Goal: Task Accomplishment & Management: Use online tool/utility

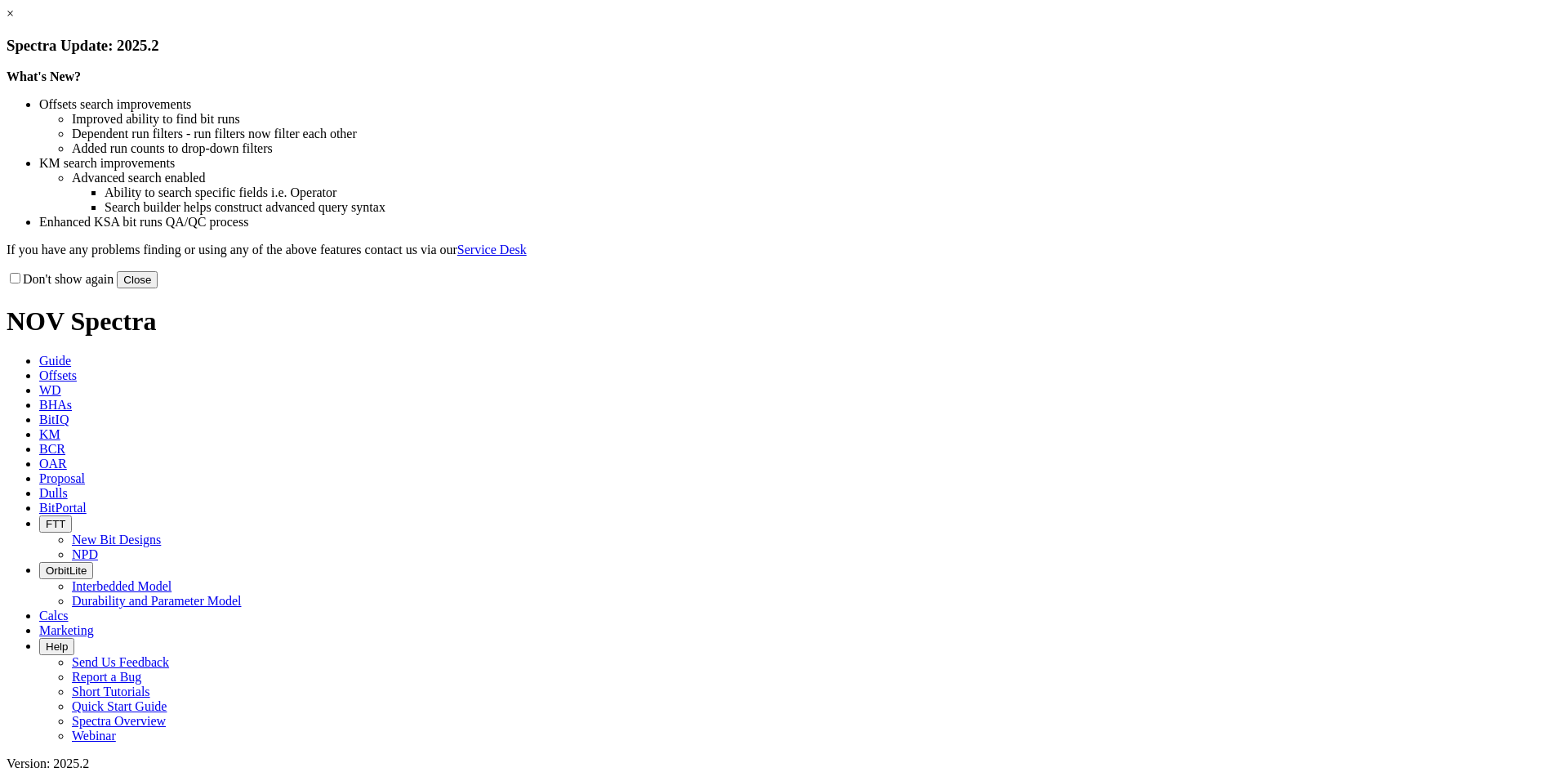
click at [14, 20] on link "×" at bounding box center [11, 14] width 8 height 14
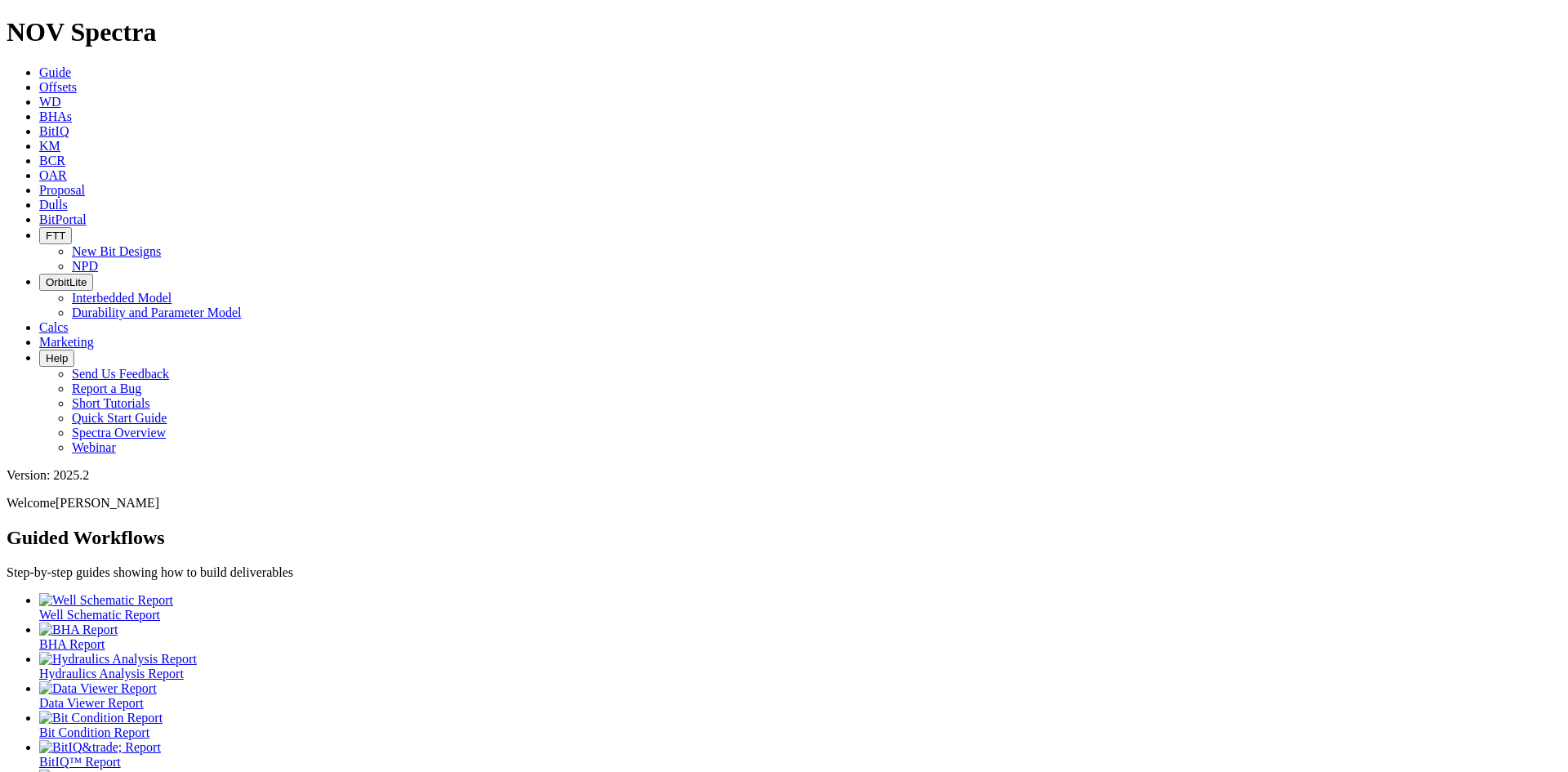
click at [77, 80] on span "Offsets" at bounding box center [58, 87] width 38 height 14
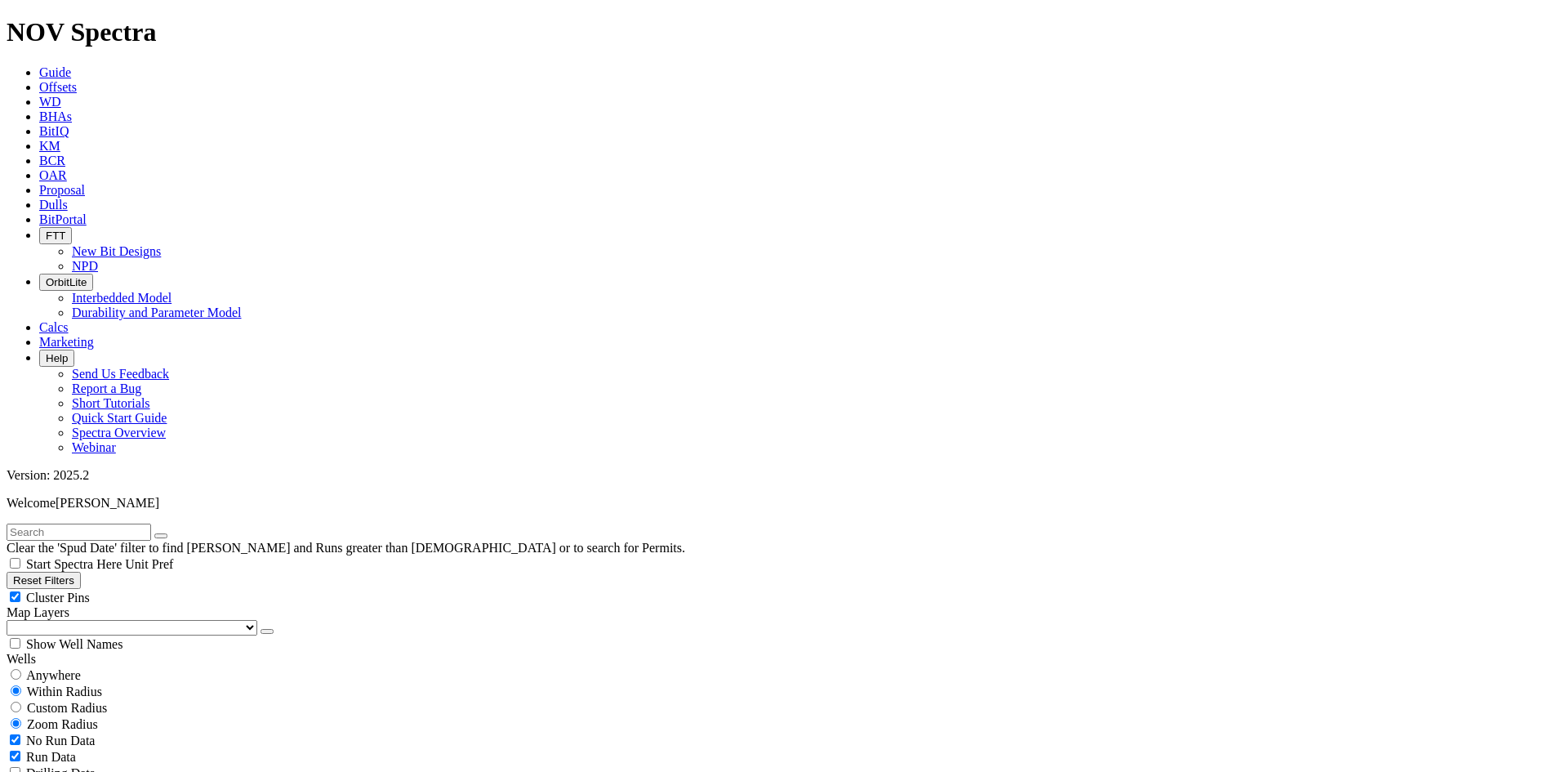
click at [261, 629] on button "button" at bounding box center [267, 631] width 14 height 5
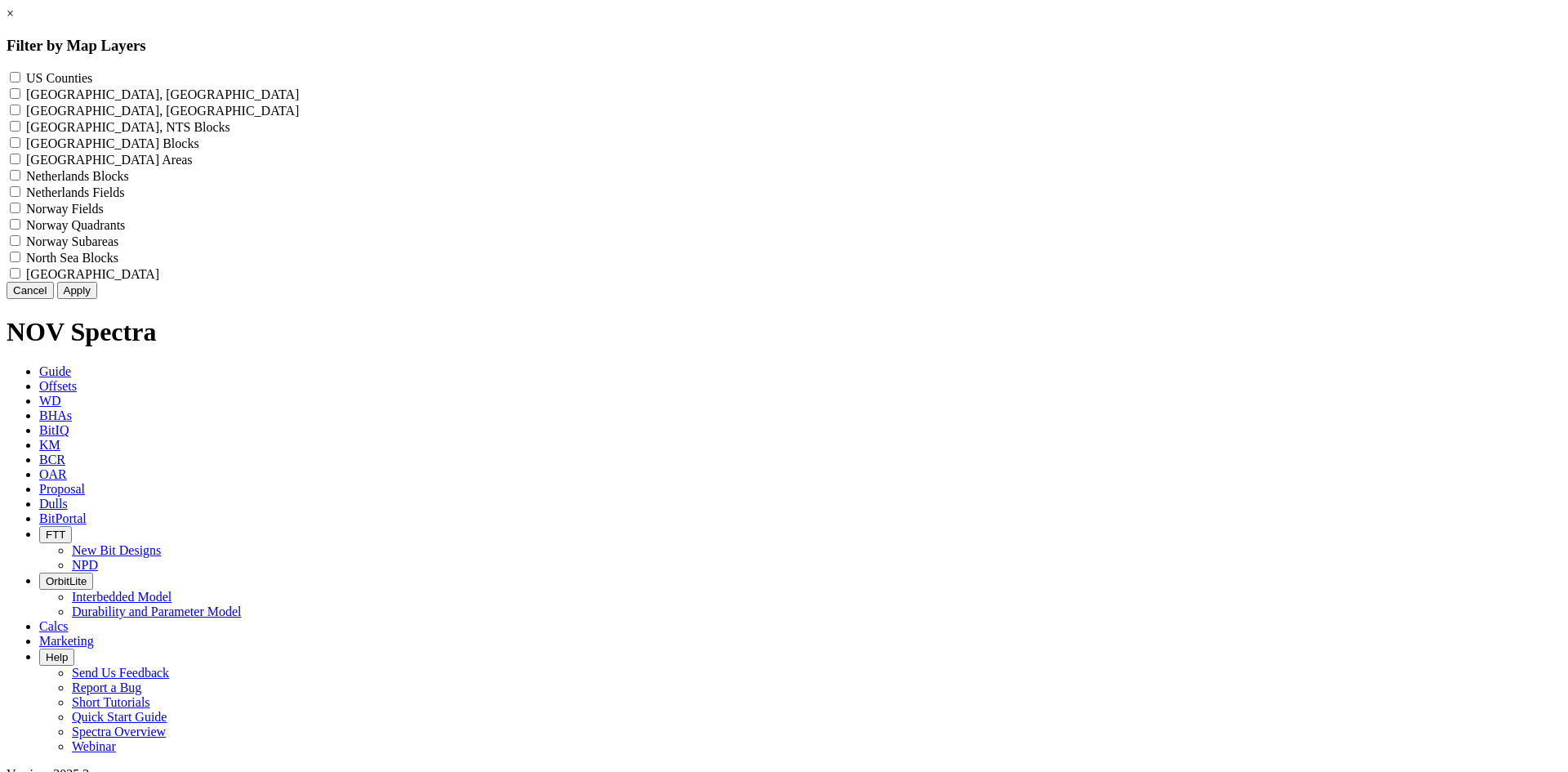
click at [93, 71] on label "US Counties - ()" at bounding box center [59, 78] width 67 height 14
click at [20, 71] on Counties "US Counties - ()" at bounding box center [14, 76] width 11 height 11
checkbox Counties "true"
click at [97, 299] on button "Apply" at bounding box center [76, 290] width 40 height 17
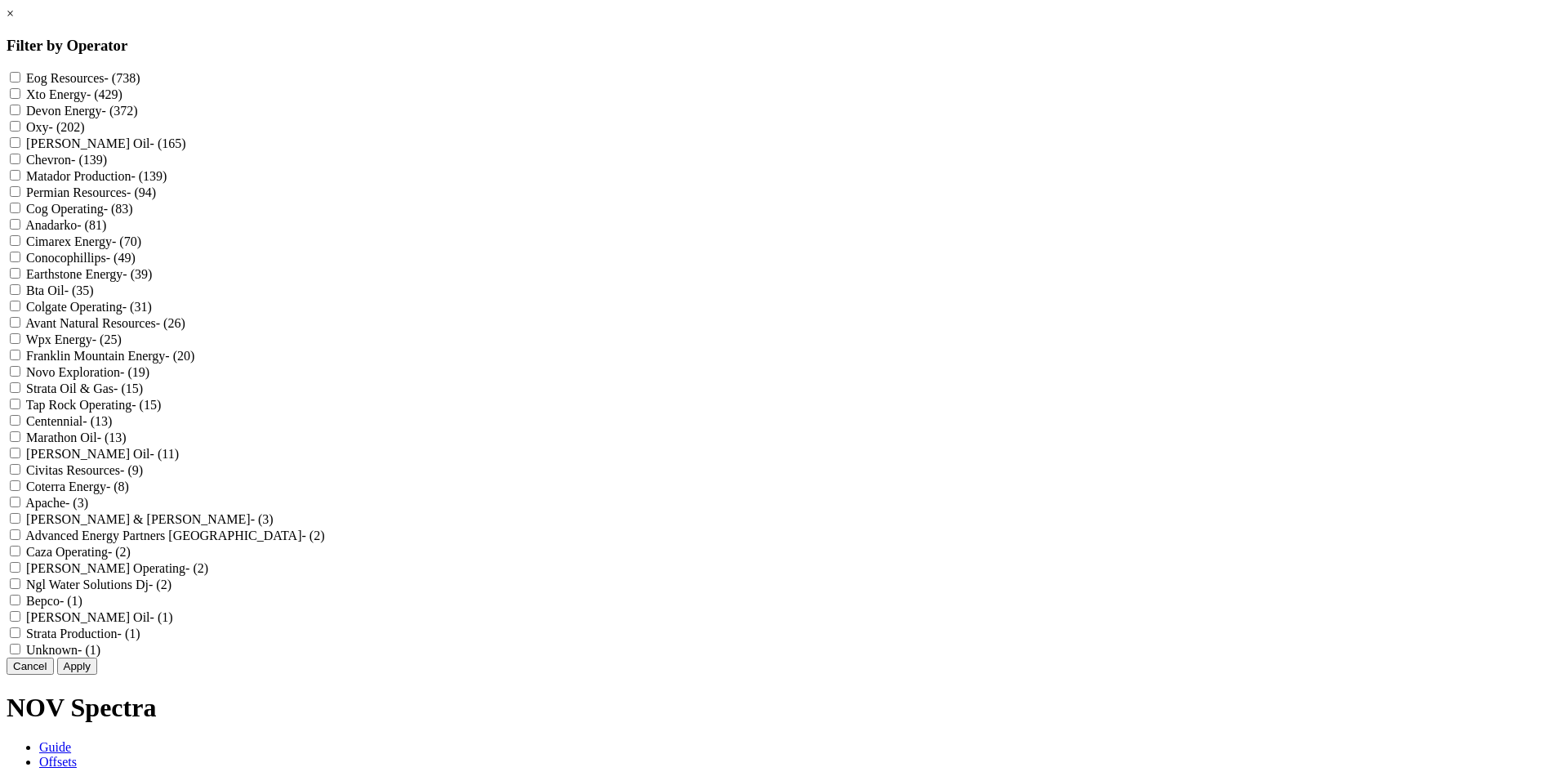
click at [14, 20] on link "×" at bounding box center [11, 14] width 8 height 14
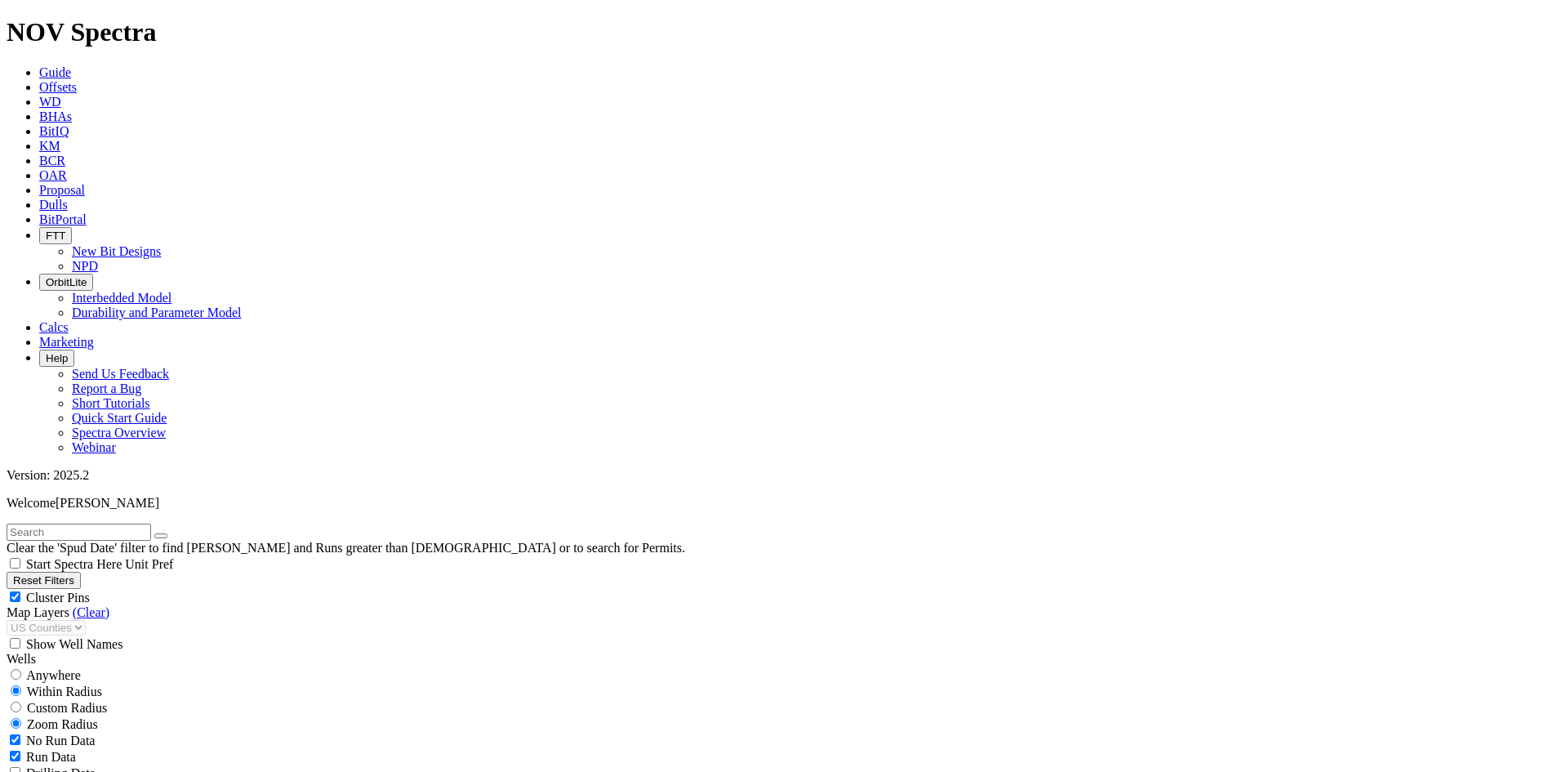
scroll to position [571, 0]
select select "12.25"
checkbox input "false"
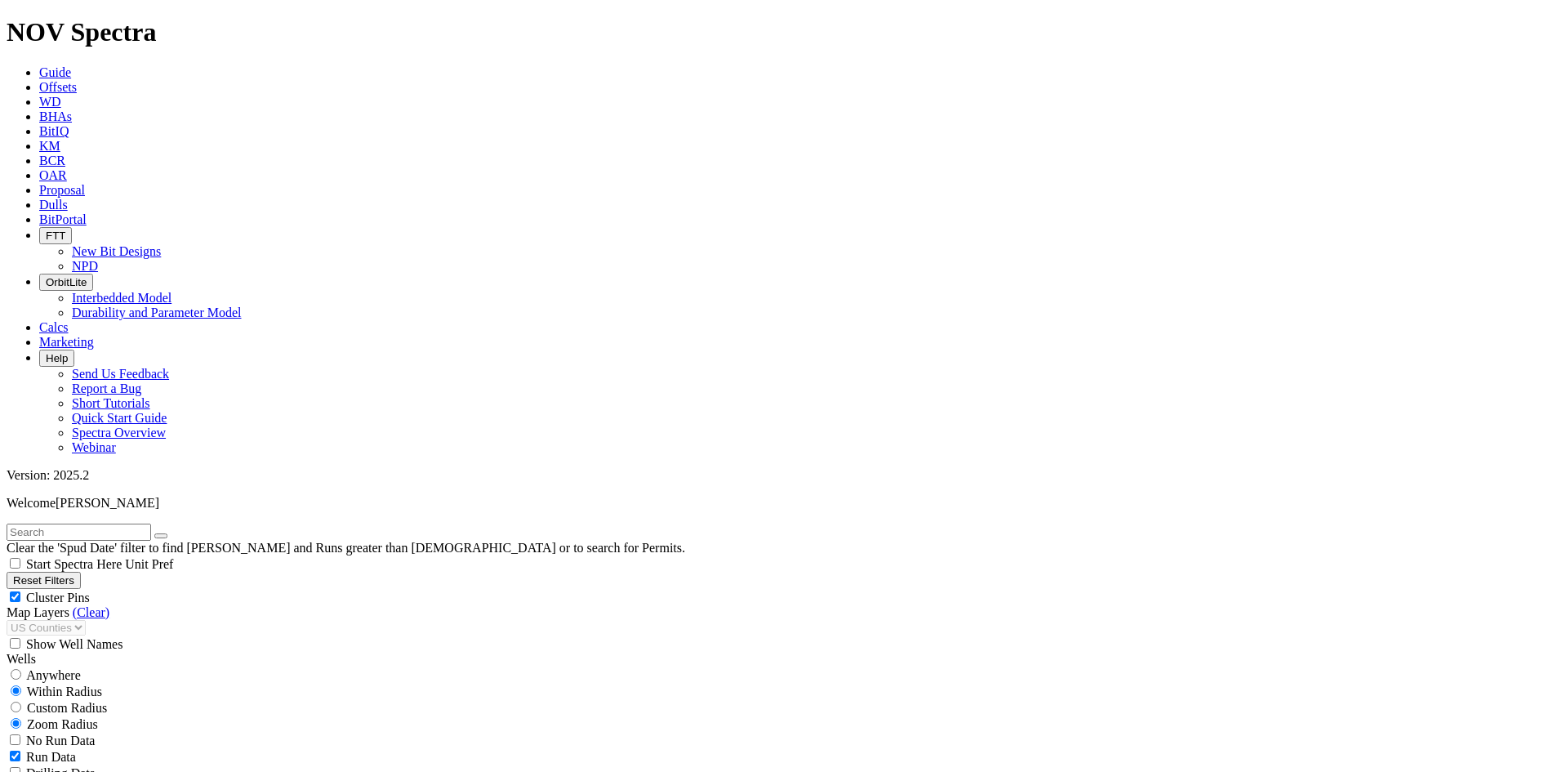
select select "? number:12.25 ?"
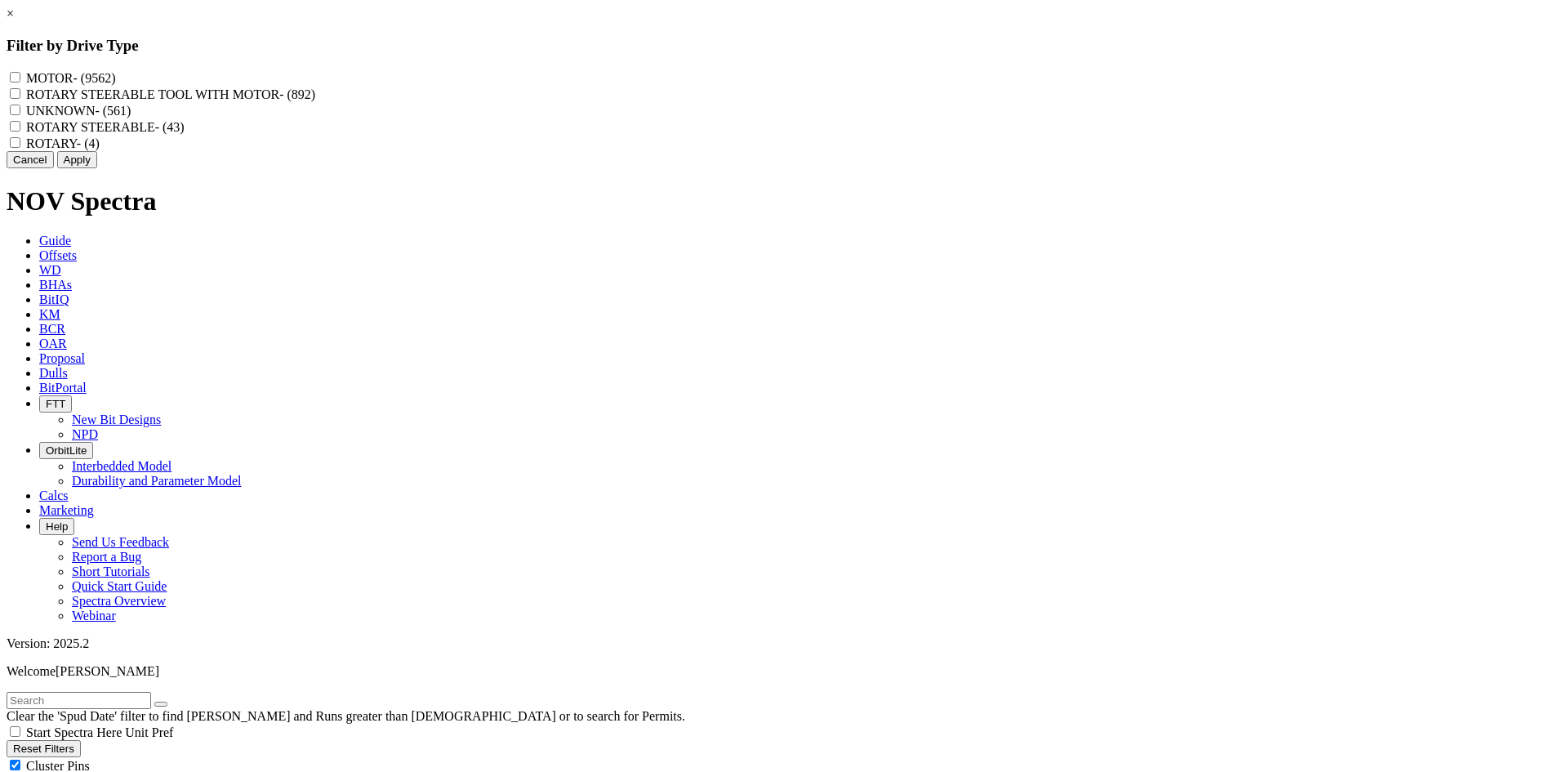
click at [14, 20] on link "×" at bounding box center [11, 14] width 8 height 14
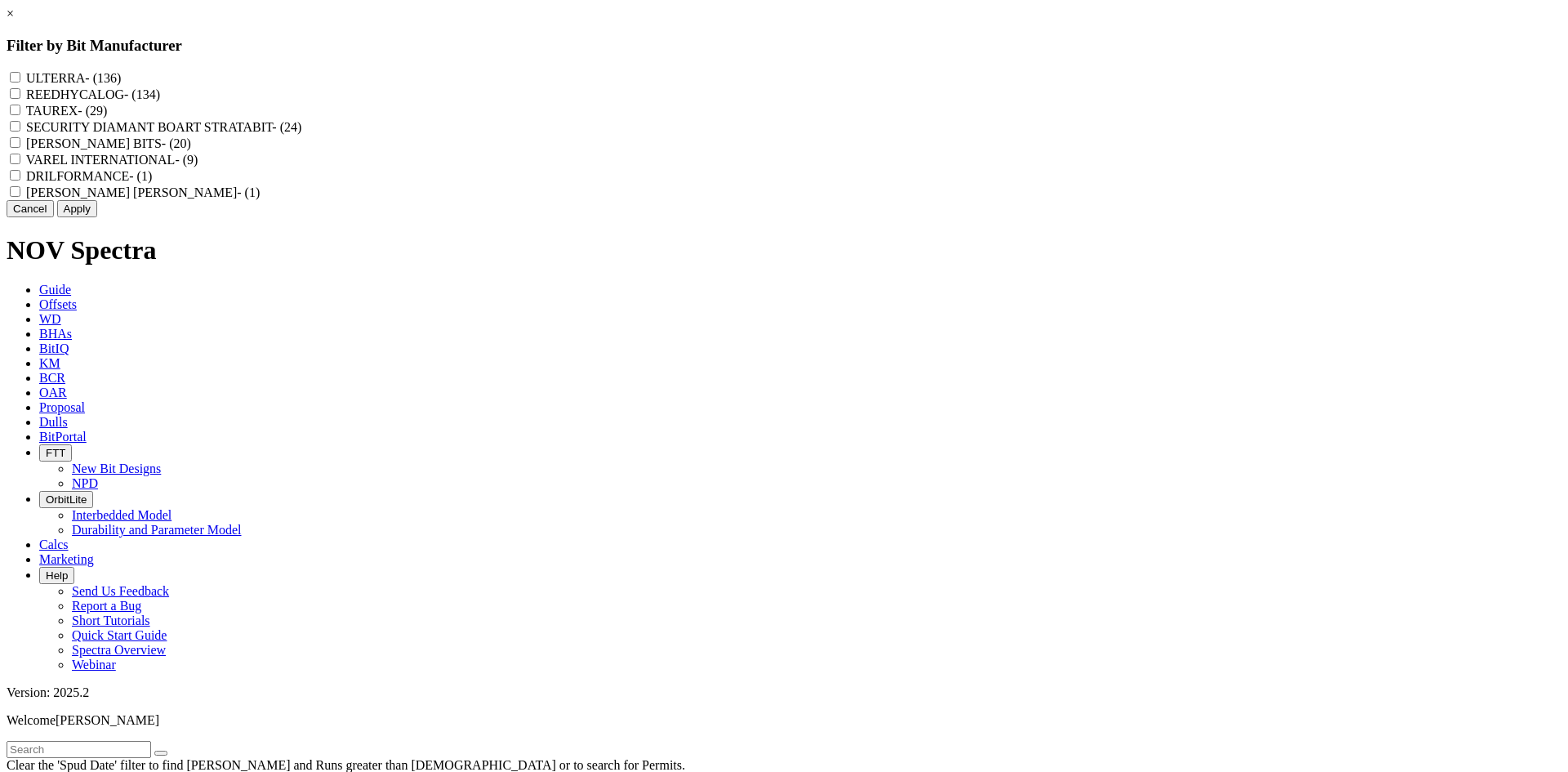
click at [160, 98] on label "REEDHYCALOG - (134)" at bounding box center [93, 95] width 134 height 14
click at [20, 98] on input "REEDHYCALOG - (134)" at bounding box center [14, 93] width 11 height 11
checkbox input "true"
click at [97, 217] on button "Apply" at bounding box center [76, 208] width 40 height 17
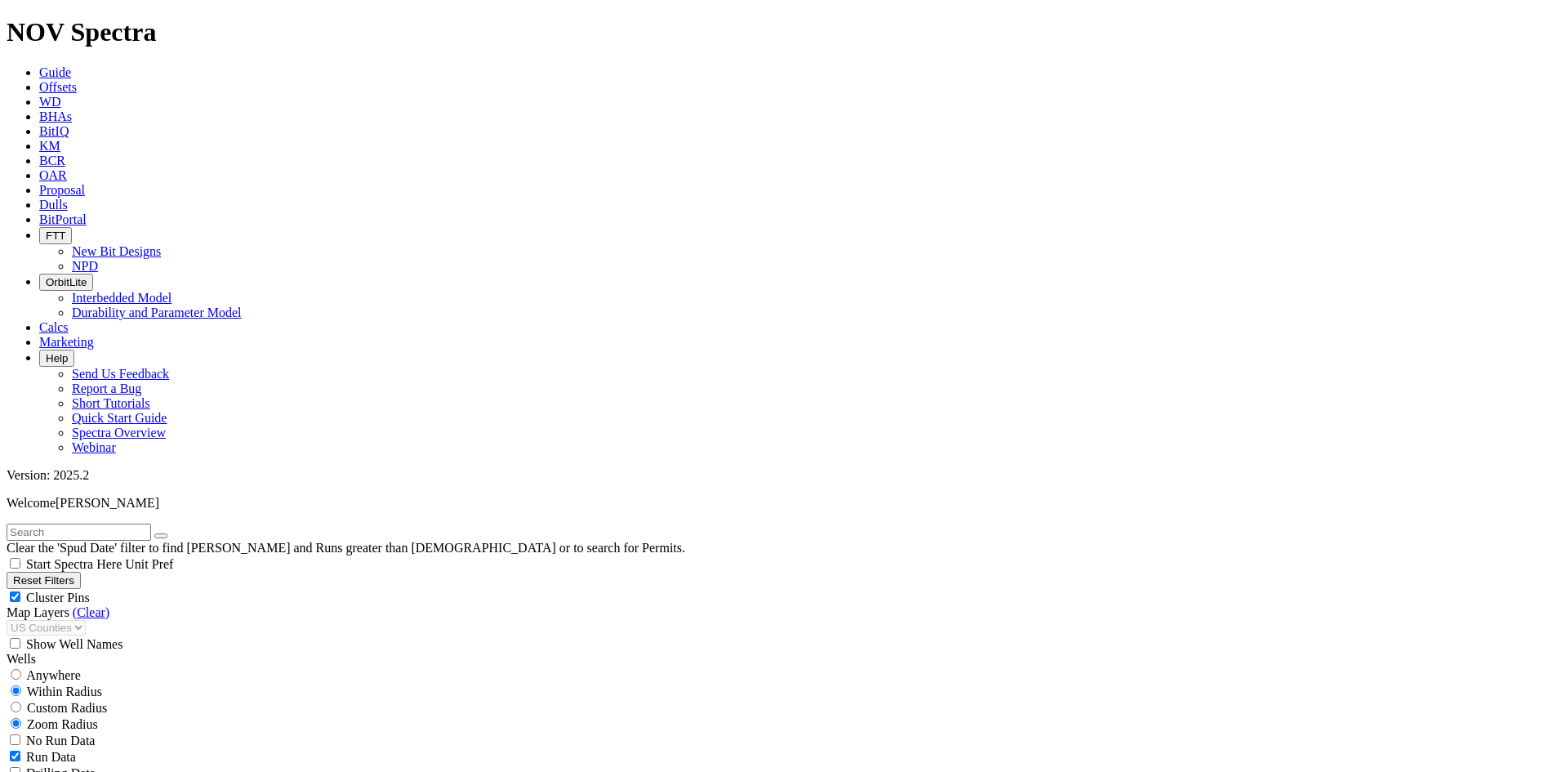
click at [90, 591] on span "Cluster Pins" at bounding box center [58, 597] width 64 height 14
checkbox input "false"
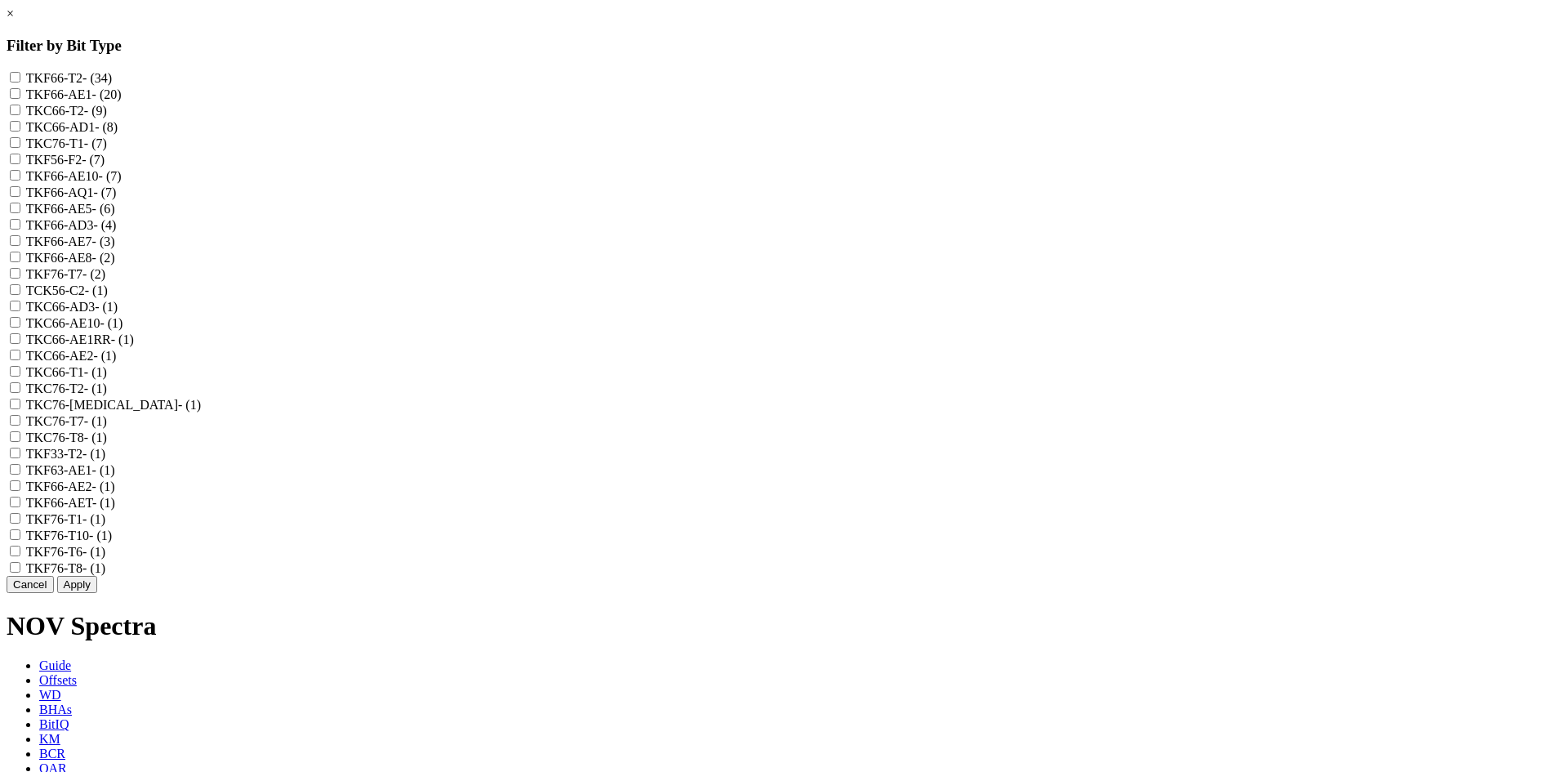
click at [122, 101] on label "TKF66-AE1 - (20)" at bounding box center [73, 95] width 96 height 14
click at [20, 98] on input "TKF66-AE1 - (20)" at bounding box center [14, 93] width 11 height 11
checkbox input "true"
click at [122, 183] on label "TKF66-AE10 - (7)" at bounding box center [73, 176] width 96 height 14
click at [20, 180] on input "TKF66-AE10 - (7)" at bounding box center [14, 175] width 11 height 11
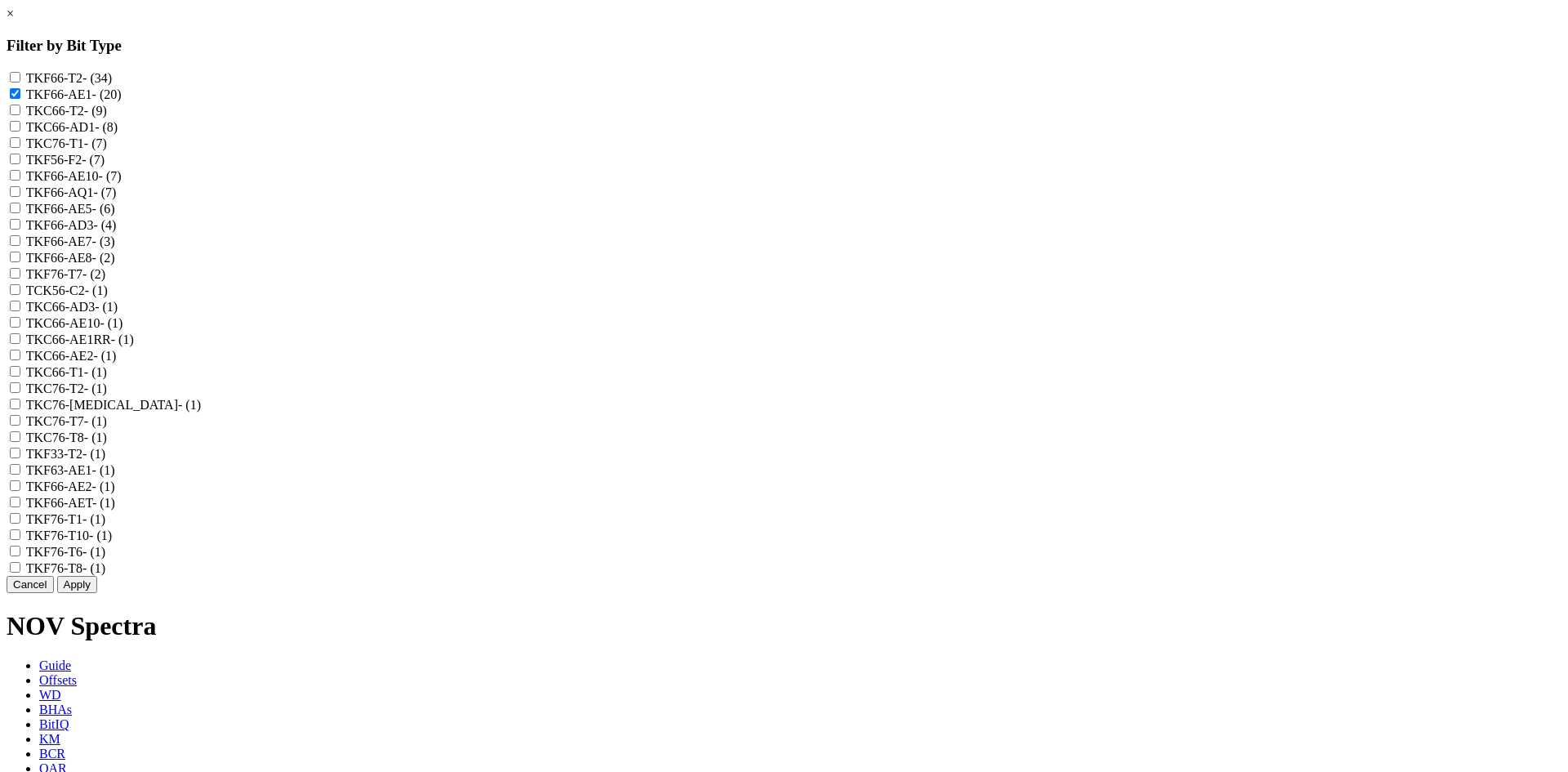
checkbox input "true"
click at [115, 215] on label "TKF66-AE5 - (6)" at bounding box center [70, 208] width 89 height 14
click at [20, 213] on input "TKF66-AE5 - (6)" at bounding box center [14, 207] width 11 height 11
checkbox input "true"
click at [117, 232] on label "TKF66-AD3 - (4)" at bounding box center [71, 225] width 91 height 14
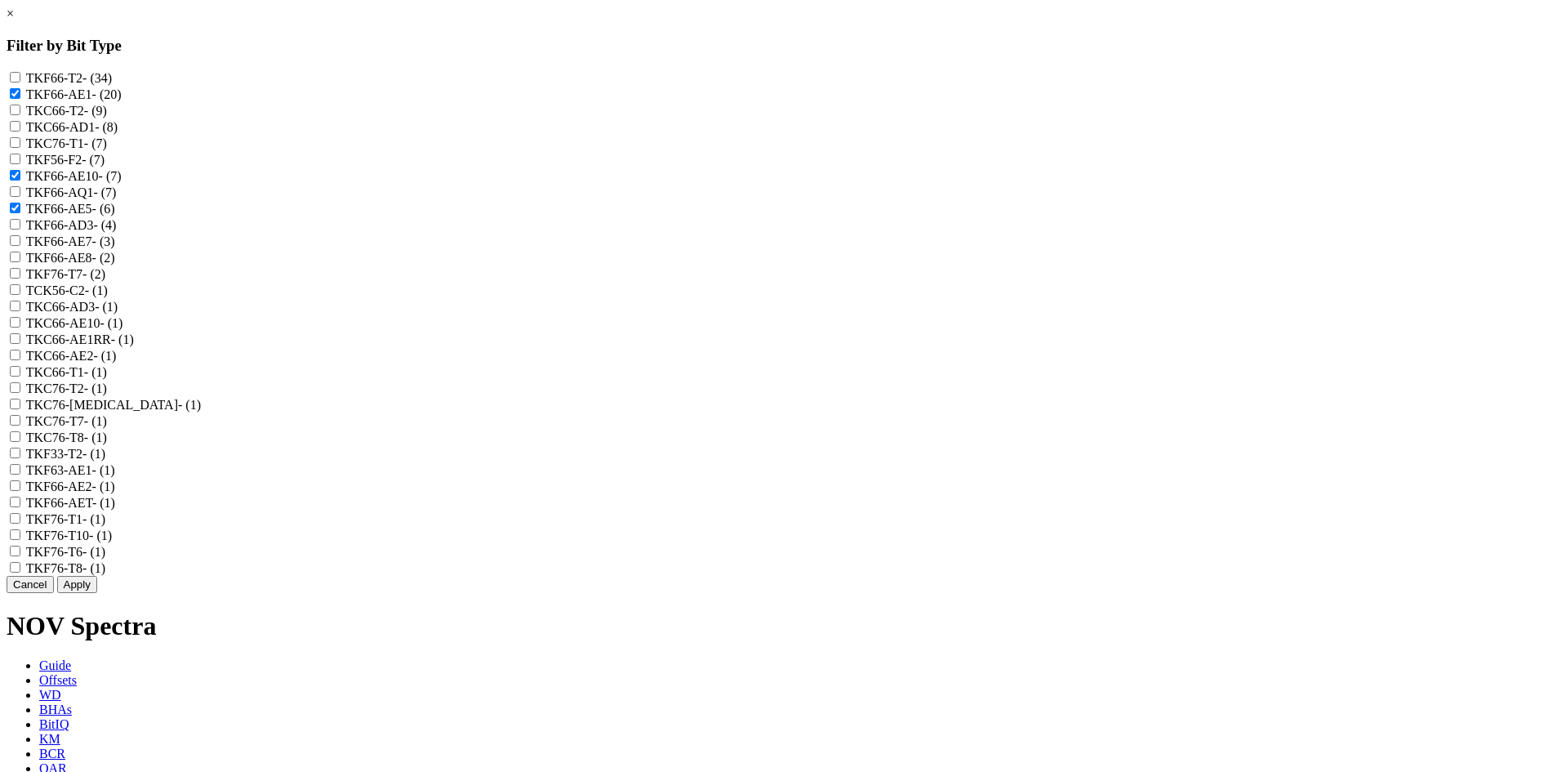
click at [20, 230] on input "TKF66-AD3 - (4)" at bounding box center [14, 224] width 11 height 11
checkbox input "true"
click at [115, 248] on label "TKF66-AE7 - (3)" at bounding box center [70, 241] width 89 height 14
click at [20, 246] on input "TKF66-AE7 - (3)" at bounding box center [14, 240] width 11 height 11
checkbox input "true"
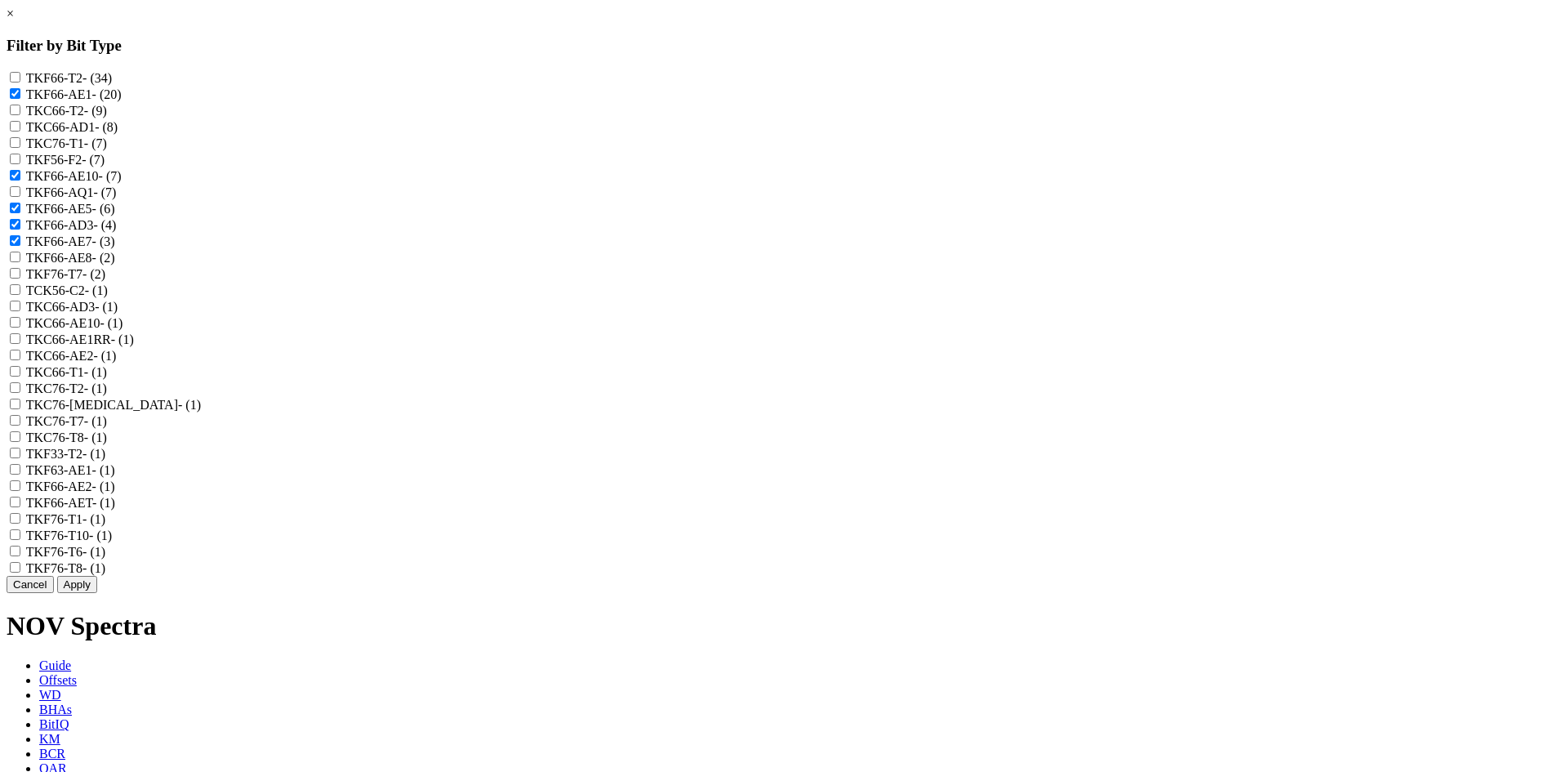
click at [115, 264] on label "TKF66-AE8 - (2)" at bounding box center [70, 258] width 89 height 14
click at [20, 262] on input "TKF66-AE8 - (2)" at bounding box center [14, 257] width 11 height 11
checkbox input "true"
click at [124, 330] on label "TKC66-AE10 - (1)" at bounding box center [74, 322] width 97 height 14
click at [20, 327] on input "TKC66-AE10 - (1)" at bounding box center [14, 321] width 11 height 11
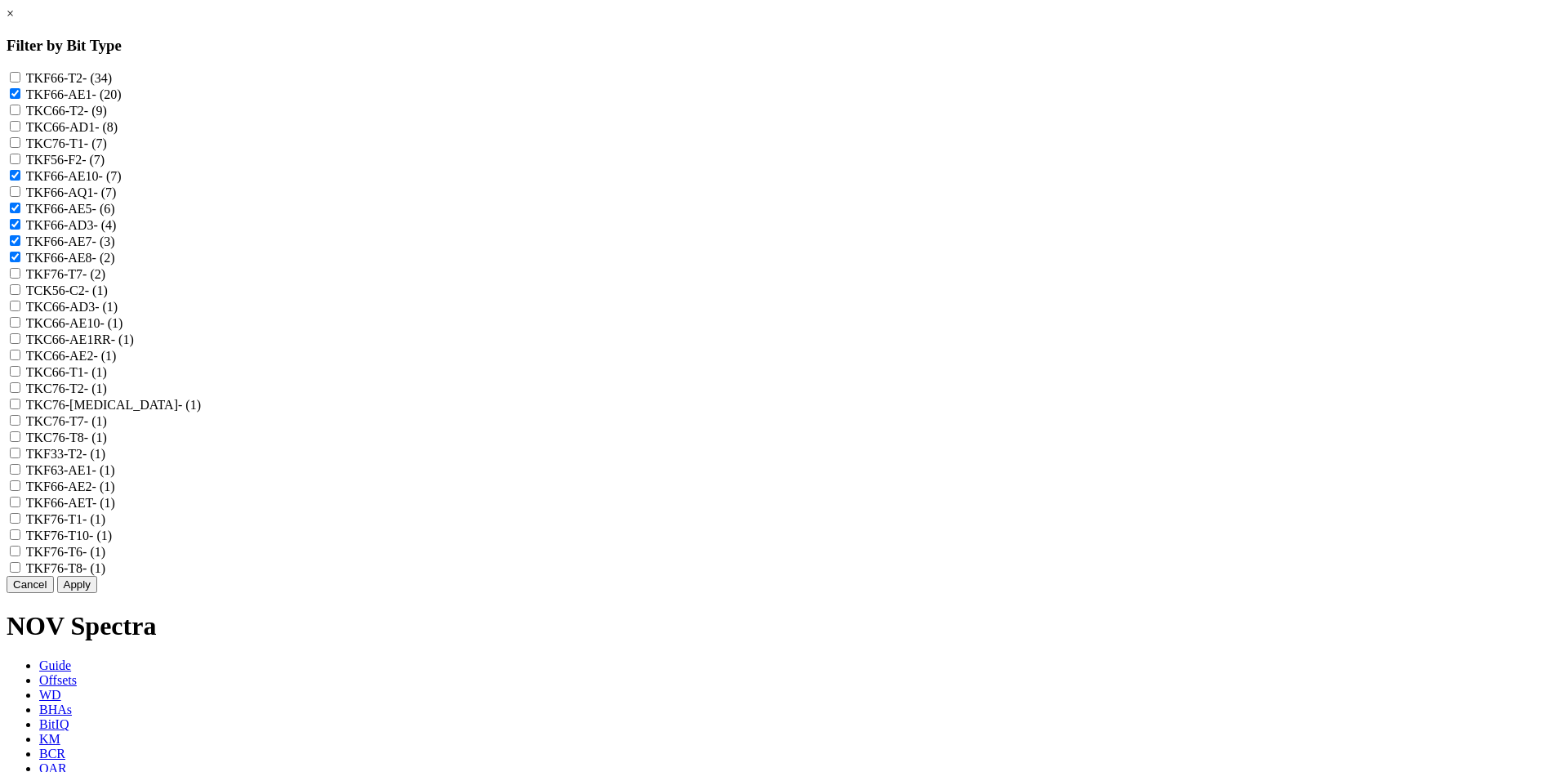
checkbox input "true"
click at [117, 363] on label "TKC66-AE2 - (1)" at bounding box center [71, 355] width 91 height 14
click at [20, 360] on input "TKC66-AE2 - (1)" at bounding box center [14, 354] width 11 height 11
checkbox input "true"
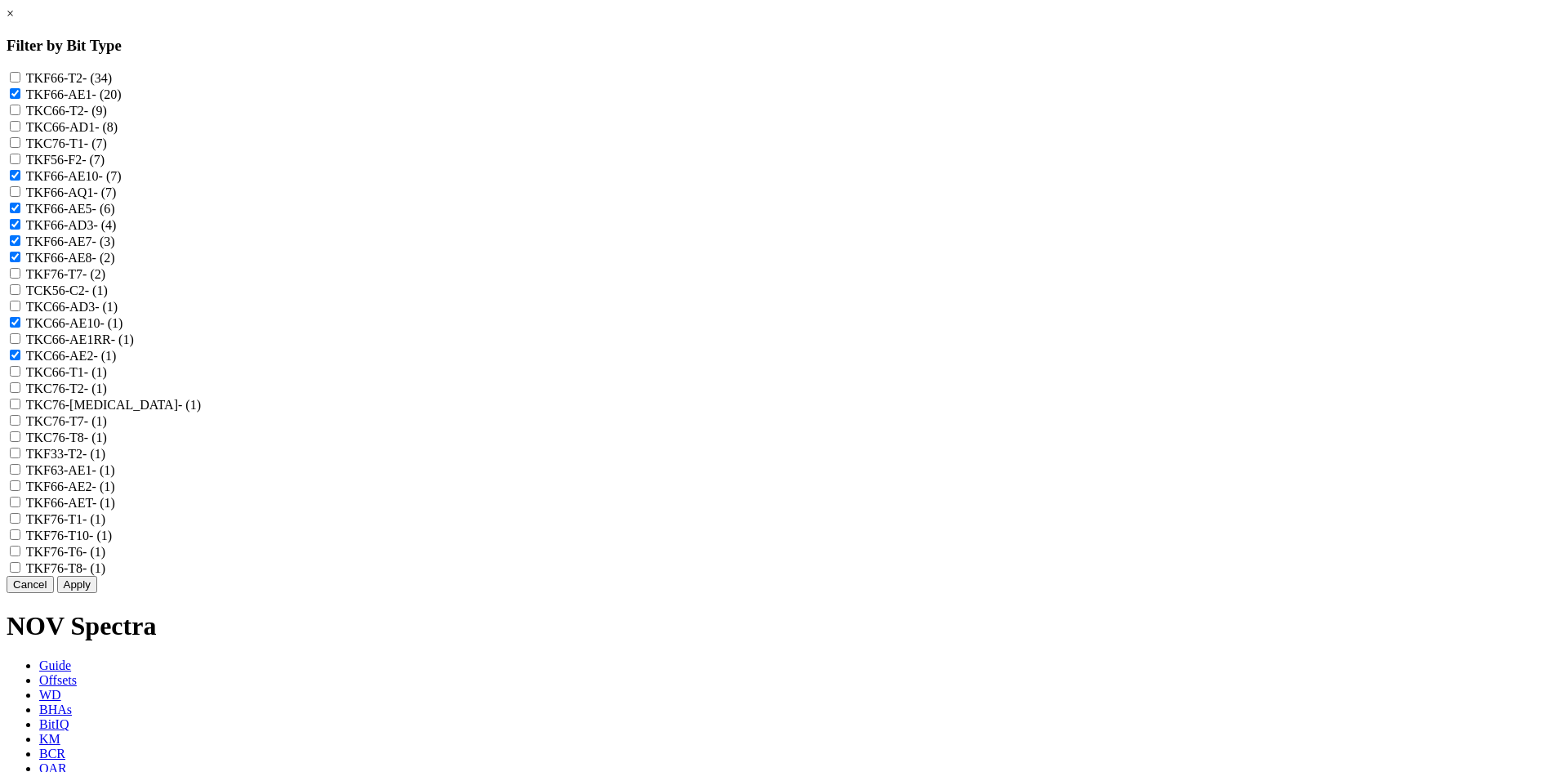
click at [115, 477] on label "TKF63-AE1 - (1)" at bounding box center [70, 470] width 89 height 14
click at [20, 475] on input "TKF63-AE1 - (1)" at bounding box center [14, 469] width 11 height 11
checkbox input "true"
click at [115, 493] on label "TKF66-AE2 - (1)" at bounding box center [70, 486] width 89 height 14
click at [20, 491] on input "TKF66-AE2 - (1)" at bounding box center [14, 485] width 11 height 11
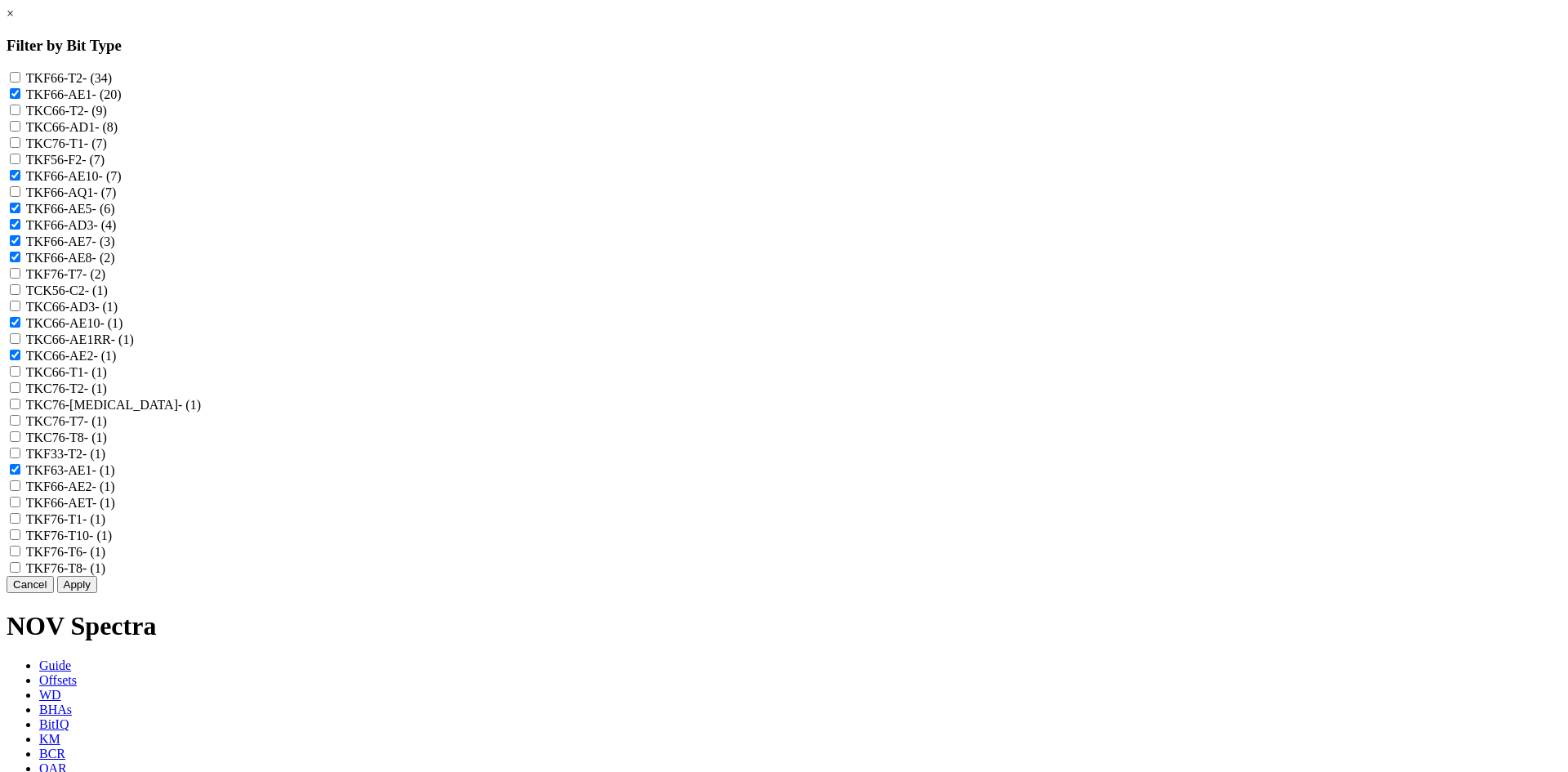
checkbox input "true"
click at [117, 363] on label "TKC66-AE2 - (1)" at bounding box center [71, 355] width 91 height 14
click at [20, 360] on input "TKC66-AE2 - (1)" at bounding box center [14, 354] width 11 height 11
checkbox input "false"
click at [97, 593] on button "Apply" at bounding box center [76, 585] width 40 height 17
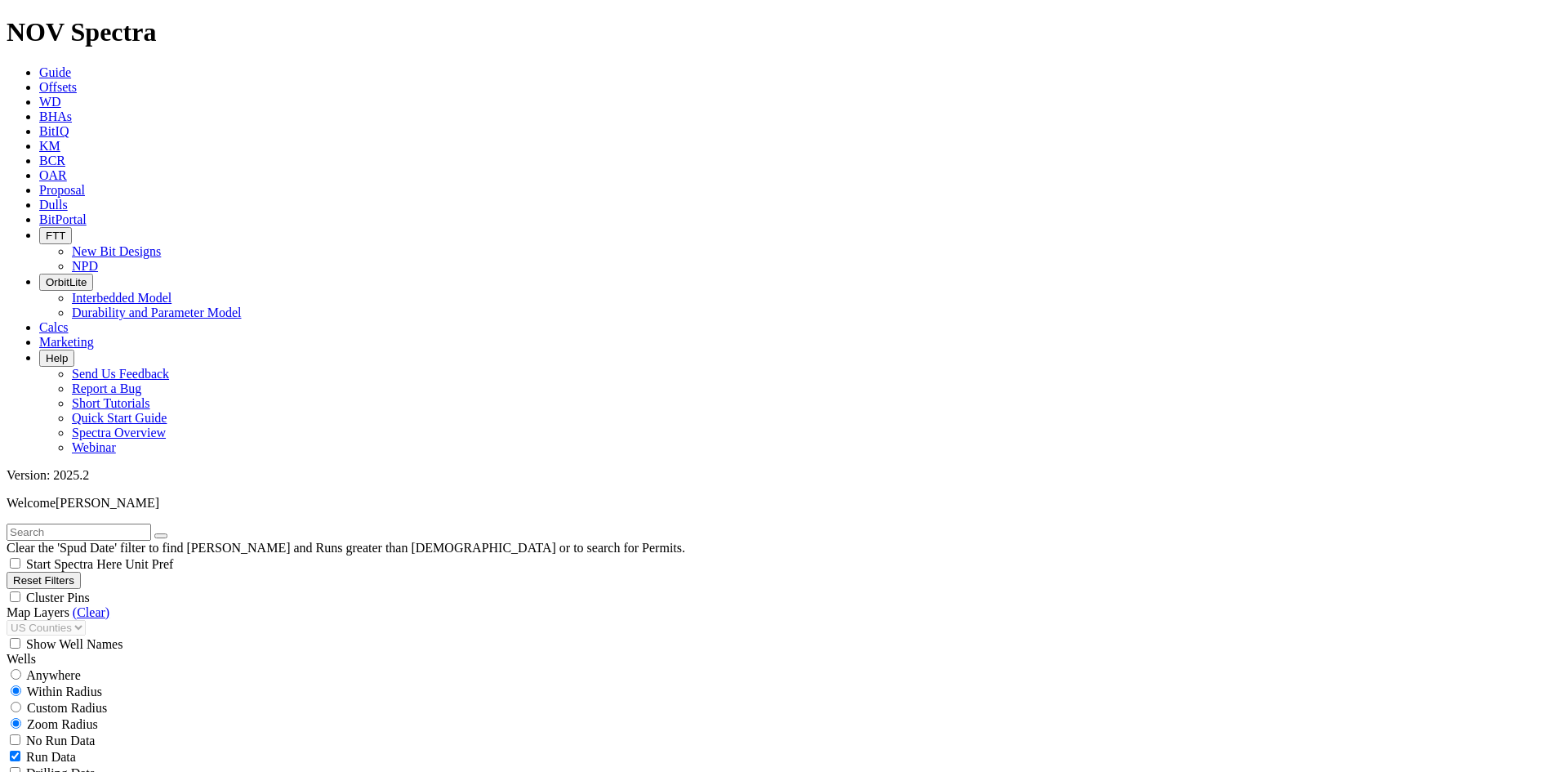
type input "4000"
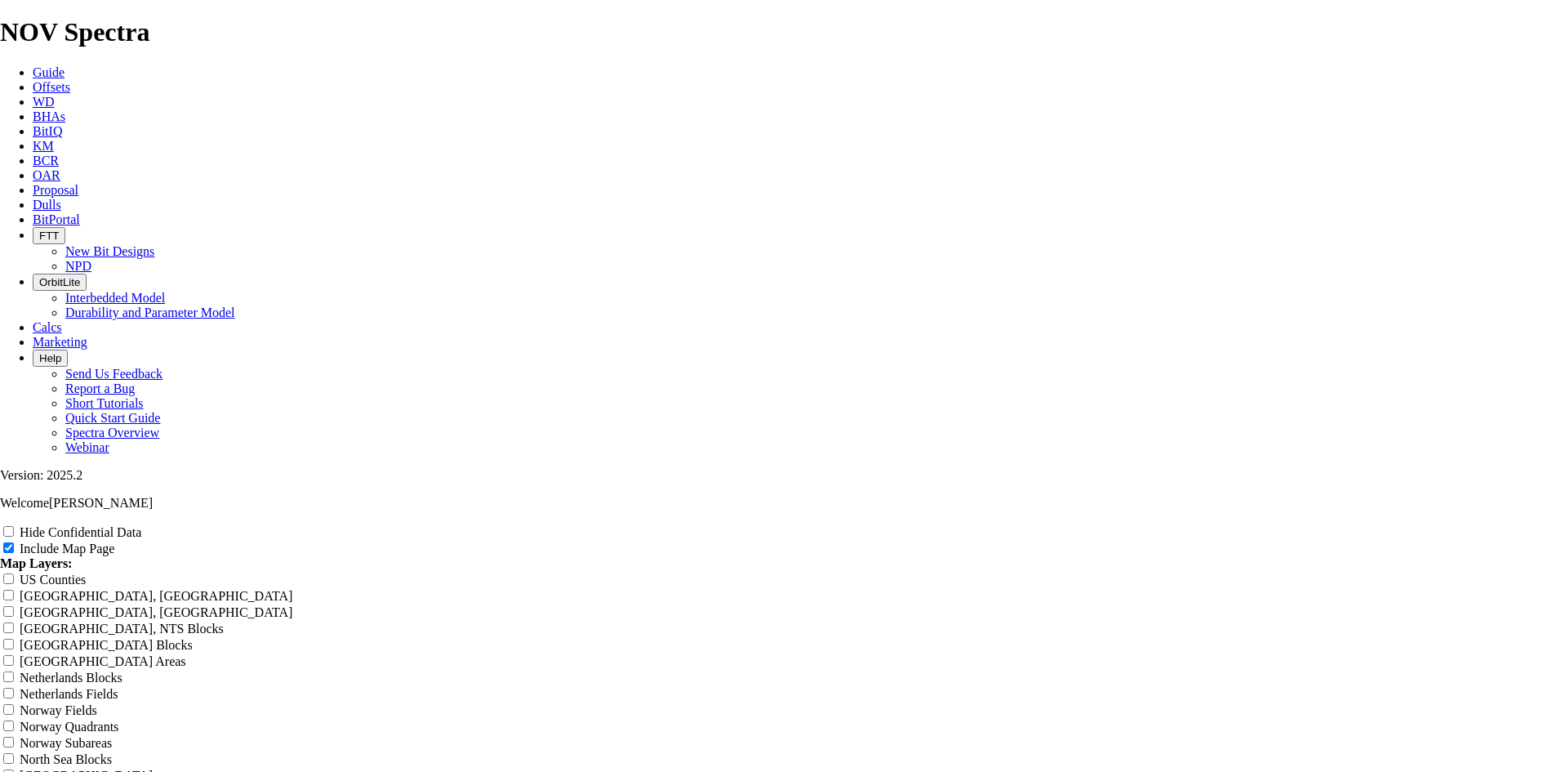
click at [141, 525] on label "Hide Confidential Data" at bounding box center [80, 532] width 122 height 14
click at [14, 526] on input "Hide Confidential Data" at bounding box center [8, 531] width 11 height 11
checkbox input "true"
drag, startPoint x: 933, startPoint y: 114, endPoint x: 653, endPoint y: 123, distance: 280.1
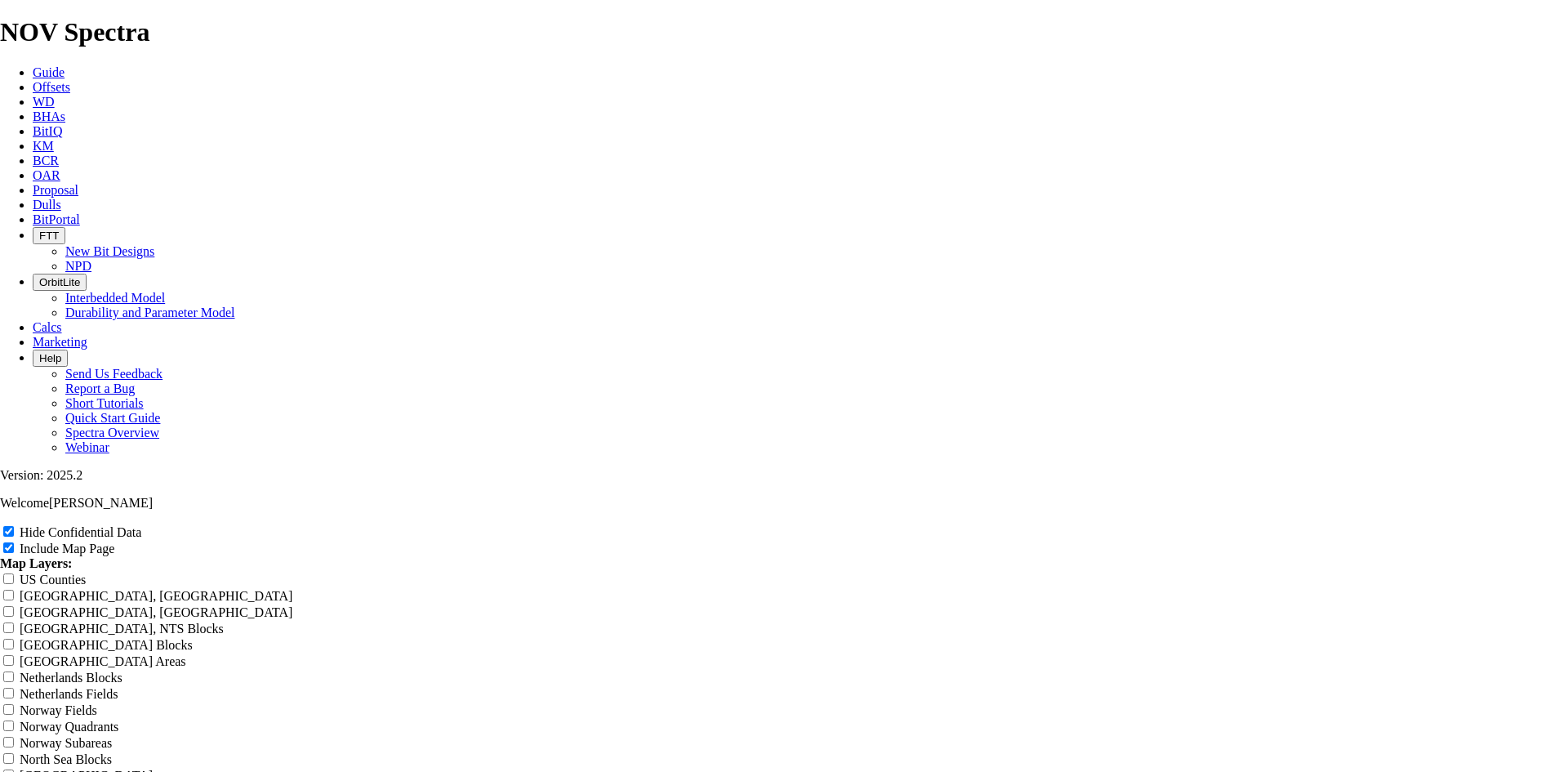
type input "U"
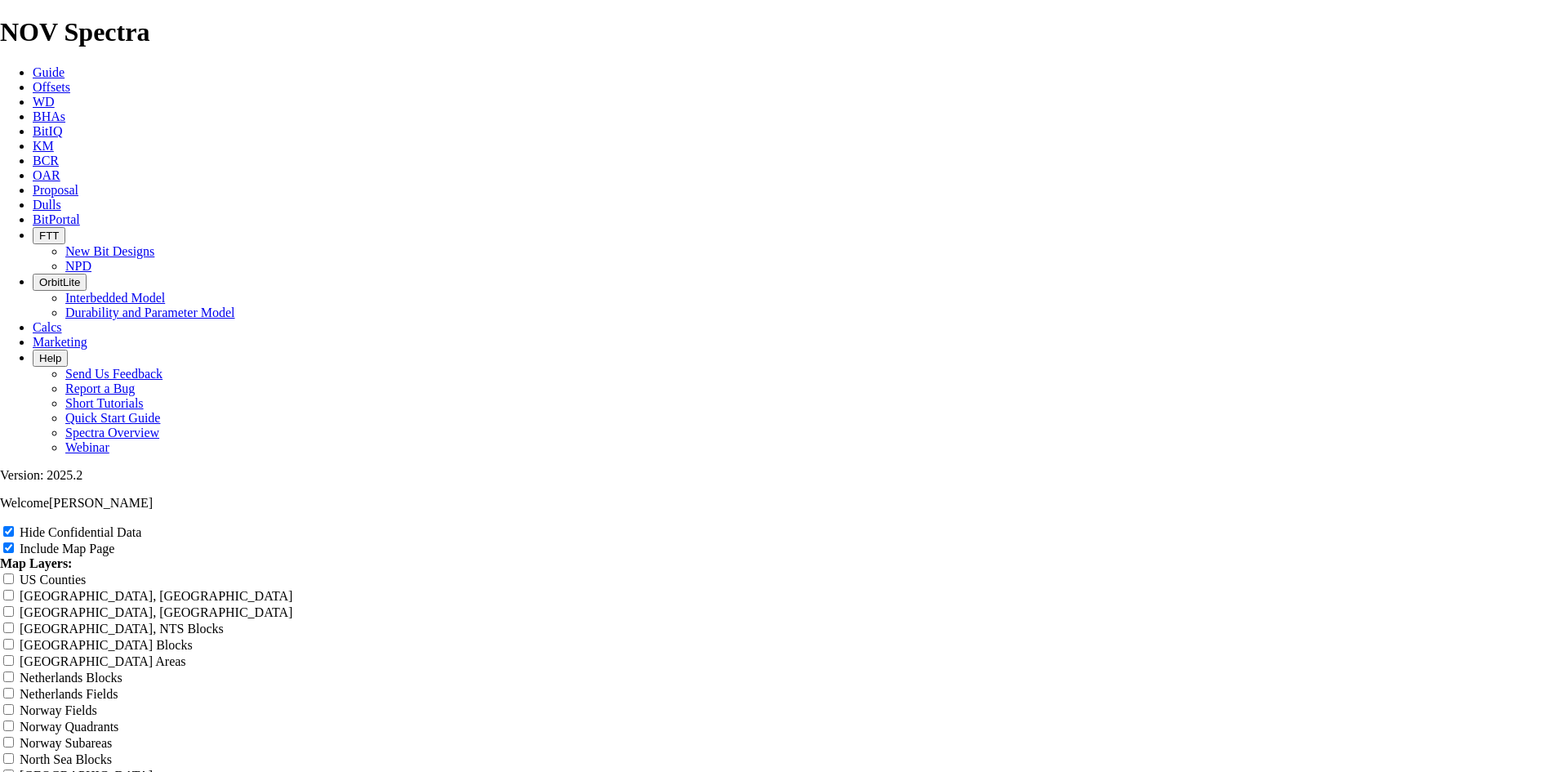
type input "U"
type input "1"
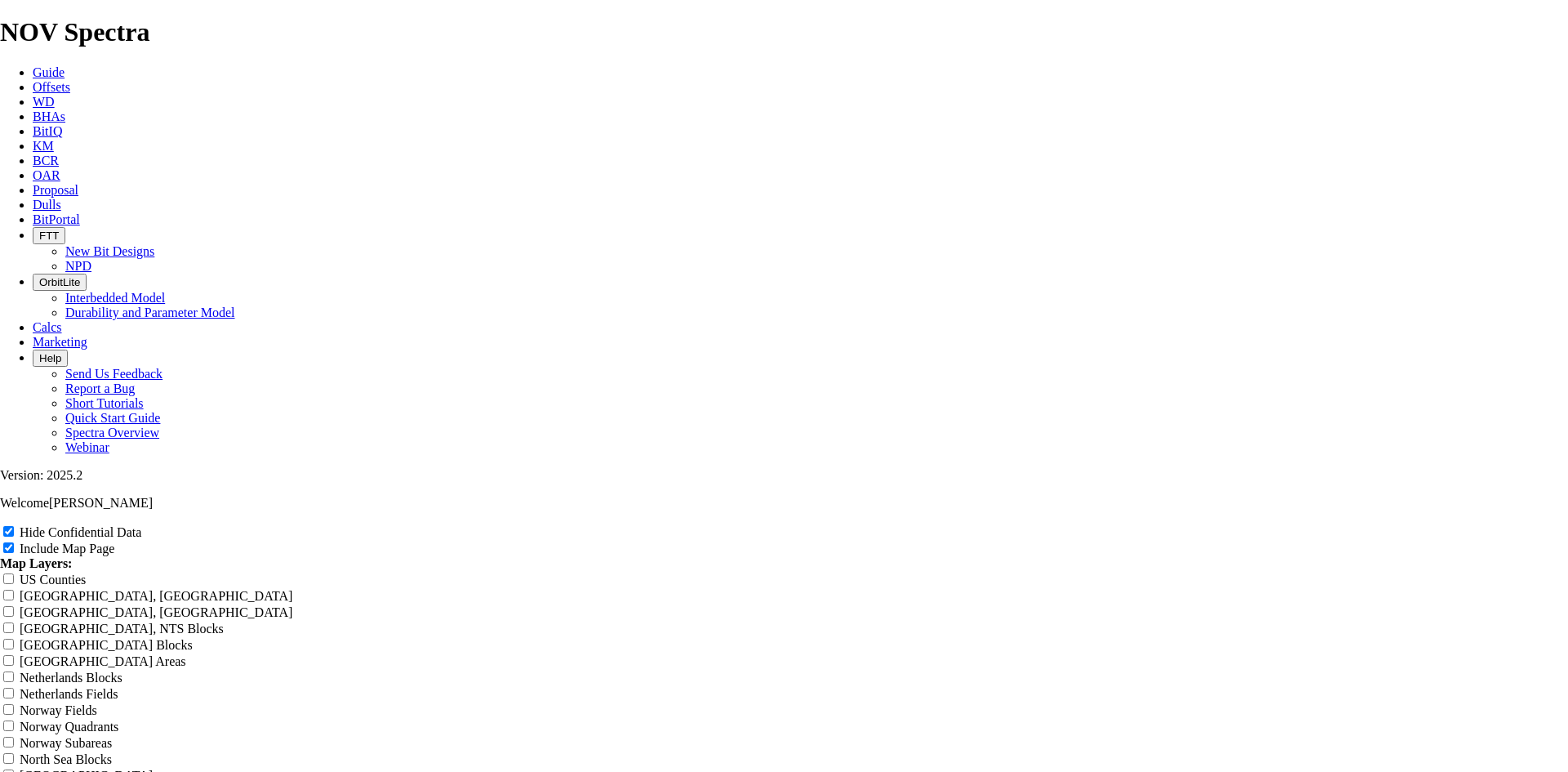
type input "1"
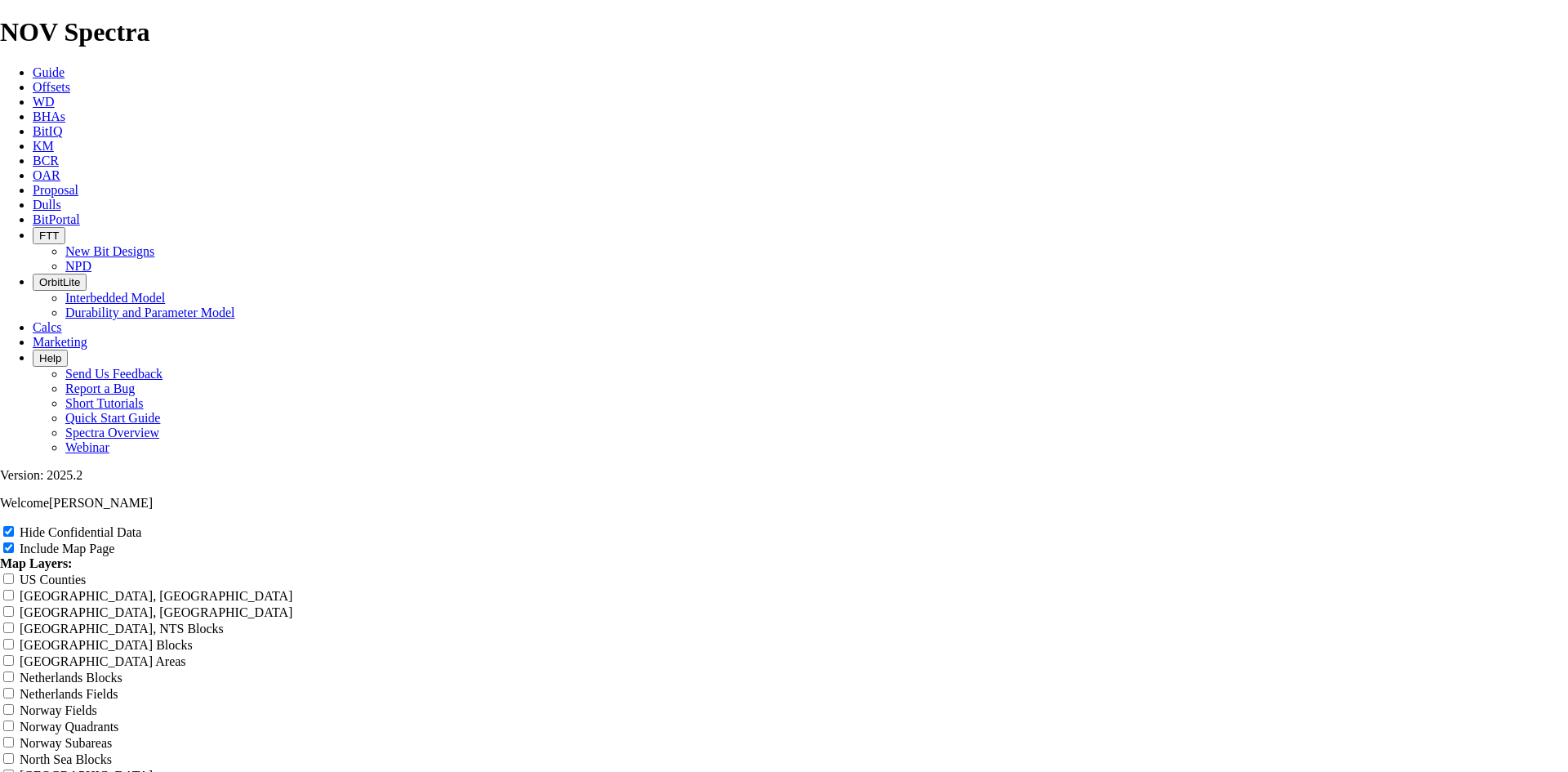
type input "1"
type input "12"
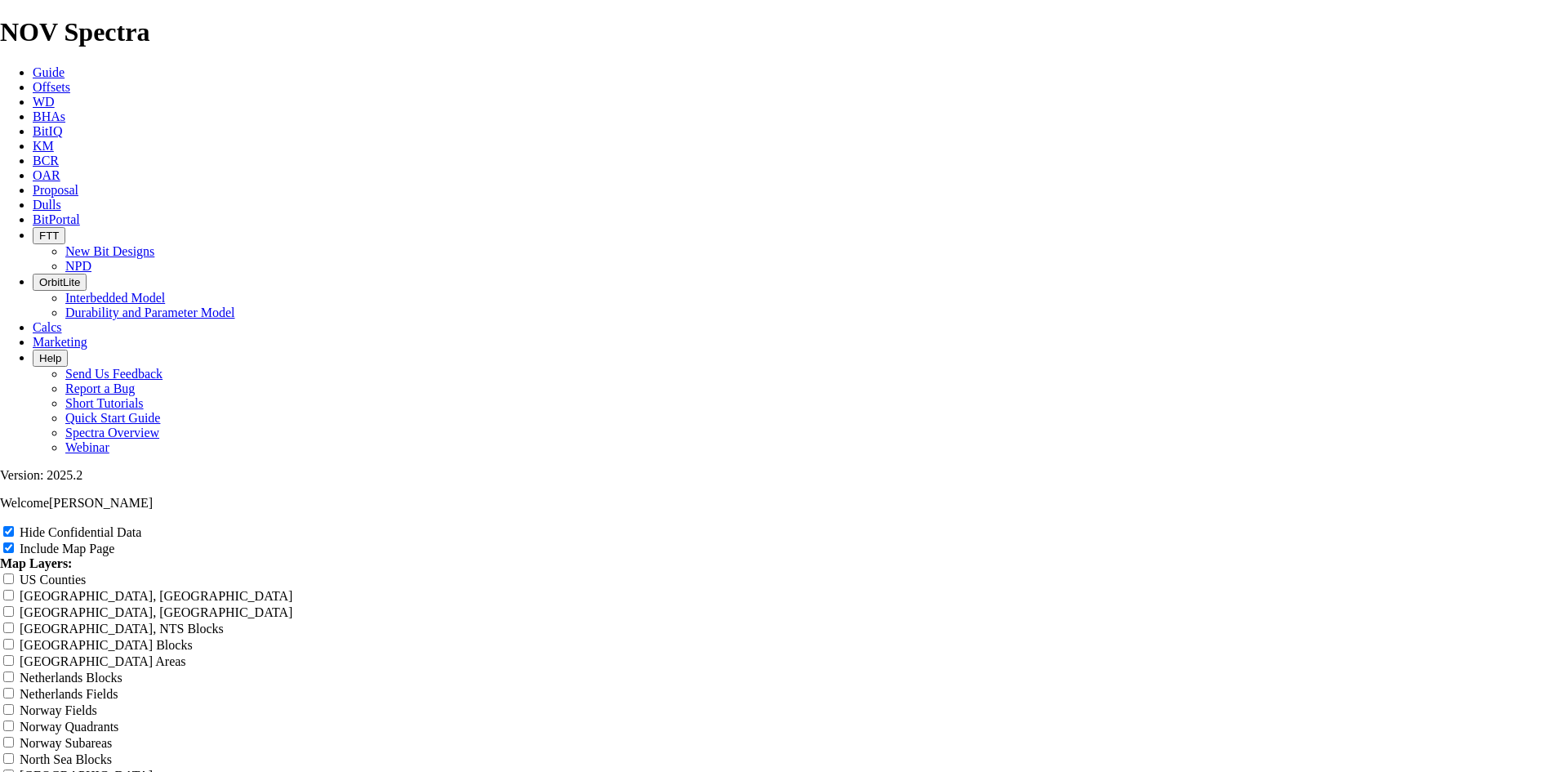
type input "12"
type input "12."
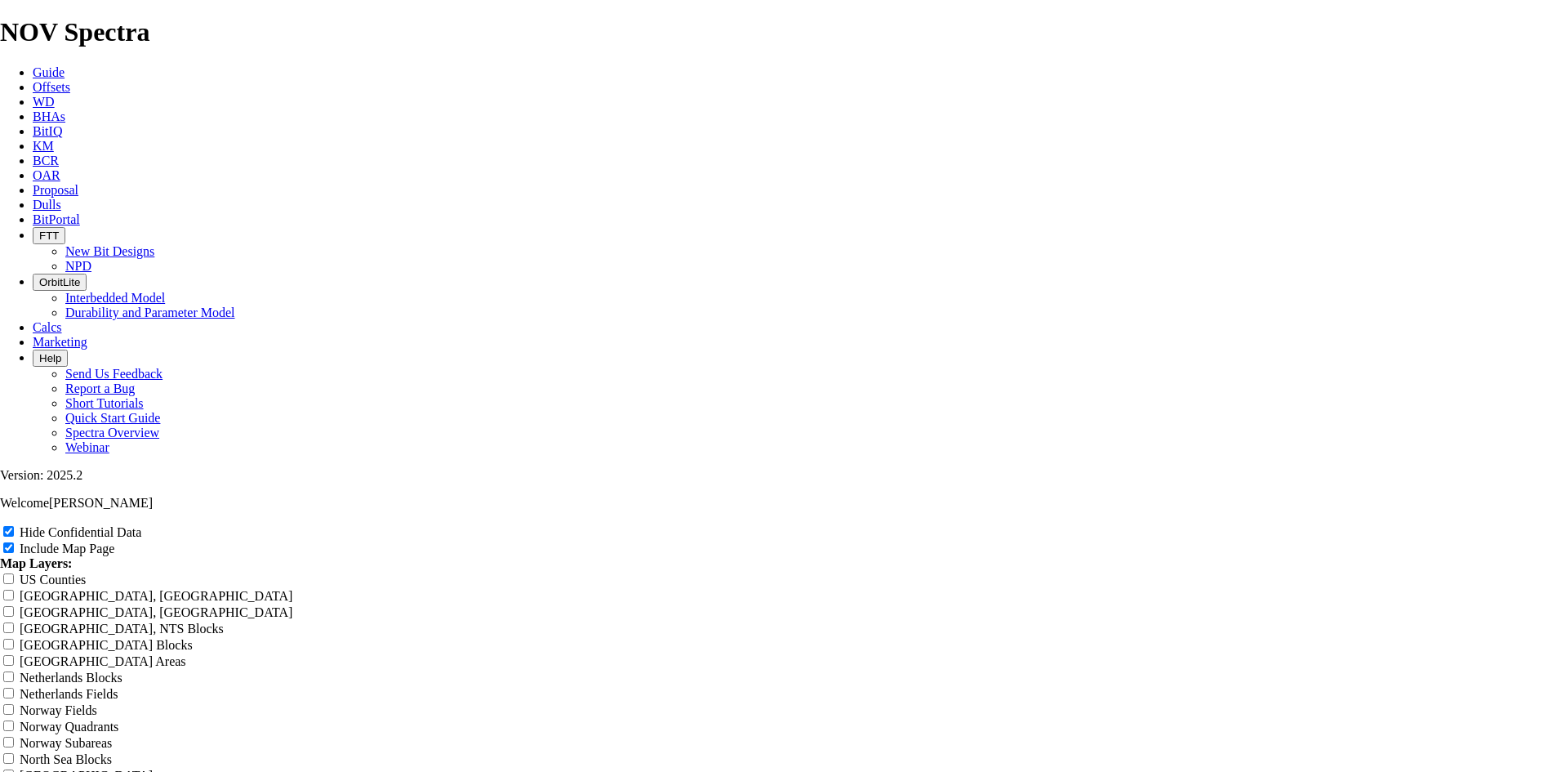
type input "12."
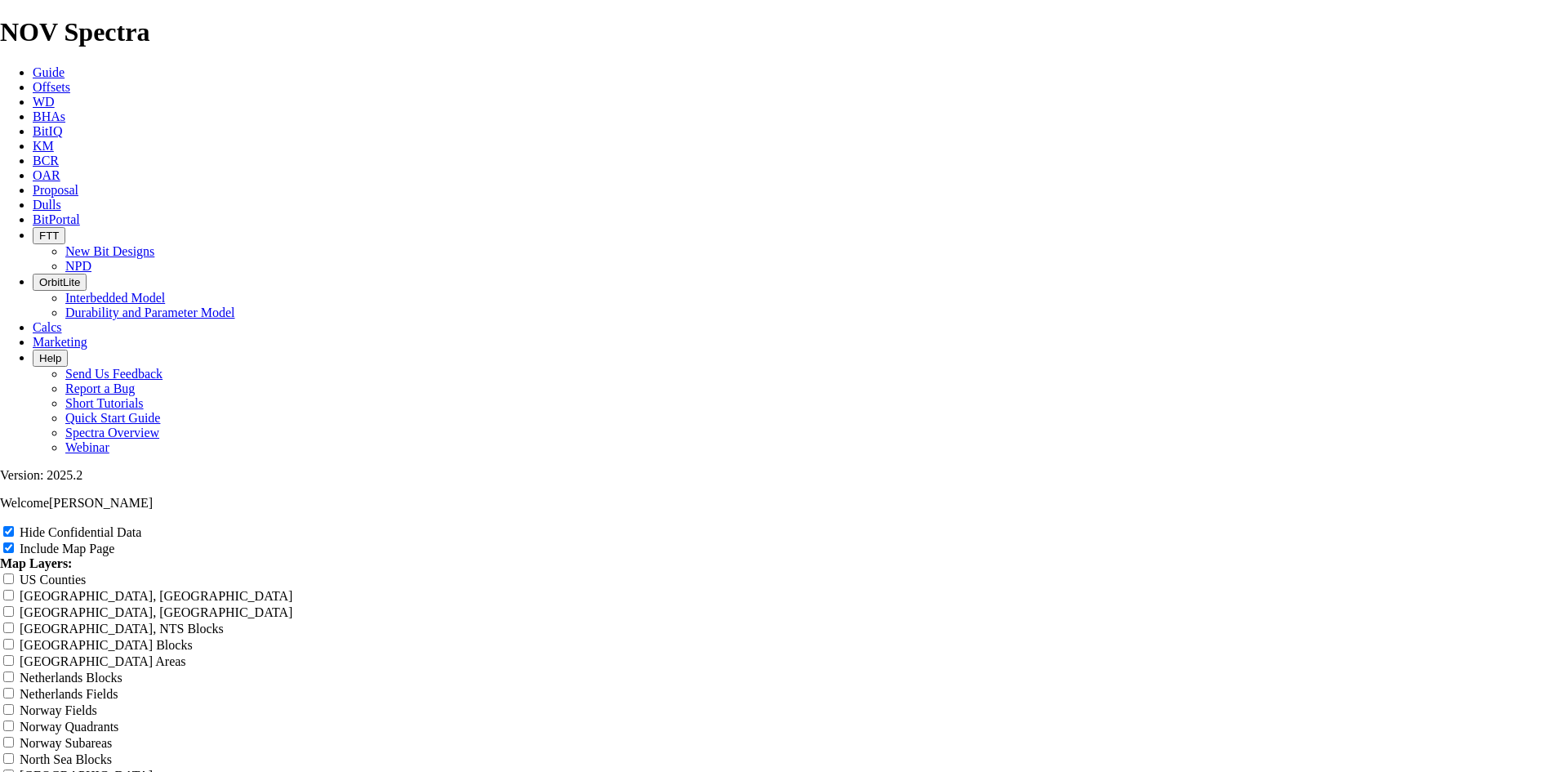
type input "12."
type input "12.2"
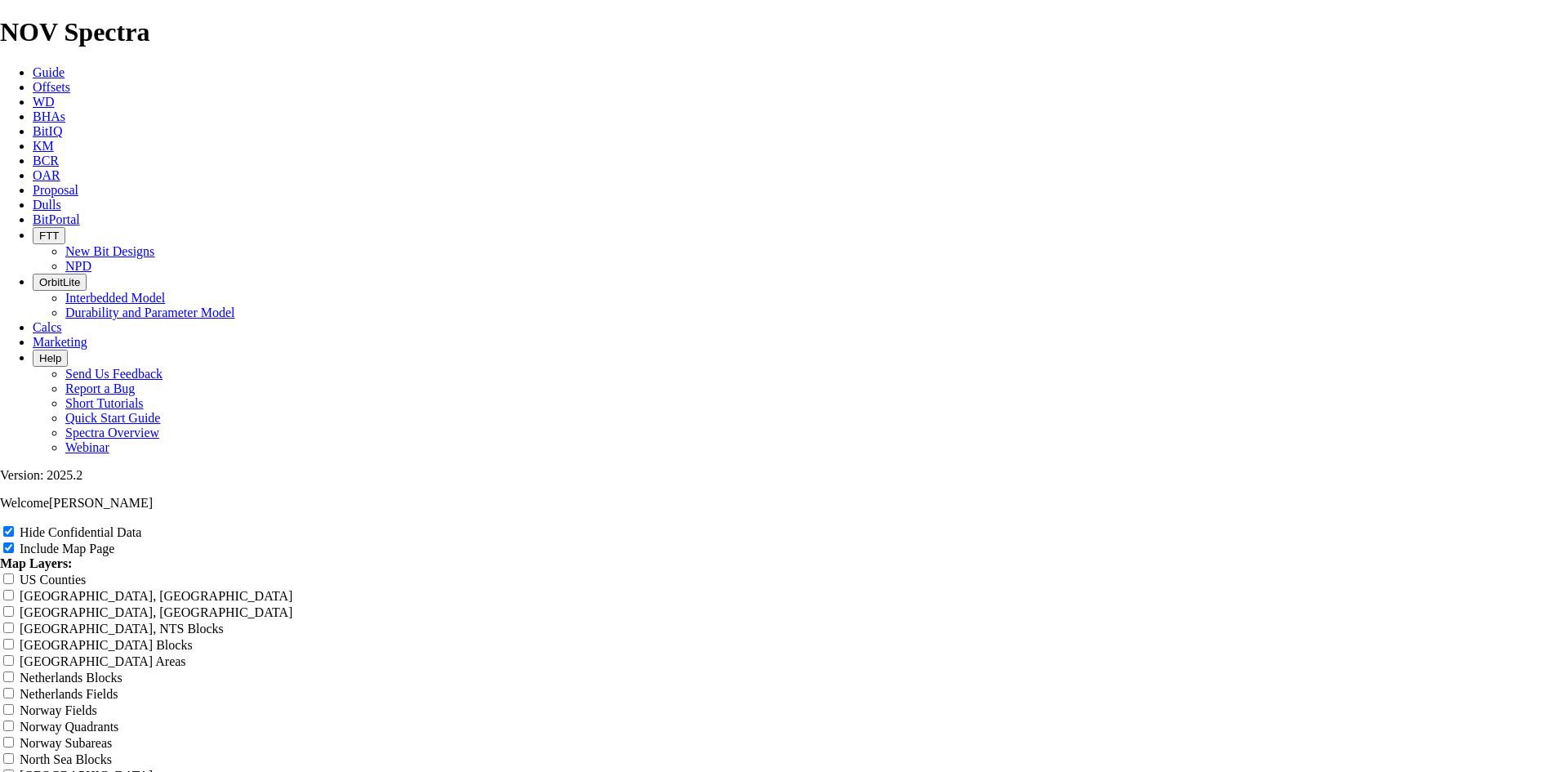
type input "12.2"
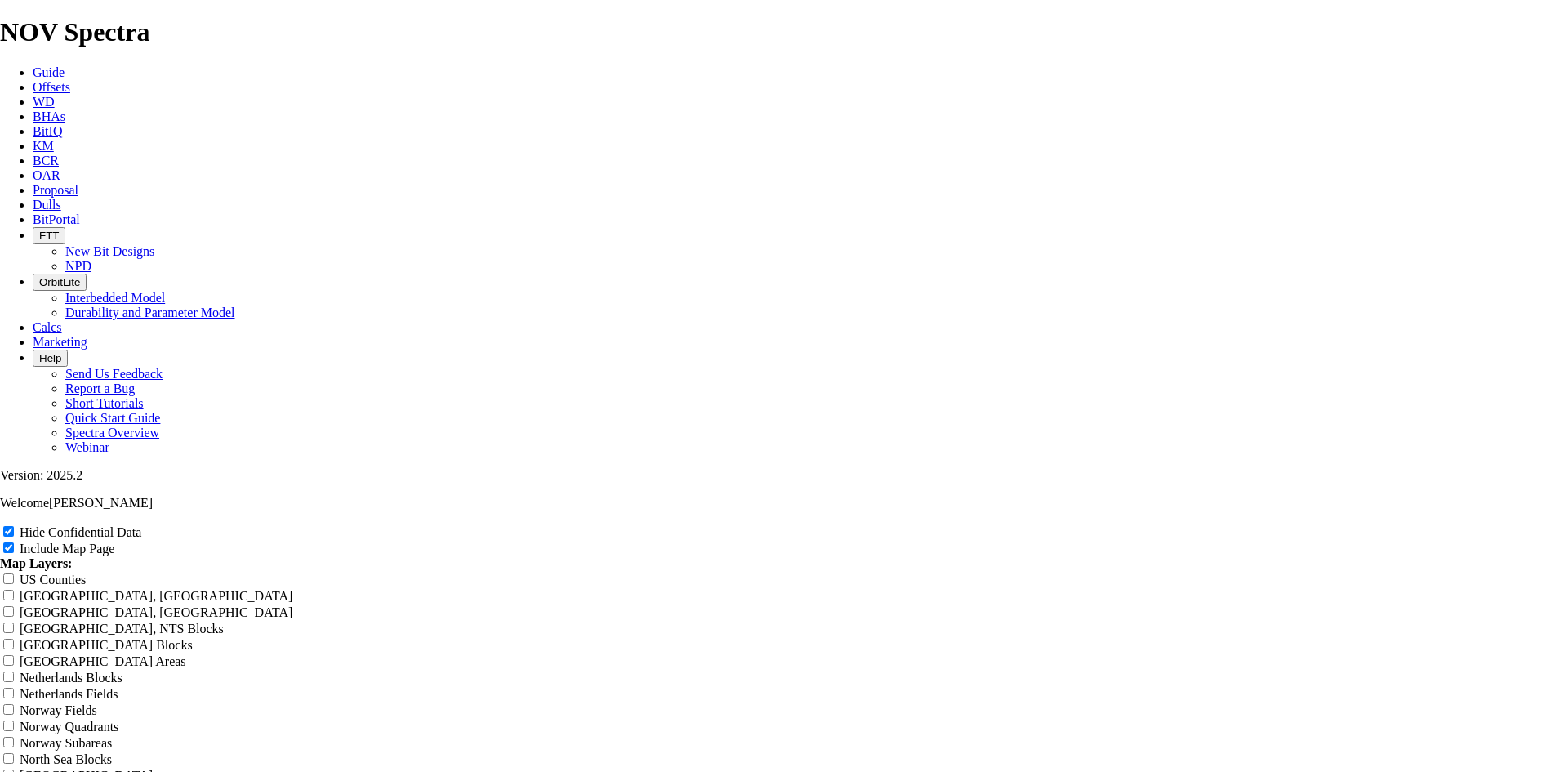
type input "12.25"
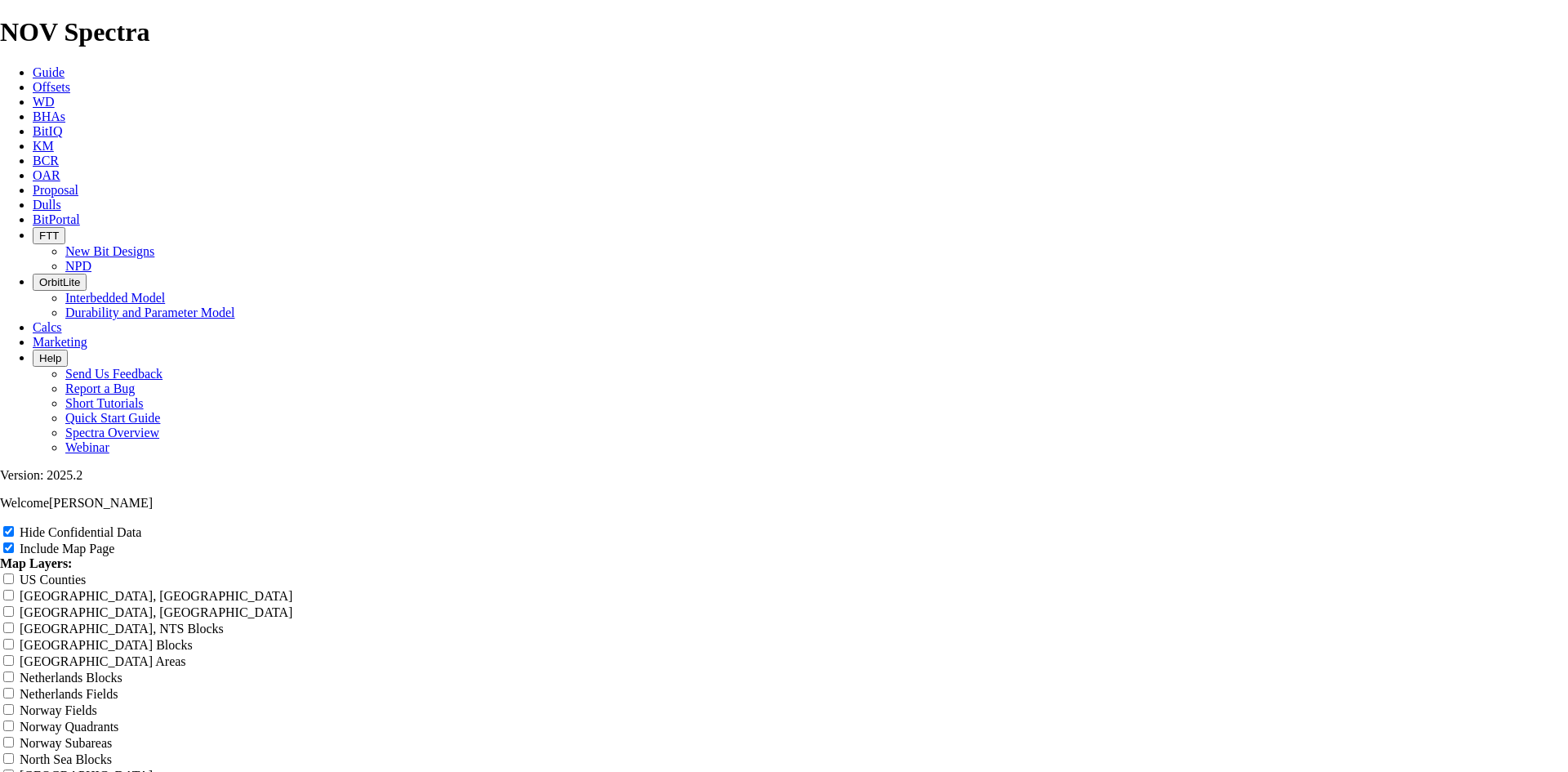
type input "12.25"
type input "12.25 T"
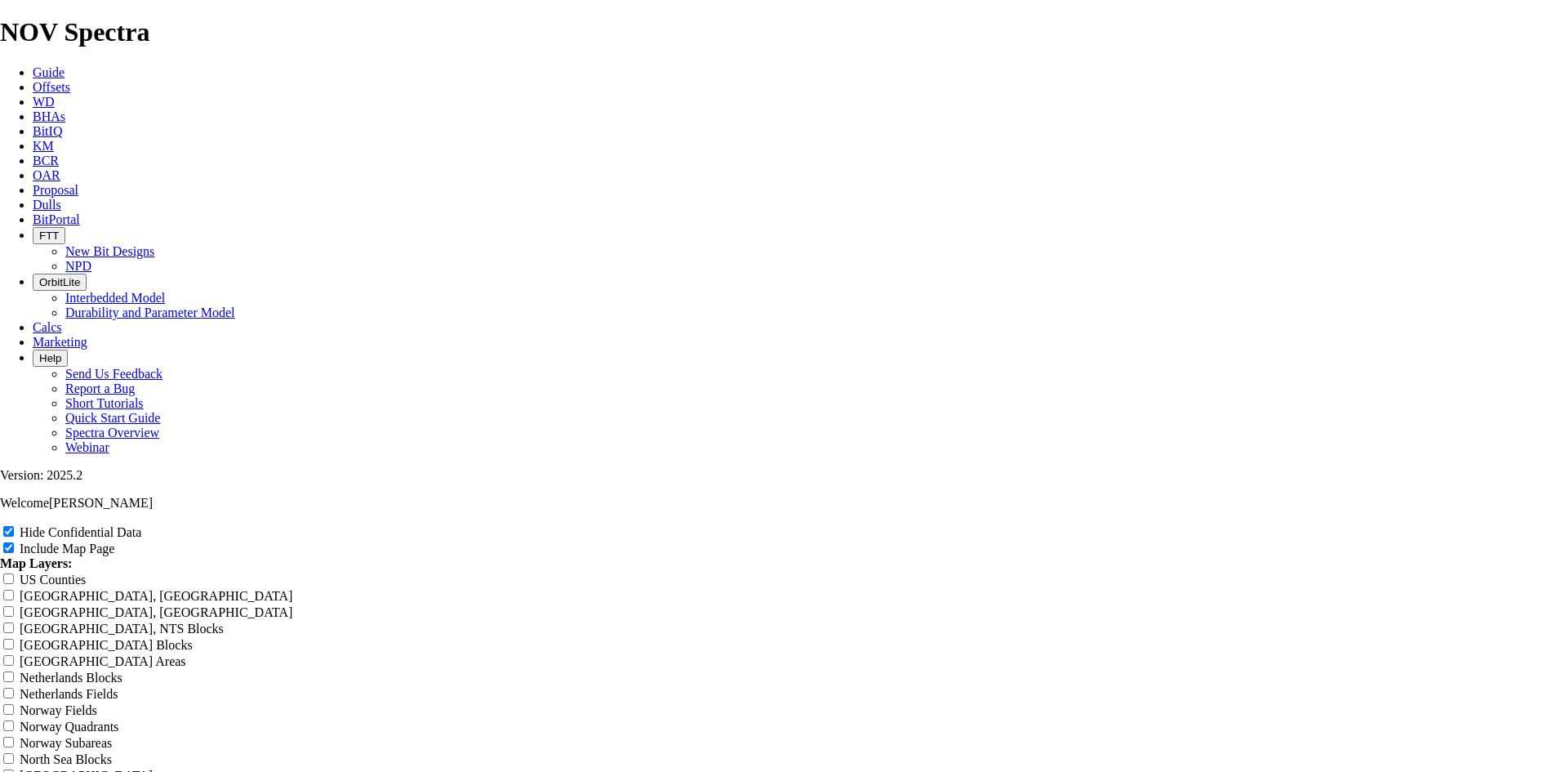
type input "12.25 T"
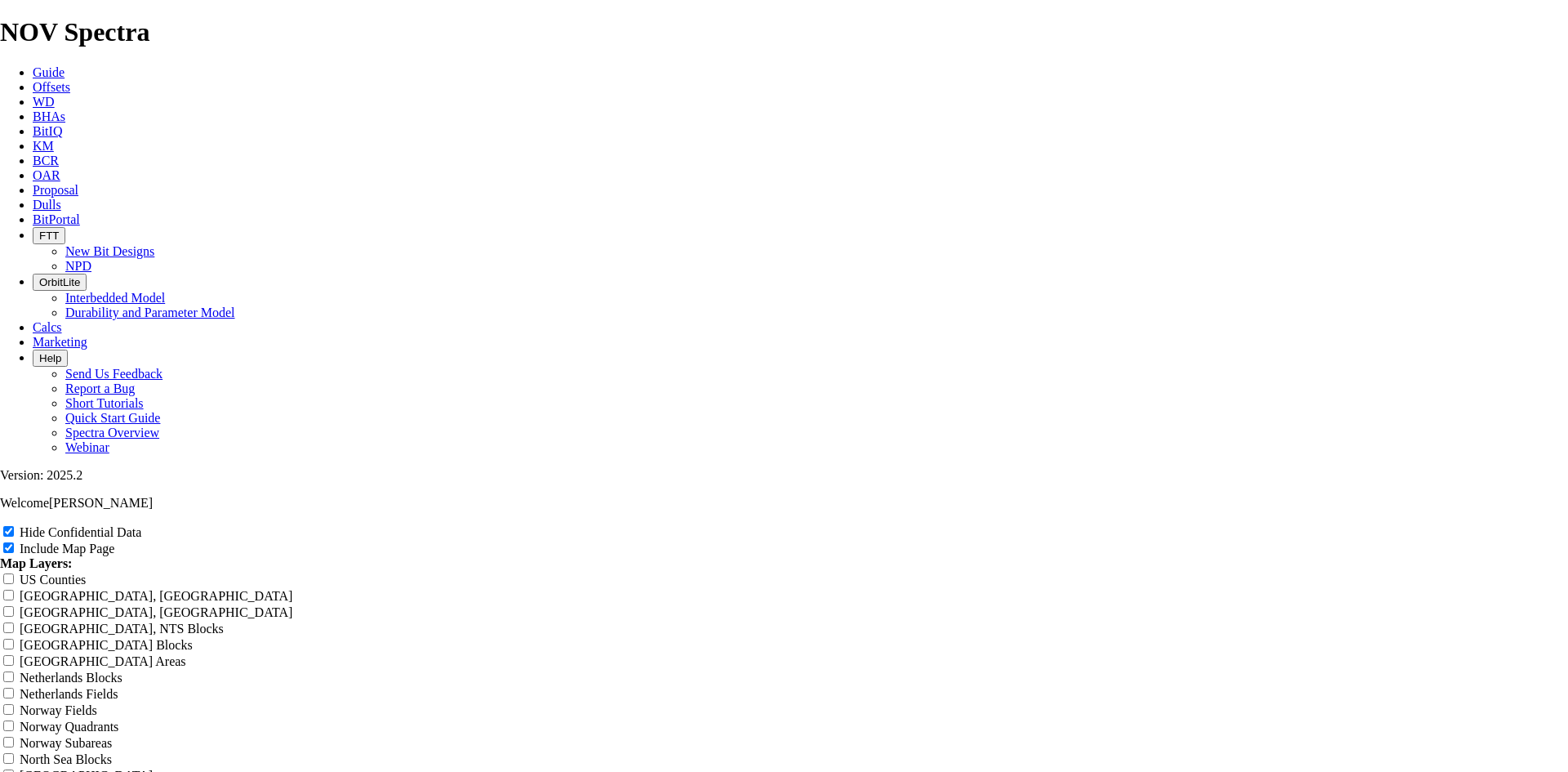
type input "12.25 T"
type input "12.25 TK"
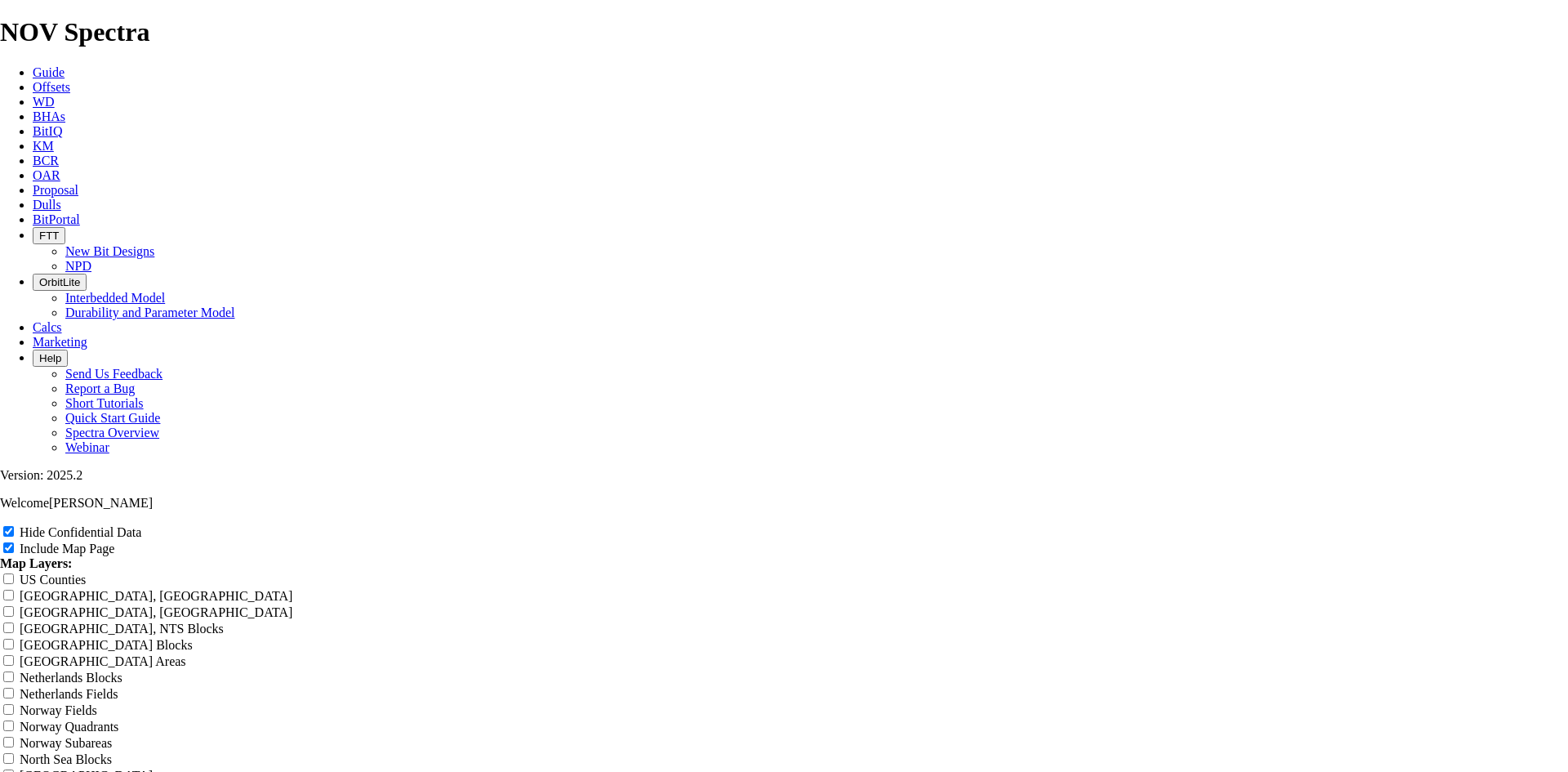
type input "12.25 TK"
type input "12.25 TKF"
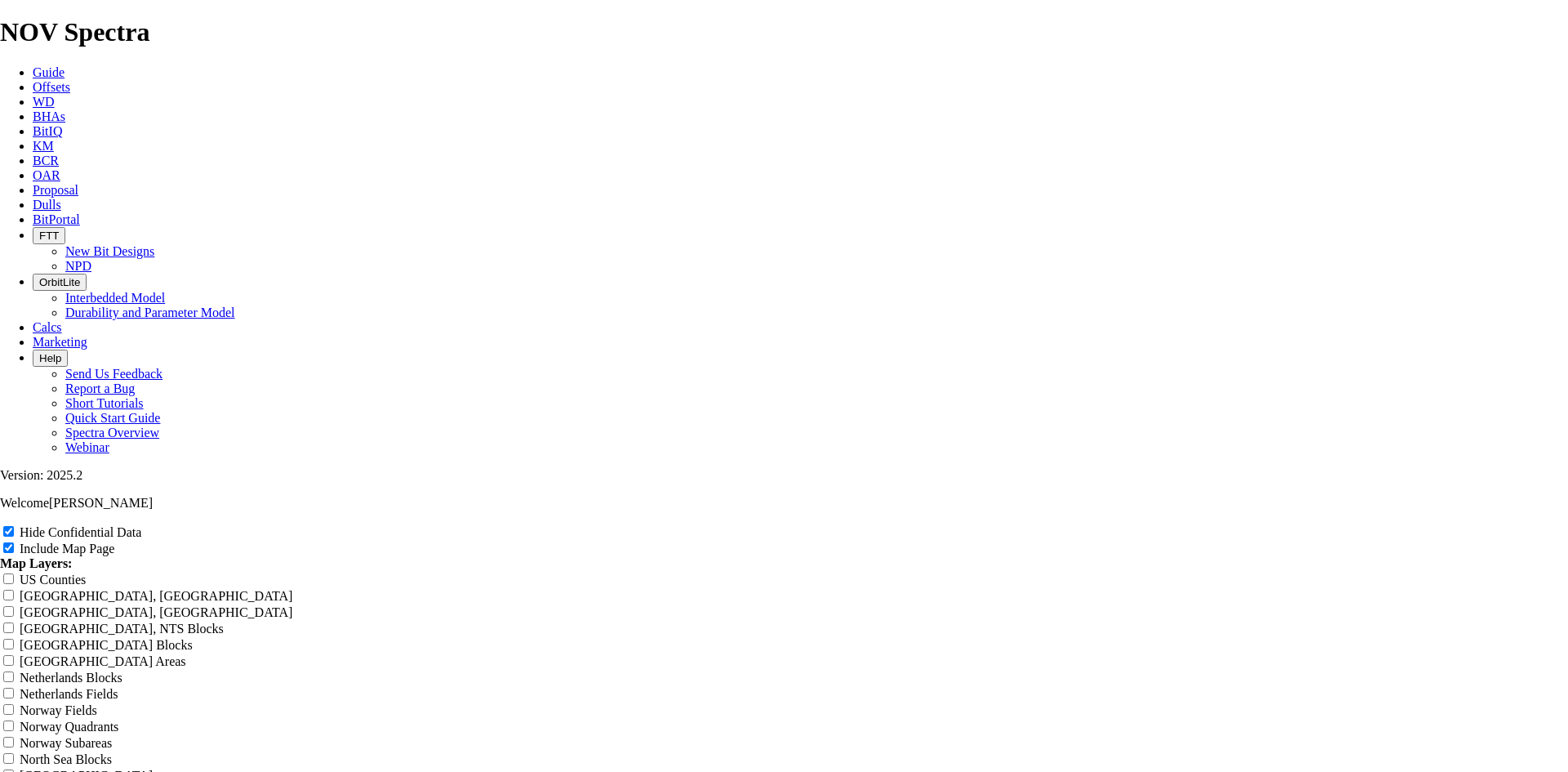
type input "12.25 TKF"
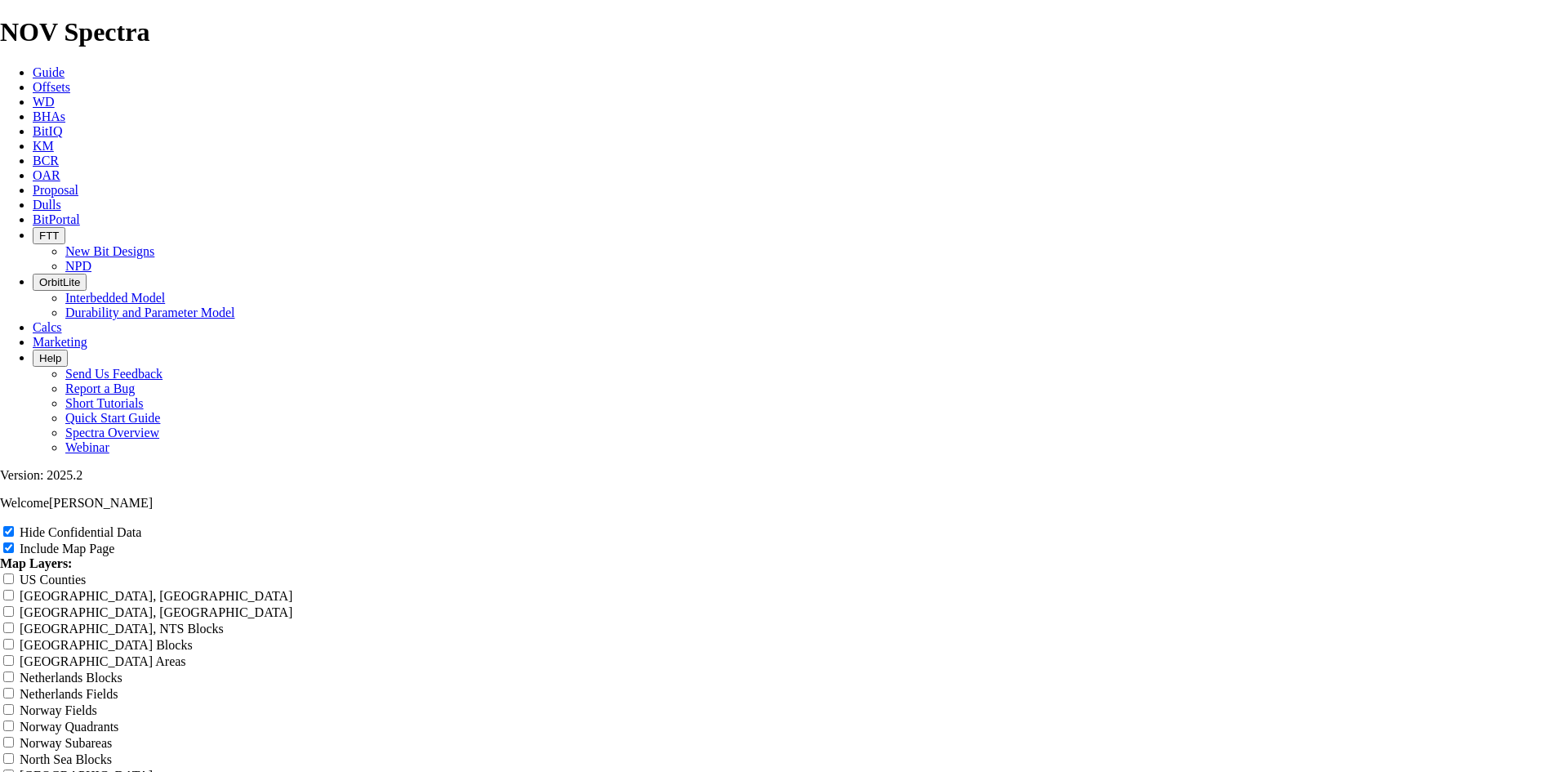
type input "12.25 TKF"
type input "12.25 TKF6"
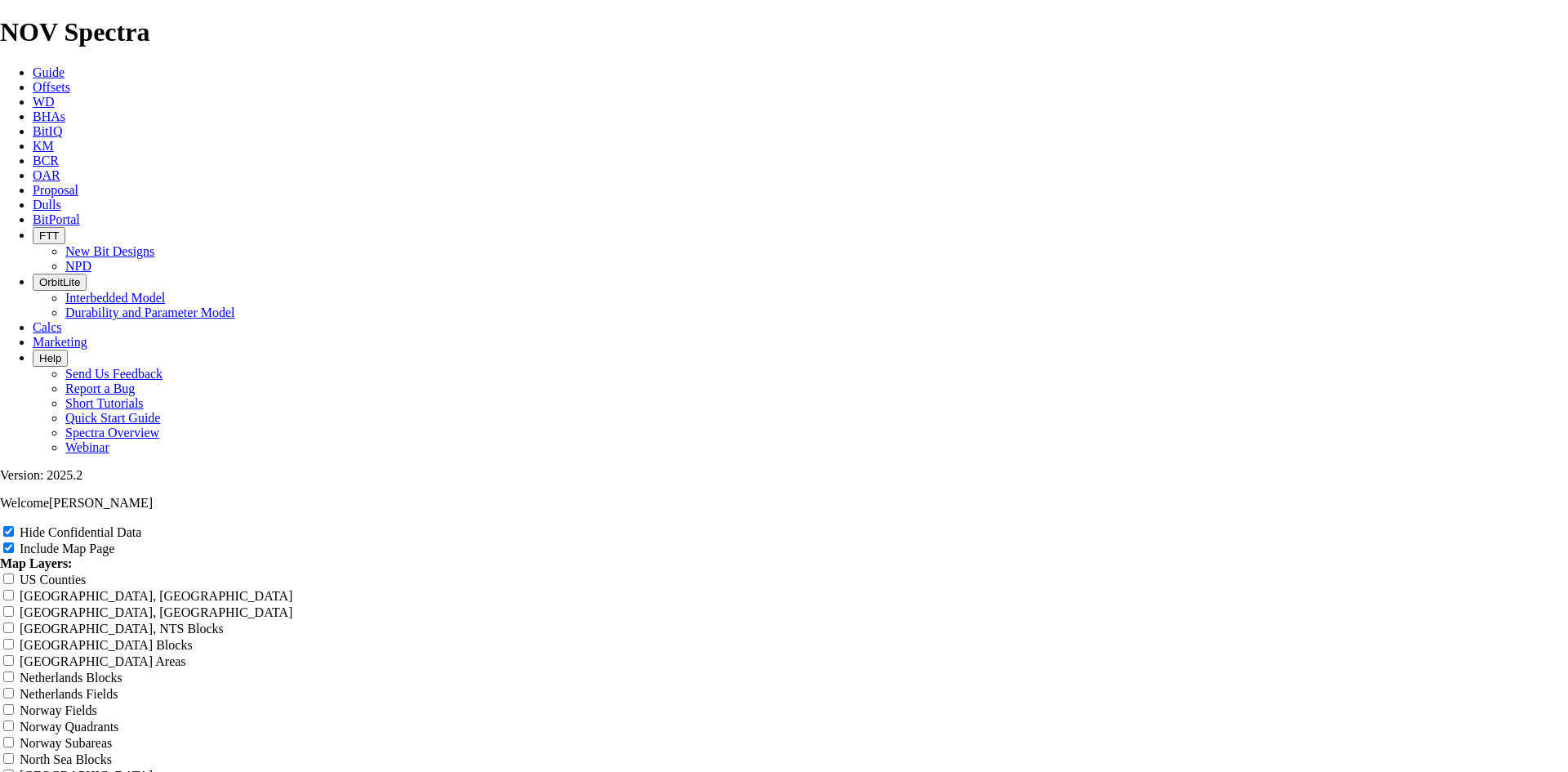
type input "12.25 TKF6"
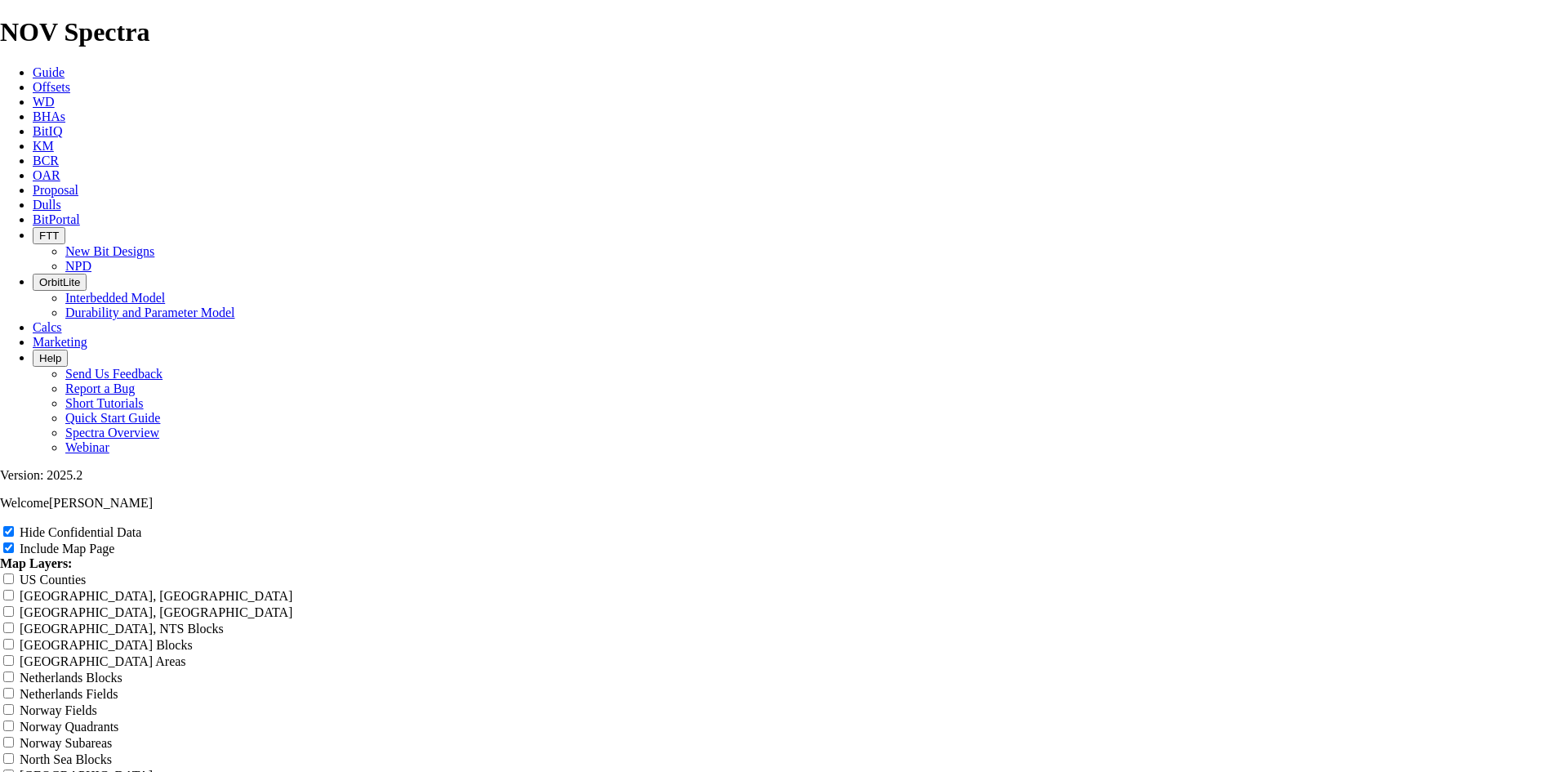
type input "12.25 TKF66"
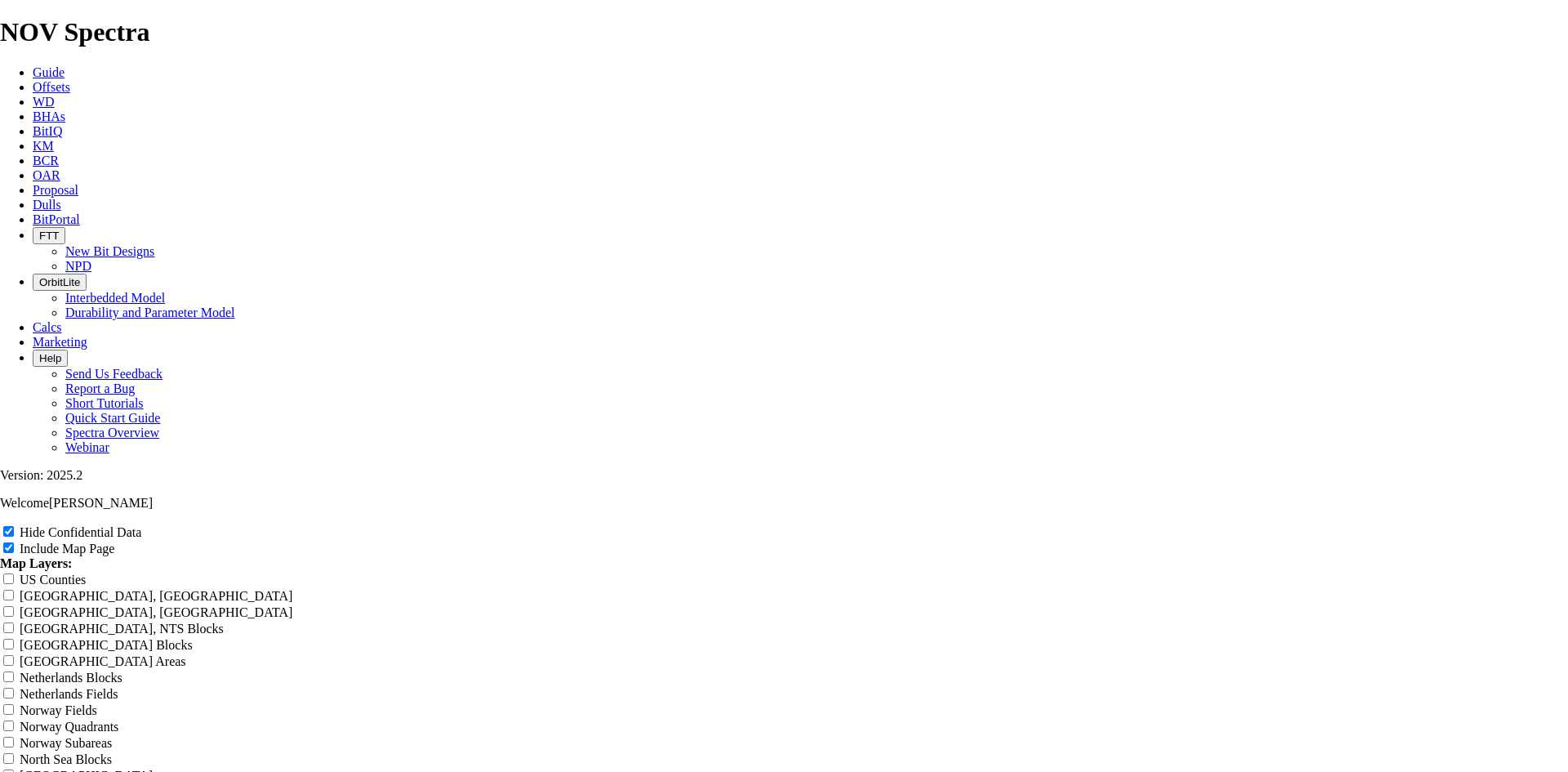
type input "12.25 TKF66"
type input "12.25 TKF66-"
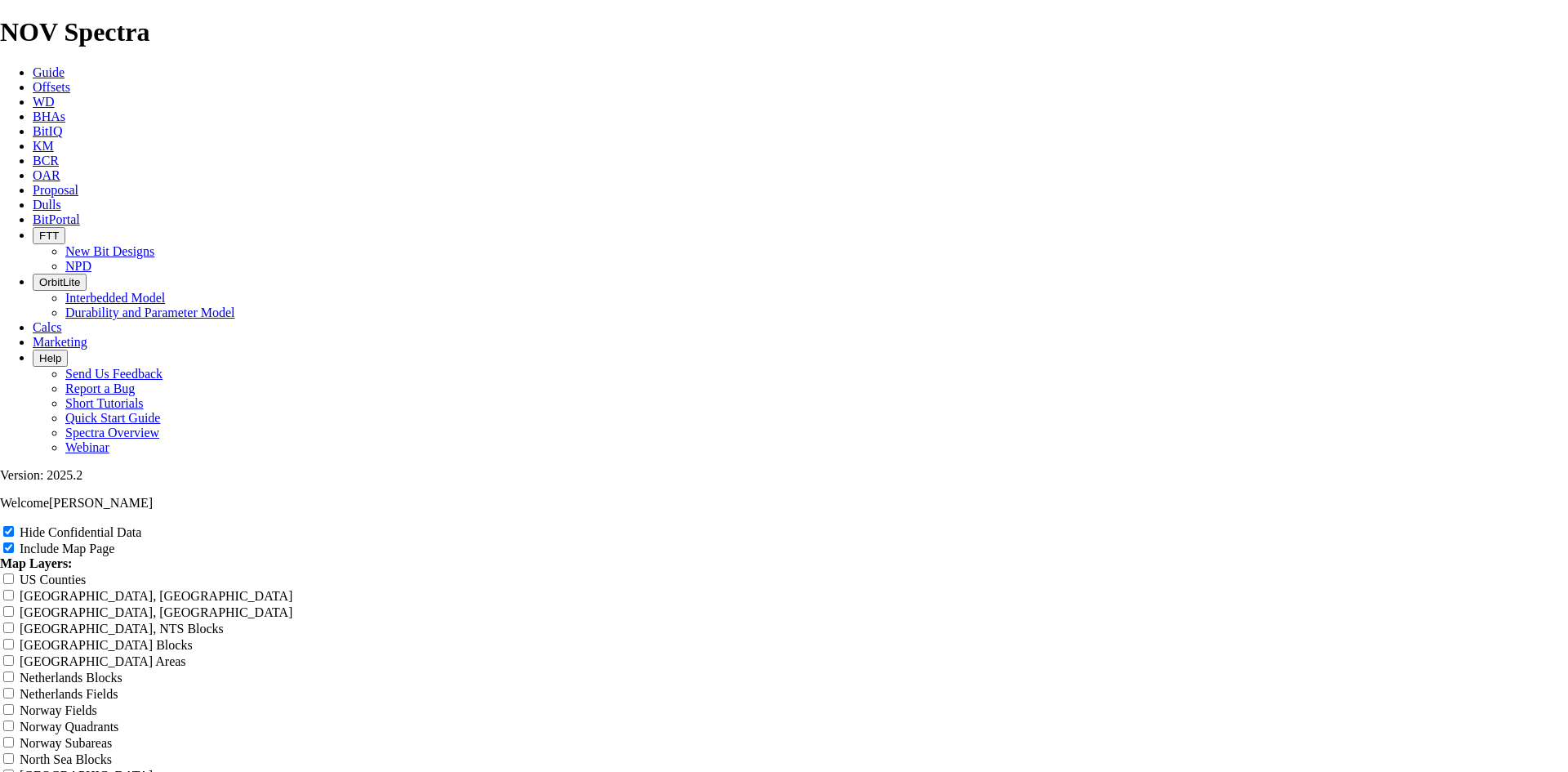
type input "12.25 TKF66-"
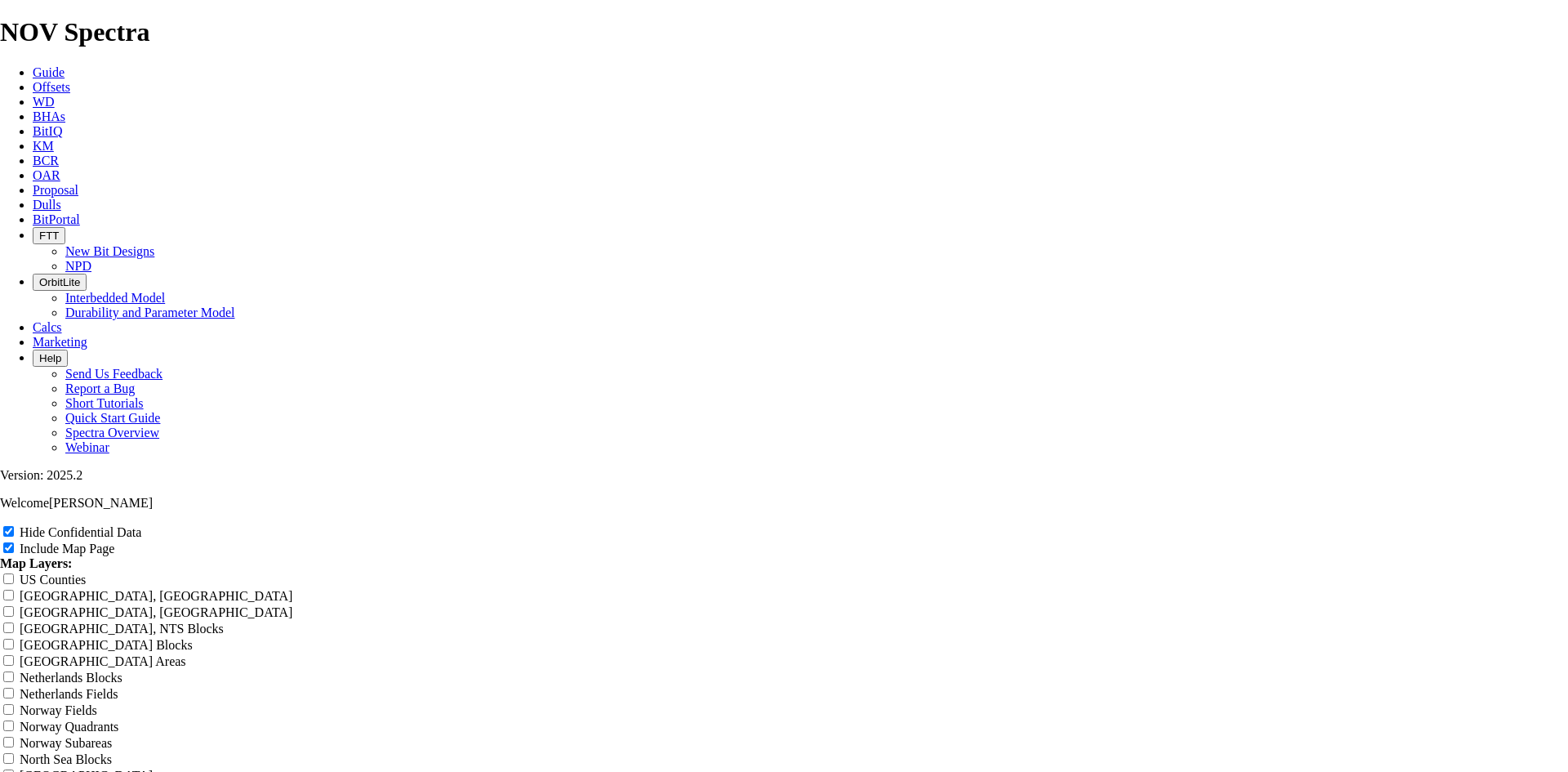
type input "12.25 TKF66-"
type input "12.25 TKF66"
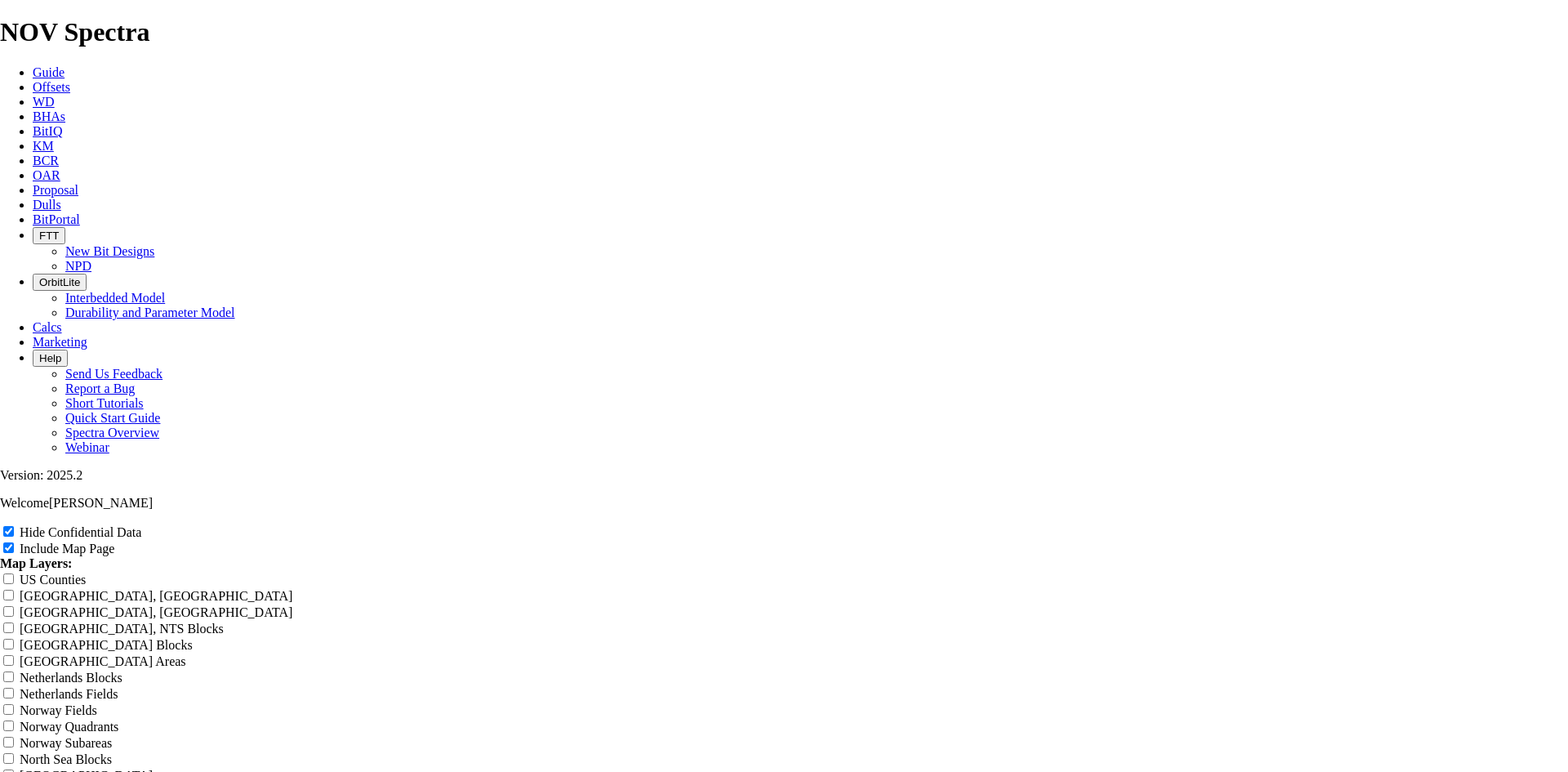
type input "12.25 TKF66"
type input "12.25 TKF66 A"
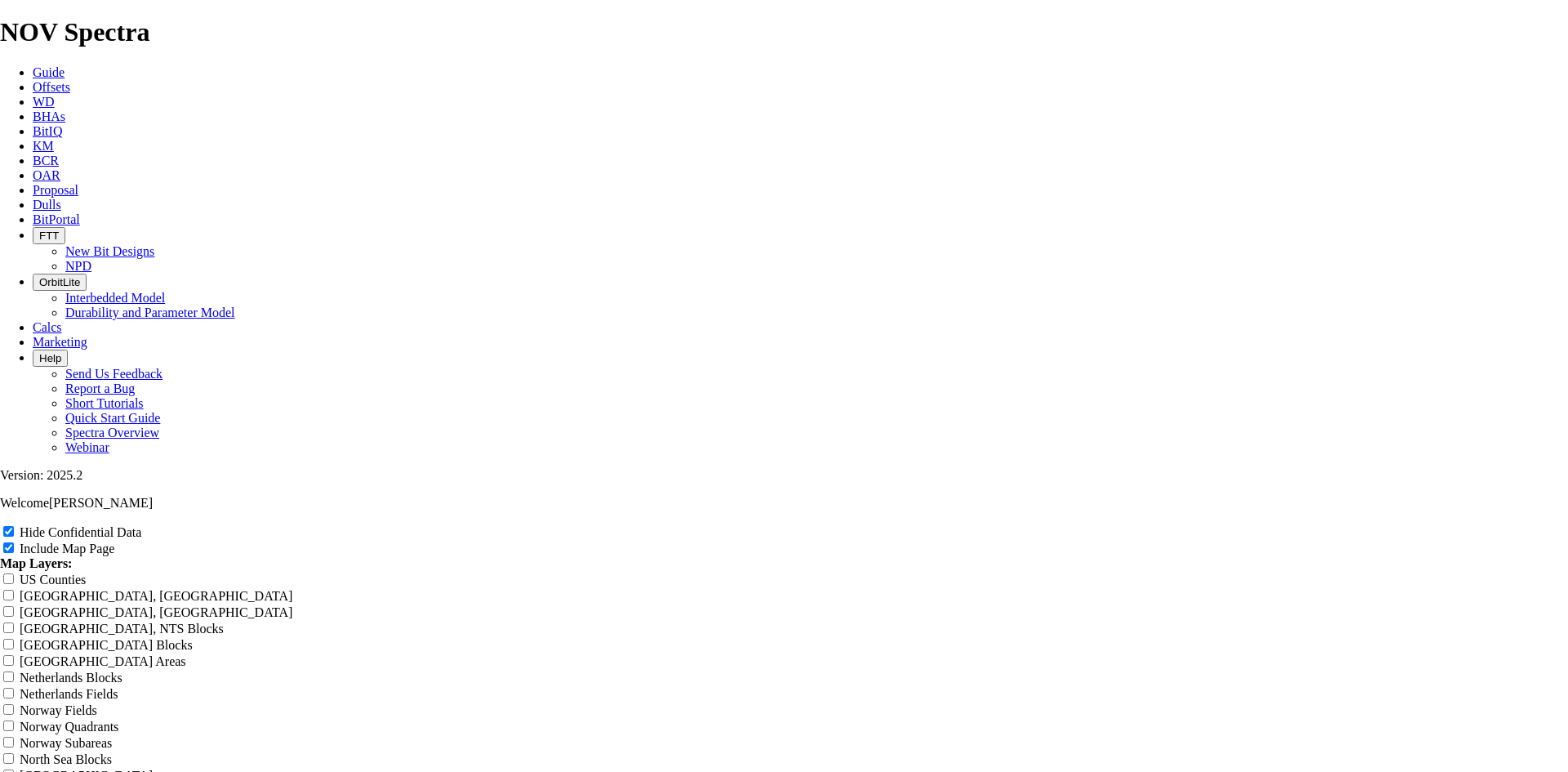
type input "12.25 TKF66 A"
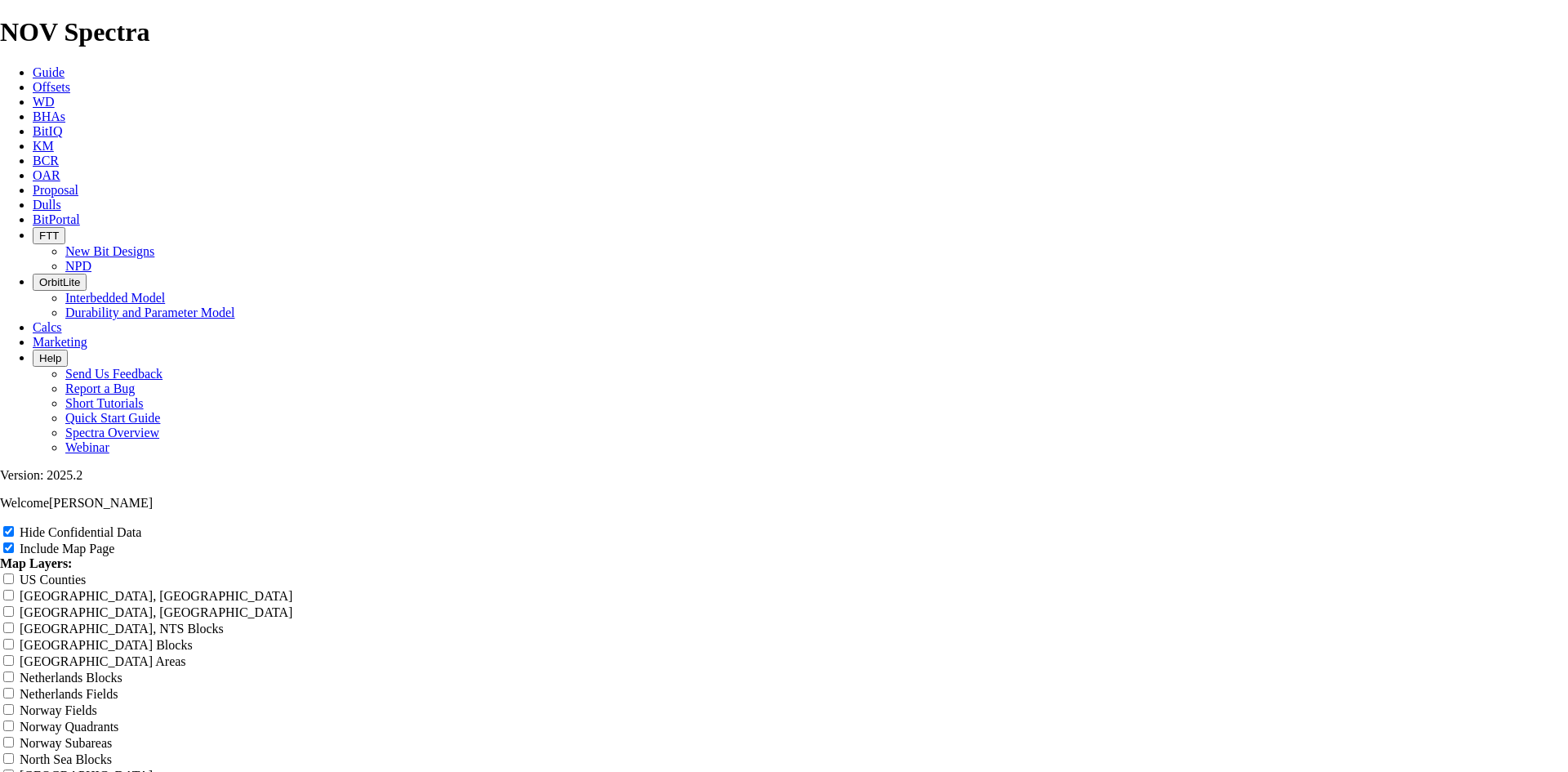
type input "12.25 TKF66 A"
type input "12.25 TKF66 AE"
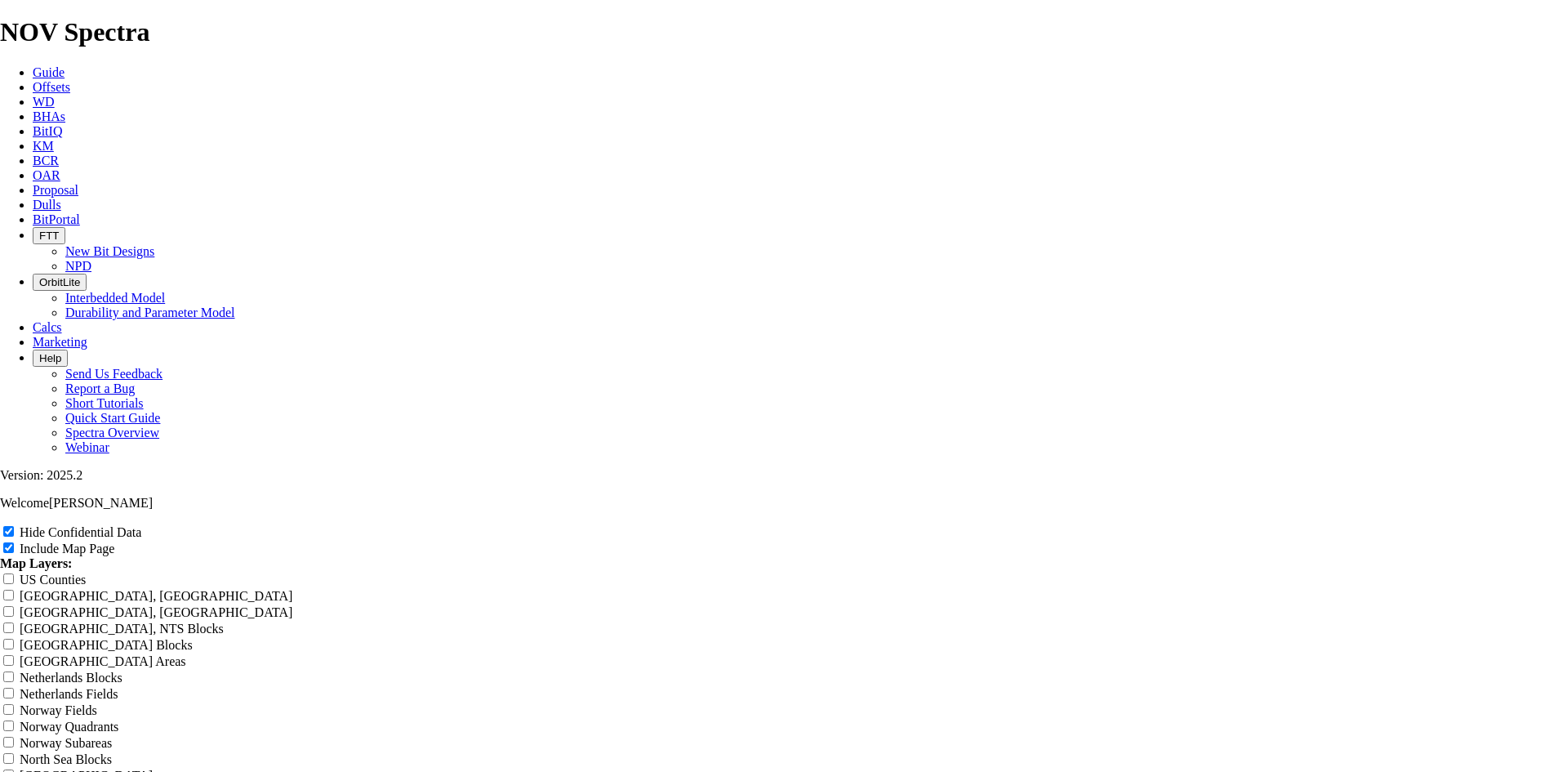
type input "12.25 TKF66 AE"
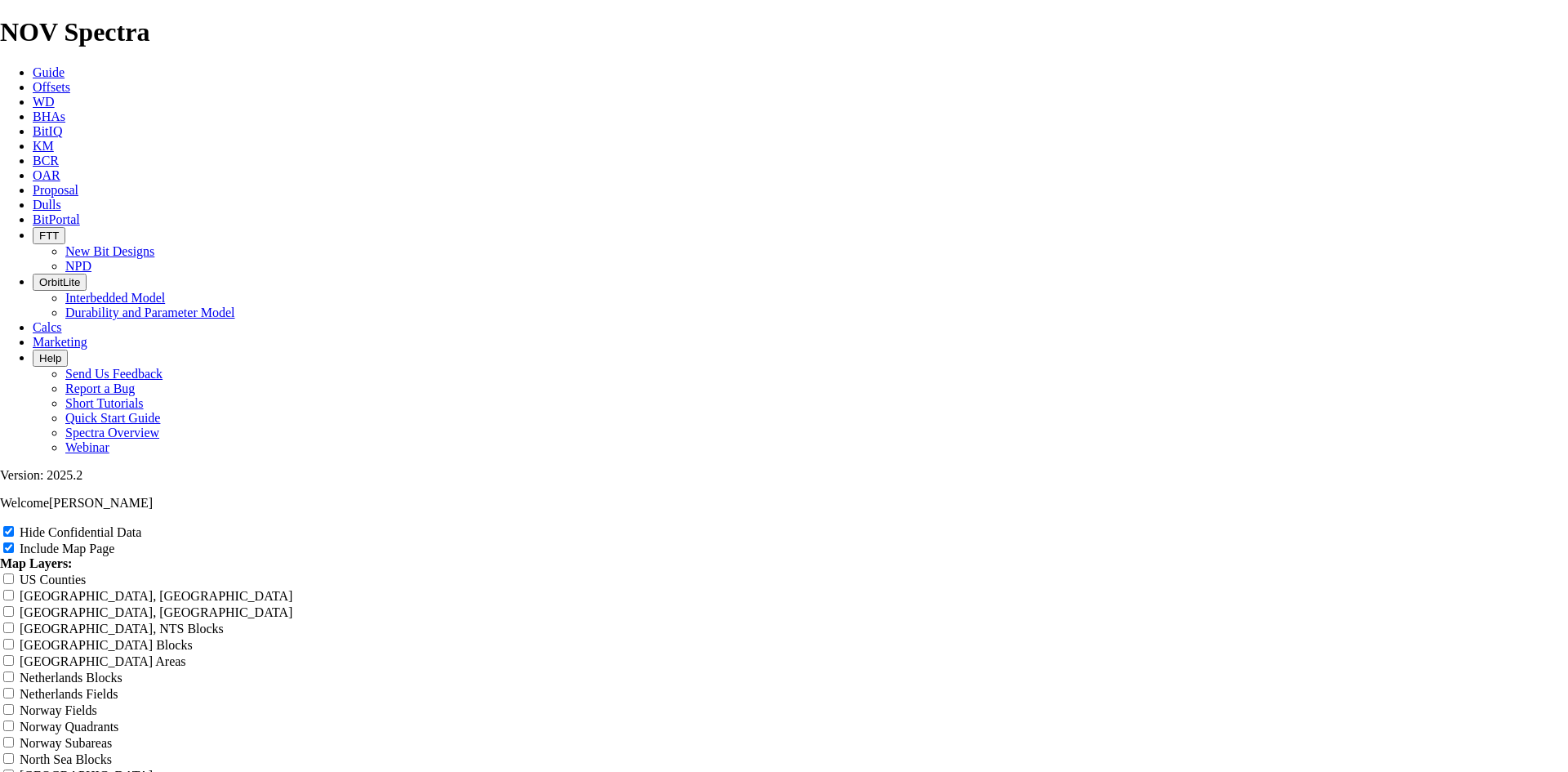
type input "12.25 TKF66 AE n"
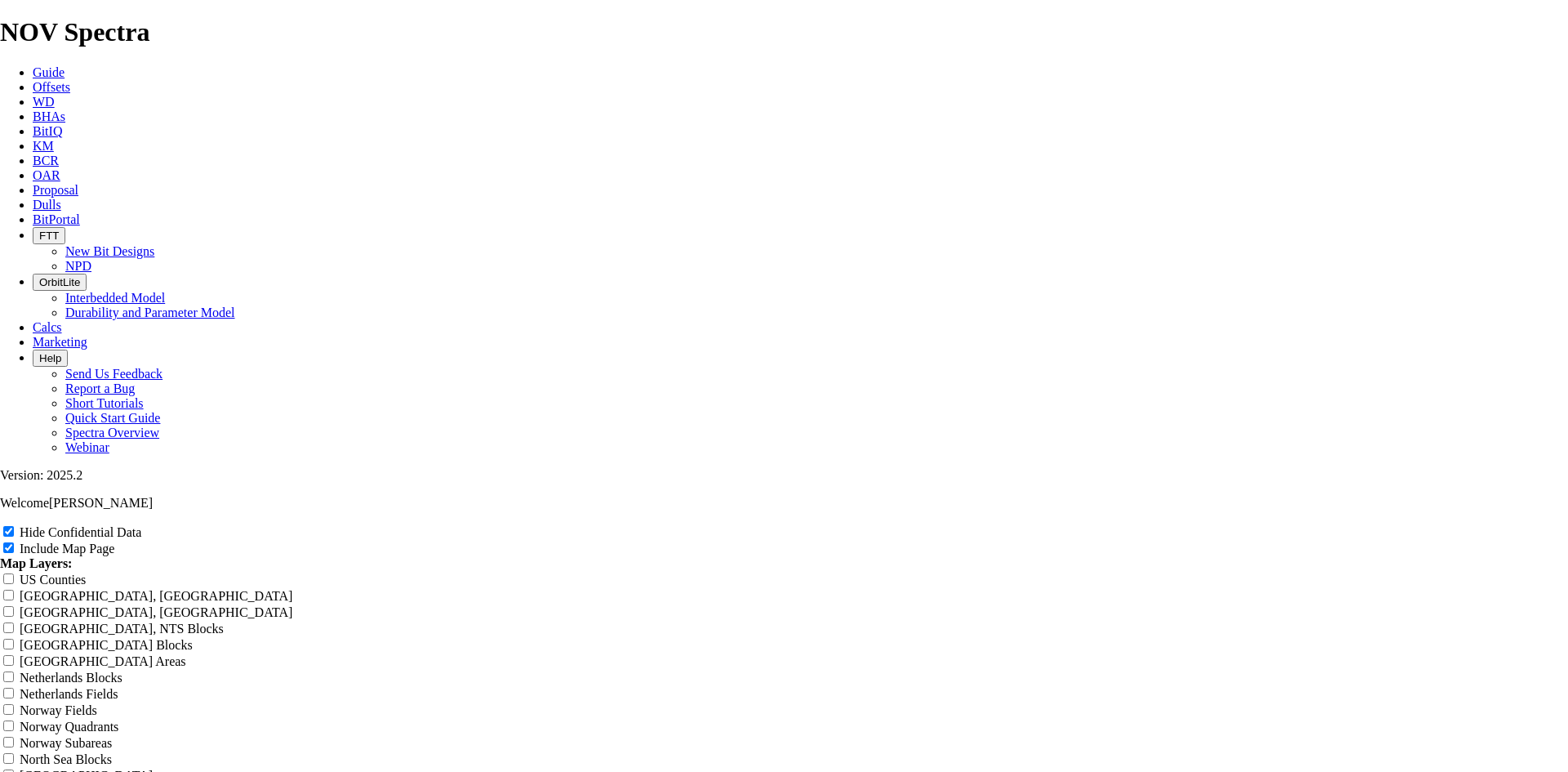
type input "12.25 TKF66 AE n"
type input "12.25 TKF66 AE"
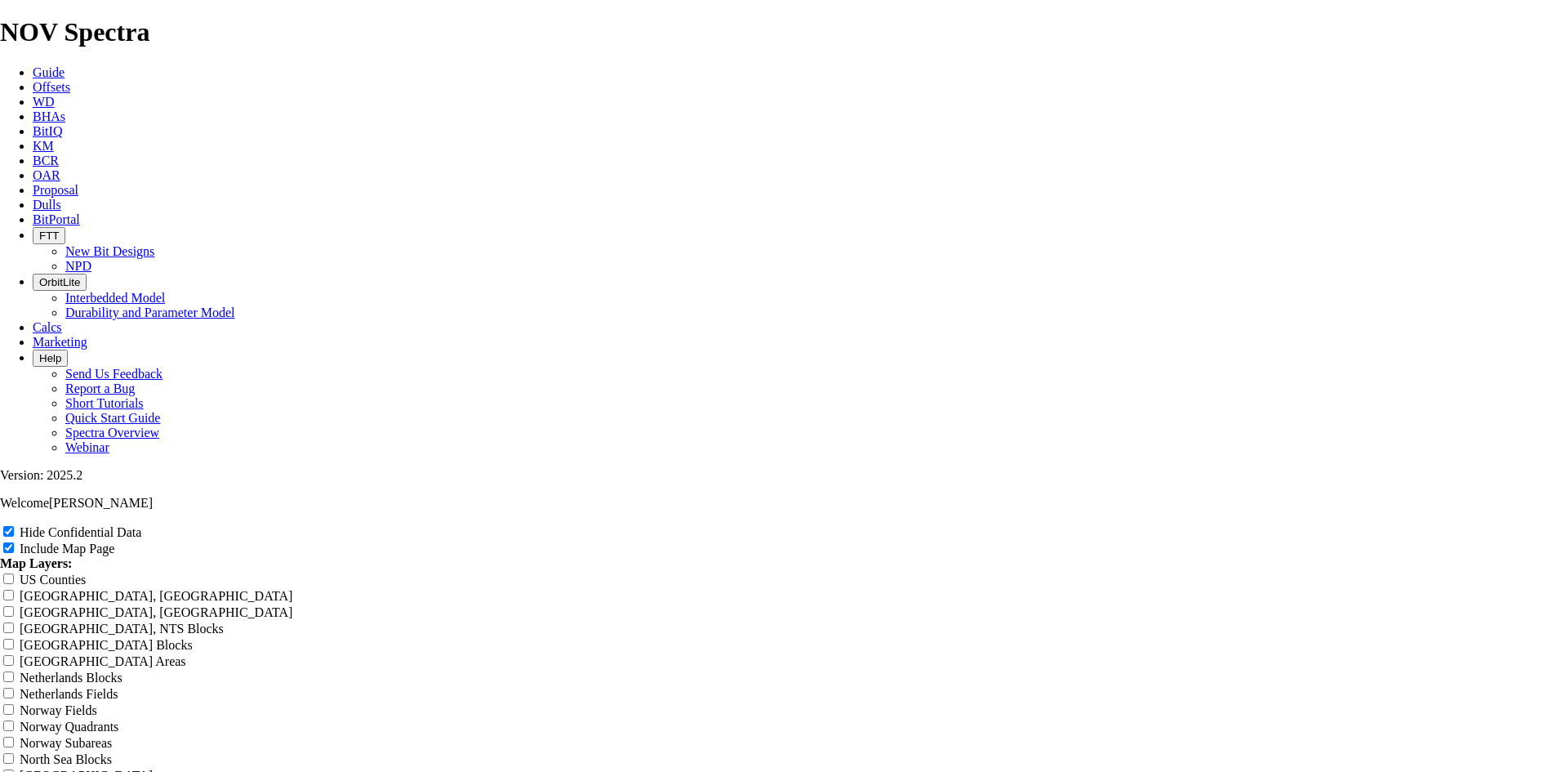
type input "12.25 TKF66 AE"
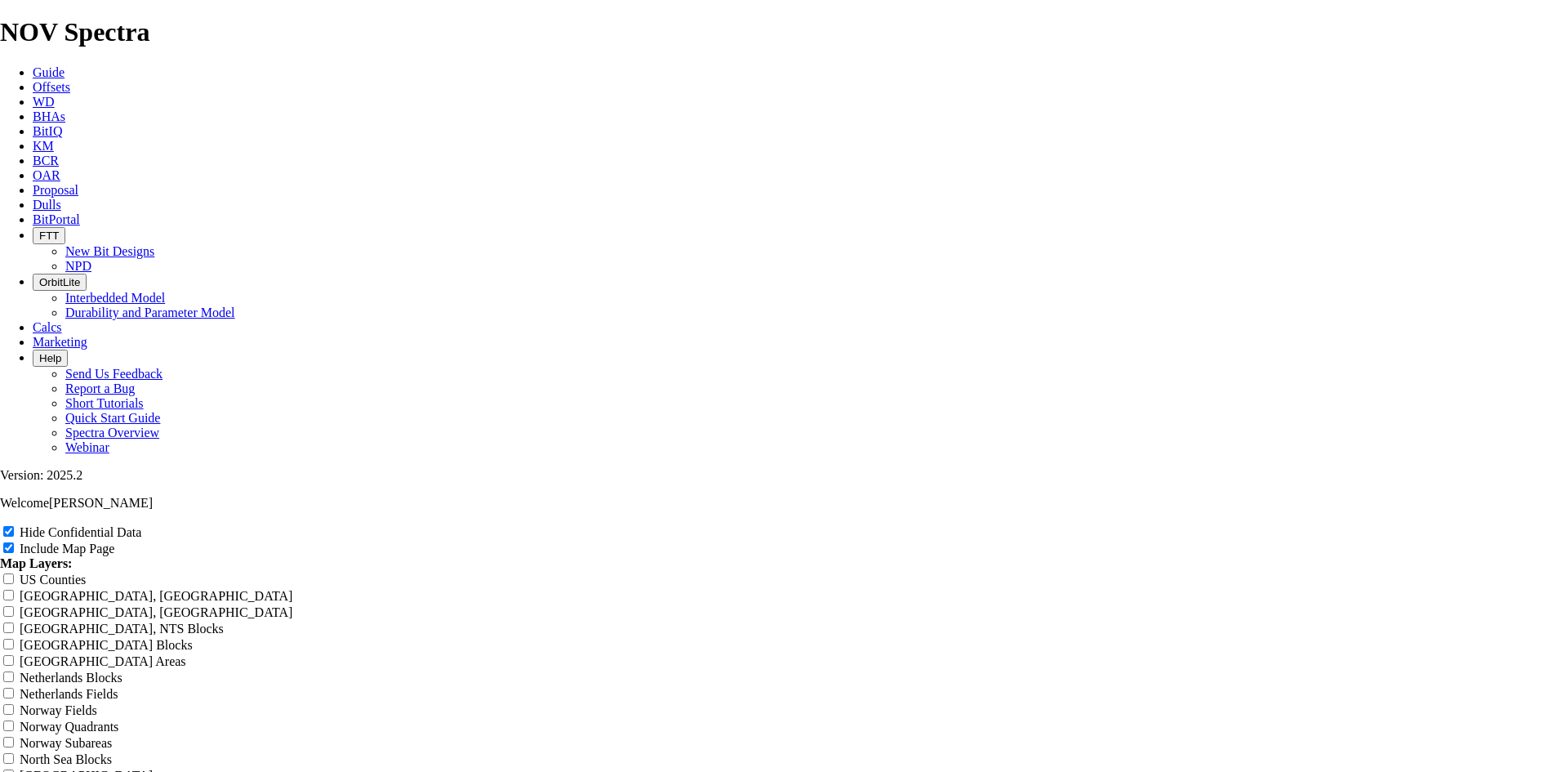
type input "12.25 TKF66 AE"
type input "12.25 TKF66 AE N"
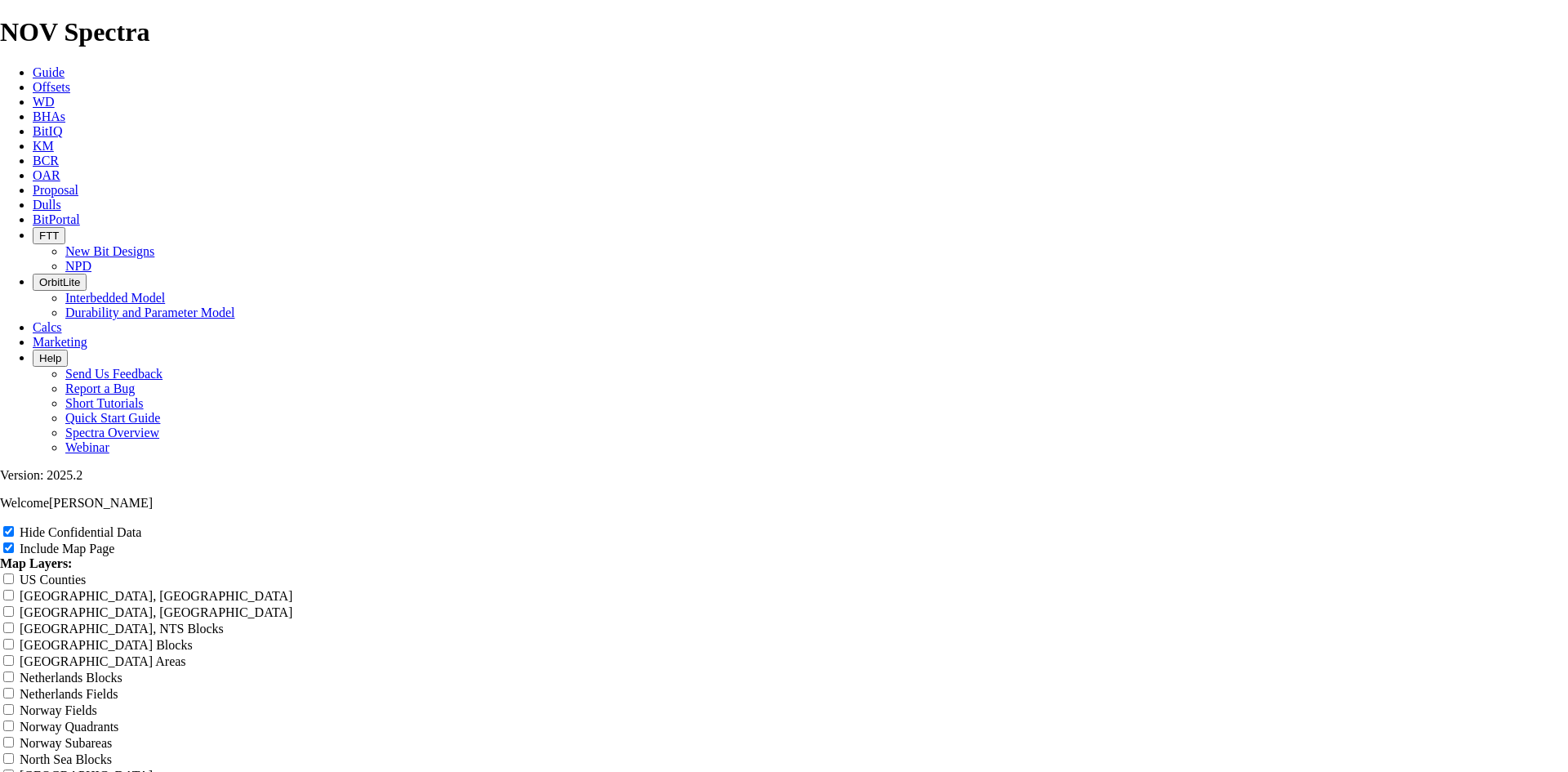
type input "12.25 TKF66 AE N"
type input "12.25 TKF66 AE Ne"
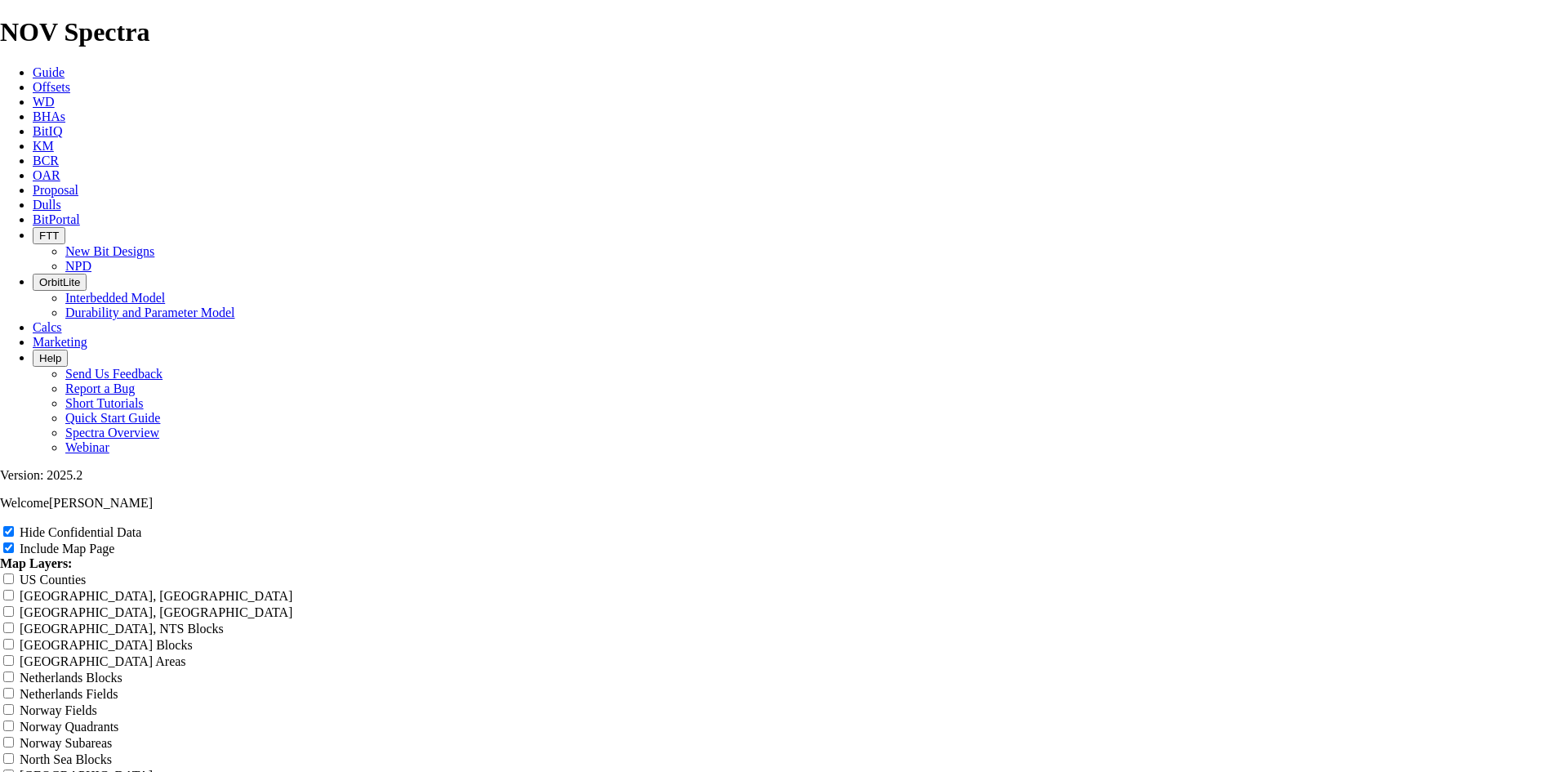
type input "12.25 TKF66 AE Ne"
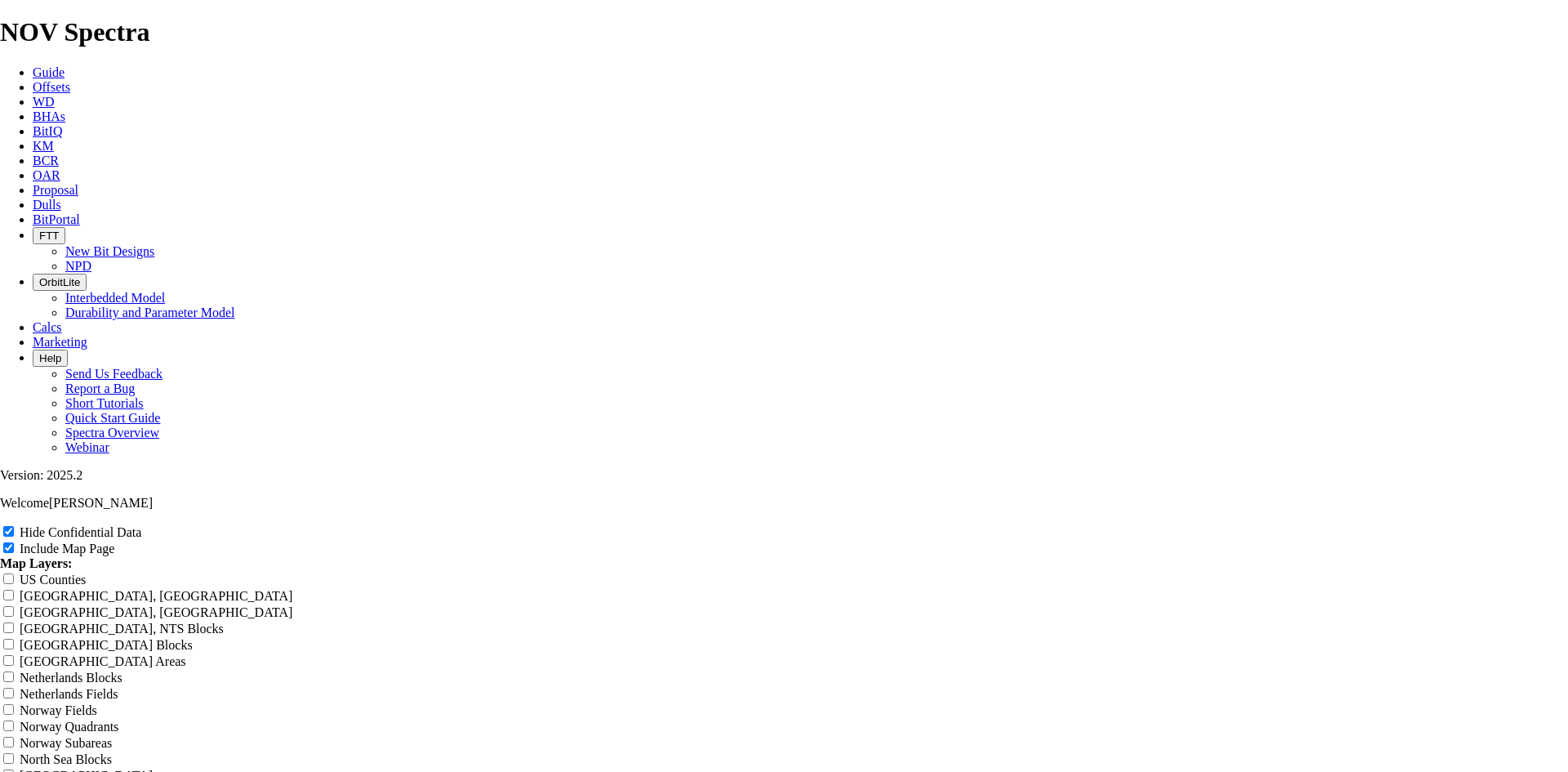
type input "12.25 TKF66 AE Ne"
type input "12.25 TKF66 AE Nea"
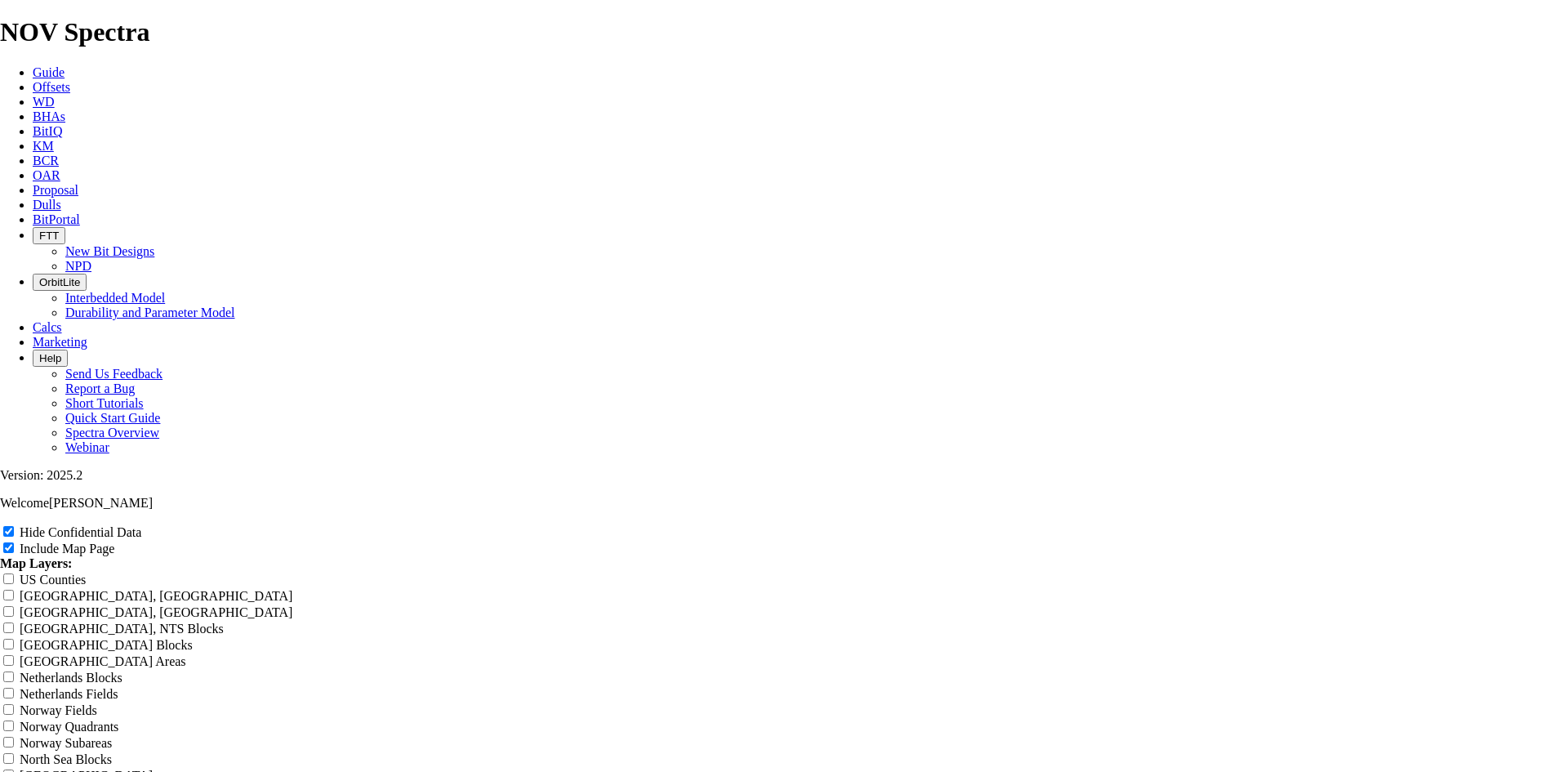
type input "12.25 TKF66 AE Nea"
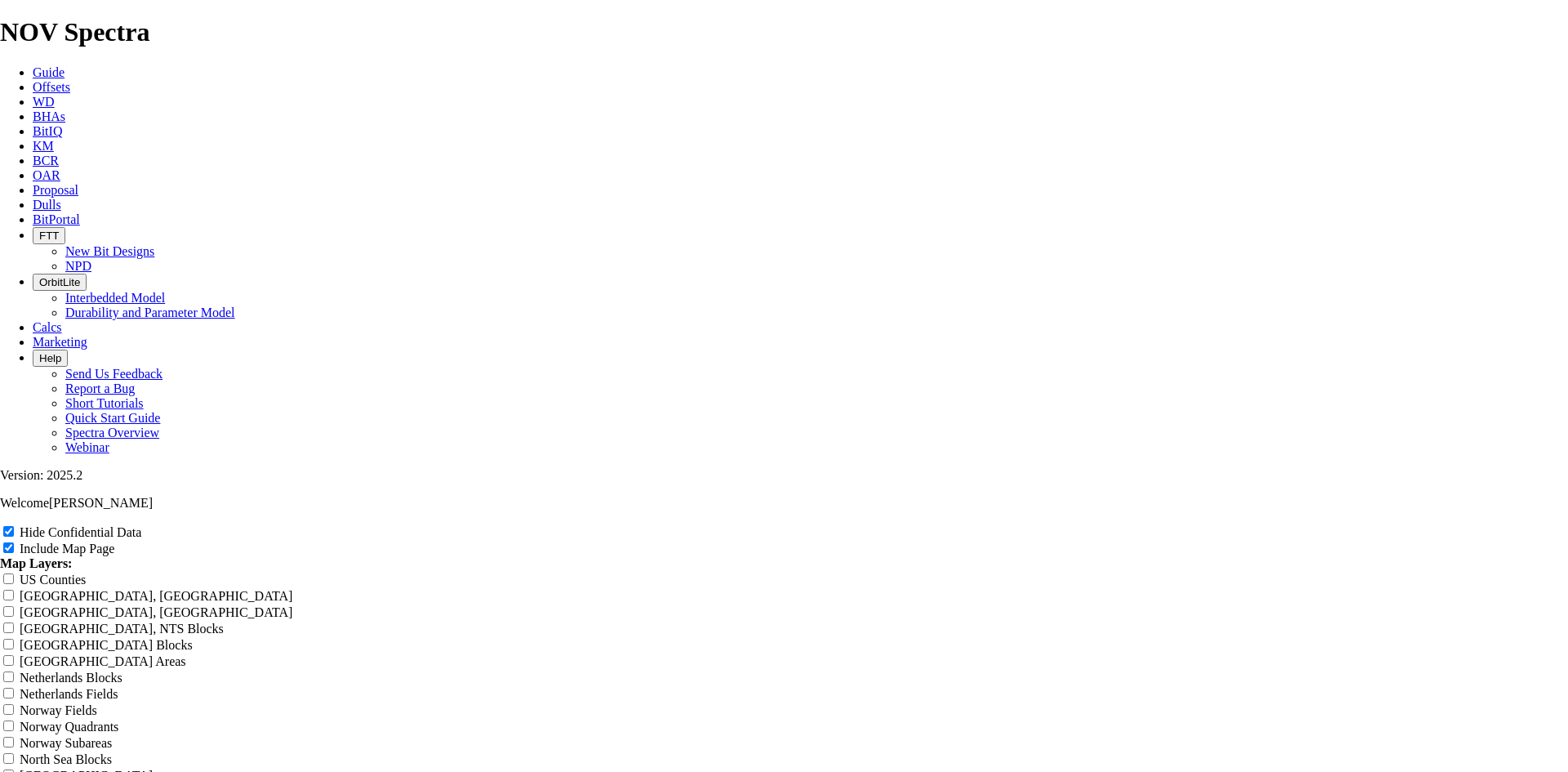
type input "12.25 TKF66 AE Near"
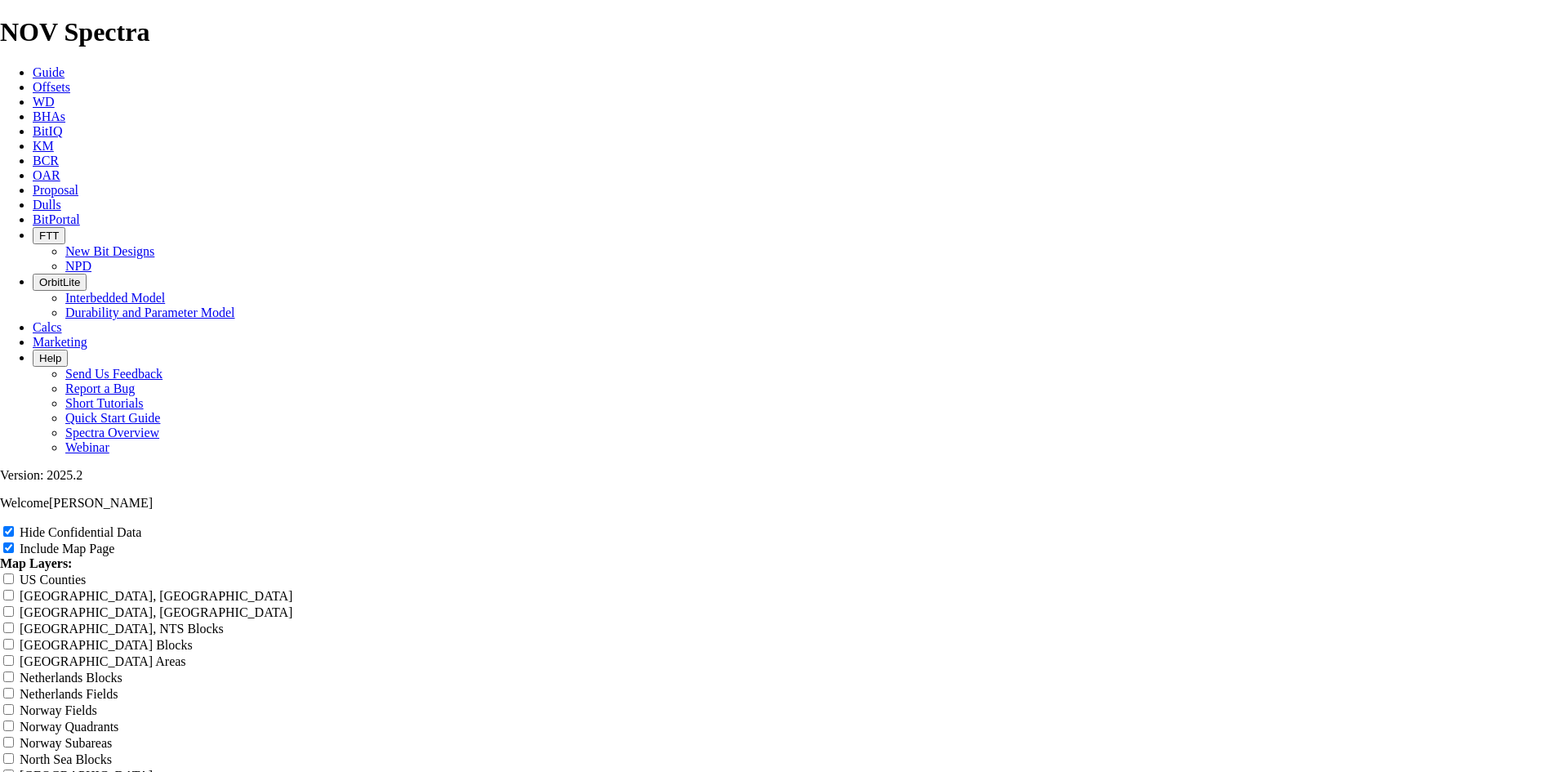
type input "12.25 TKF66 AE Near"
type input "12.25 TKF66 AE Nea"
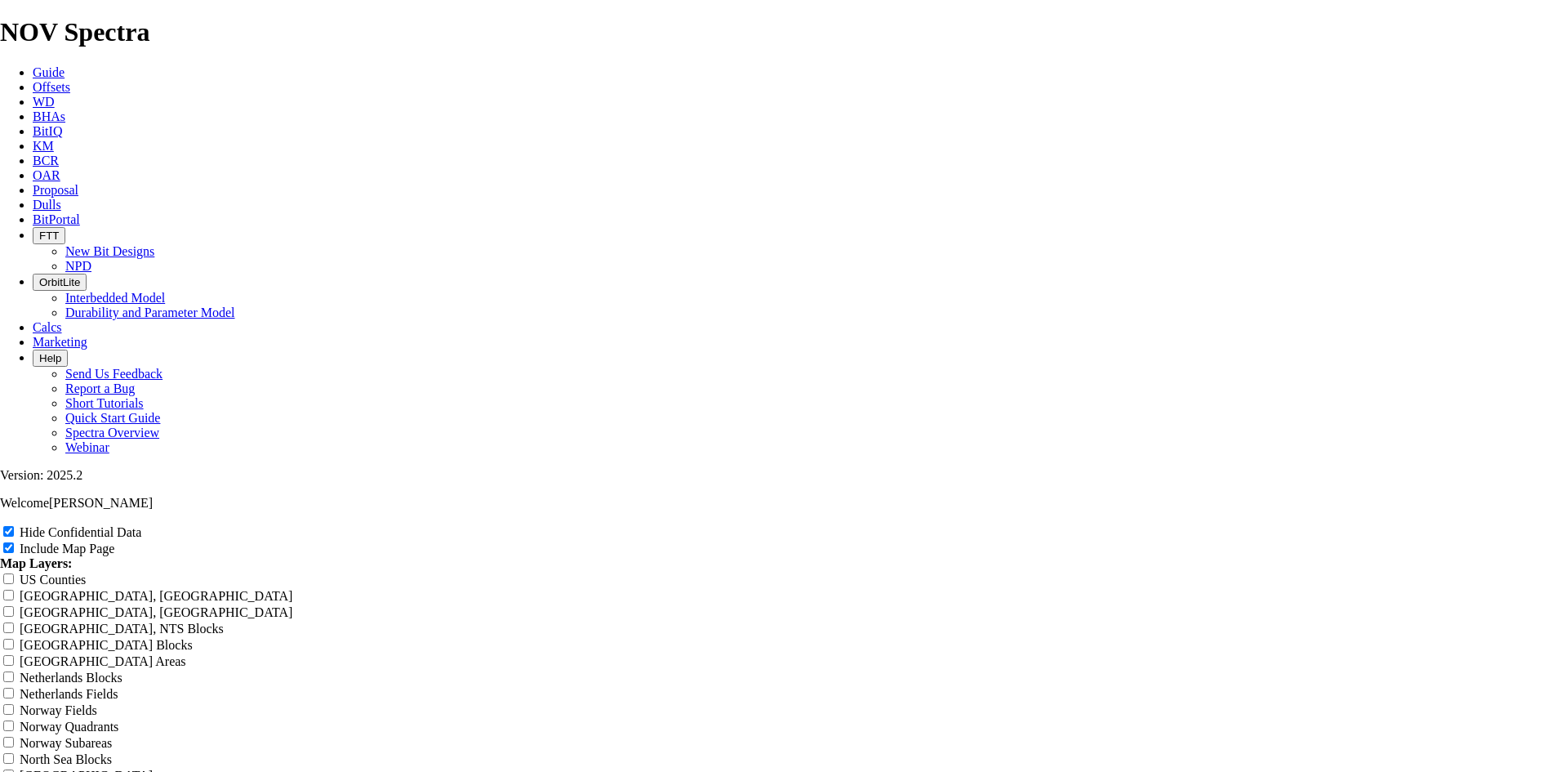
type input "12.25 TKF66 AE Nea"
drag, startPoint x: 910, startPoint y: 119, endPoint x: 609, endPoint y: 108, distance: 301.2
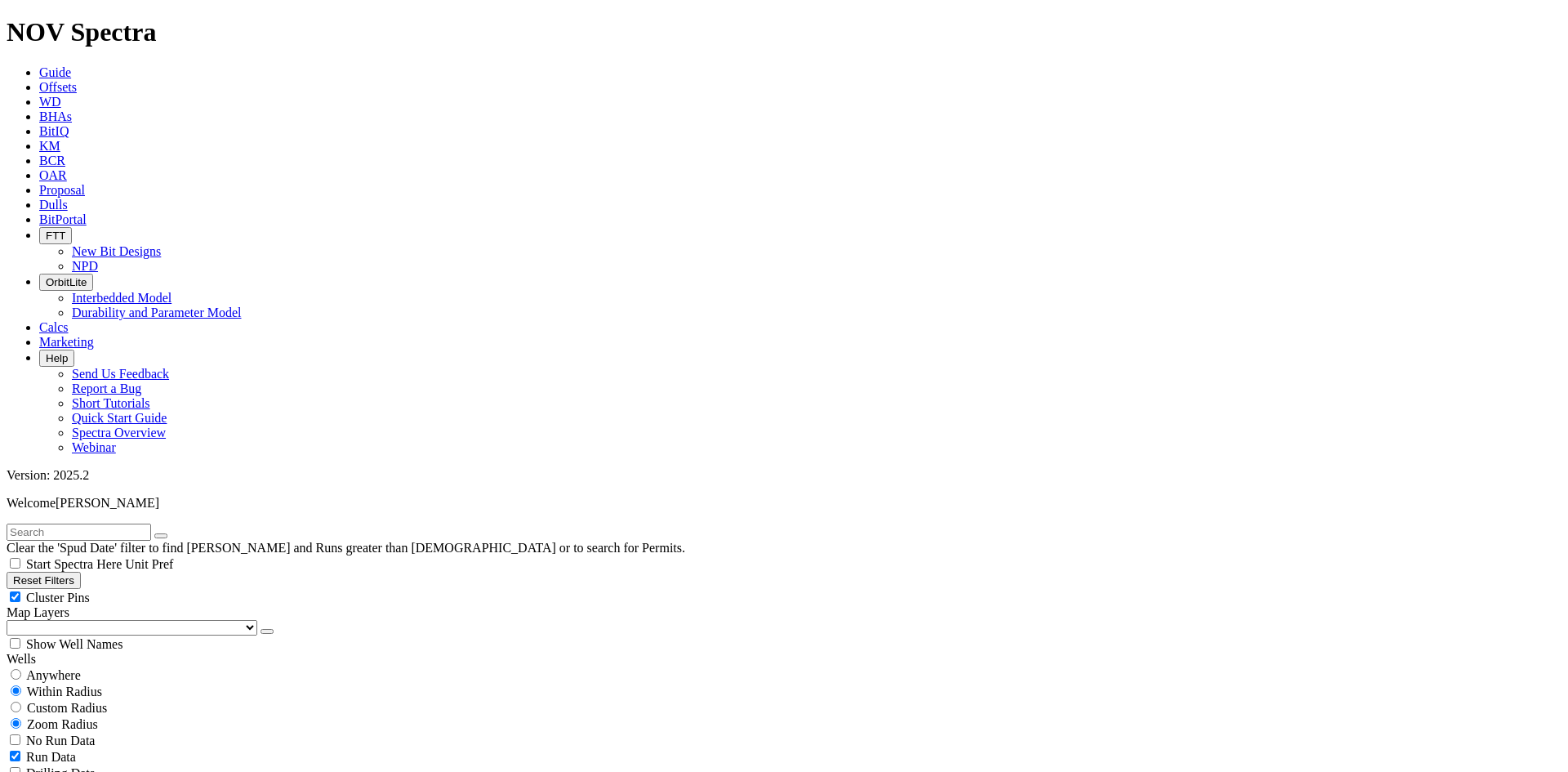
click at [90, 591] on span "Cluster Pins" at bounding box center [58, 597] width 64 height 14
click at [261, 629] on button "button" at bounding box center [267, 631] width 14 height 5
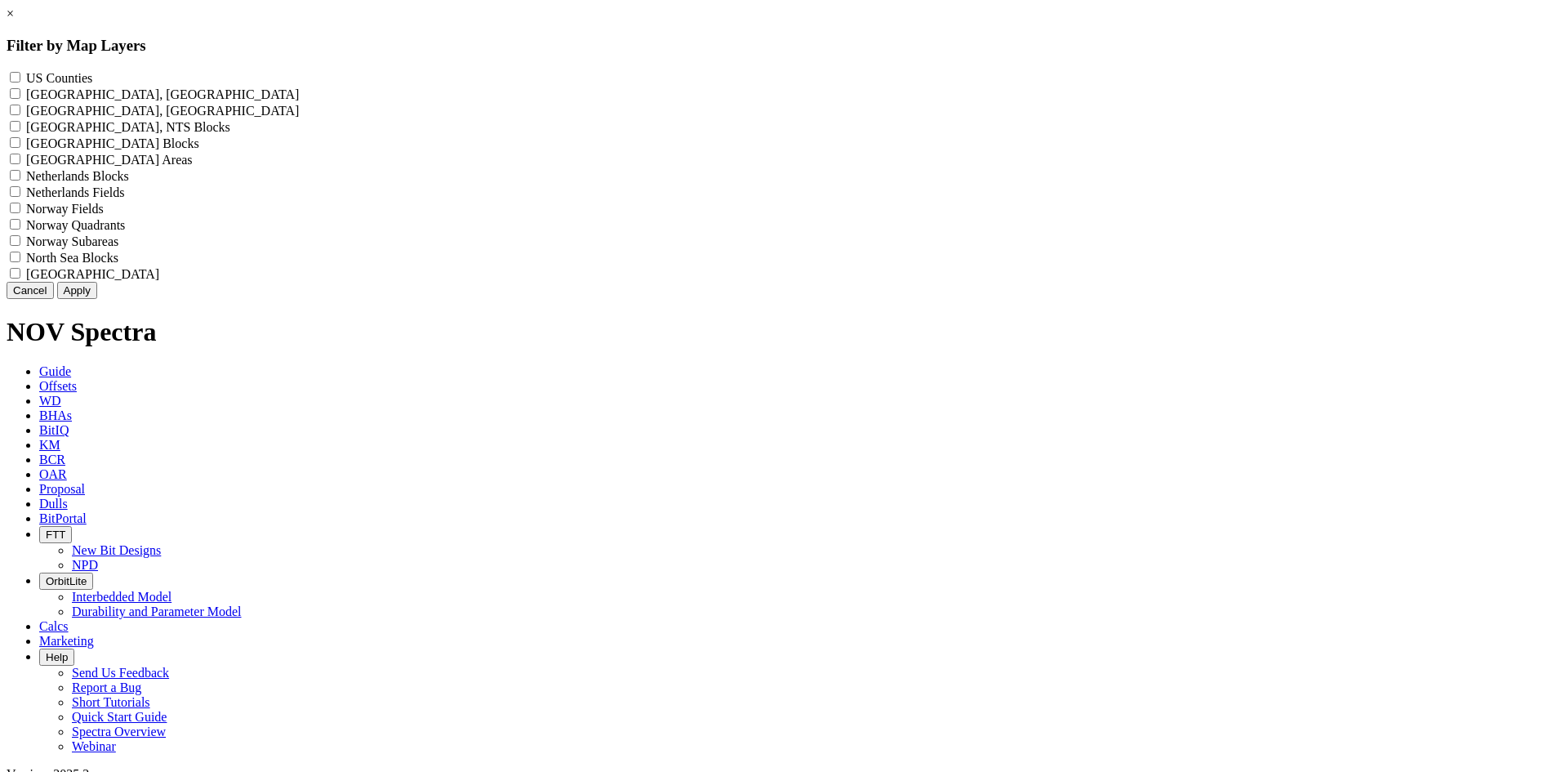
click at [20, 77] on Counties "US Counties - ()" at bounding box center [14, 76] width 11 height 11
click at [97, 299] on button "Apply" at bounding box center [76, 290] width 40 height 17
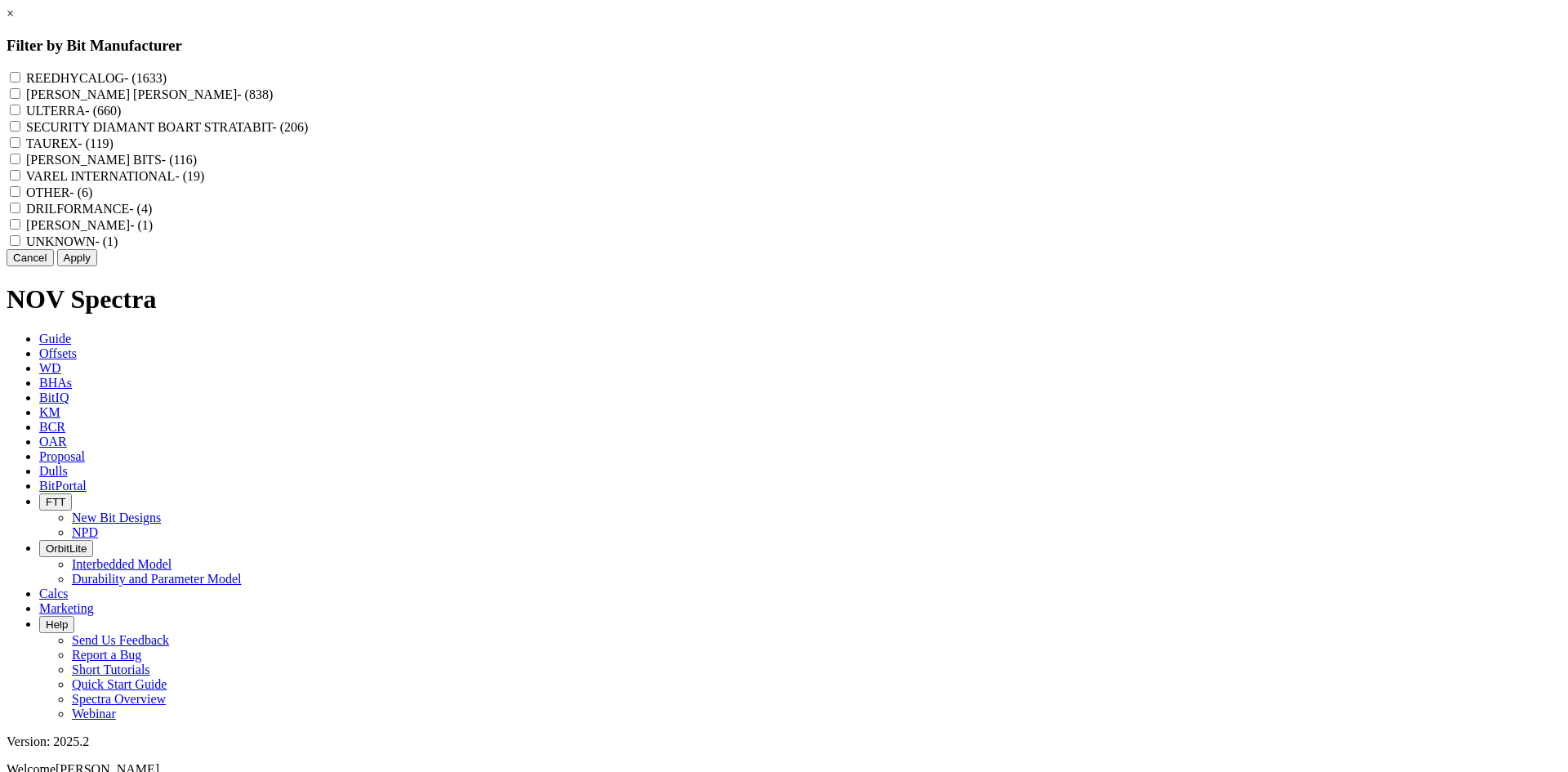
click at [167, 77] on label "REEDHYCALOG - (1633)" at bounding box center [96, 78] width 141 height 14
click at [20, 77] on input "REEDHYCALOG - (1633)" at bounding box center [14, 76] width 11 height 11
click at [97, 266] on button "Apply" at bounding box center [76, 258] width 40 height 17
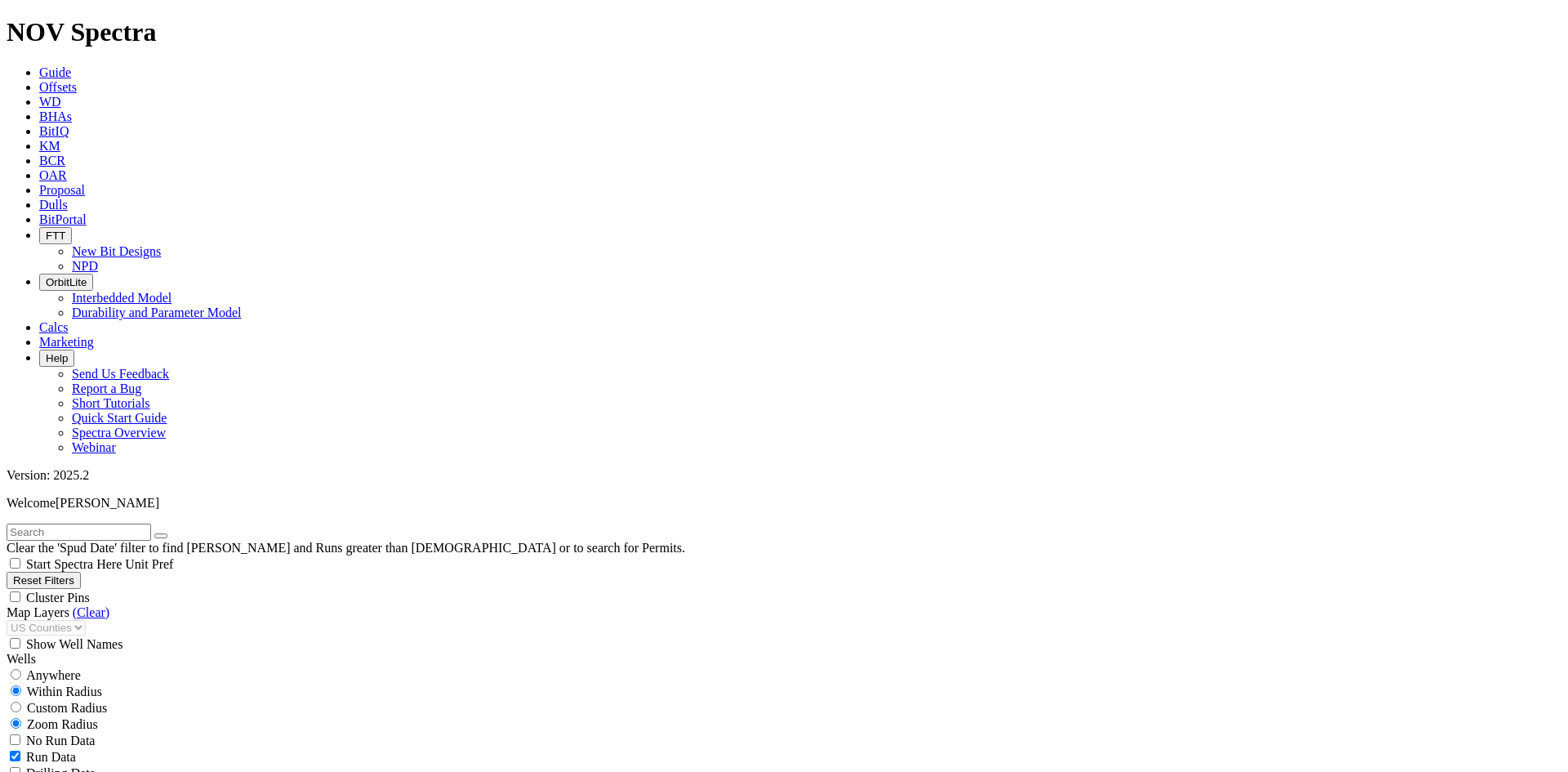
scroll to position [898, 0]
drag, startPoint x: 124, startPoint y: 679, endPoint x: 86, endPoint y: 677, distance: 38.1
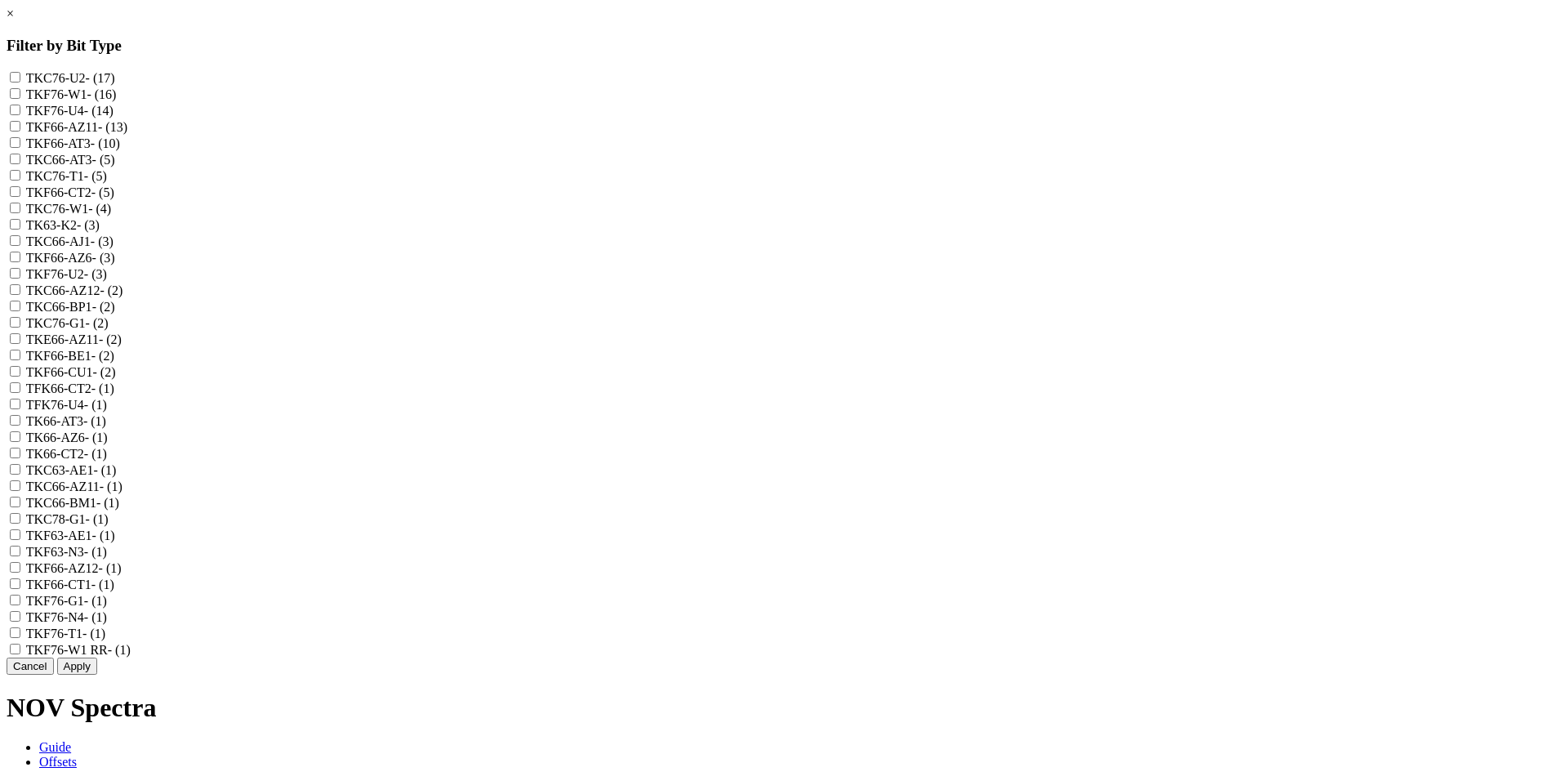
click at [127, 134] on label "TKF66-AZ11 - (13)" at bounding box center [76, 126] width 101 height 14
click at [20, 131] on input "TKF66-AZ11 - (13)" at bounding box center [14, 125] width 11 height 11
click at [14, 20] on link "×" at bounding box center [11, 14] width 8 height 14
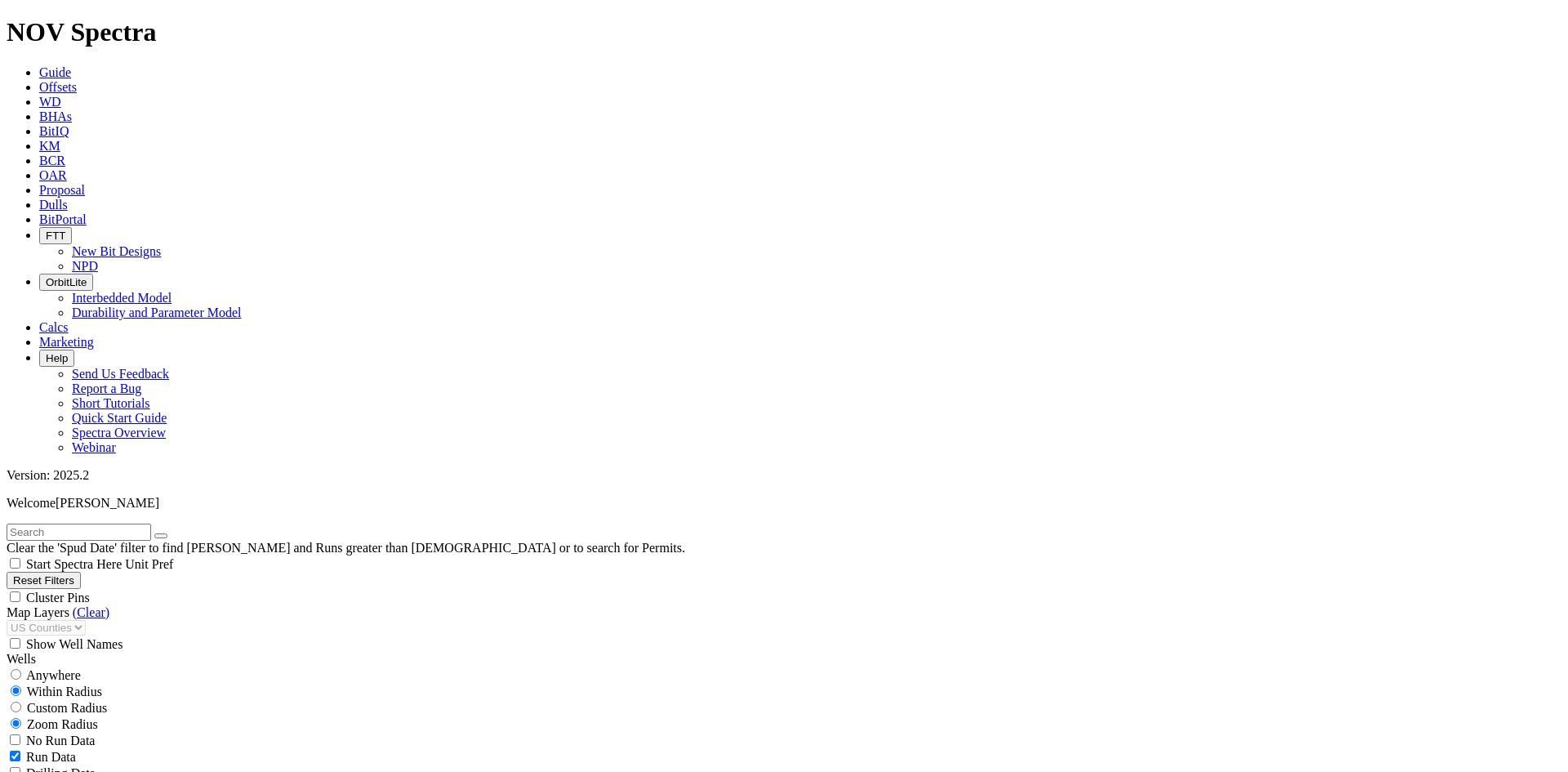
scroll to position [898, 0]
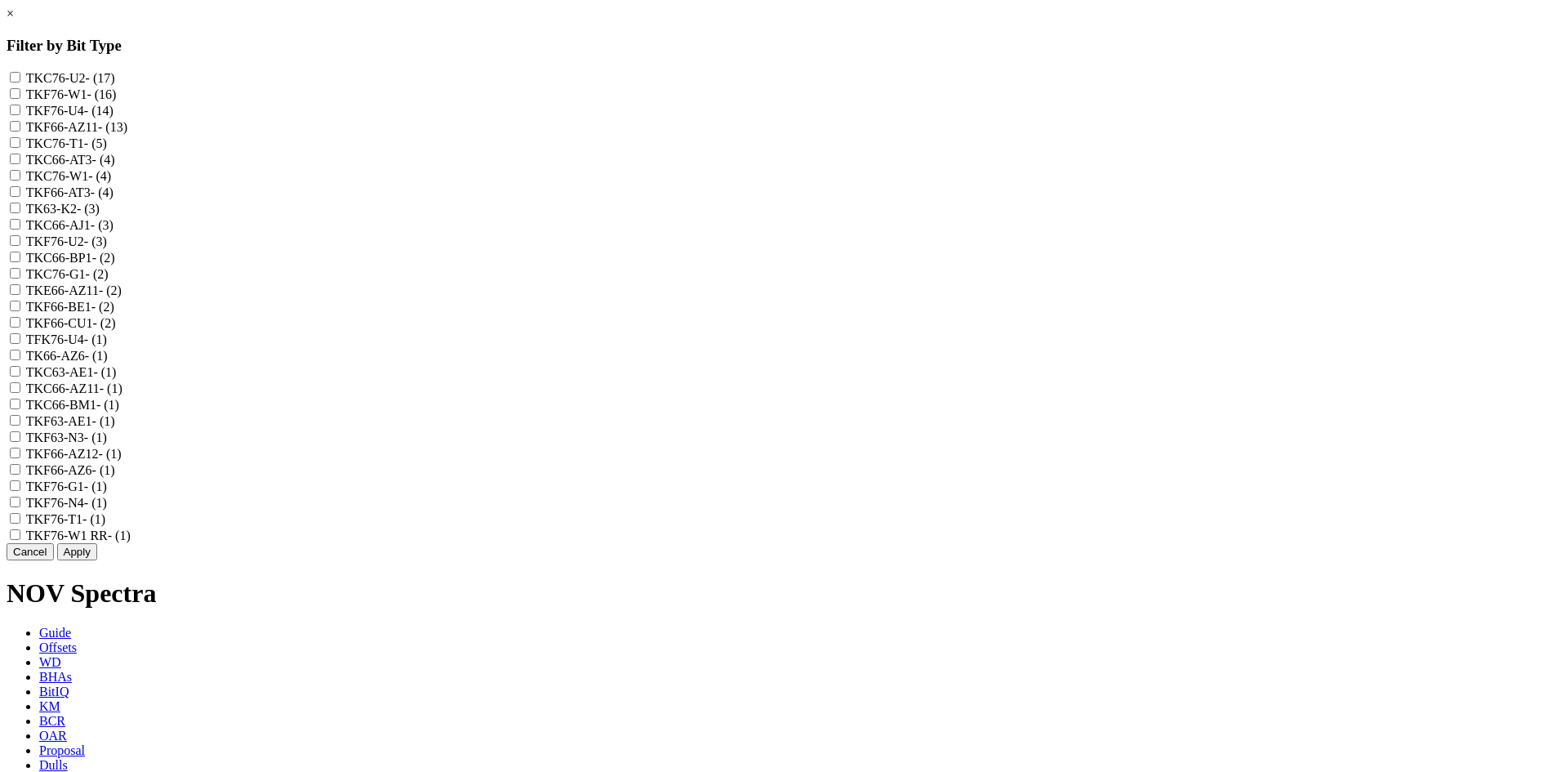
click at [111, 183] on label "TKC76-W1 - (4)" at bounding box center [69, 176] width 85 height 14
click at [20, 180] on input "TKC76-W1 - (4)" at bounding box center [14, 175] width 11 height 11
click at [117, 100] on label "TKF76-W1 - (16)" at bounding box center [71, 95] width 91 height 14
click at [20, 98] on input "TKF76-W1 - (16)" at bounding box center [14, 93] width 11 height 11
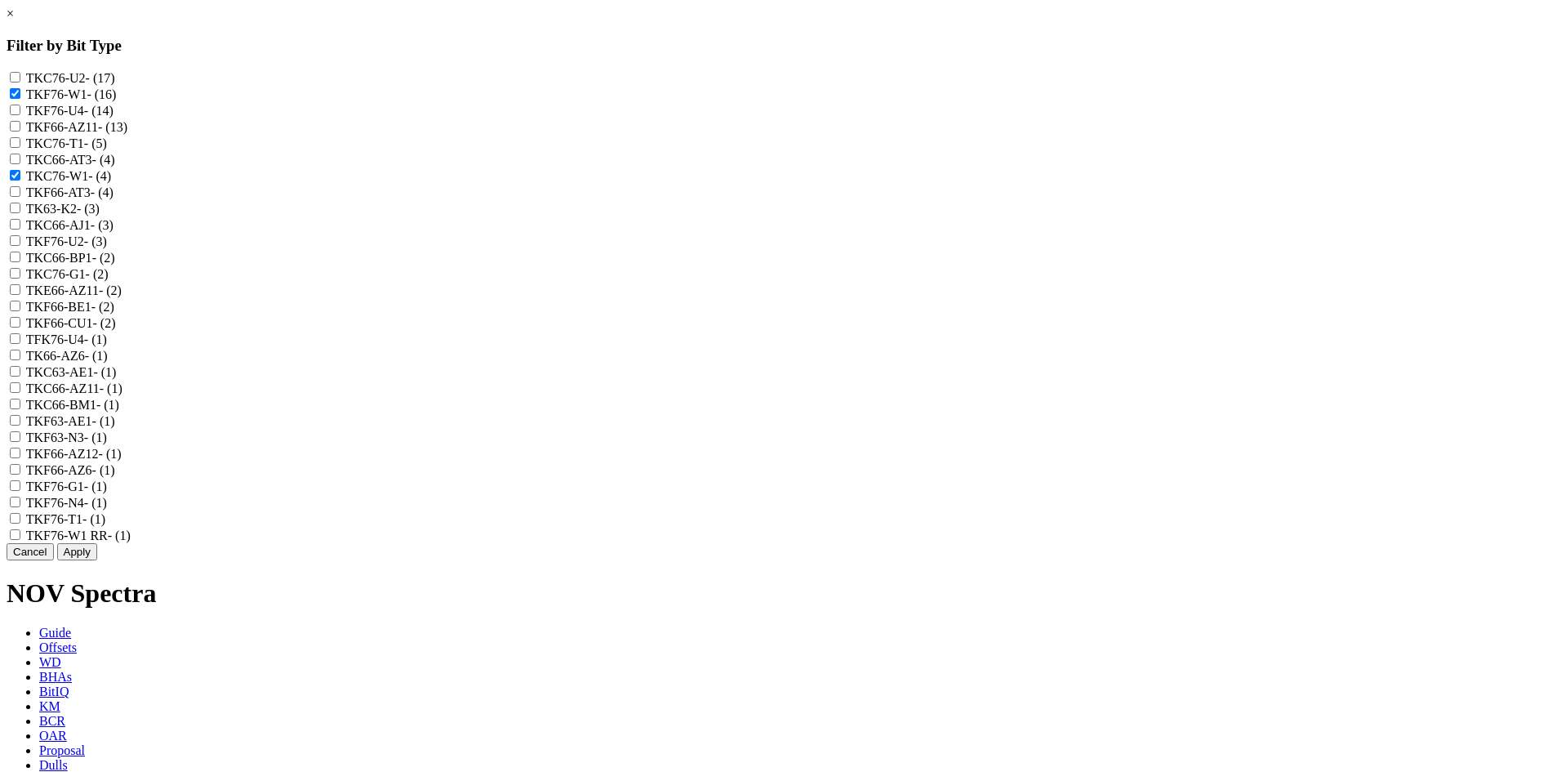
click at [130, 542] on label "TKF76-W1 RR - (1)" at bounding box center [78, 535] width 104 height 14
click at [20, 539] on RR "TKF76-W1 RR - (1)" at bounding box center [14, 534] width 11 height 11
click at [117, 88] on label "TKF76-W1 - (16)" at bounding box center [71, 95] width 91 height 14
click at [20, 88] on input "TKF76-W1 - (16)" at bounding box center [14, 93] width 11 height 11
click at [111, 183] on label "TKC76-W1 - (4)" at bounding box center [69, 176] width 85 height 14
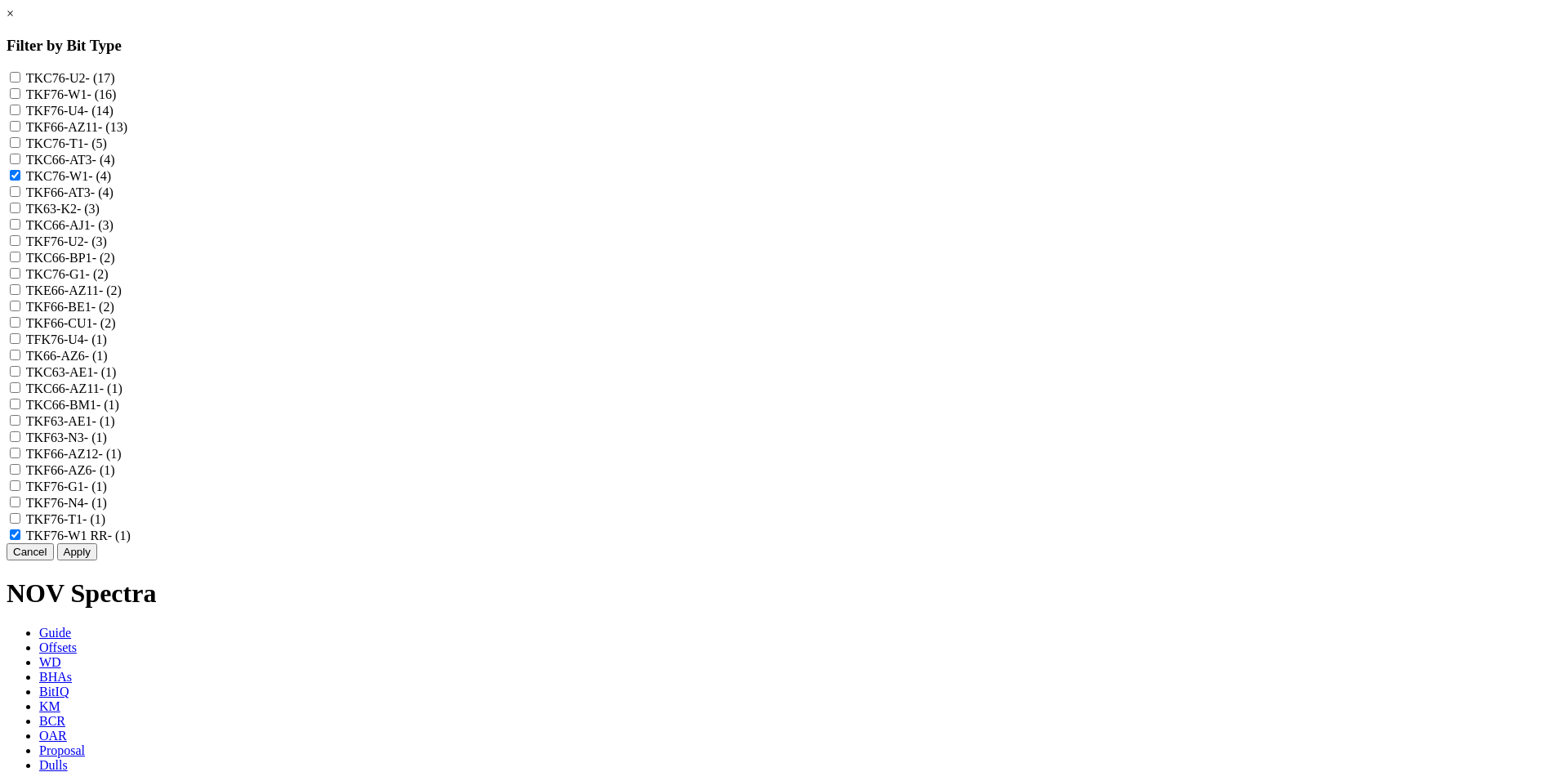
click at [20, 180] on input "TKC76-W1 - (4)" at bounding box center [14, 175] width 11 height 11
click at [127, 124] on label "TKF66-AZ11 - (13)" at bounding box center [76, 126] width 101 height 14
click at [20, 124] on input "TKF66-AZ11 - (13)" at bounding box center [14, 125] width 11 height 11
click at [122, 297] on label "TKE66-AZ11 - (2)" at bounding box center [73, 290] width 96 height 14
click at [20, 294] on input "TKE66-AZ11 - (2)" at bounding box center [14, 289] width 11 height 11
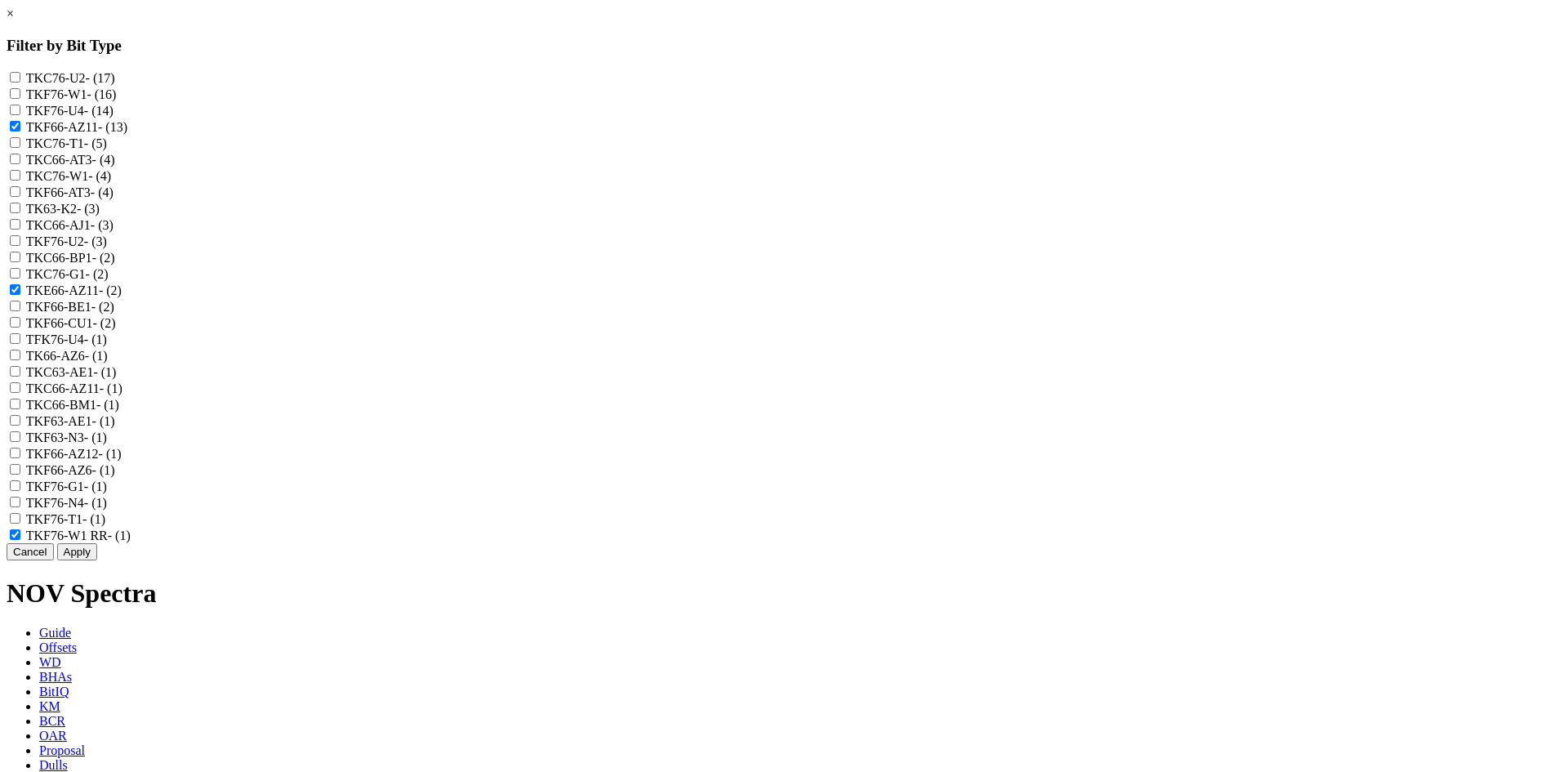
click at [108, 363] on label "TK66-AZ6 - (1)" at bounding box center [67, 355] width 82 height 14
click at [20, 360] on input "TK66-AZ6 - (1)" at bounding box center [14, 354] width 11 height 11
click at [123, 396] on label "TKC66-AZ11 - (1)" at bounding box center [74, 388] width 96 height 14
click at [20, 393] on input "TKC66-AZ11 - (1)" at bounding box center [14, 387] width 11 height 11
click at [122, 460] on label "TKF66-AZ12 - (1)" at bounding box center [73, 454] width 96 height 14
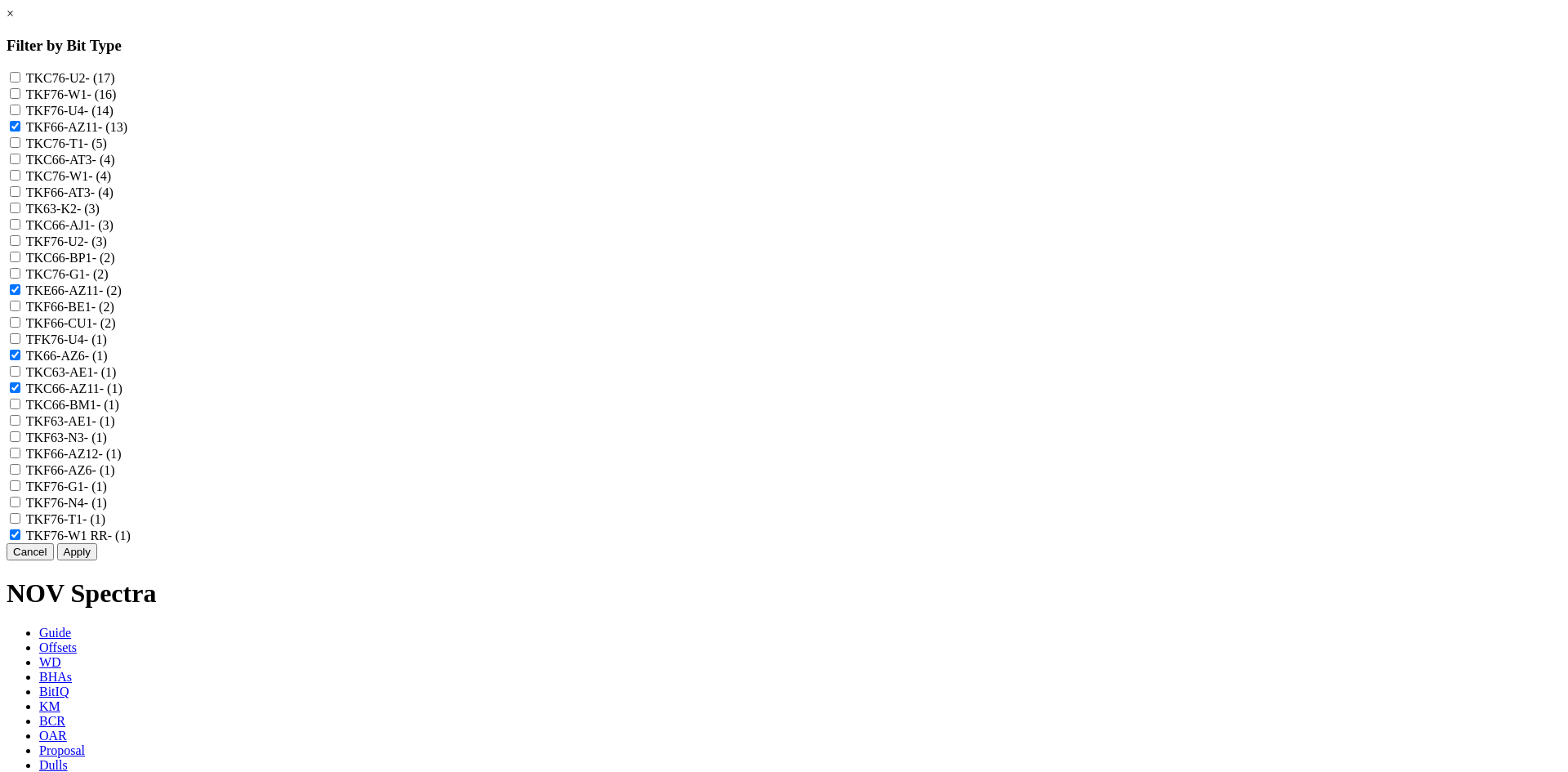
click at [20, 458] on input "TKF66-AZ12 - (1)" at bounding box center [14, 453] width 11 height 11
click at [115, 477] on label "TKF66-AZ6 - (1)" at bounding box center [70, 470] width 89 height 14
click at [20, 475] on input "TKF66-AZ6 - (1)" at bounding box center [14, 469] width 11 height 11
click at [130, 542] on label "TKF76-W1 RR - (1)" at bounding box center [78, 535] width 104 height 14
click at [20, 539] on RR "TKF76-W1 RR - (1)" at bounding box center [14, 534] width 11 height 11
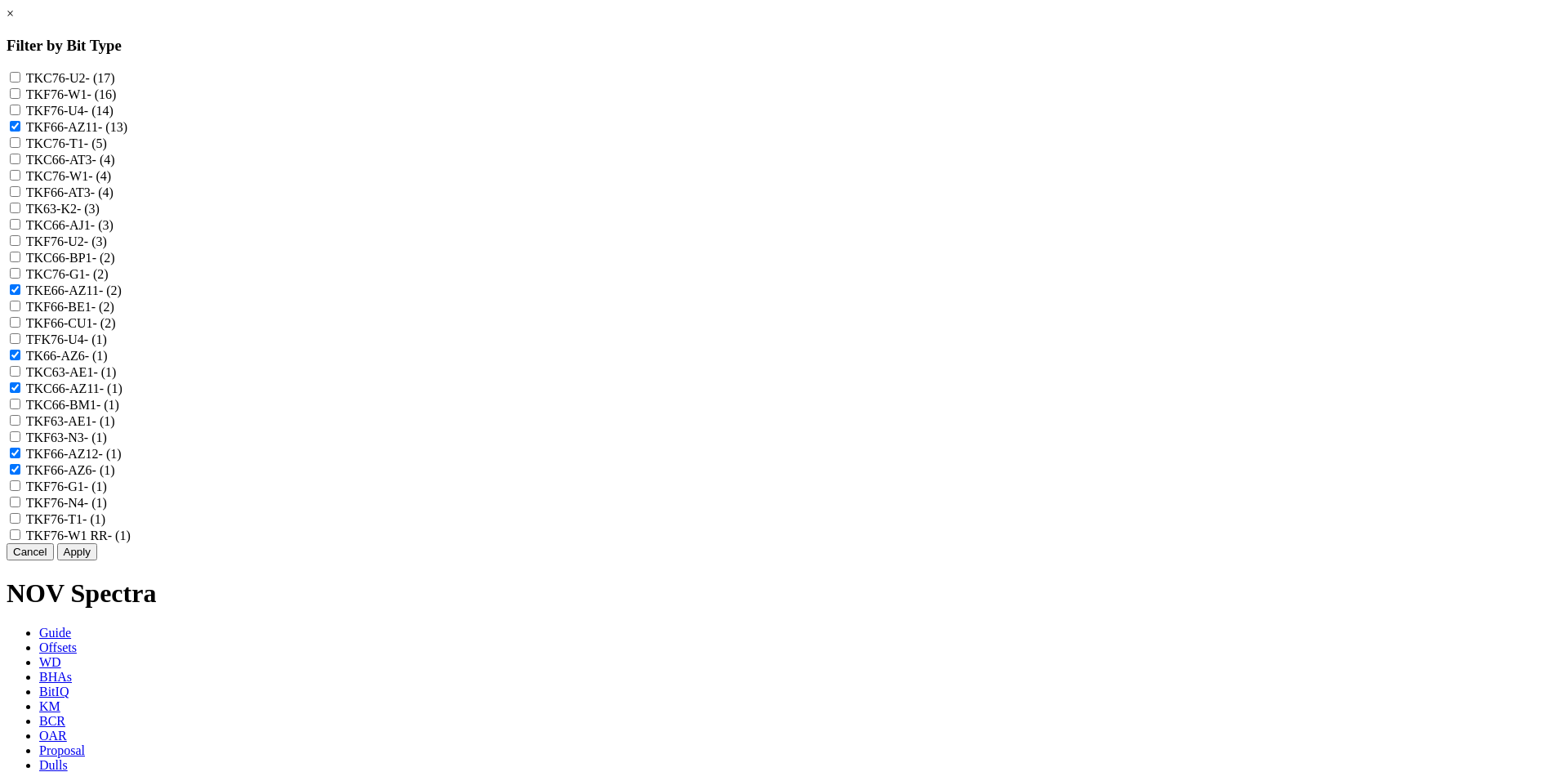
click at [97, 560] on button "Apply" at bounding box center [76, 552] width 40 height 17
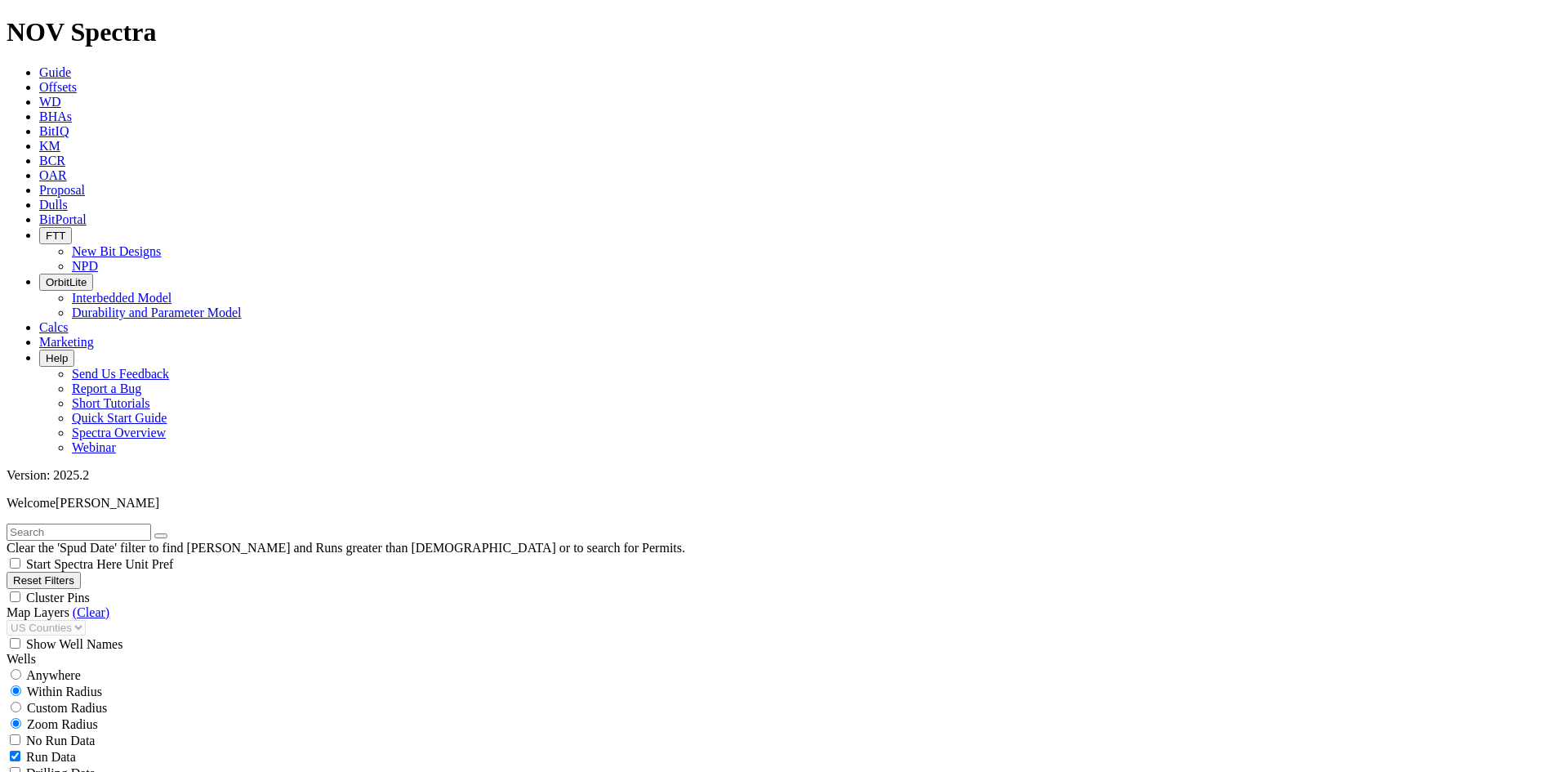
scroll to position [2178, 0]
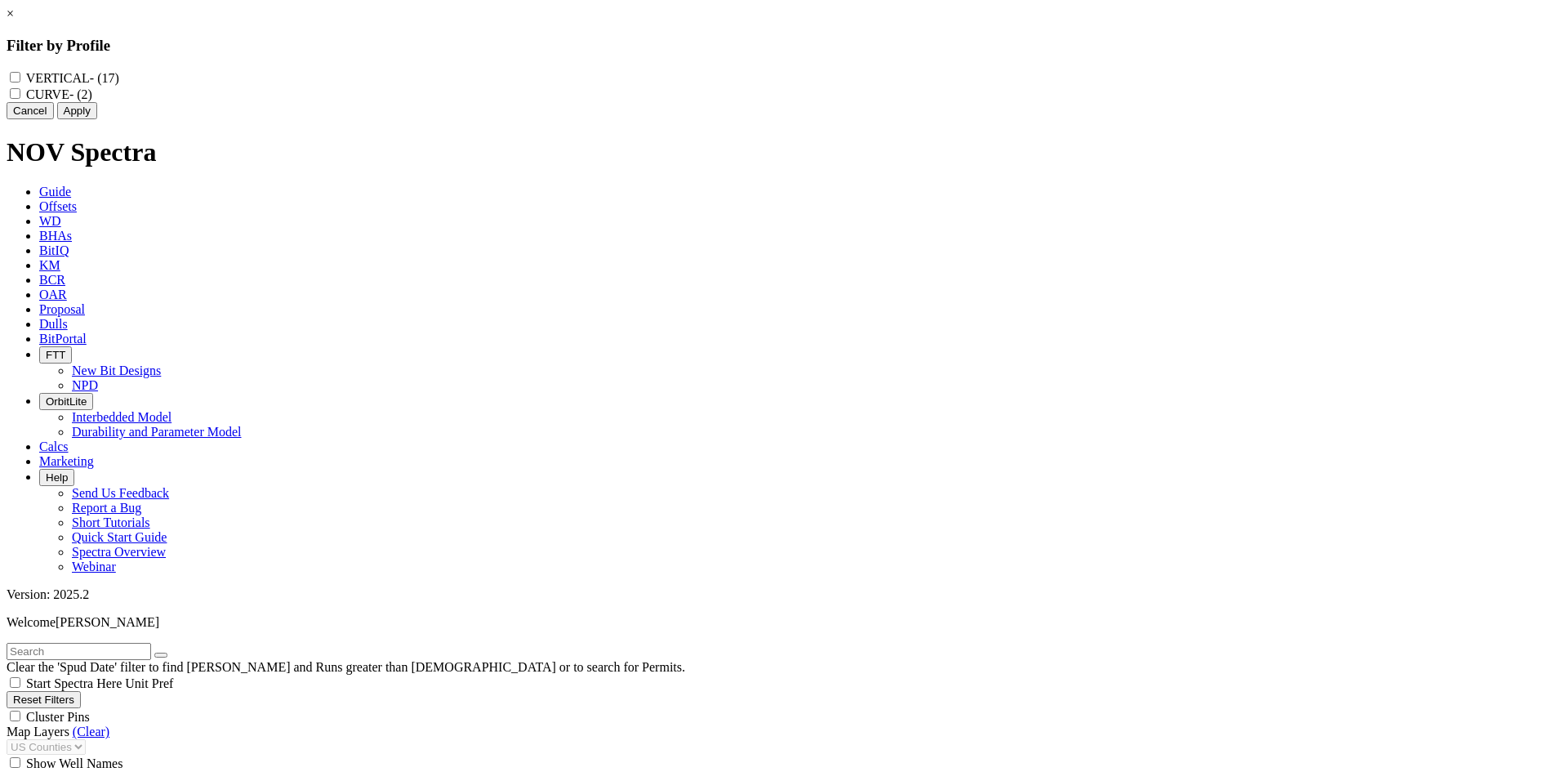
click at [14, 20] on link "×" at bounding box center [11, 14] width 8 height 14
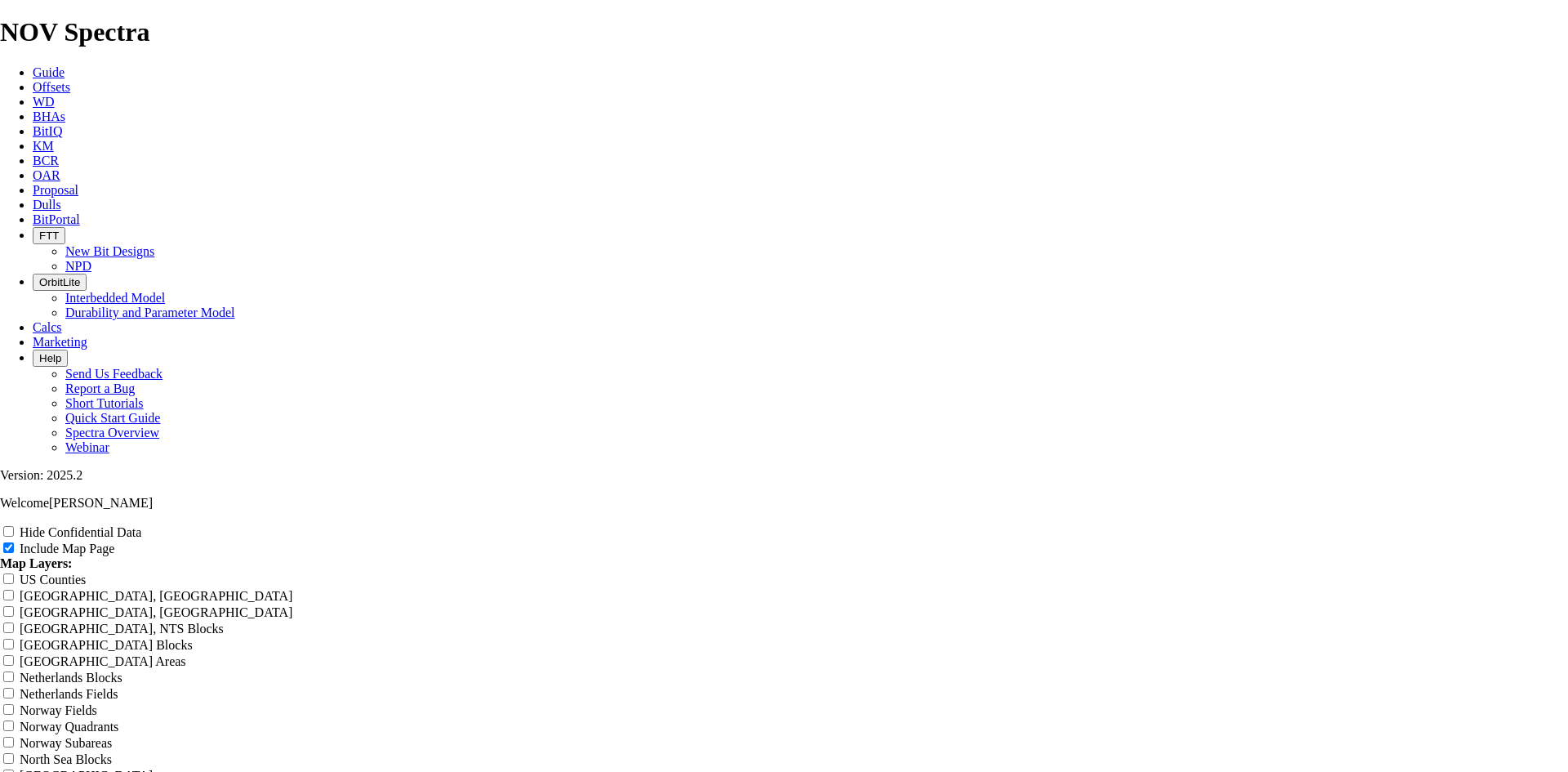
click at [141, 525] on label "Hide Confidential Data" at bounding box center [80, 532] width 122 height 14
click at [14, 526] on input "Hide Confidential Data" at bounding box center [8, 531] width 11 height 11
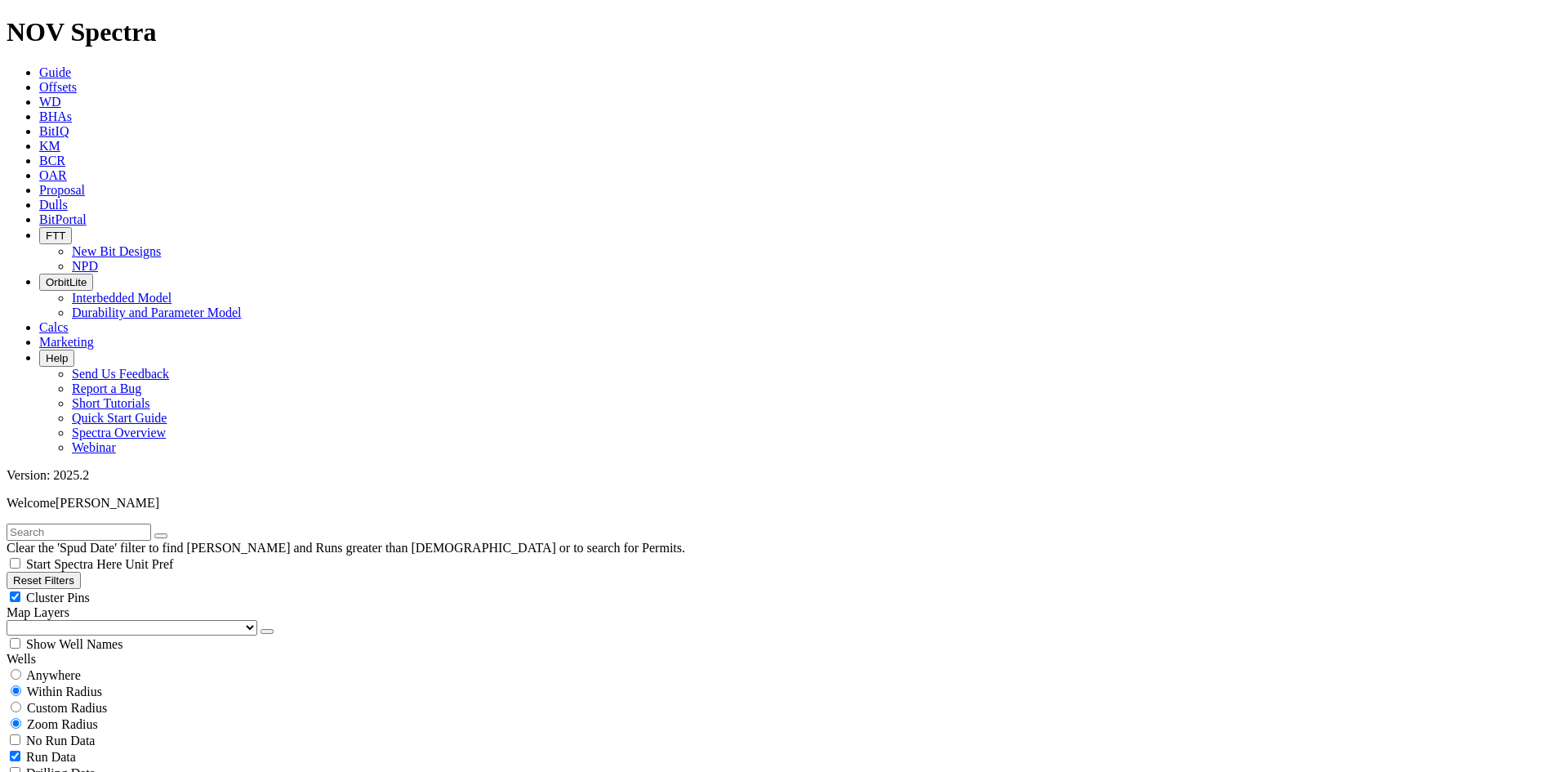
scroll to position [1062, 0]
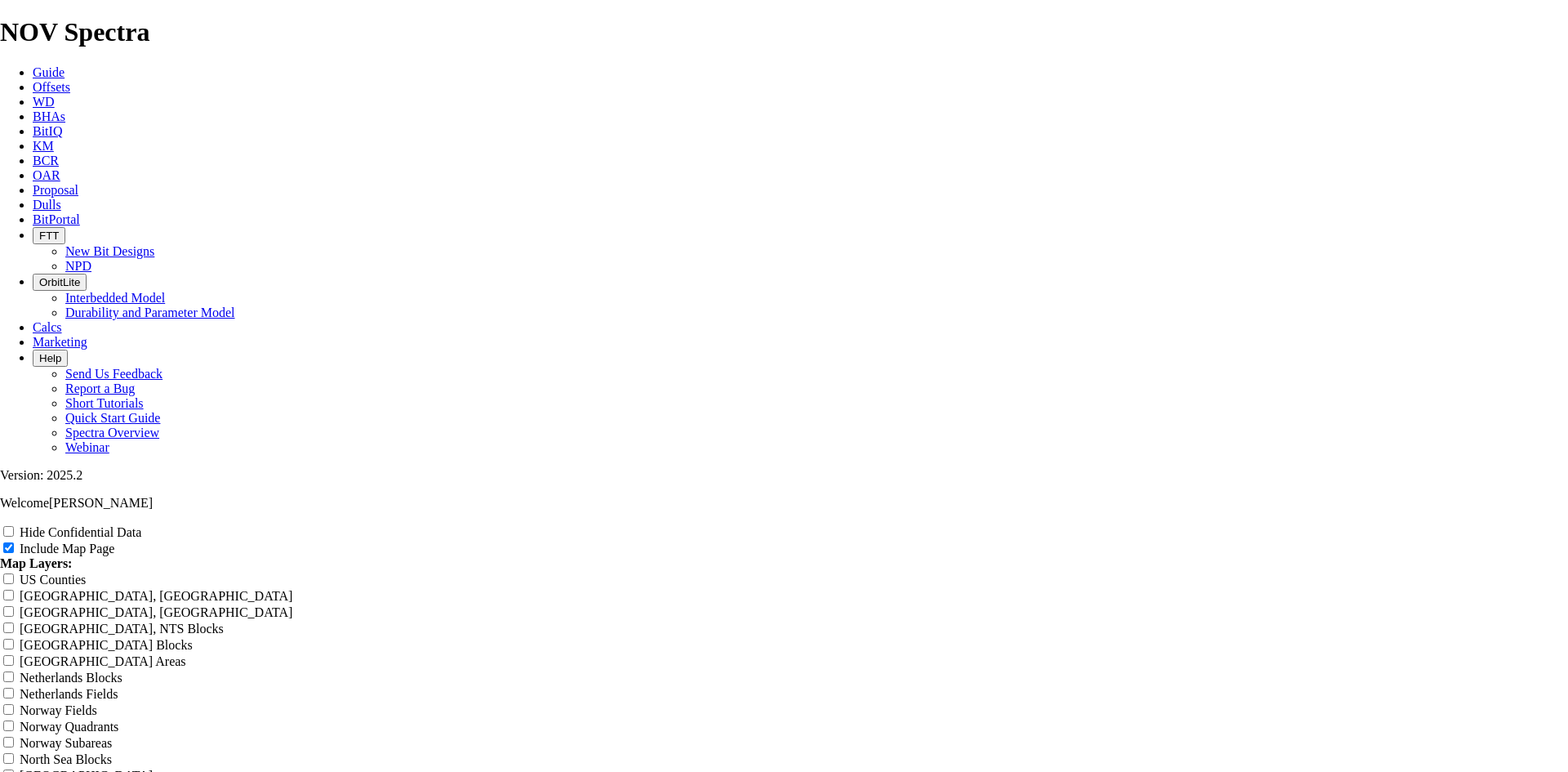
click at [1476, 523] on div "Hide Confidential Data Include Map Page Map Layers: [GEOGRAPHIC_DATA] Counties …" at bounding box center [784, 668] width 1568 height 290
click at [141, 525] on label "Hide Confidential Data" at bounding box center [80, 532] width 122 height 14
click at [14, 526] on input "Hide Confidential Data" at bounding box center [8, 531] width 11 height 11
drag, startPoint x: 962, startPoint y: 110, endPoint x: 560, endPoint y: 133, distance: 402.7
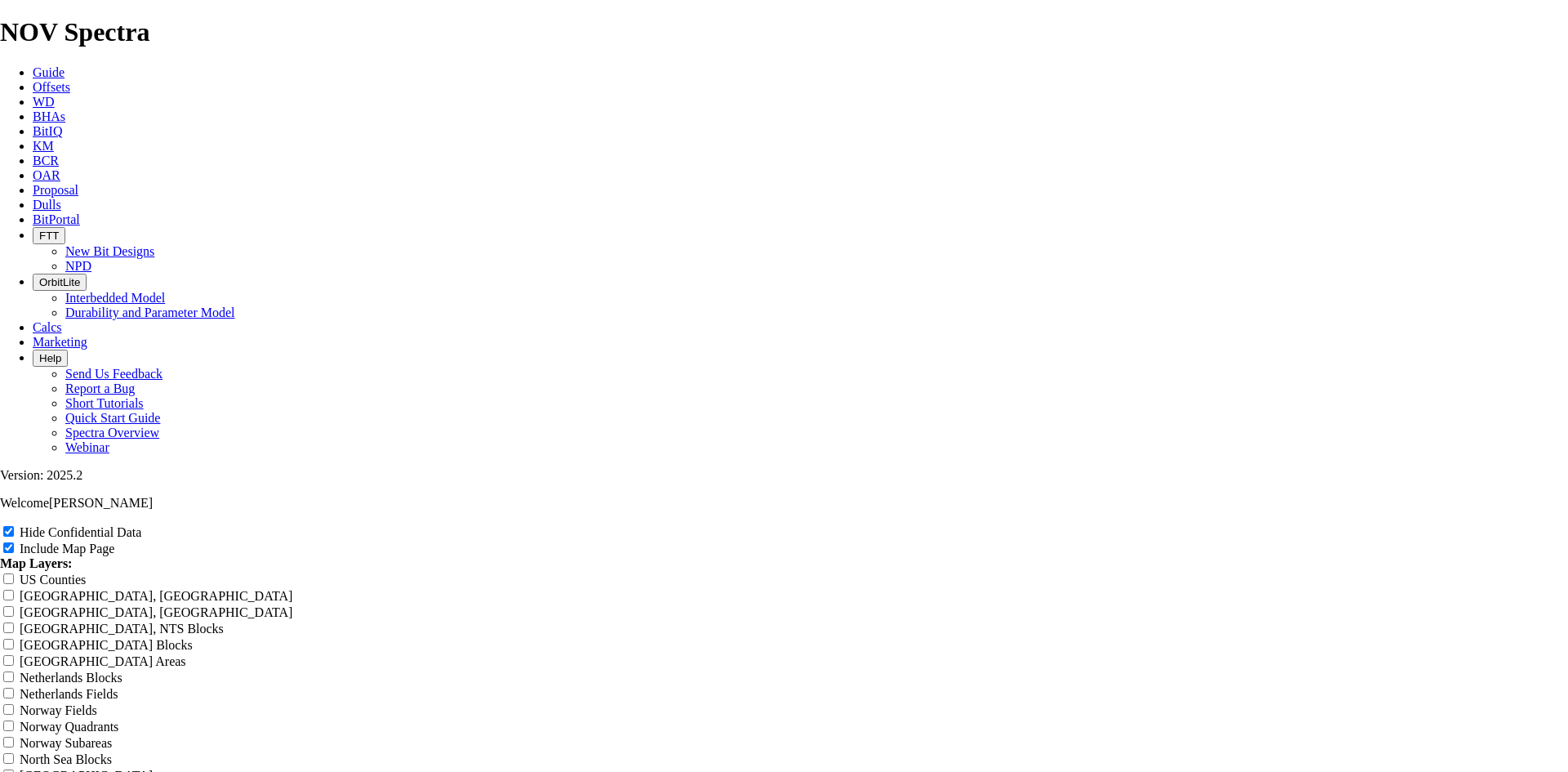
drag, startPoint x: 977, startPoint y: 114, endPoint x: 605, endPoint y: 109, distance: 372.0
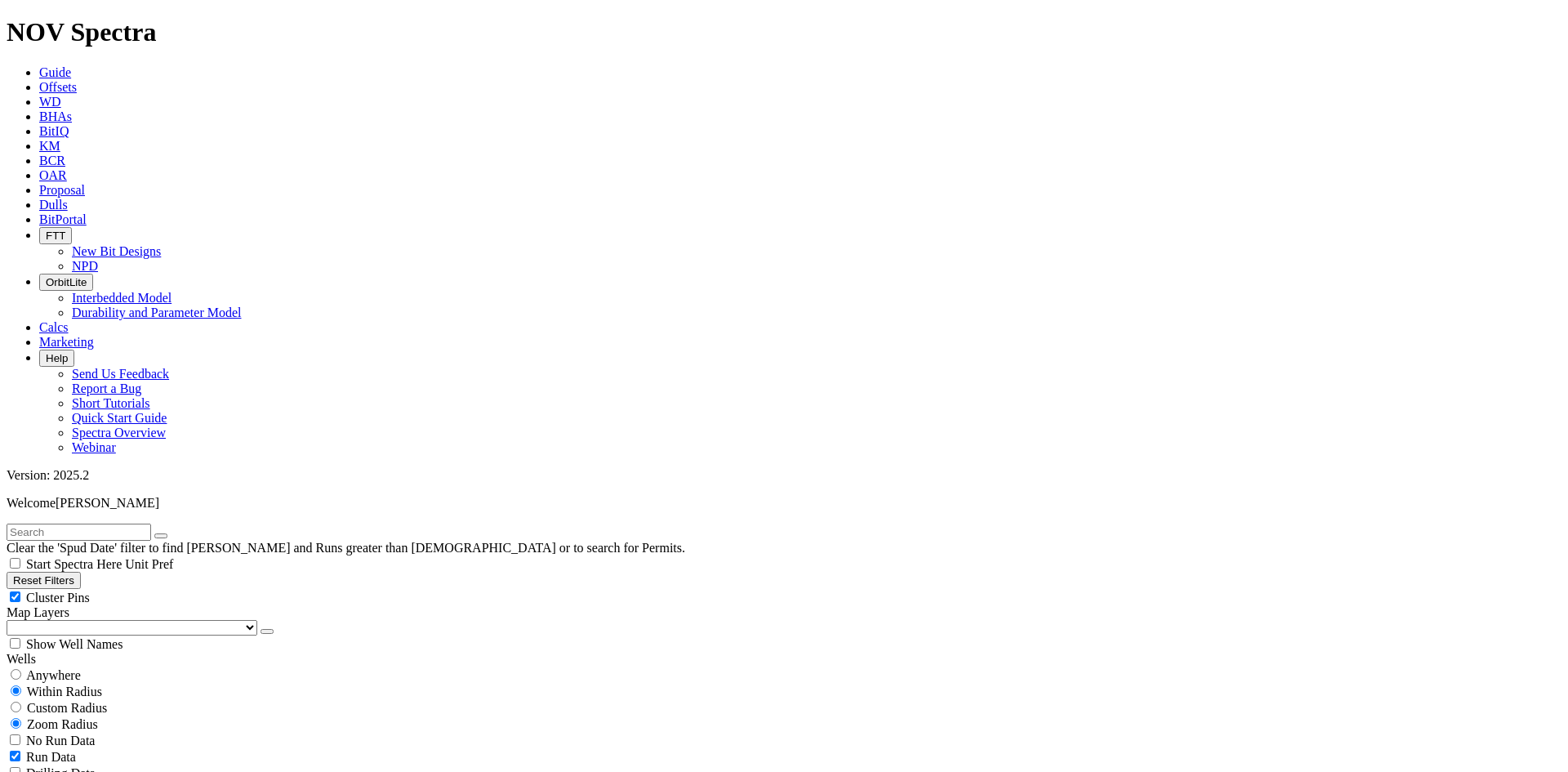
scroll to position [571, 0]
click at [267, 631] on icon "button" at bounding box center [267, 631] width 0 height 0
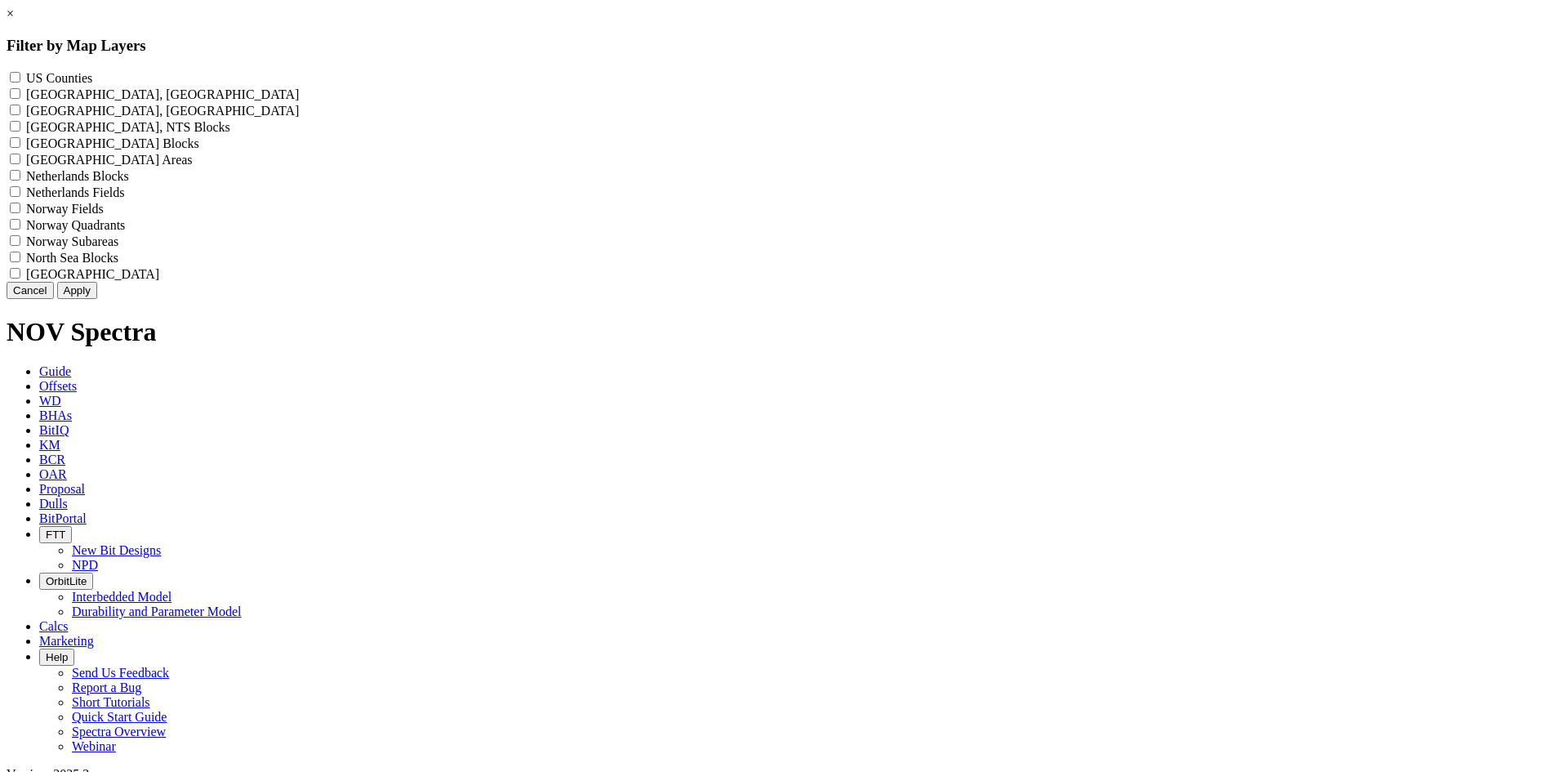
click at [93, 73] on label "US Counties - ()" at bounding box center [59, 78] width 67 height 14
click at [20, 73] on Counties "US Counties - ()" at bounding box center [14, 76] width 11 height 11
click at [97, 299] on button "Apply" at bounding box center [76, 290] width 40 height 17
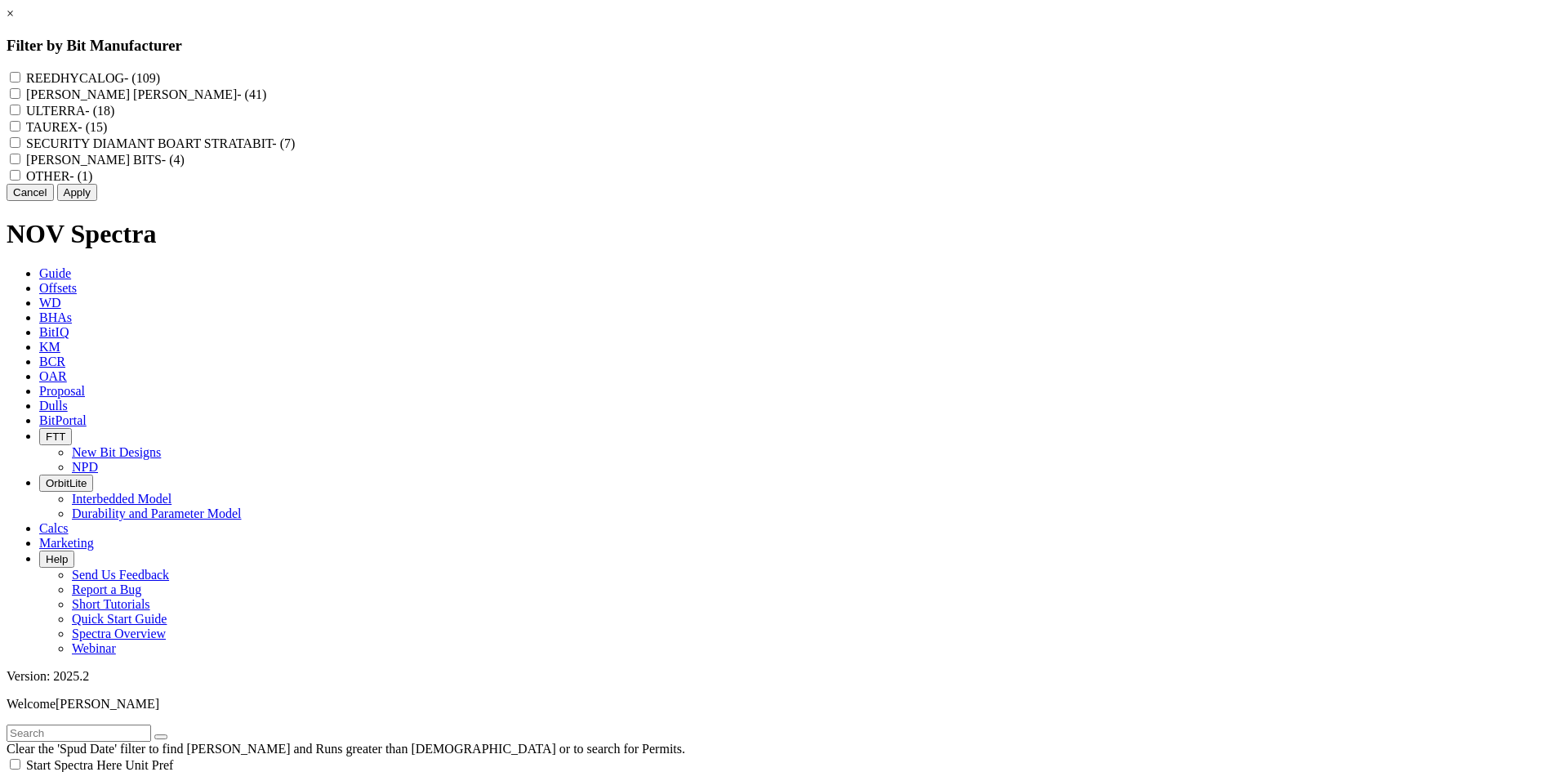
click at [160, 71] on label "REEDHYCALOG - (109)" at bounding box center [93, 78] width 134 height 14
click at [20, 71] on input "REEDHYCALOG - (109)" at bounding box center [14, 76] width 11 height 11
click at [97, 201] on button "Apply" at bounding box center [76, 192] width 40 height 17
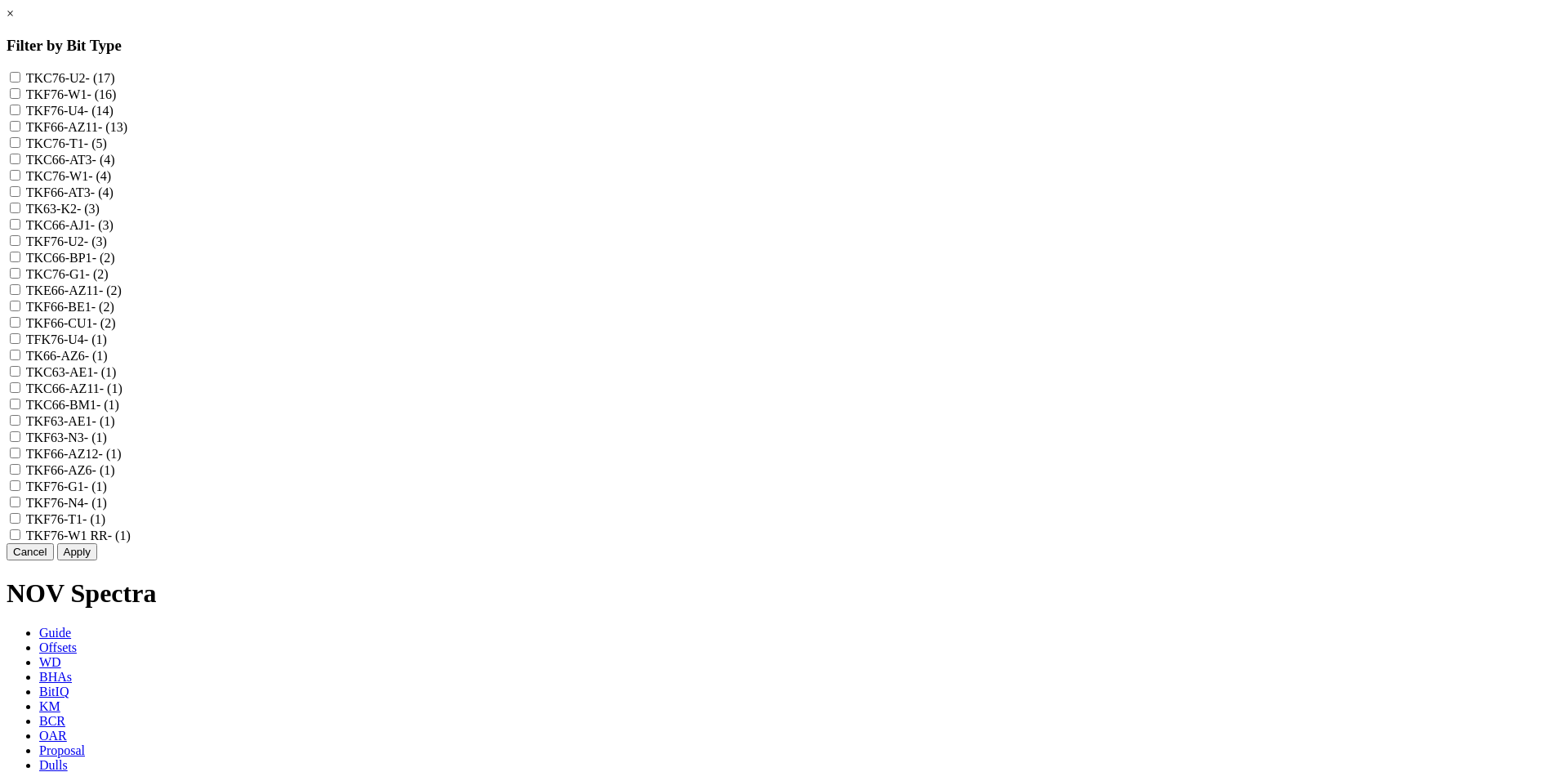
click at [117, 99] on label "TKF76-W1 - (16)" at bounding box center [71, 95] width 91 height 14
click at [20, 98] on input "TKF76-W1 - (16)" at bounding box center [14, 93] width 11 height 11
click at [111, 183] on label "TKC76-W1 - (4)" at bounding box center [69, 176] width 85 height 14
click at [20, 180] on input "TKC76-W1 - (4)" at bounding box center [14, 175] width 11 height 11
checkbox input "true"
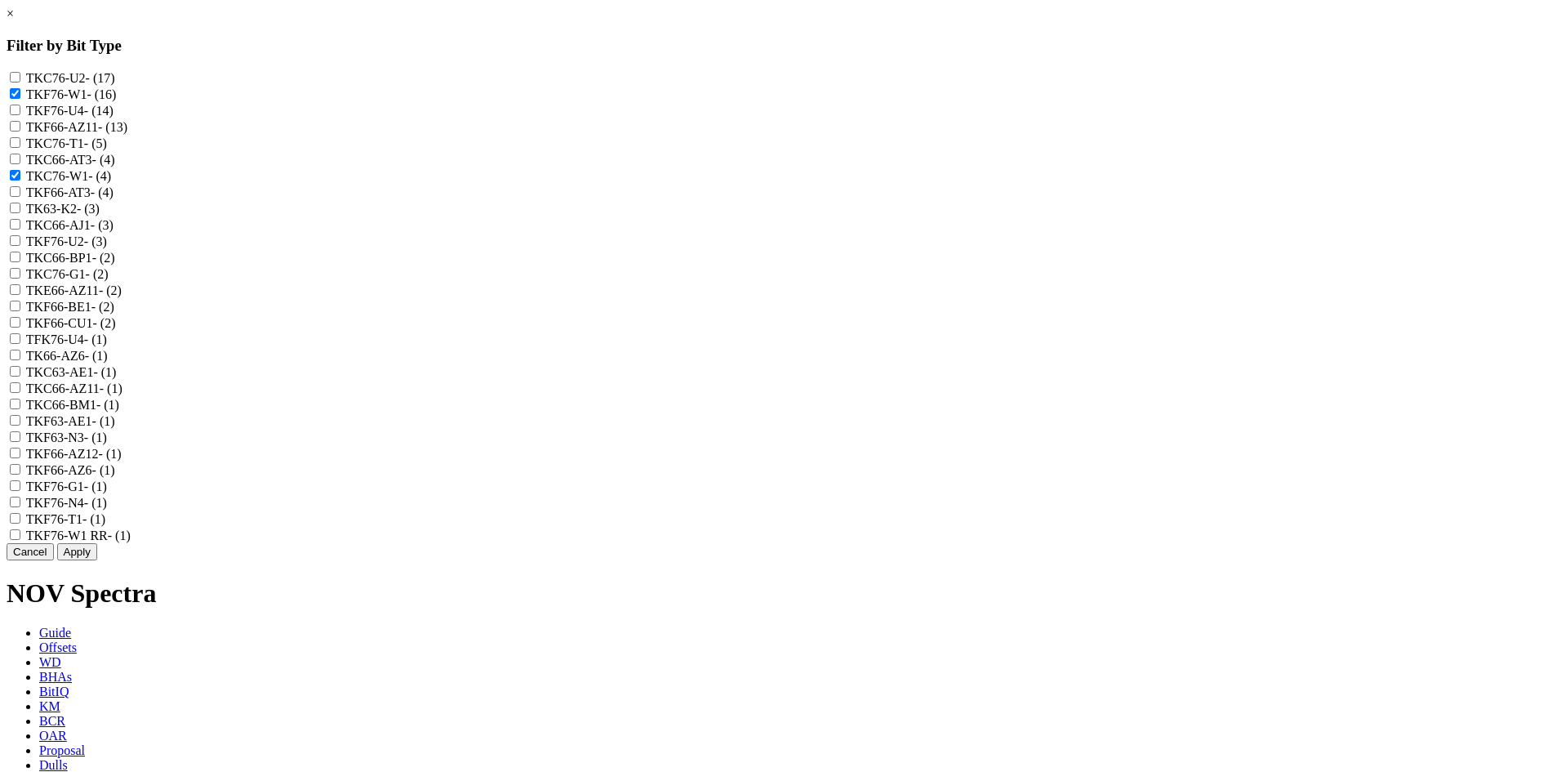
scroll to position [571, 0]
click at [130, 542] on label "TKF76-W1 RR - (1)" at bounding box center [78, 535] width 104 height 14
click at [20, 539] on RR "TKF76-W1 RR - (1)" at bounding box center [14, 534] width 11 height 11
checkbox RR "true"
click at [97, 560] on button "Apply" at bounding box center [76, 552] width 40 height 17
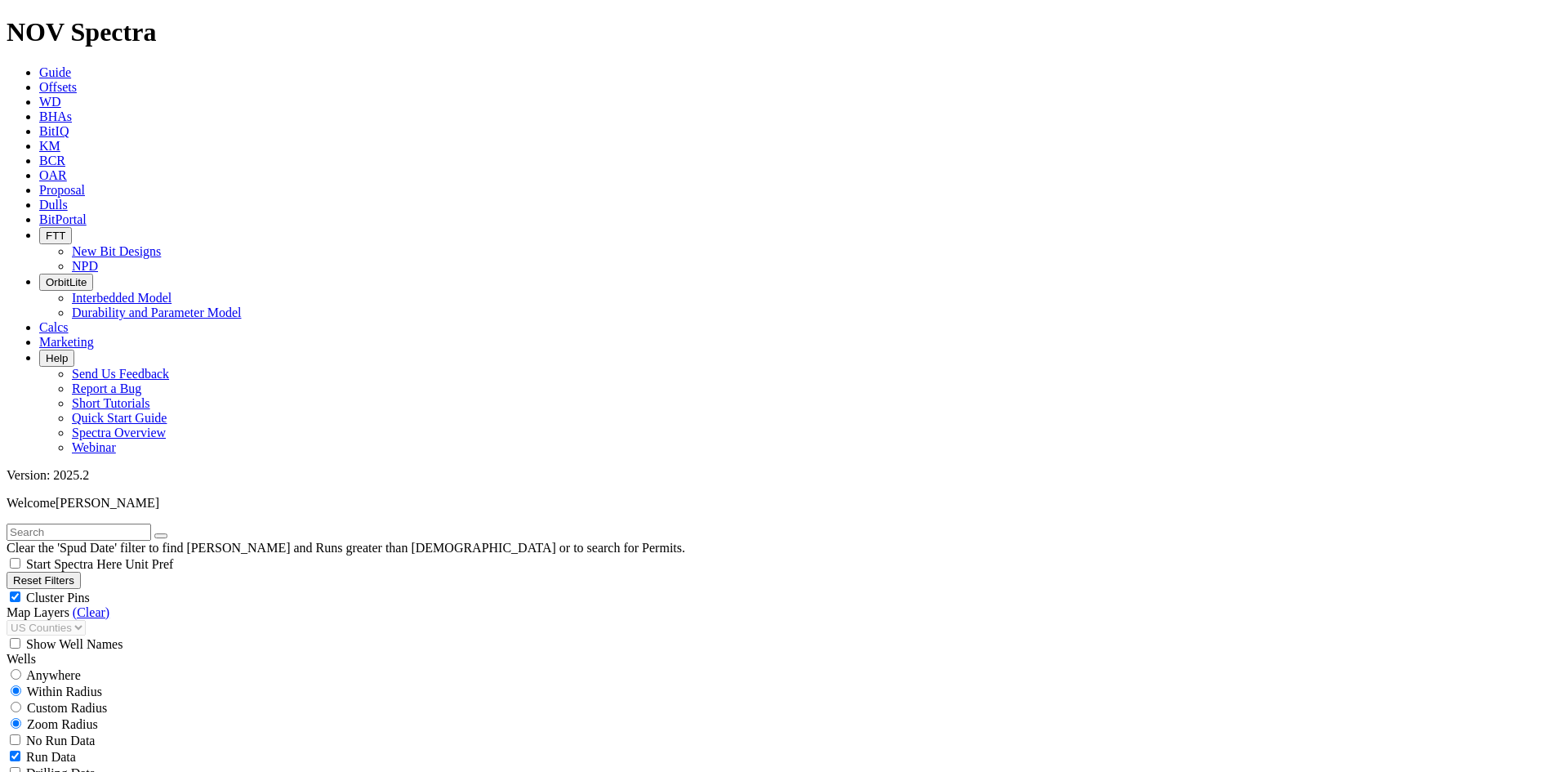
click at [90, 591] on span "Cluster Pins" at bounding box center [58, 597] width 64 height 14
checkbox input "false"
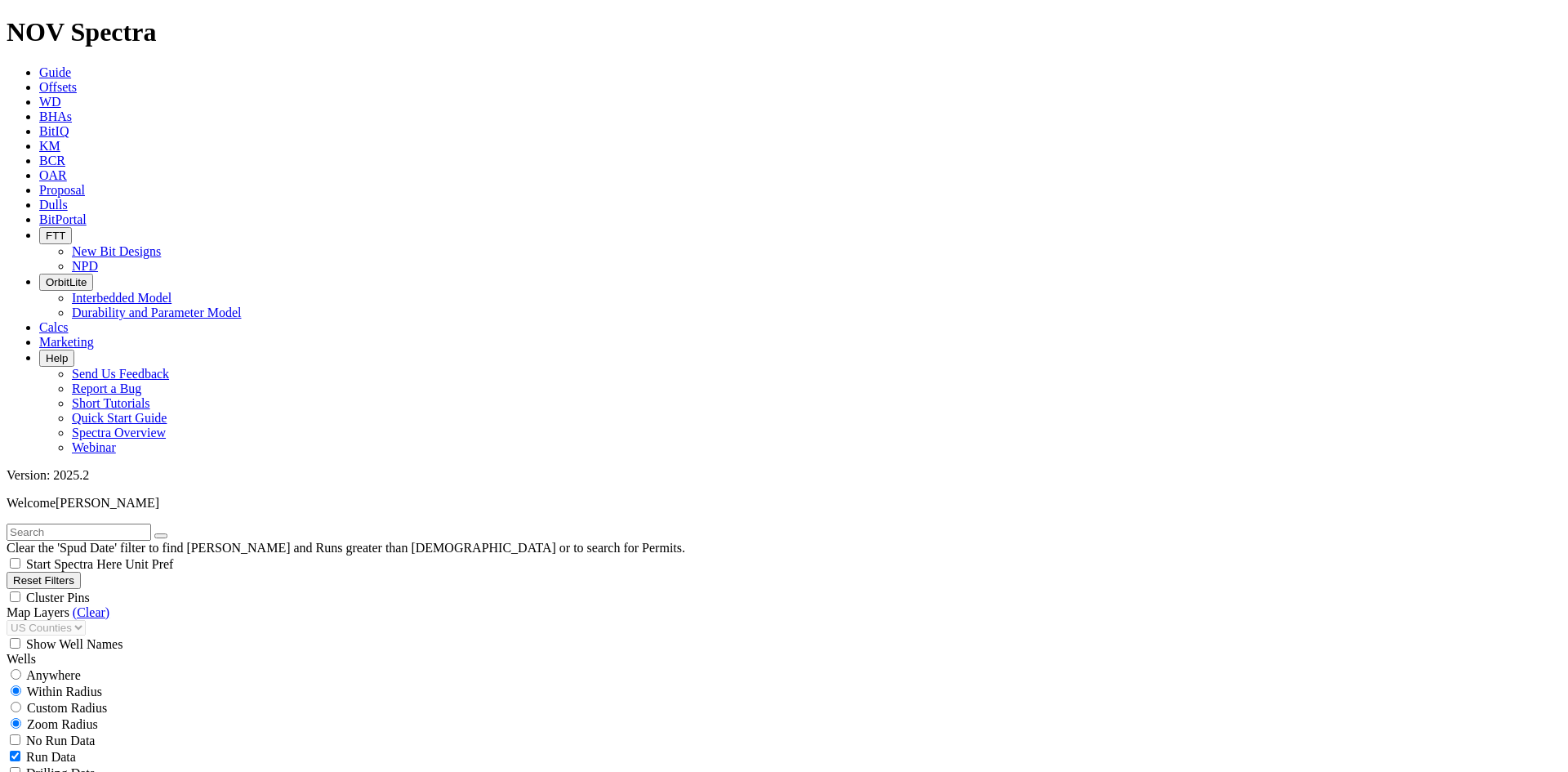
scroll to position [2028, 0]
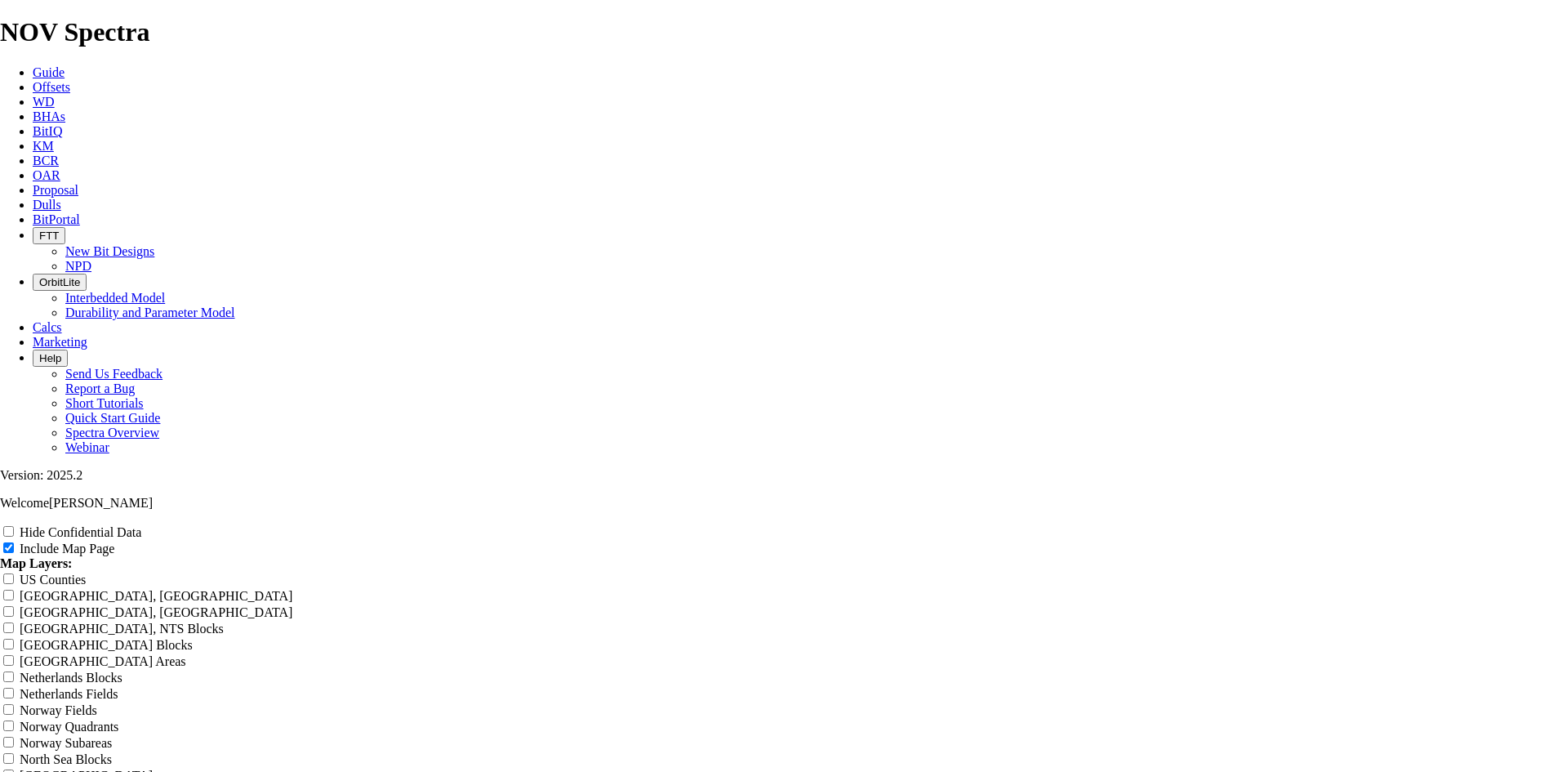
drag, startPoint x: 952, startPoint y: 116, endPoint x: 312, endPoint y: 97, distance: 640.3
type input "8"
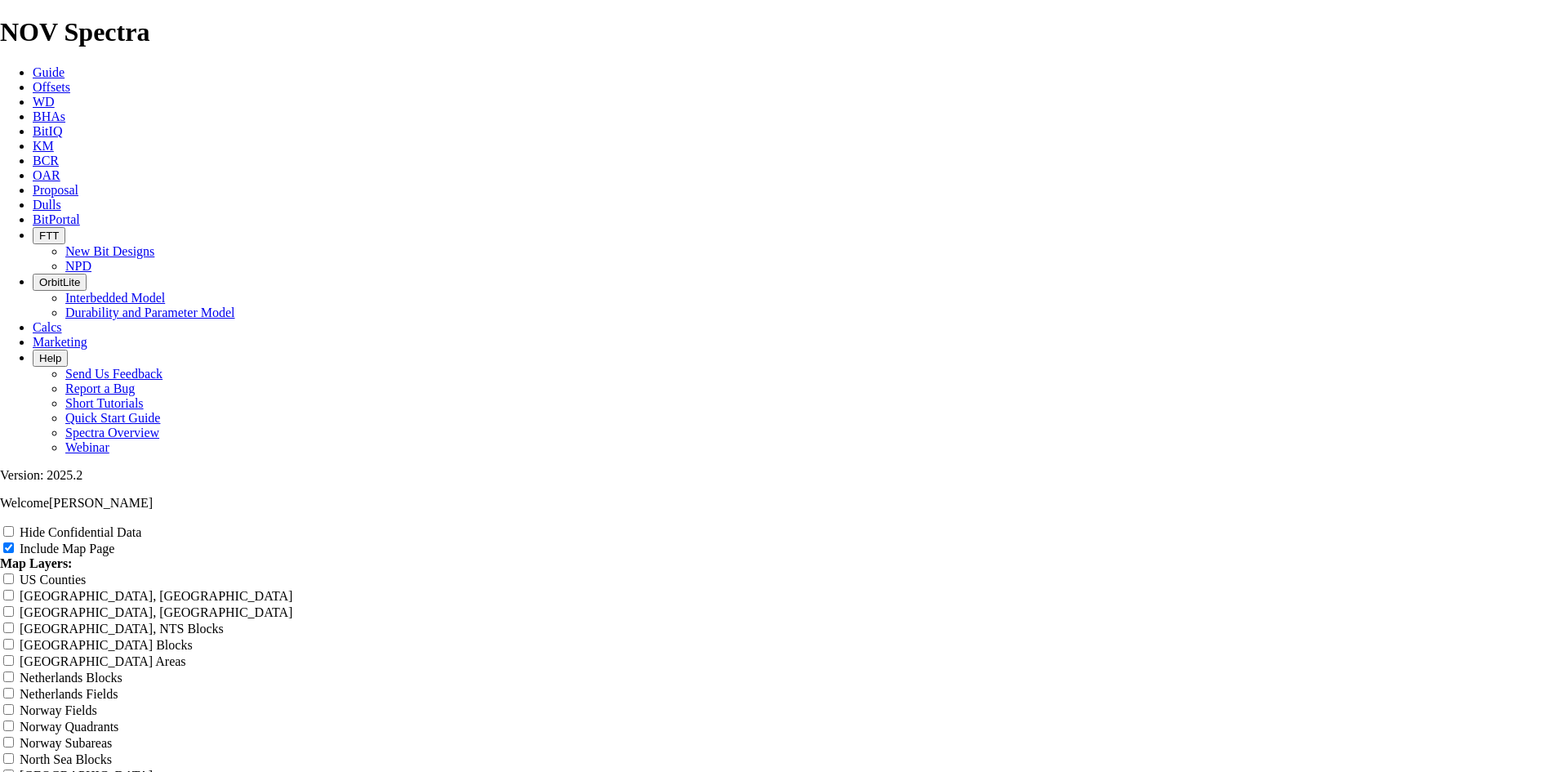
type input "8"
type input "8."
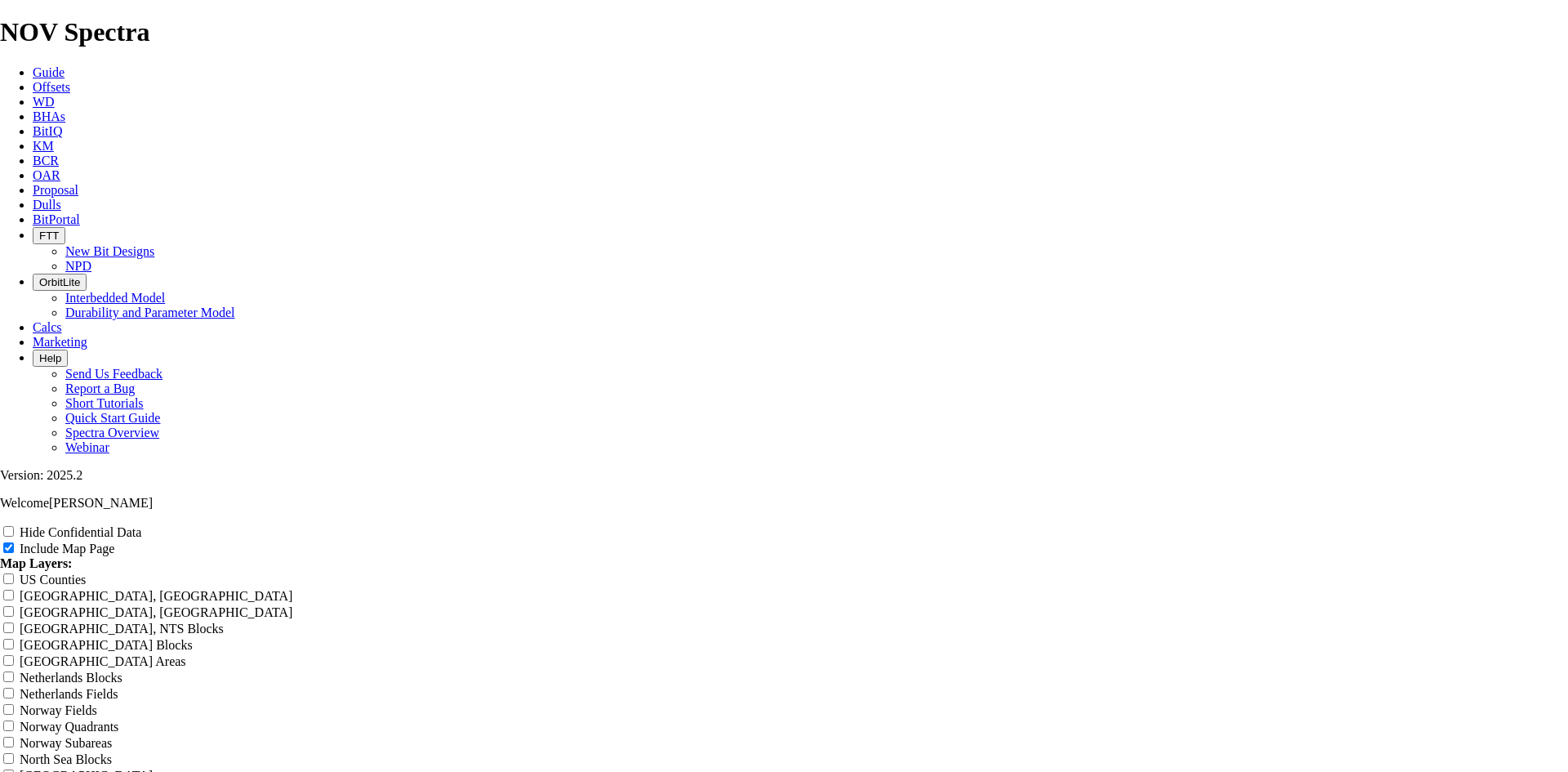
type input "8."
type input "8.7"
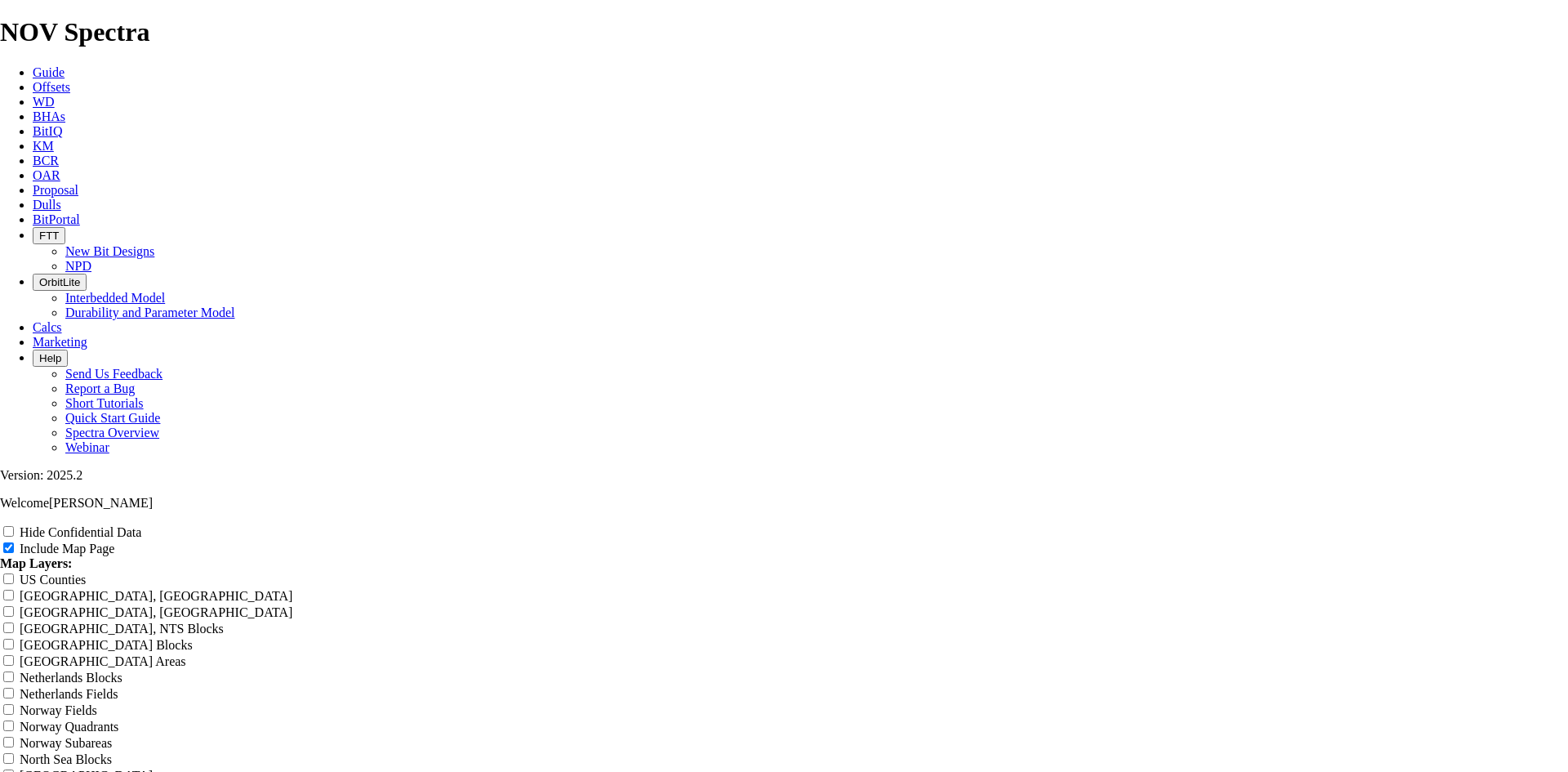
type input "8.7"
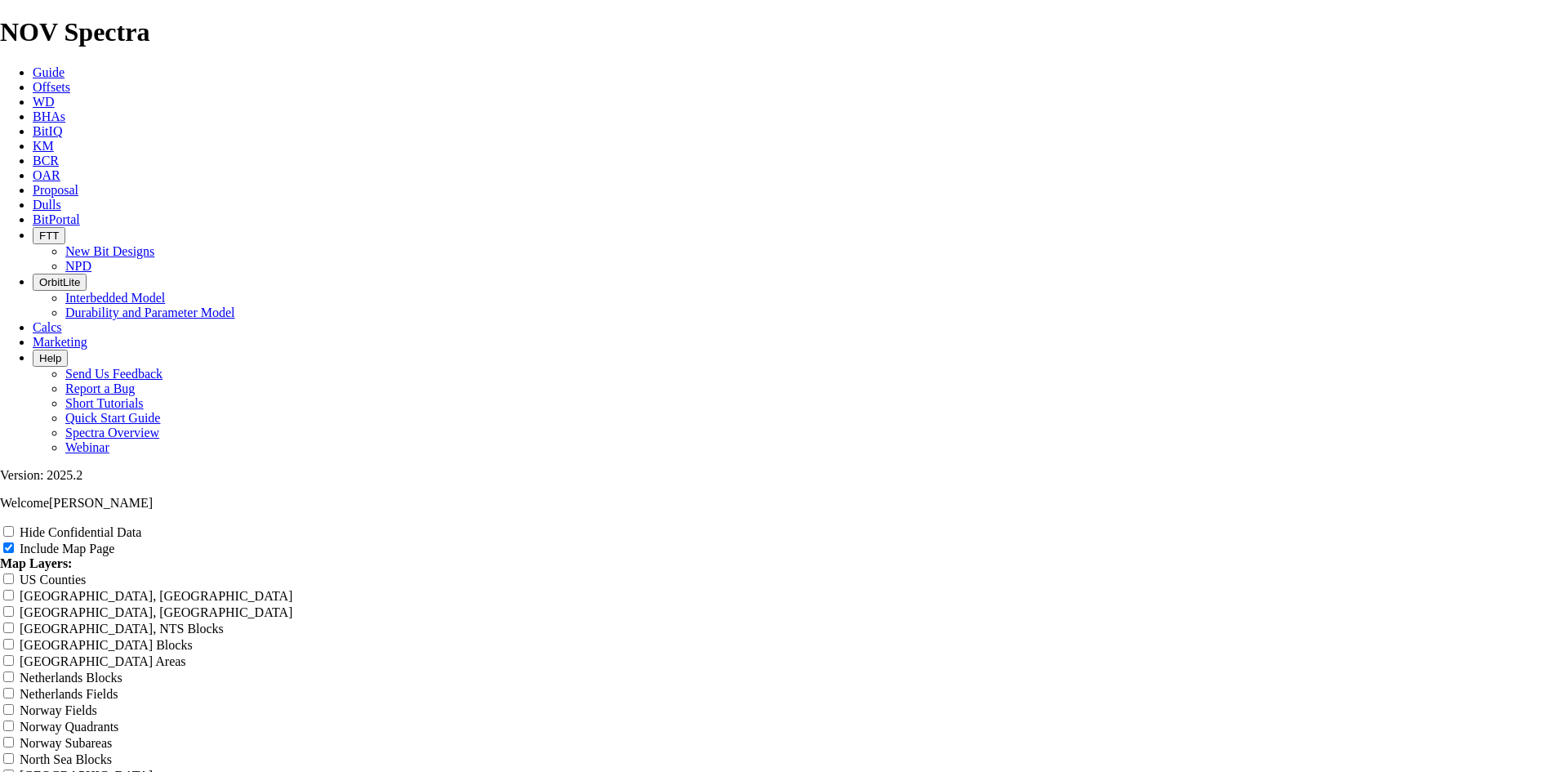
type input "8.75"
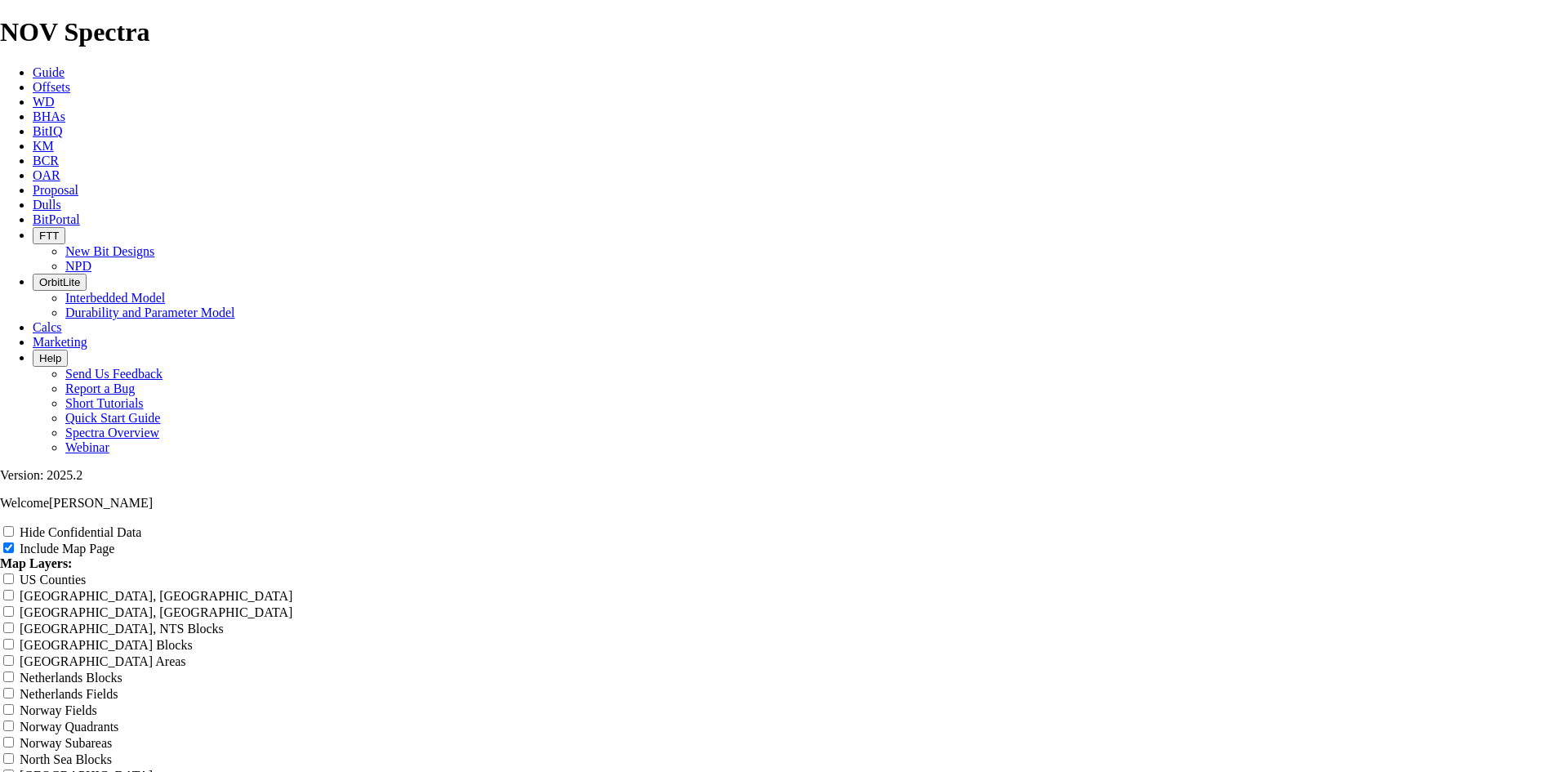
type input "8.75"
type input "8.75 T"
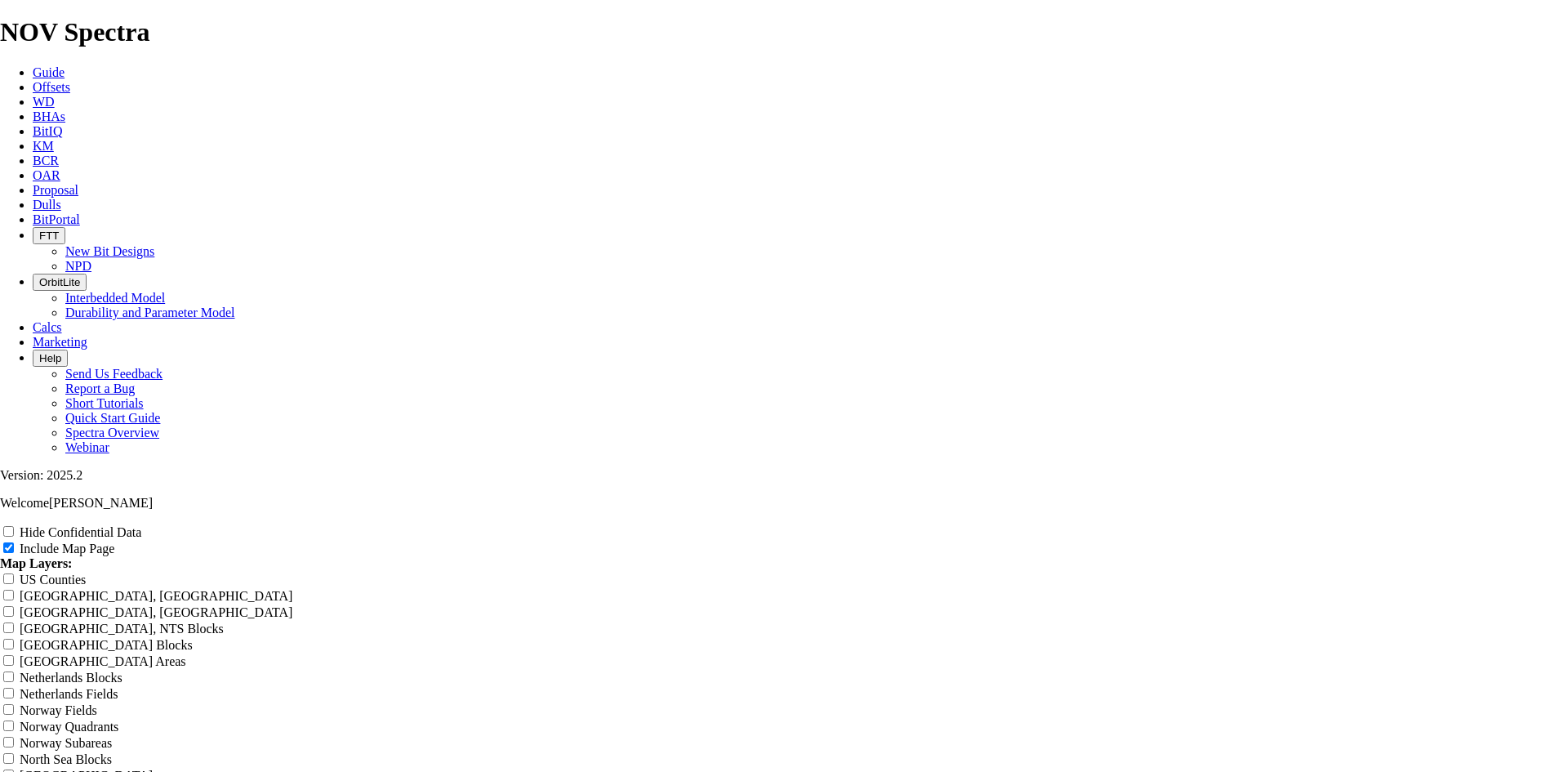
type input "8.75 T"
type input "8.75 TK"
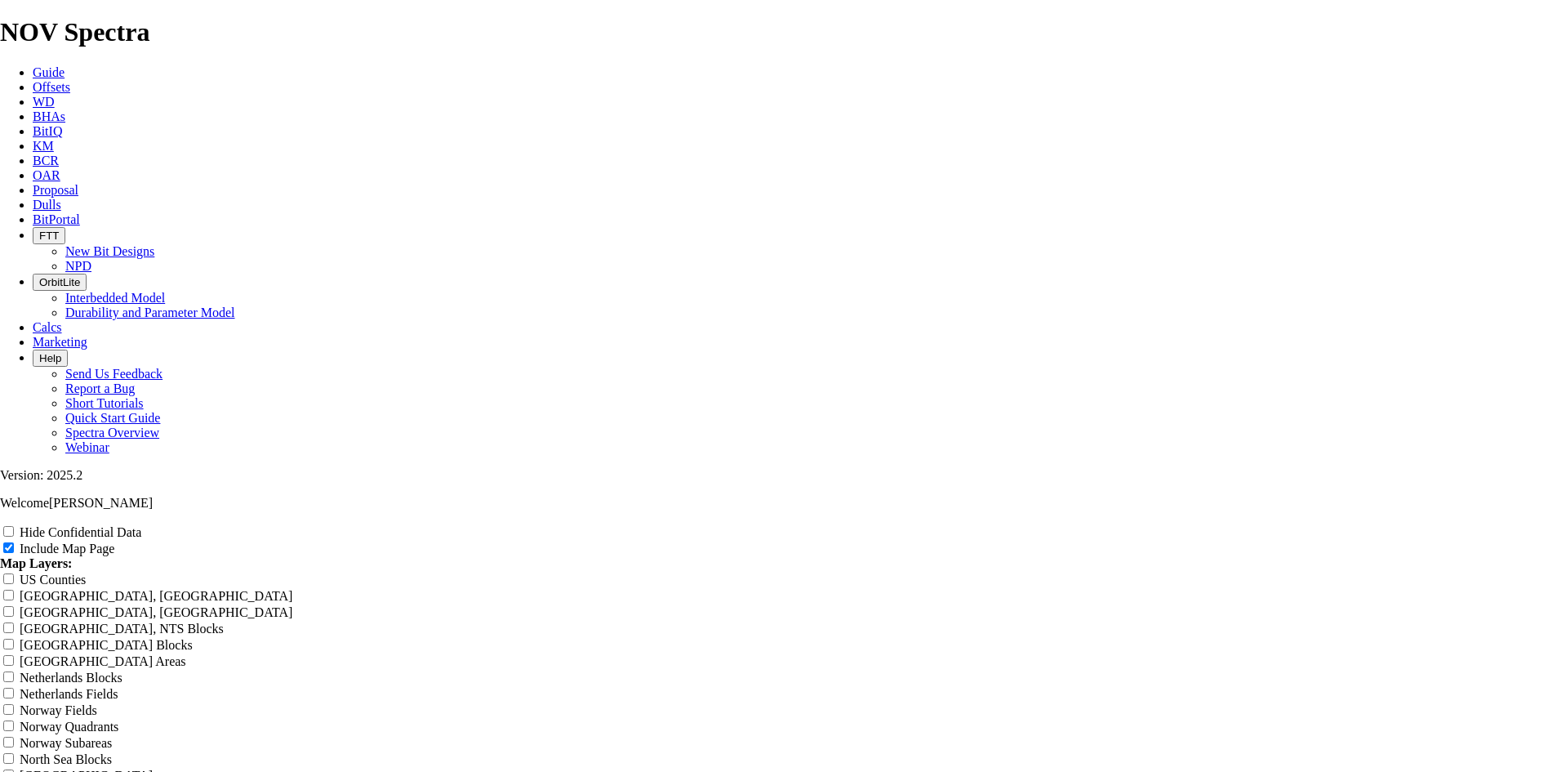
type input "8.75 TK"
type input "8.75 TKF"
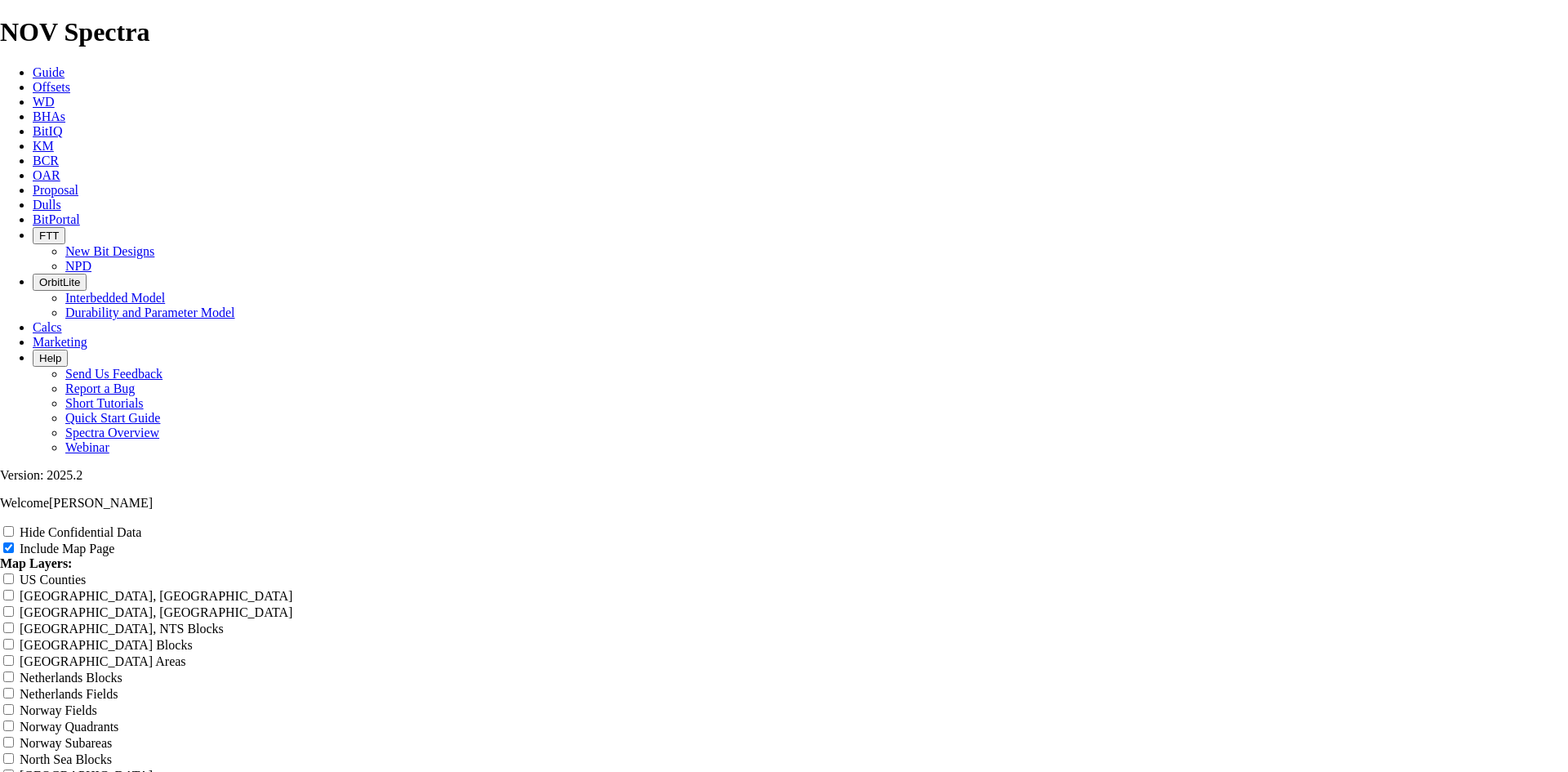
type input "8.75 TKF"
type input "8.75 TKF7"
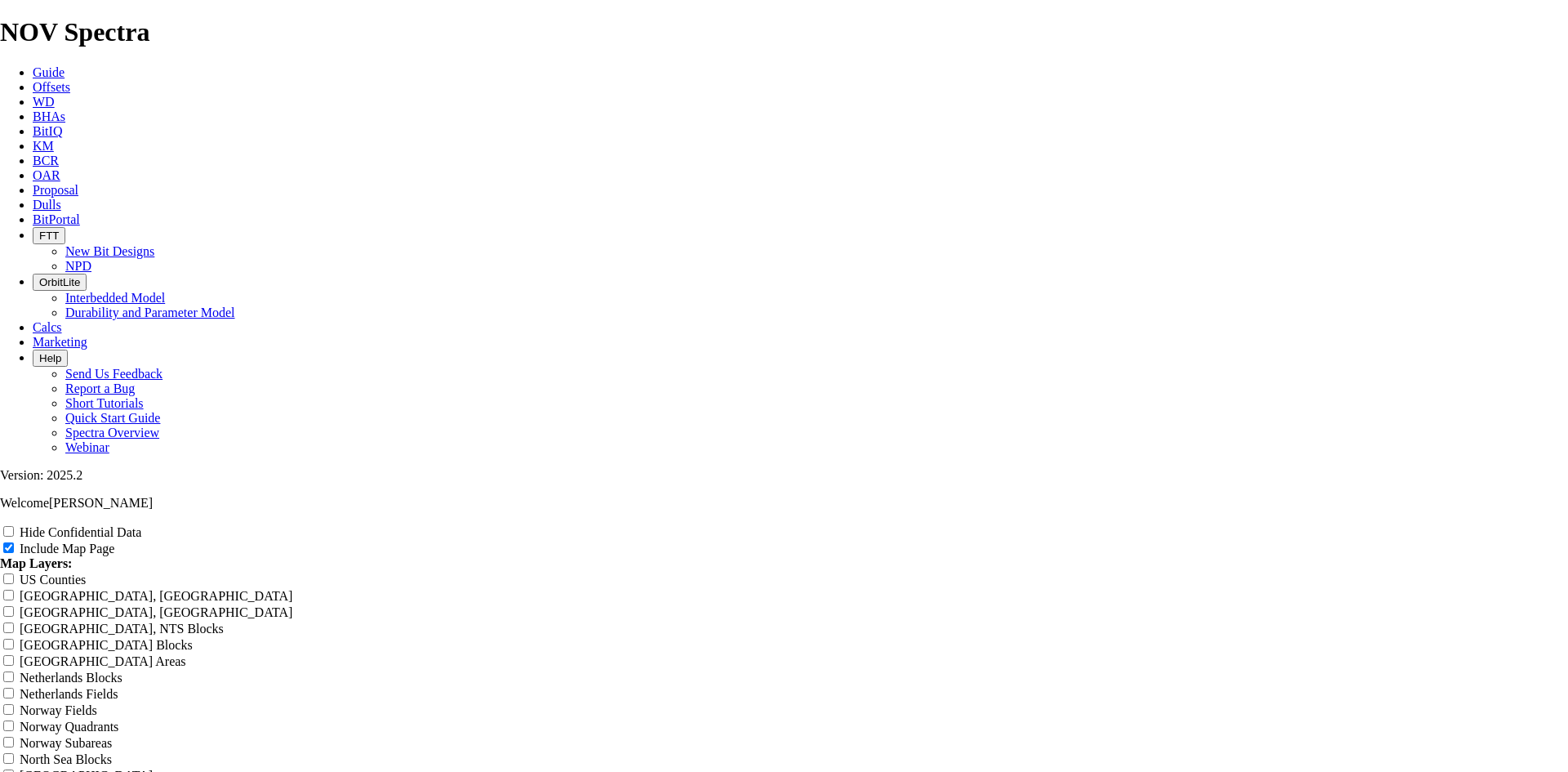
type input "8.75 TKF7"
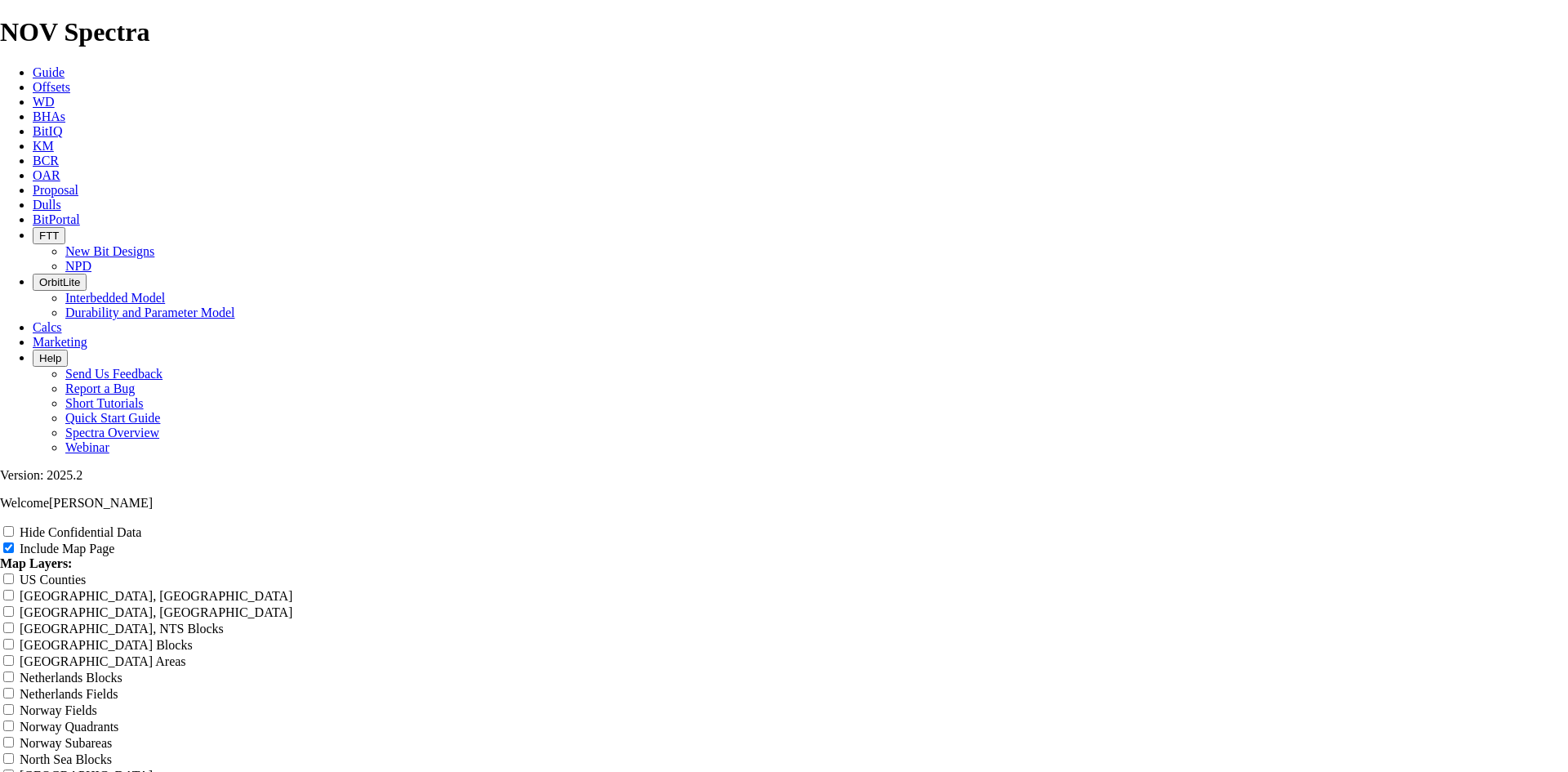
type input "8.75 TKF76"
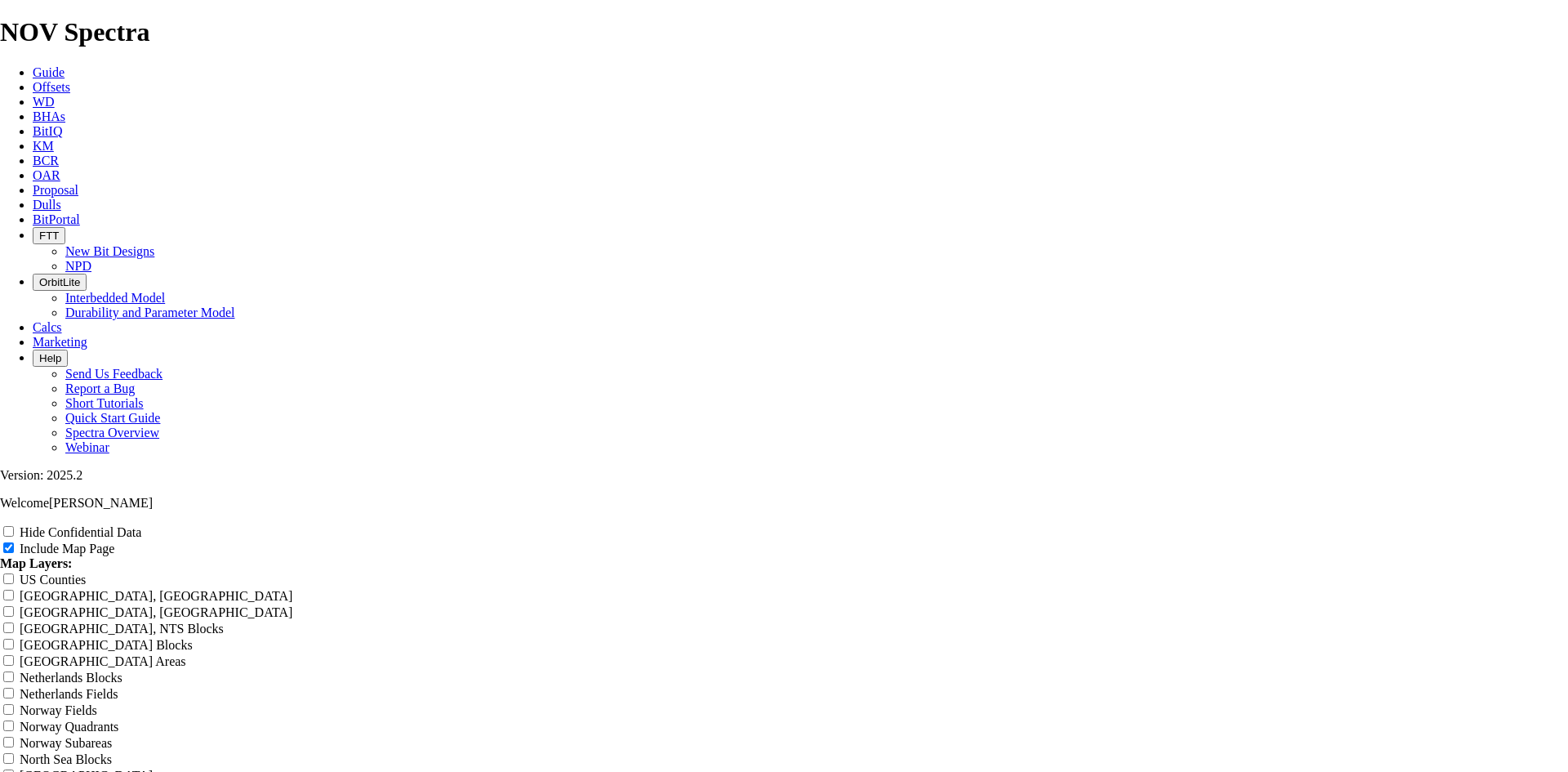
type input "8.75 TKF76"
type input "8.75 TKF76 W"
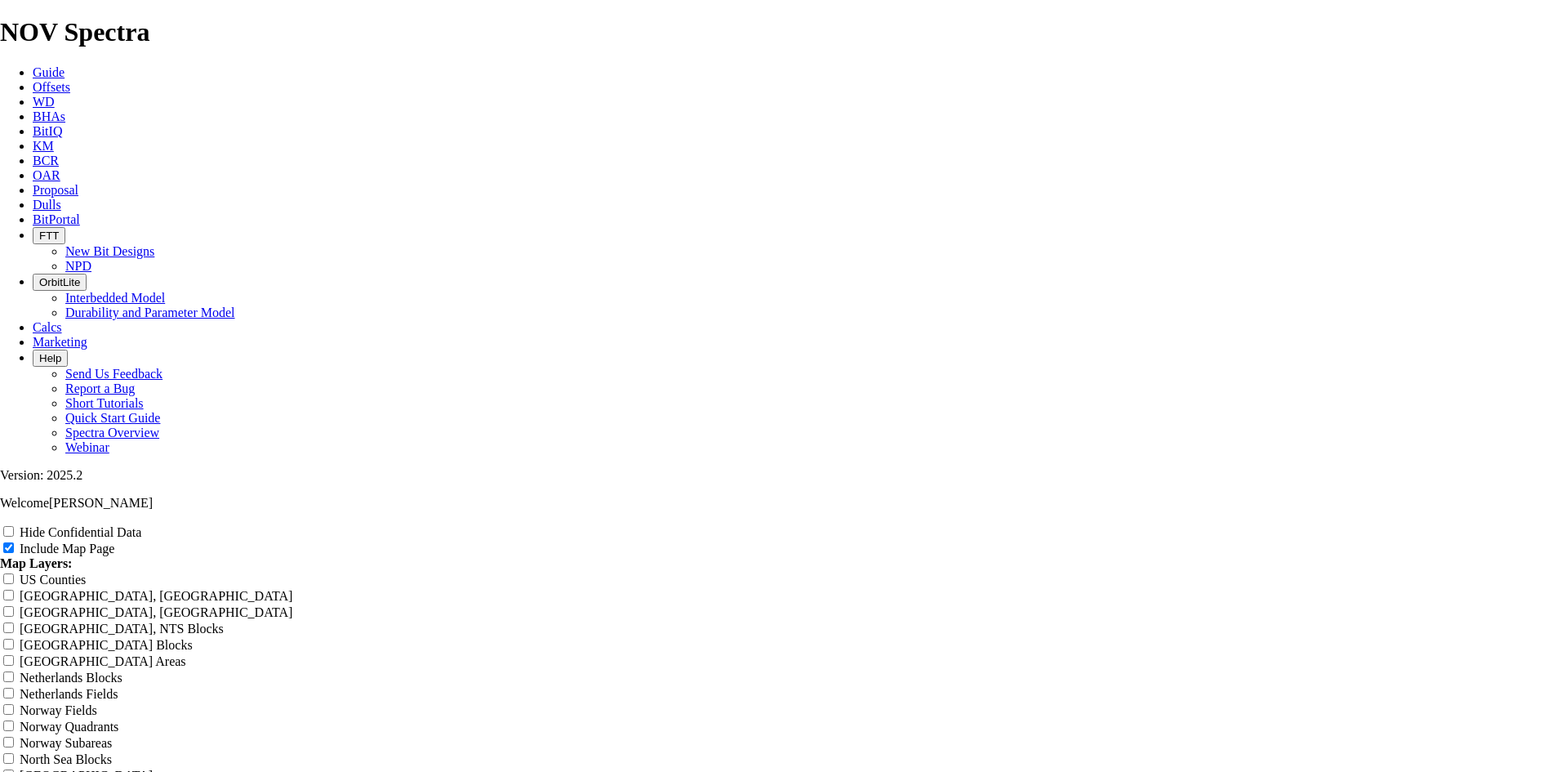
type input "8.75 TKF76 W"
type input "8.75 TKF76 W1"
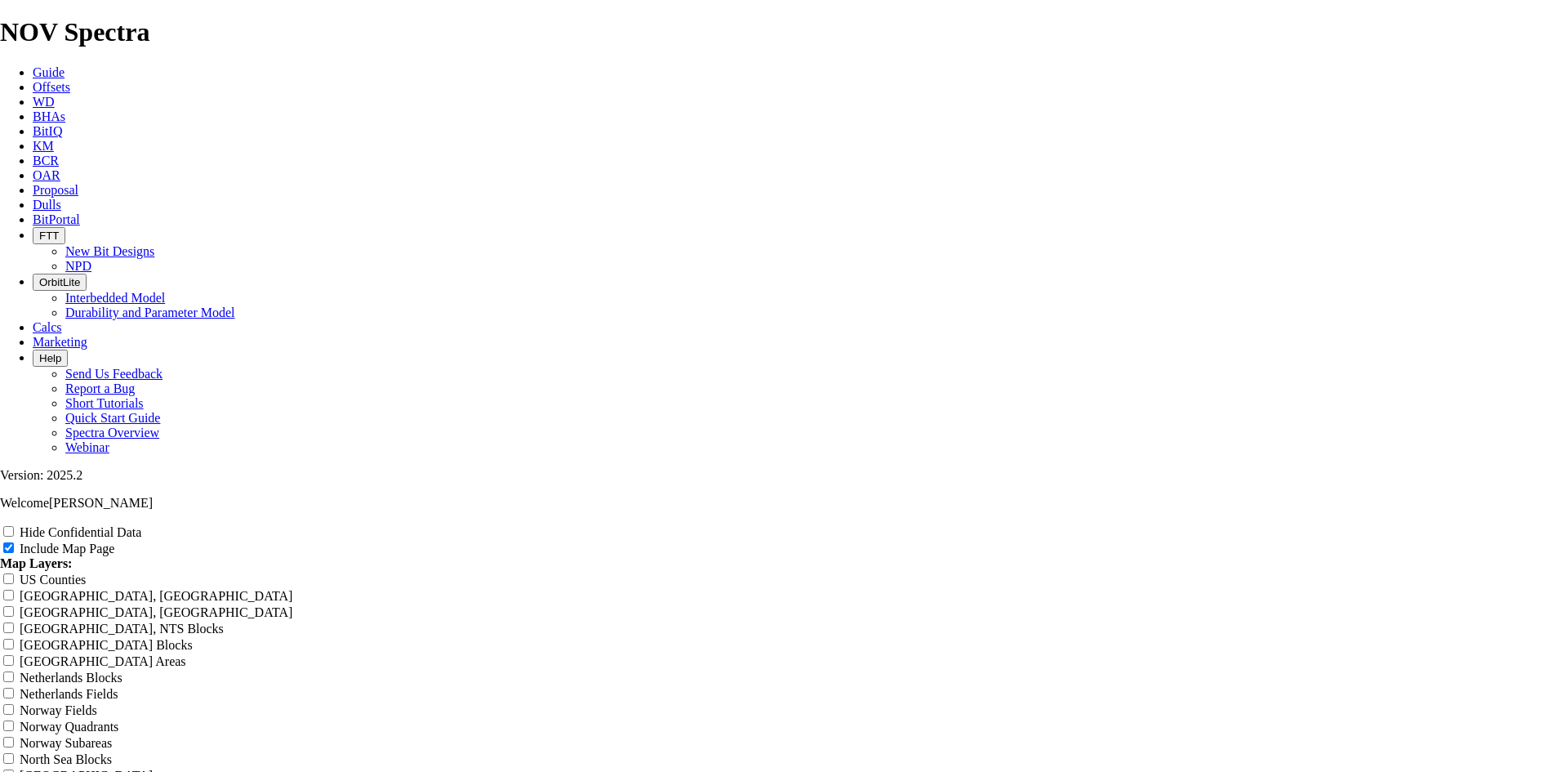
type input "8.75 TKF76 W1"
type input "8.75 TKF76 W1 o"
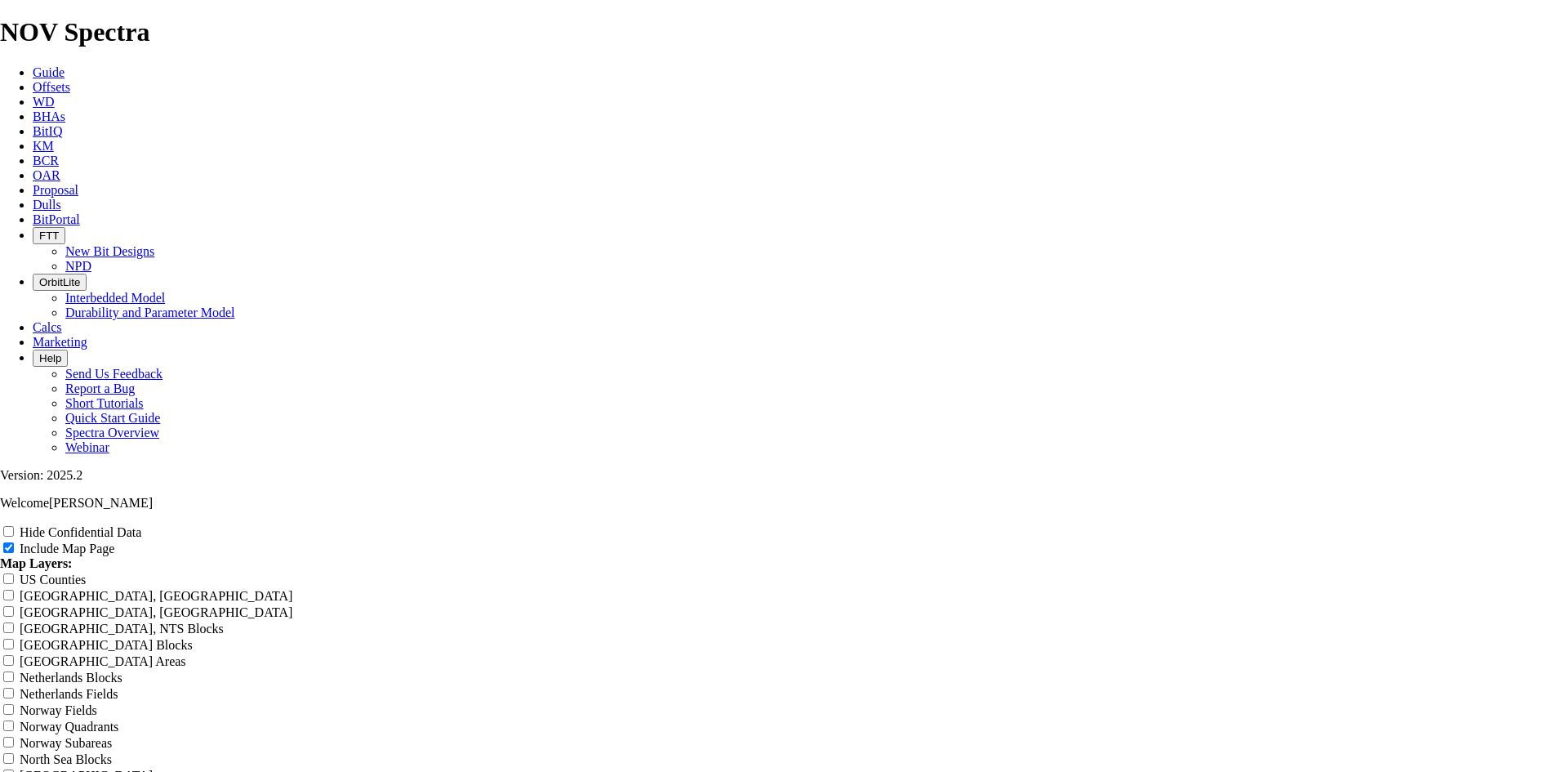
type input "8.75 TKF76 W1 o"
type input "8.75 TKF76 W1 of"
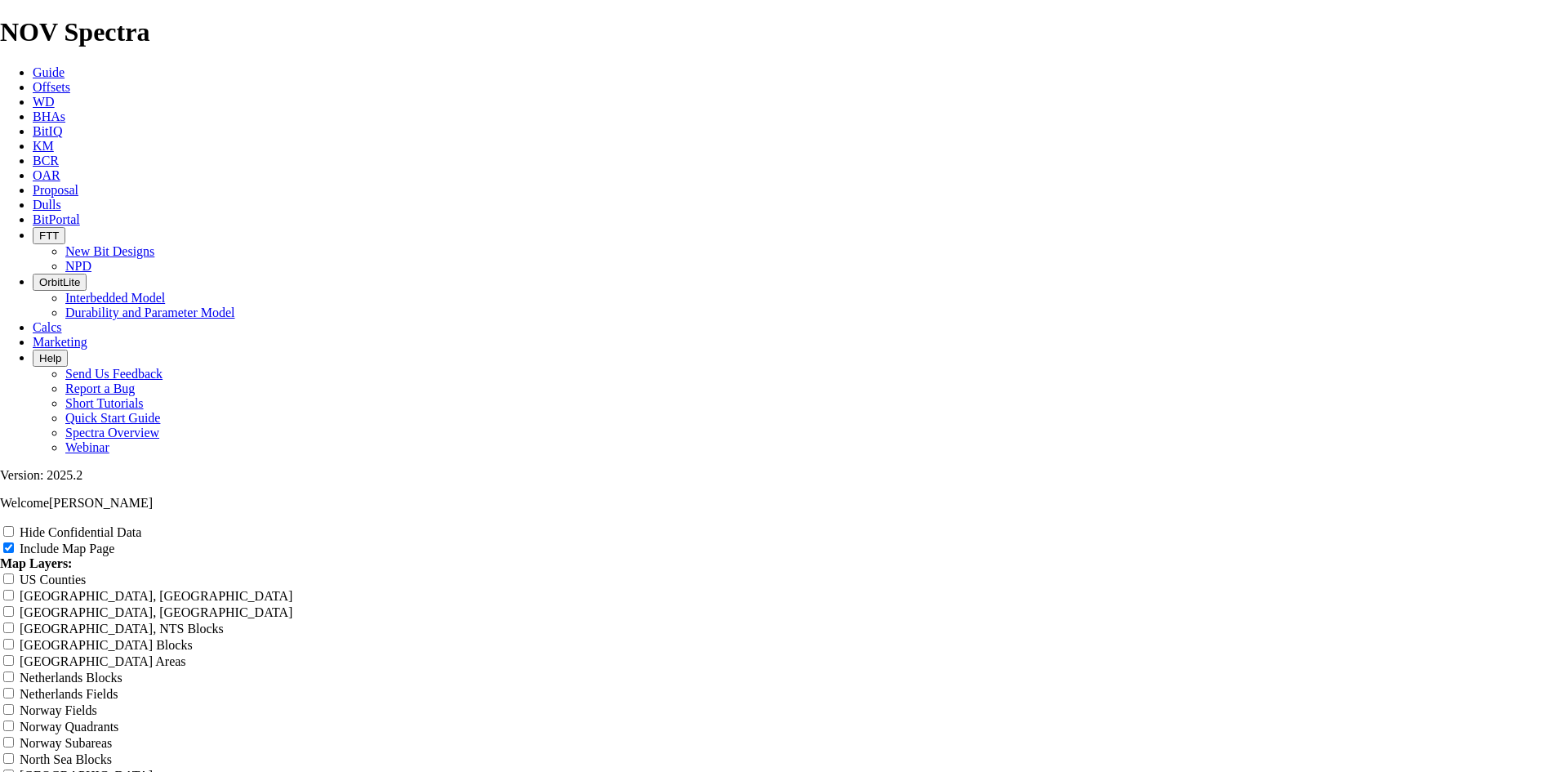
type input "8.75 TKF76 W1 of"
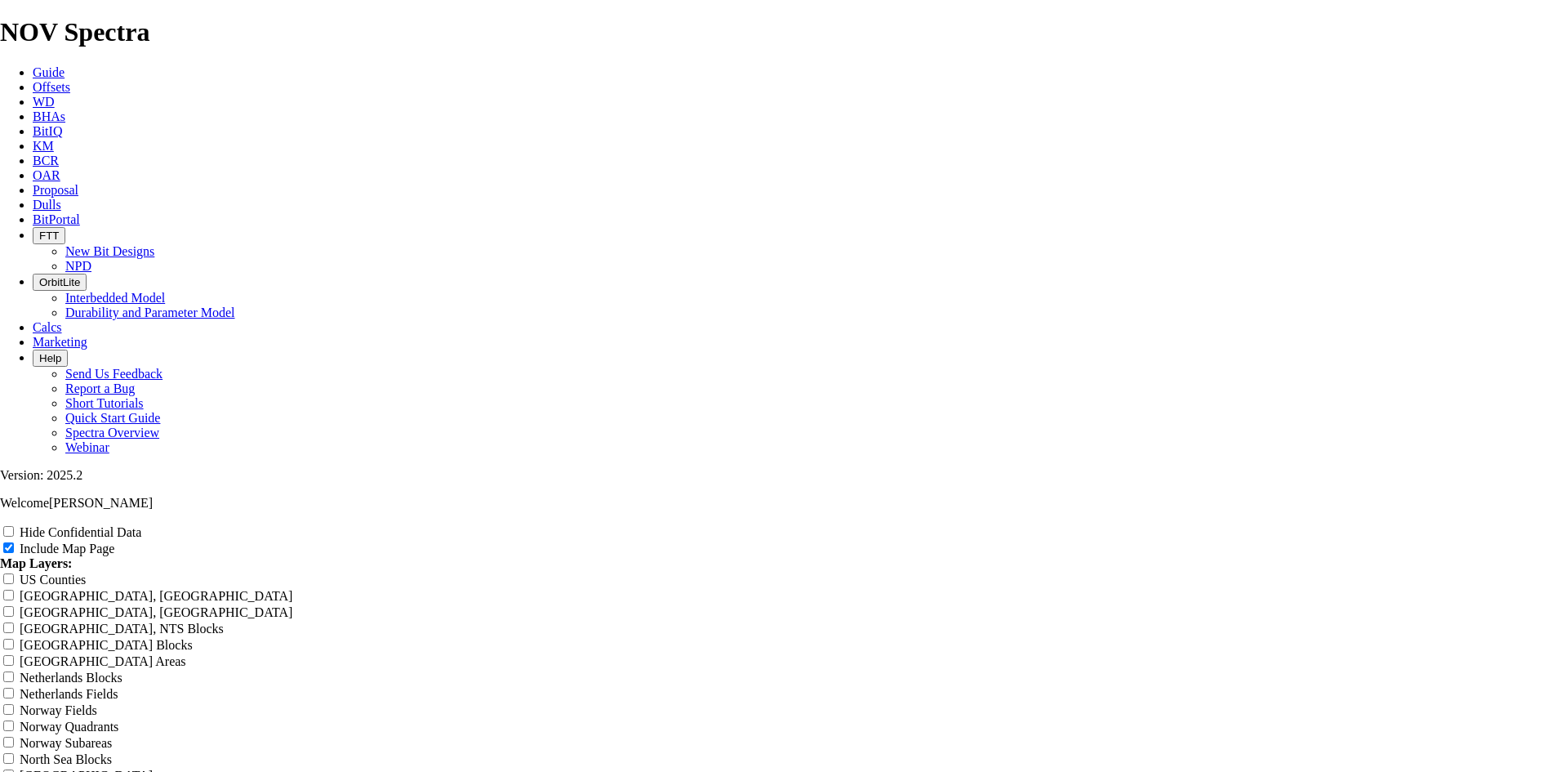
type input "8.75 TKF76 W1 off"
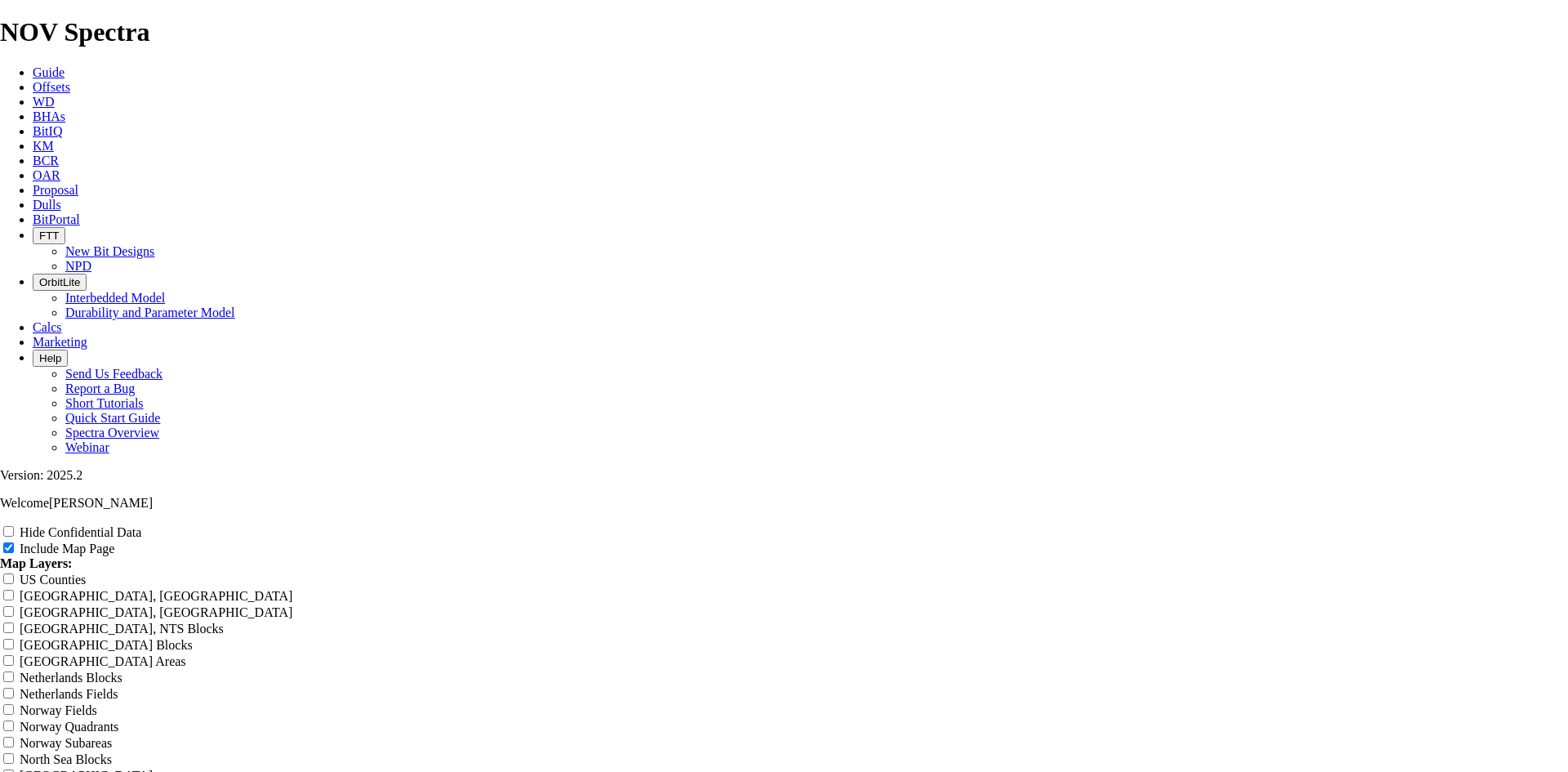
type input "8.75 TKF76 W1 off"
type input "8.75 TKF76 W1 offs"
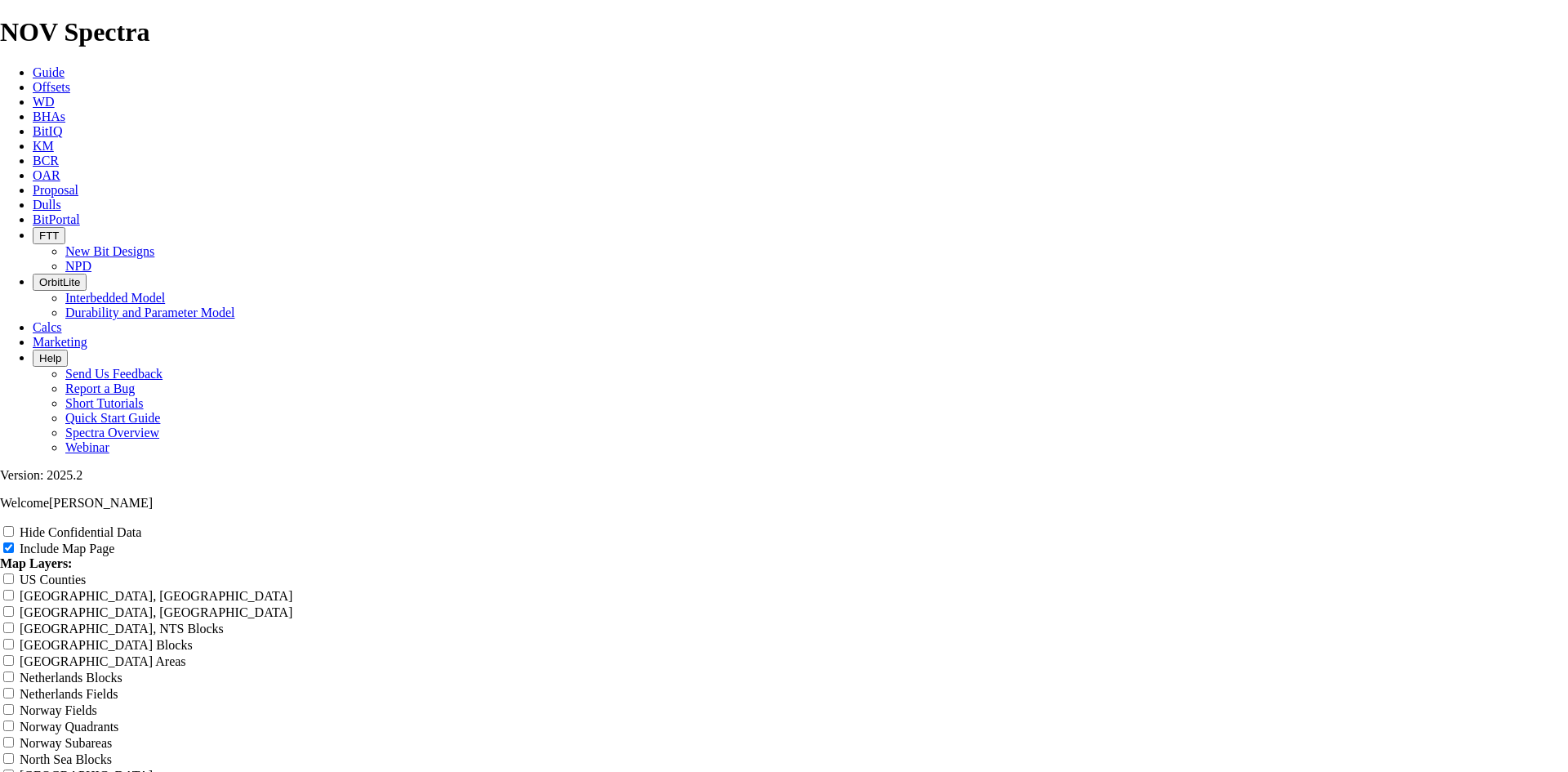
type input "8.75 TKF76 W1 offs"
type input "8.75 TKF76 W1 offse"
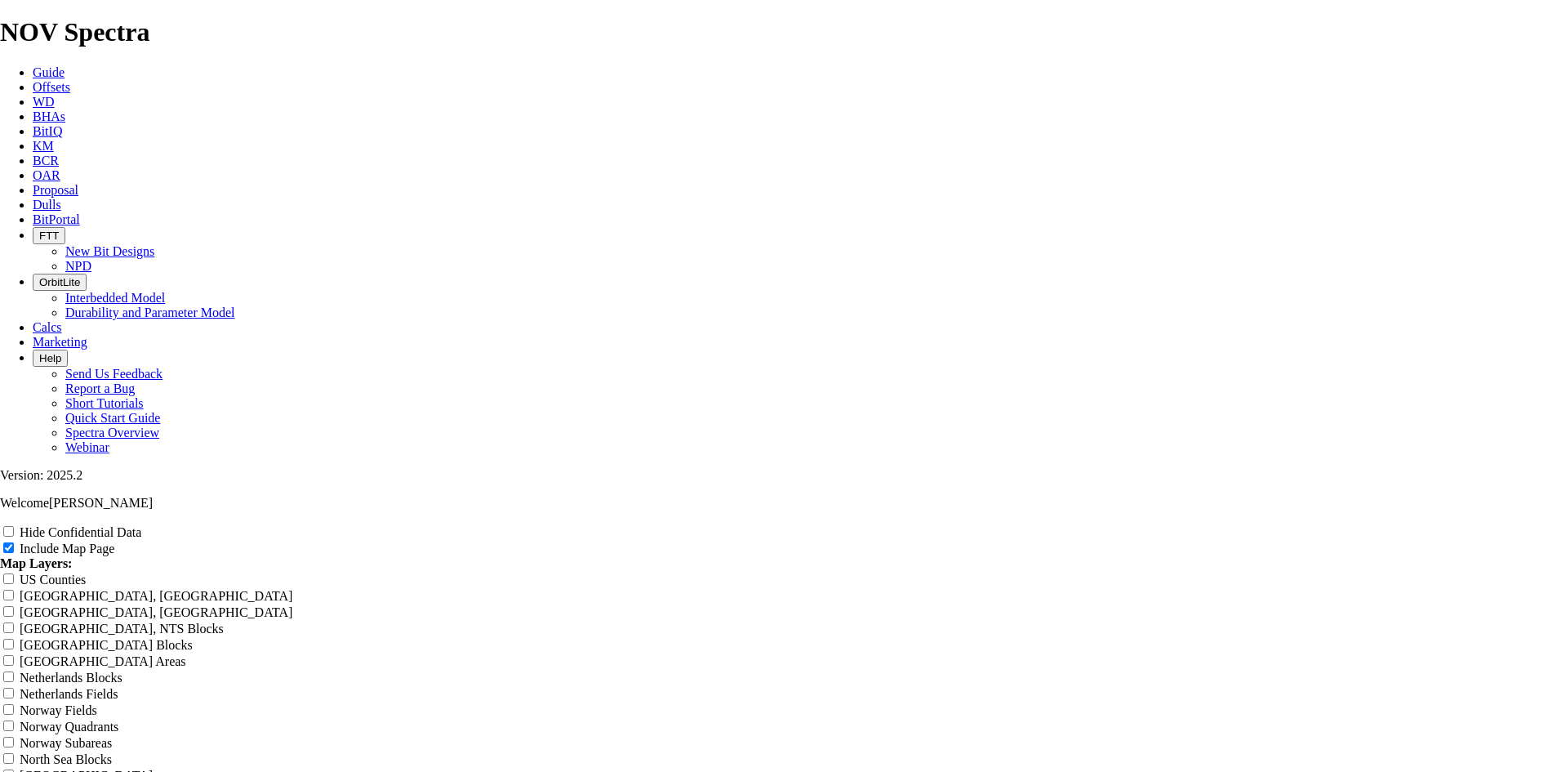
type input "8.75 TKF76 W1 offse"
type input "8.75 TKF76 W1 offset"
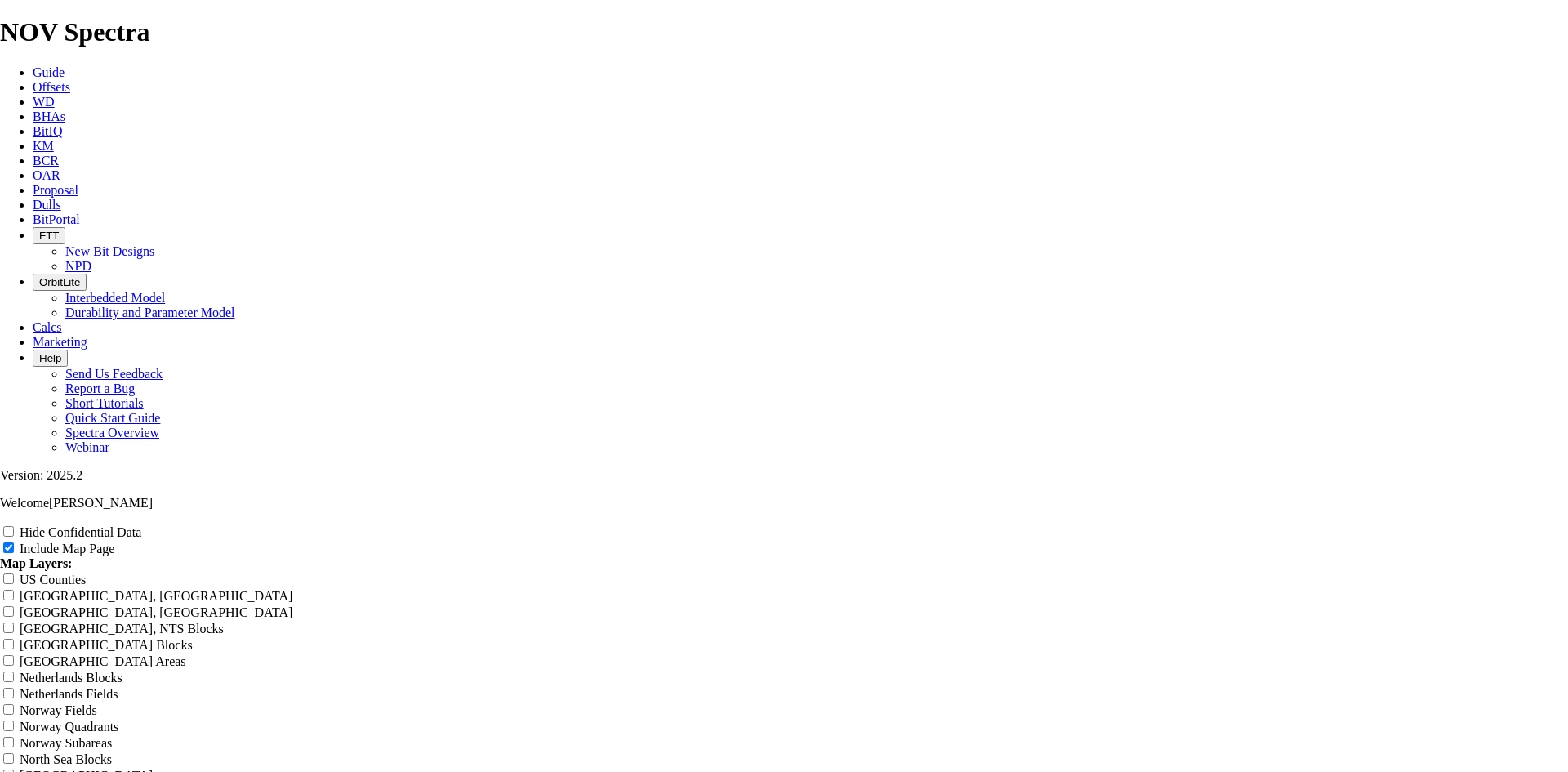
type input "8.75 TKF76 W1 offset"
type input "8.75 TKF76 W1 offsets"
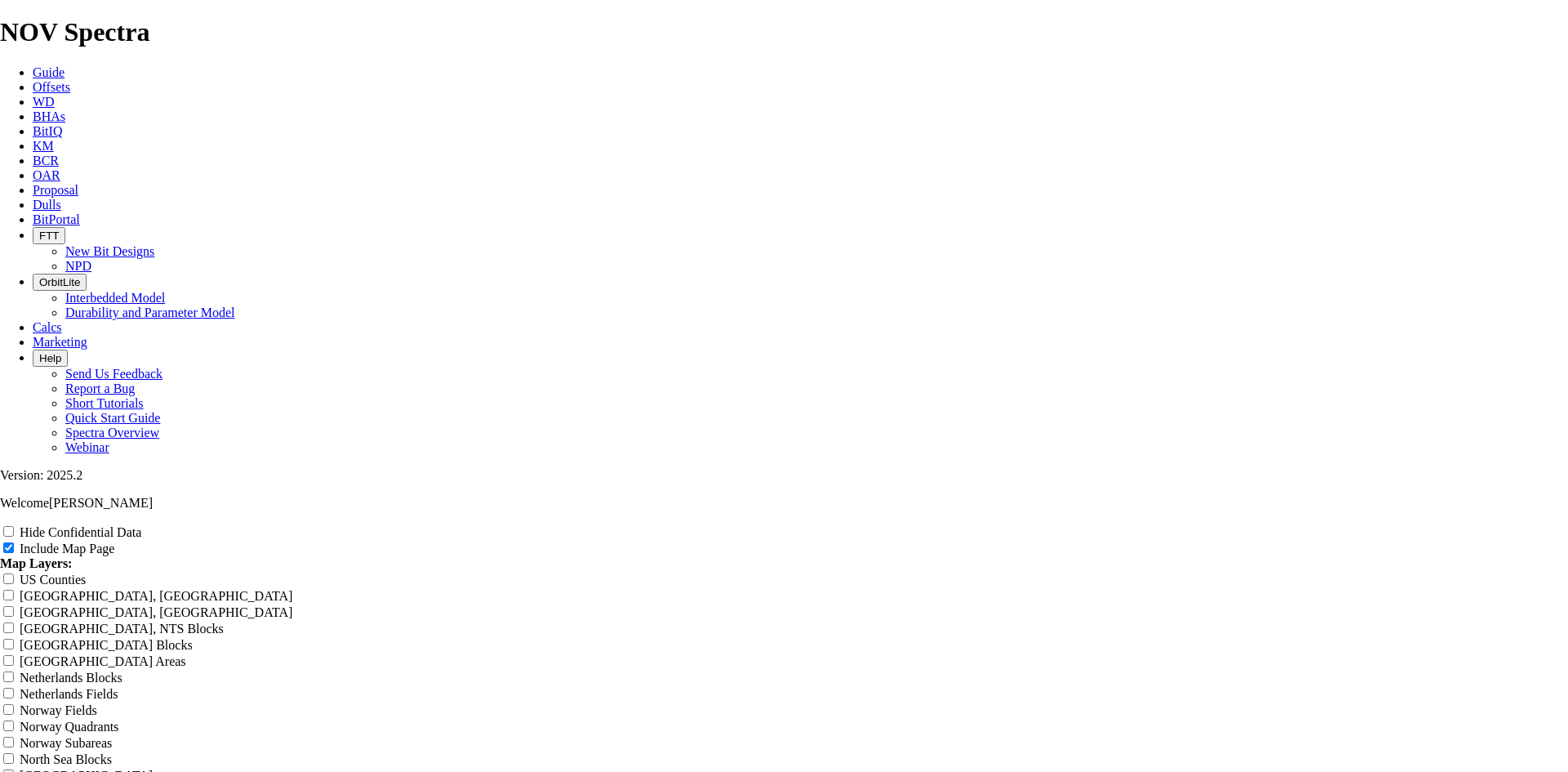
type input "8.75 TKF76 W1 offsets"
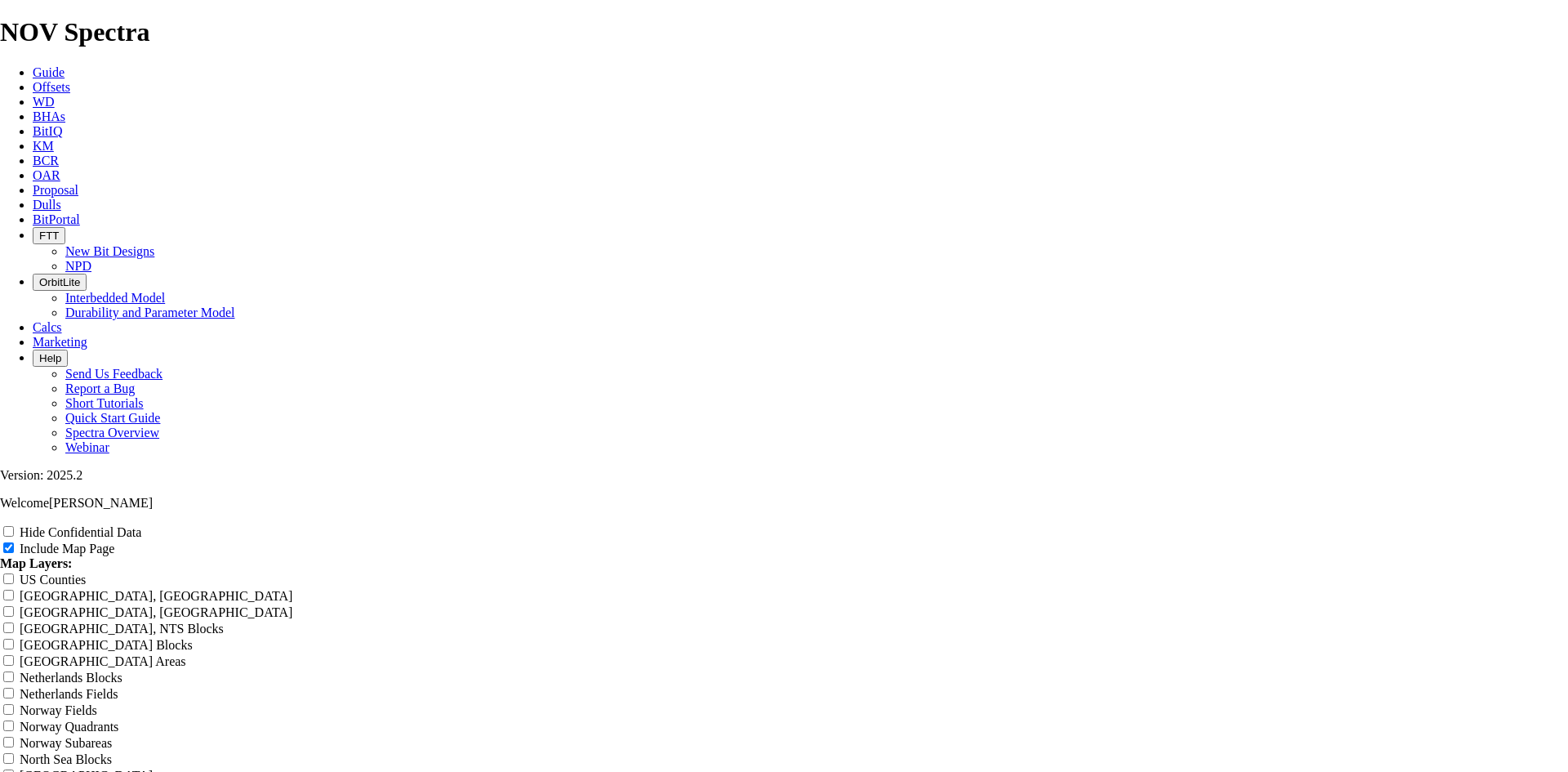
type input "8.75 TKF76 W1 offsets N"
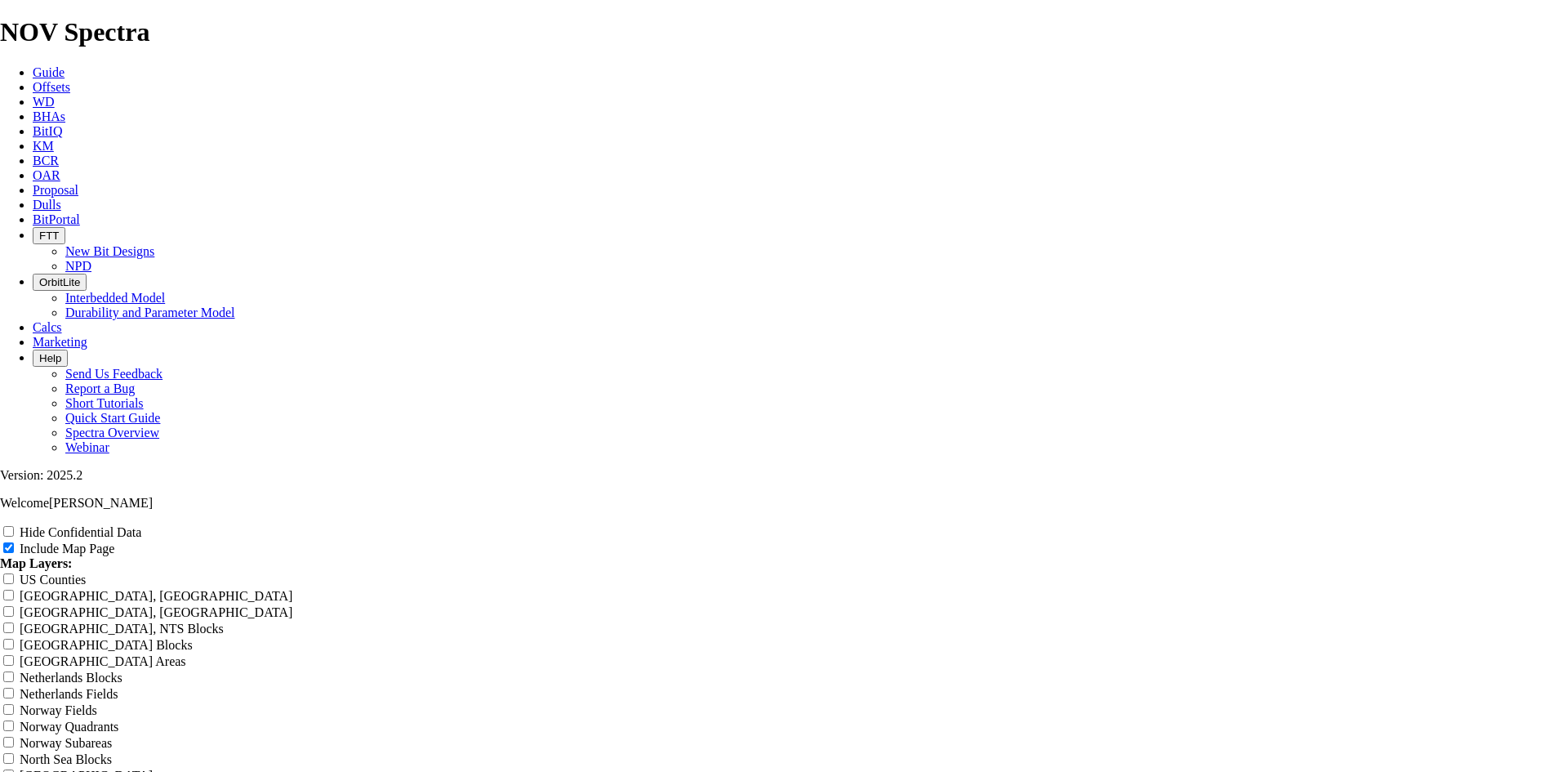
type input "8.75 TKF76 W1 offsets N"
type input "8.75 TKF76 W1 offsets Ne"
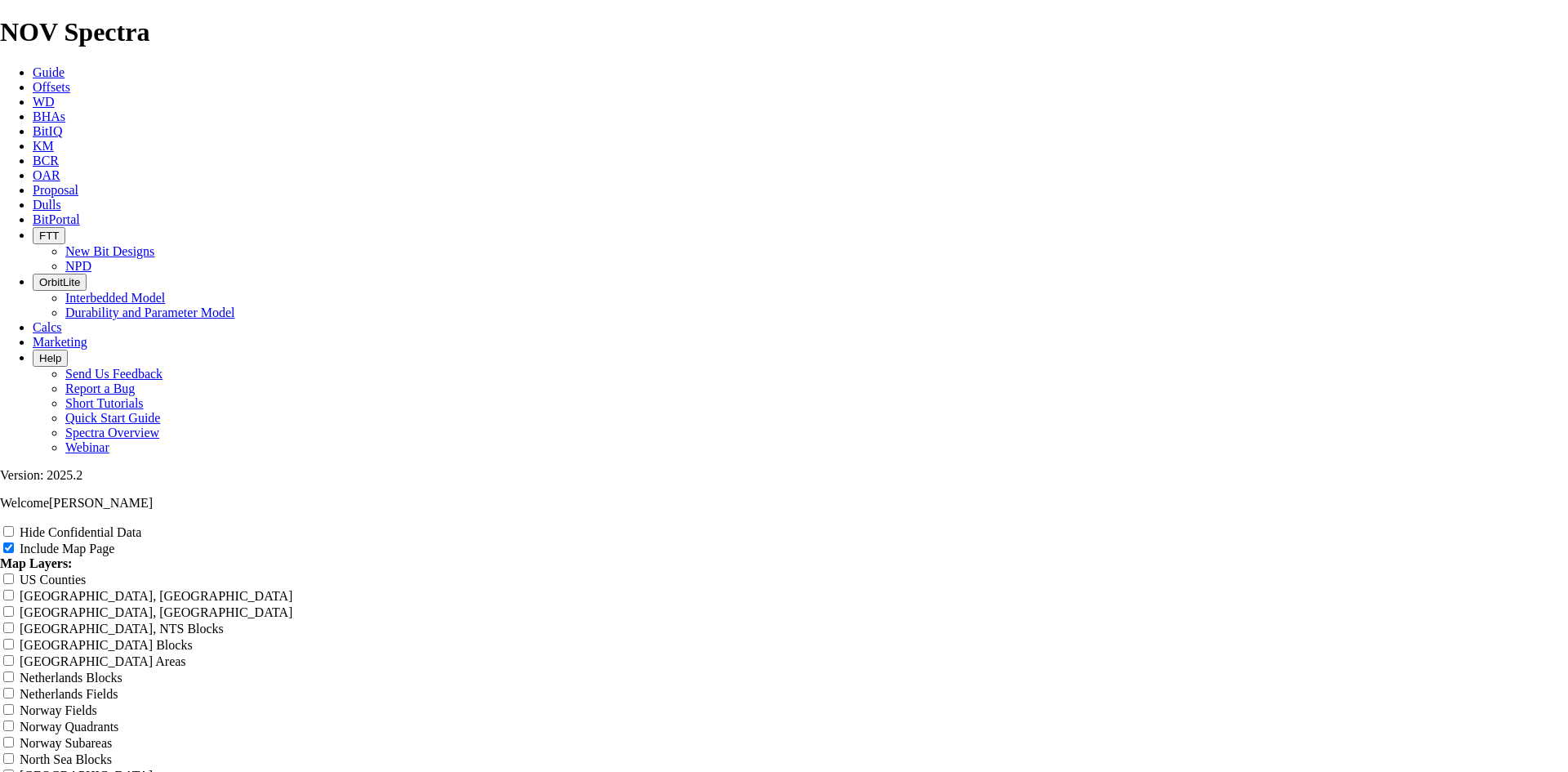
type input "8.75 TKF76 W1 offsets Ne"
type input "8.75 TKF76 W1 offsets Nea"
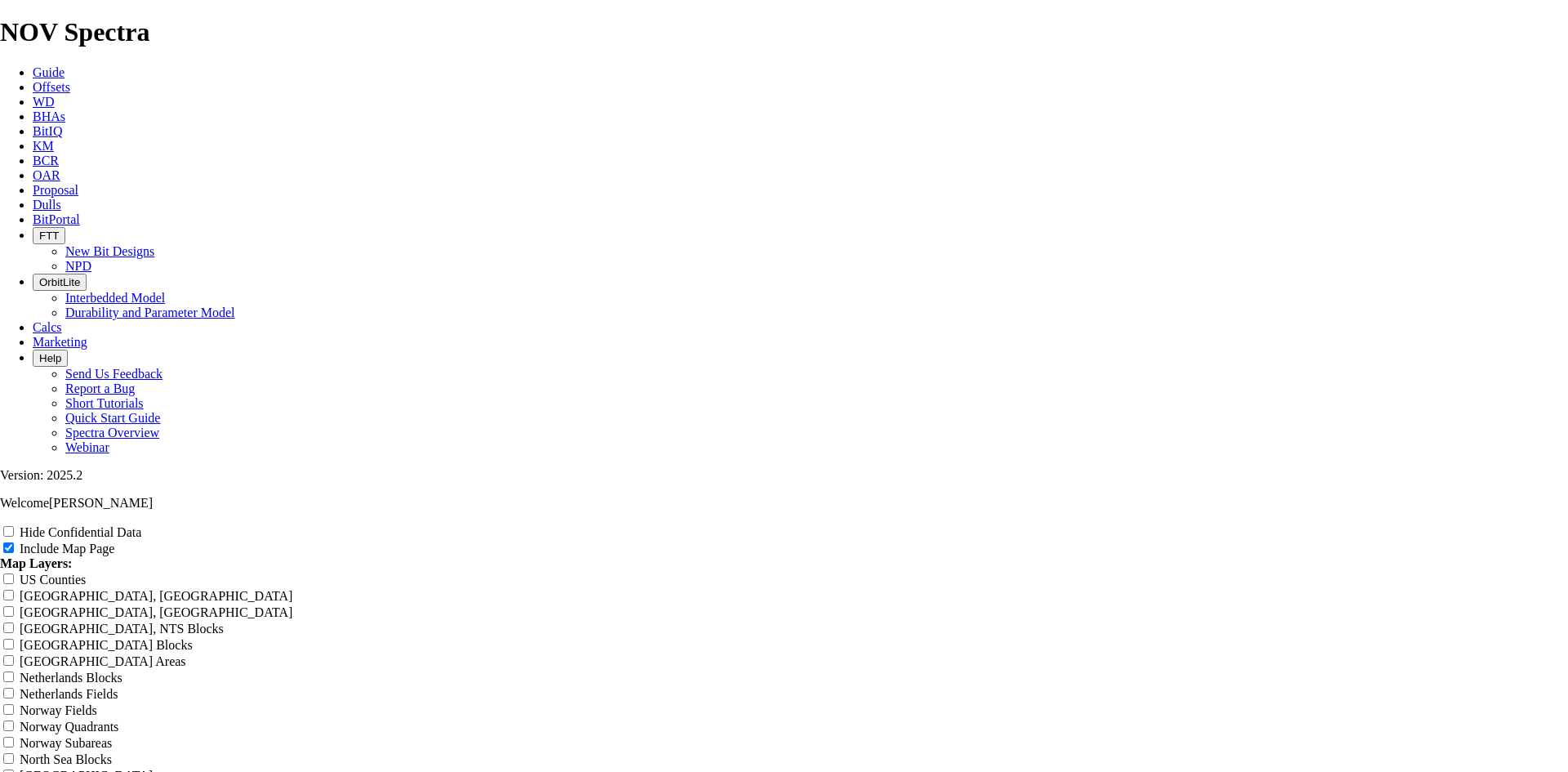
type input "8.75 TKF76 W1 offsets Nea"
type input "8.75 TKF76 W1 offsets Near"
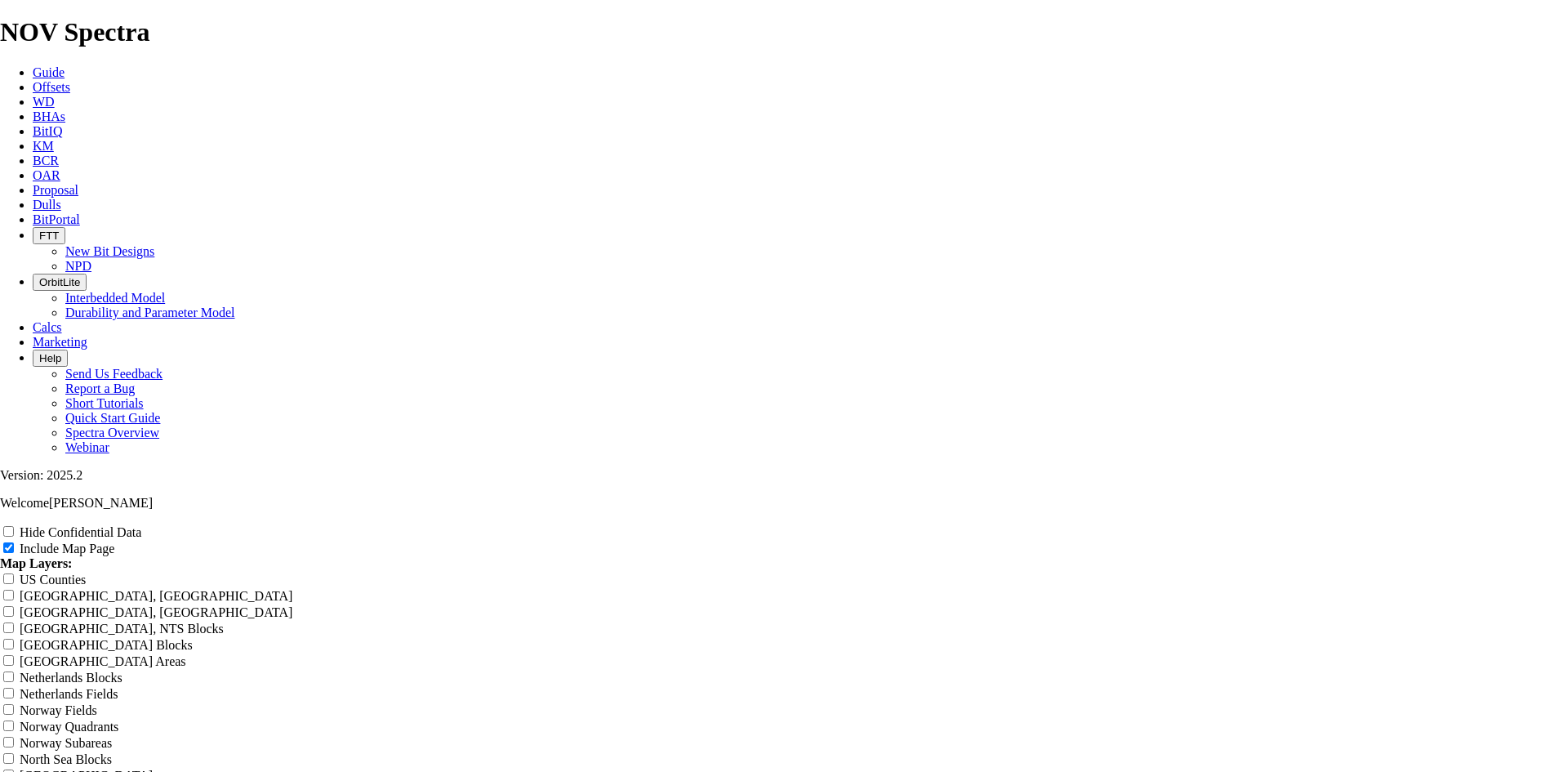
type input "8.75 TKF76 W1 offsets Near"
type input "8.75 TKF76 W1 offsets Near M"
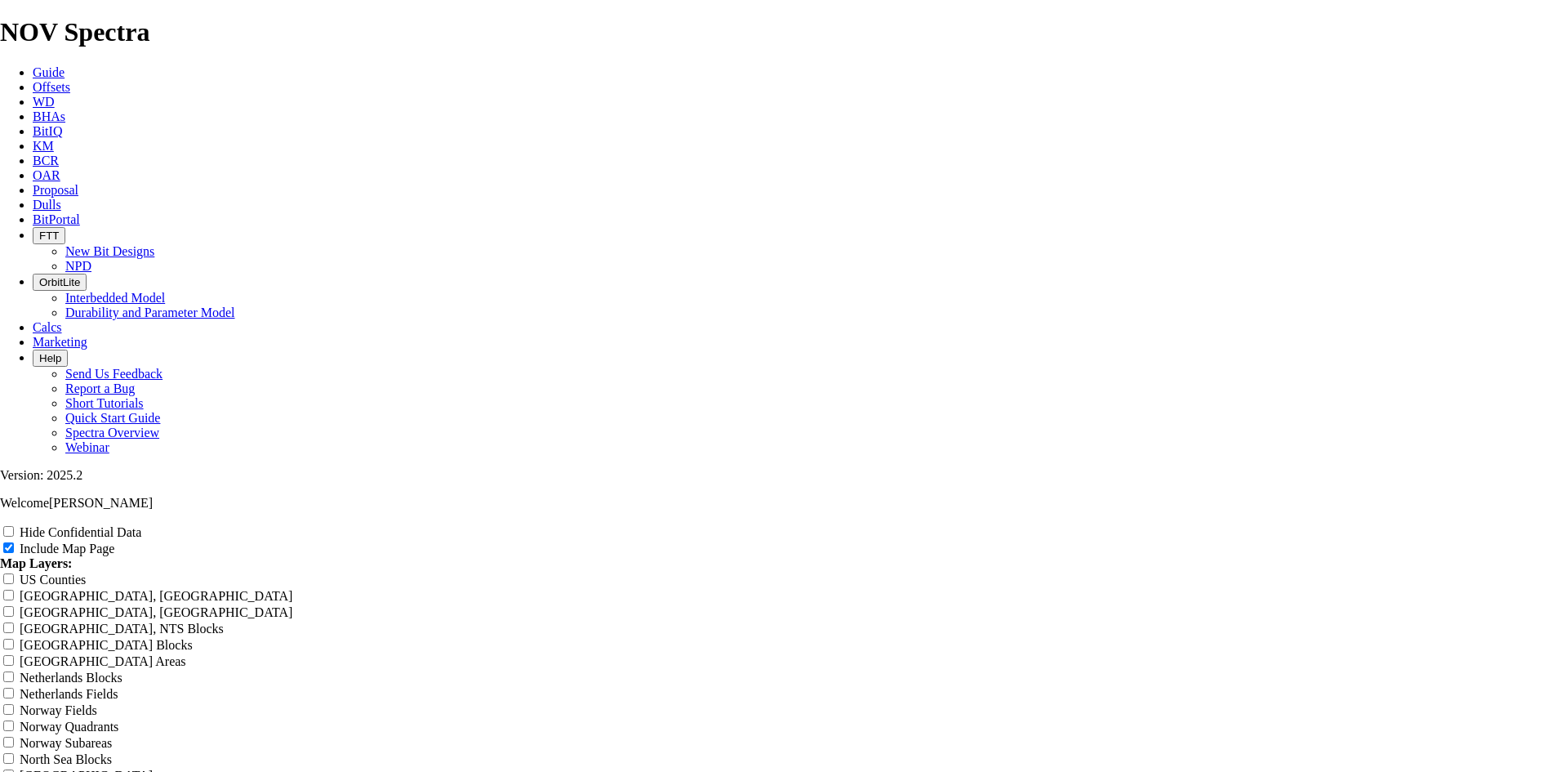
type input "8.75 TKF76 W1 offsets Near M"
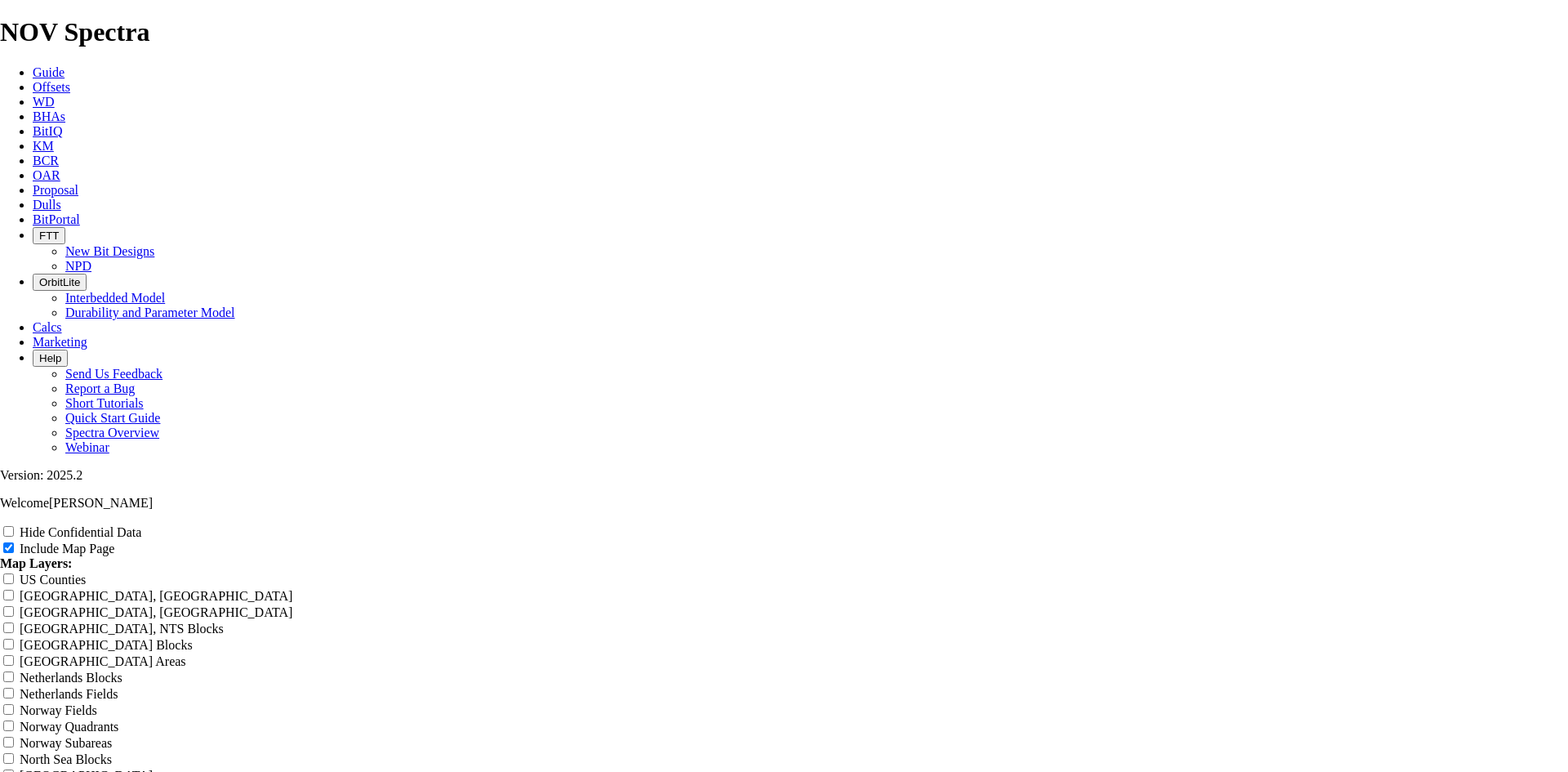
type input "8.75 TKF76 W1 offsets Near Me"
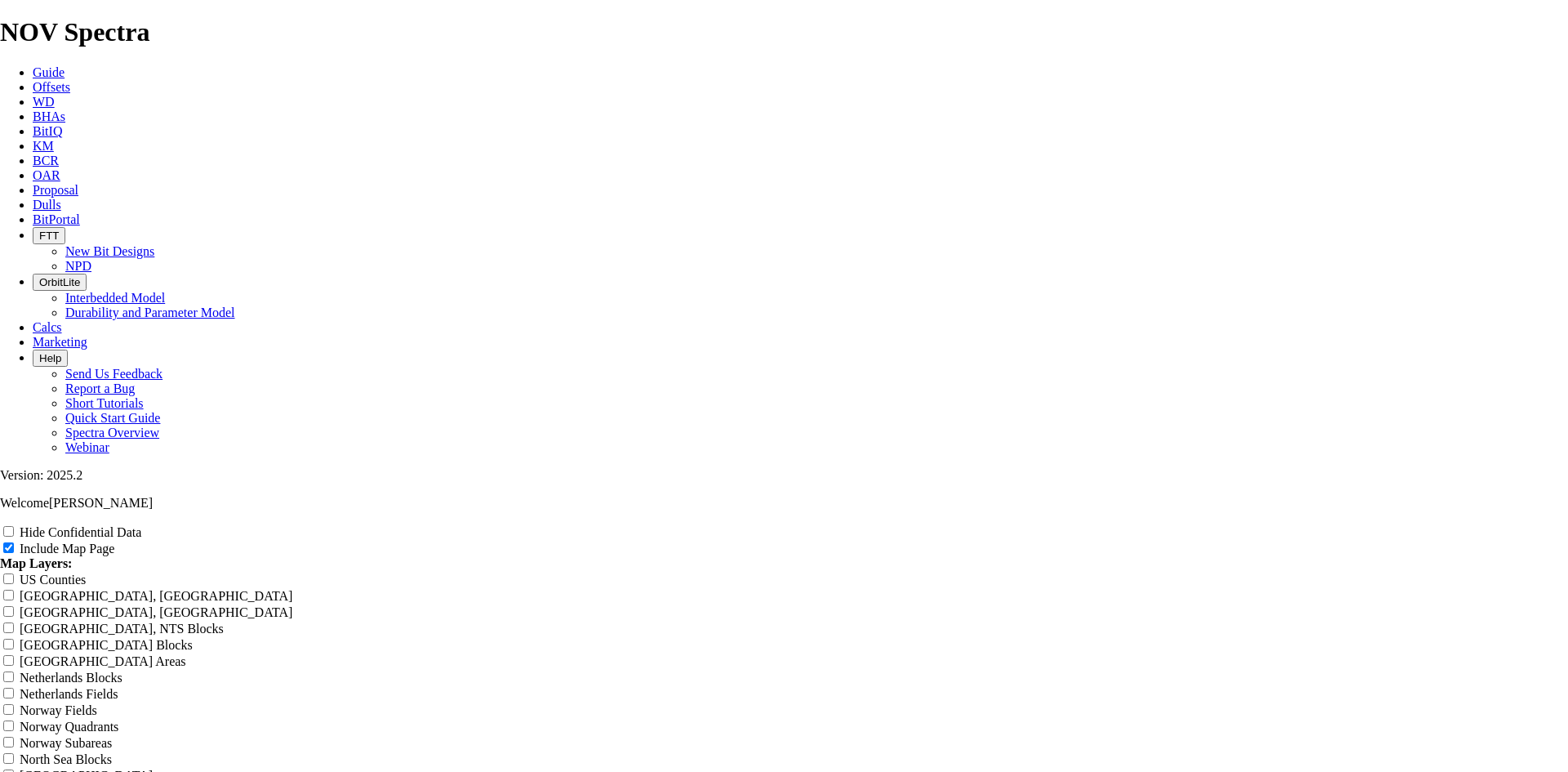
type input "8.75 TKF76 W1 offsets Near Me"
type input "8.75 TKF76 W1 offsets Near Mes"
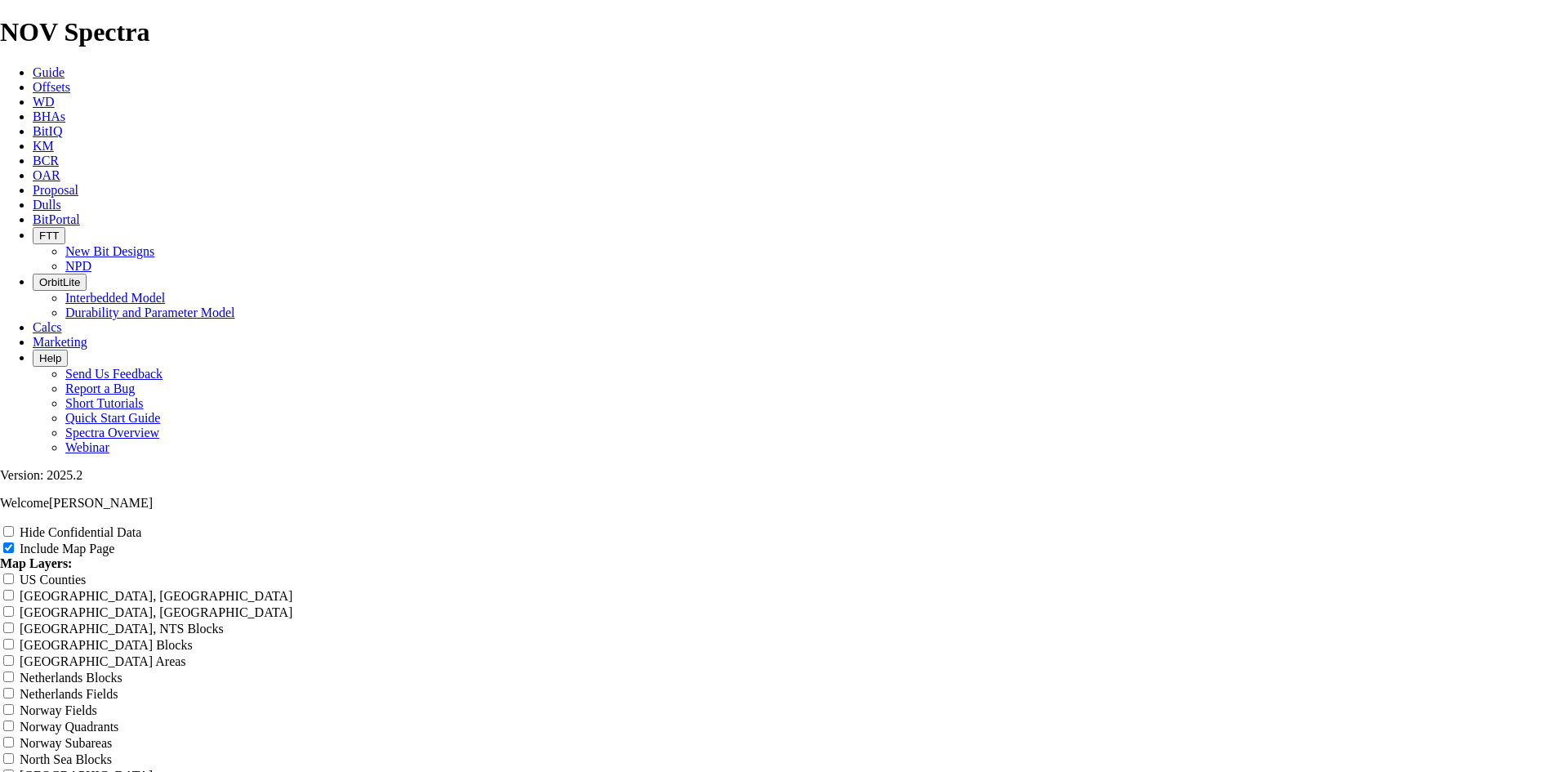
type input "8.75 TKF76 W1 offsets Near Mes"
type input "8.75 TKF76 W1 offsets Near Mesa"
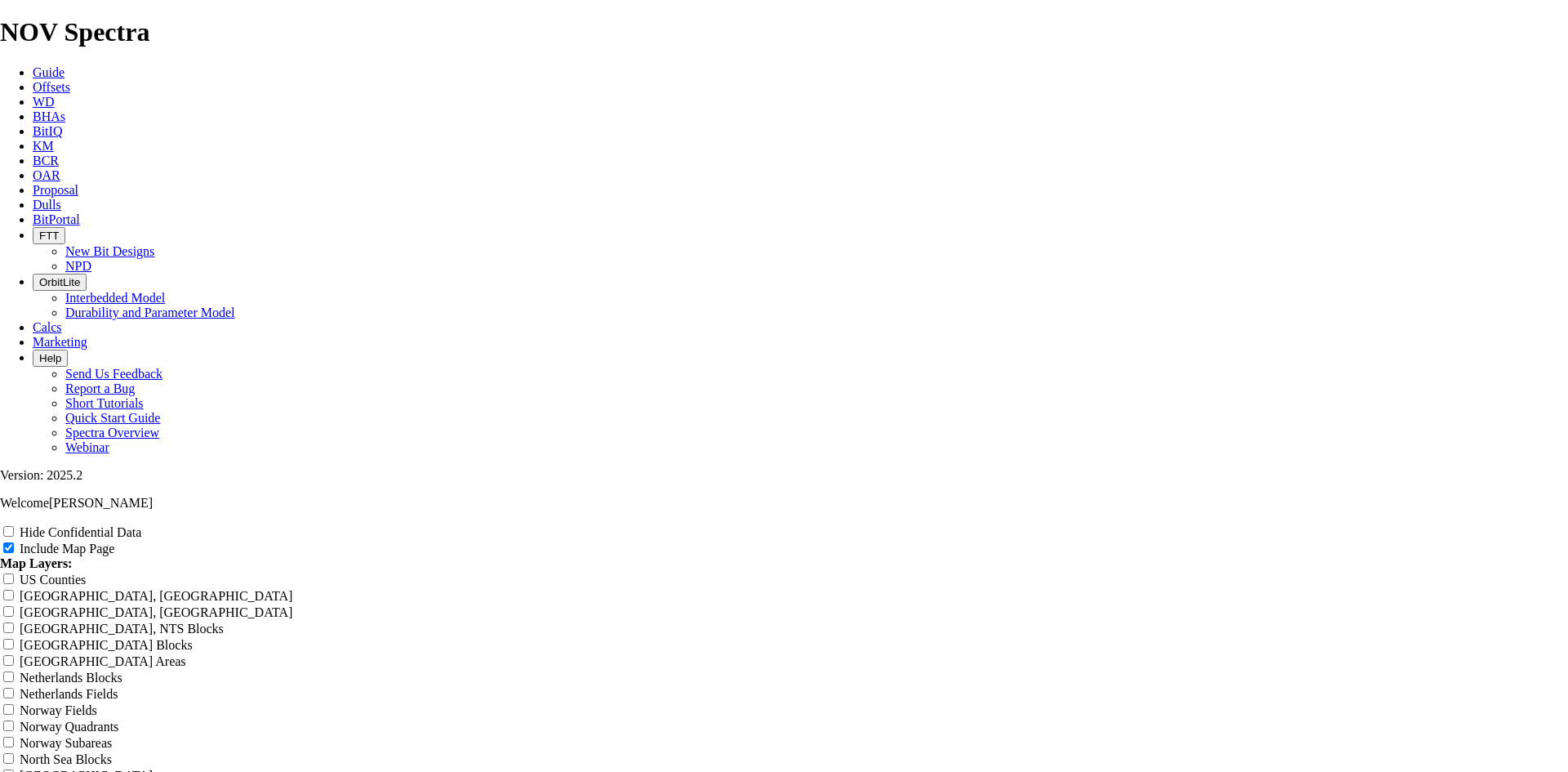
type input "8.75 TKF76 W1 offsets Near Mesa"
type input "8.75 TKF76 W1 offsets Near Mesa P"
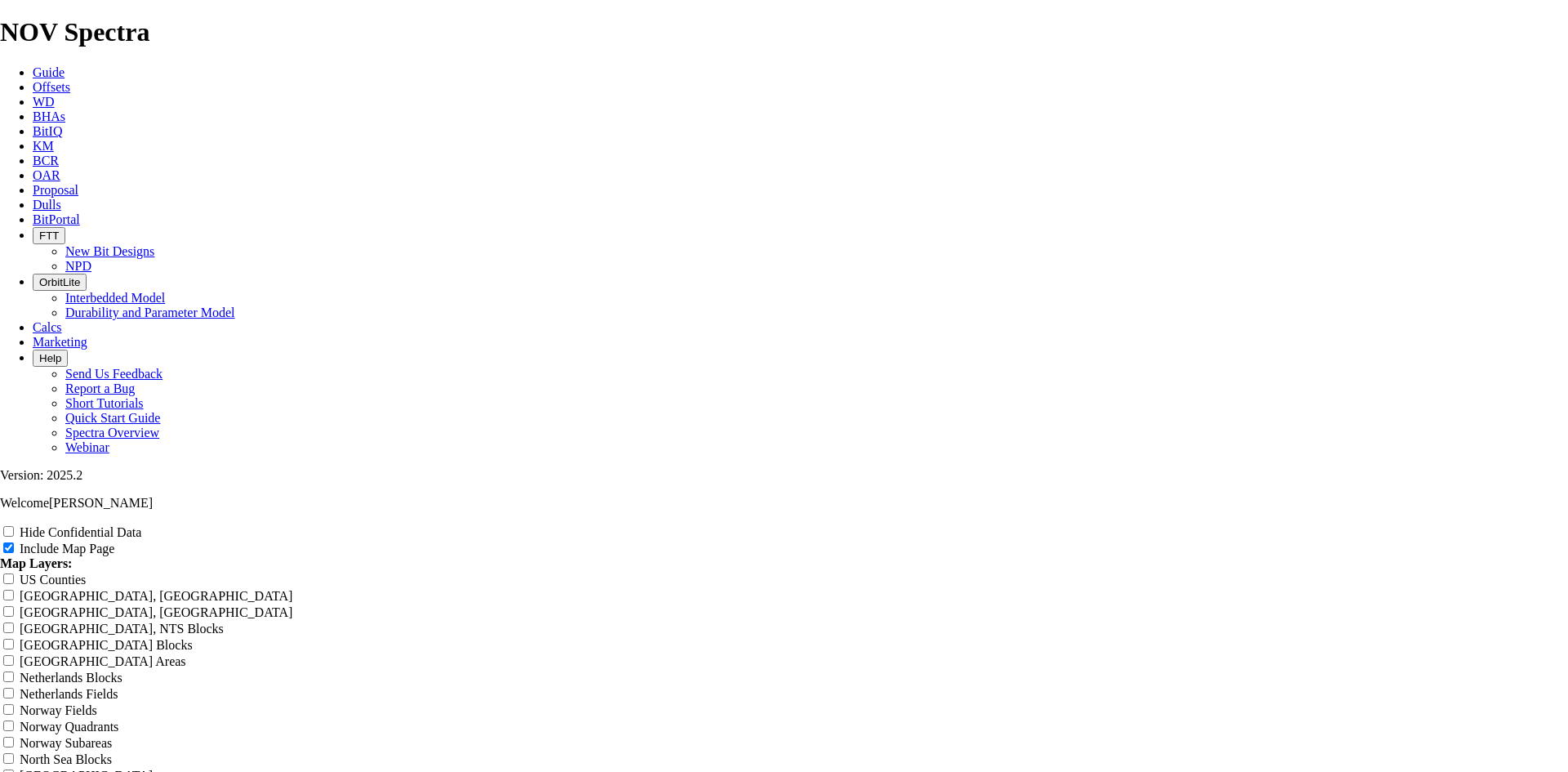
type input "8.75 TKF76 W1 offsets Near Mesa P"
type input "8.75 TKF76 W1 offsets Near Mesa Pa"
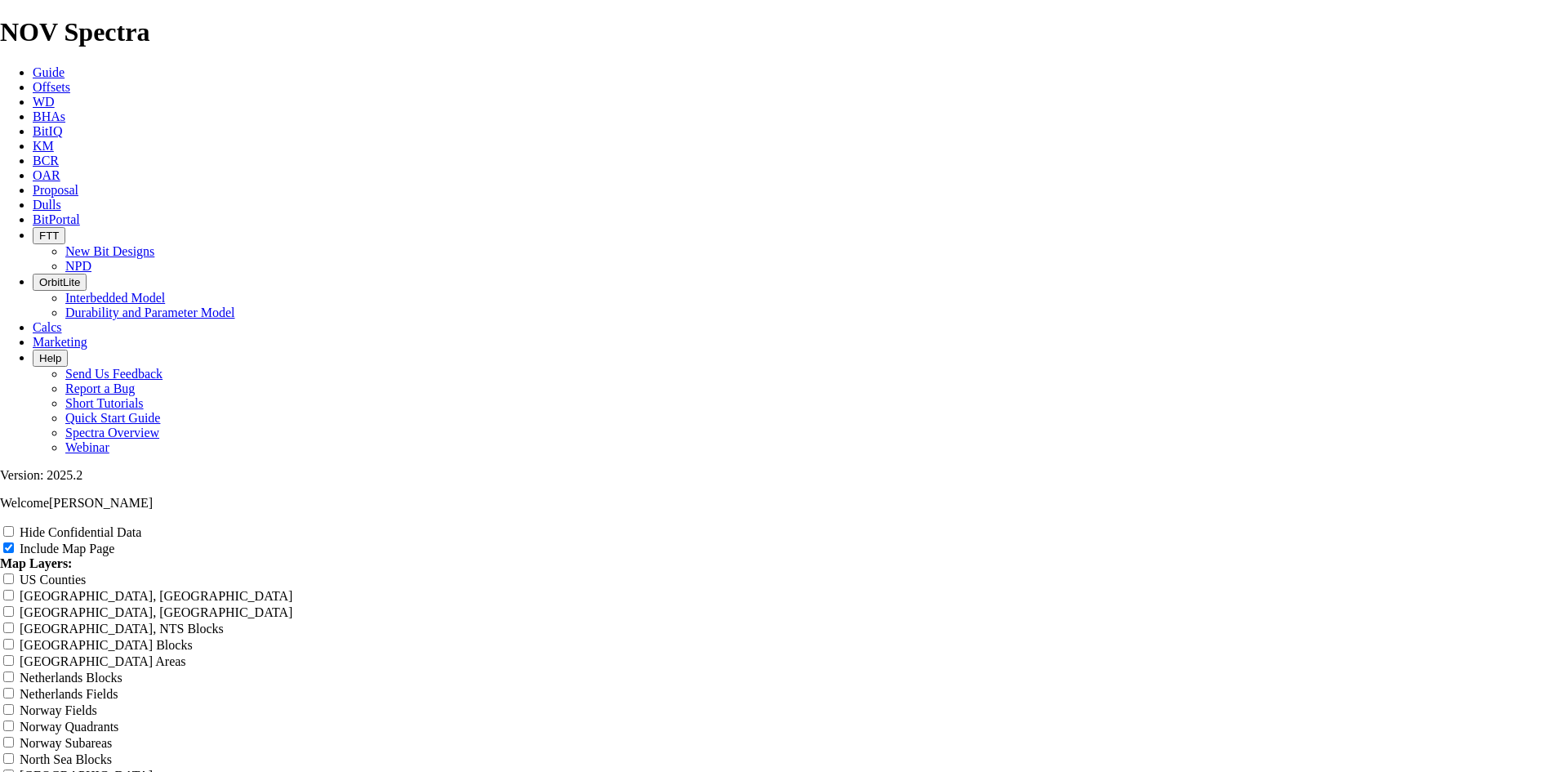
type input "8.75 TKF76 W1 offsets Near Mesa Pa"
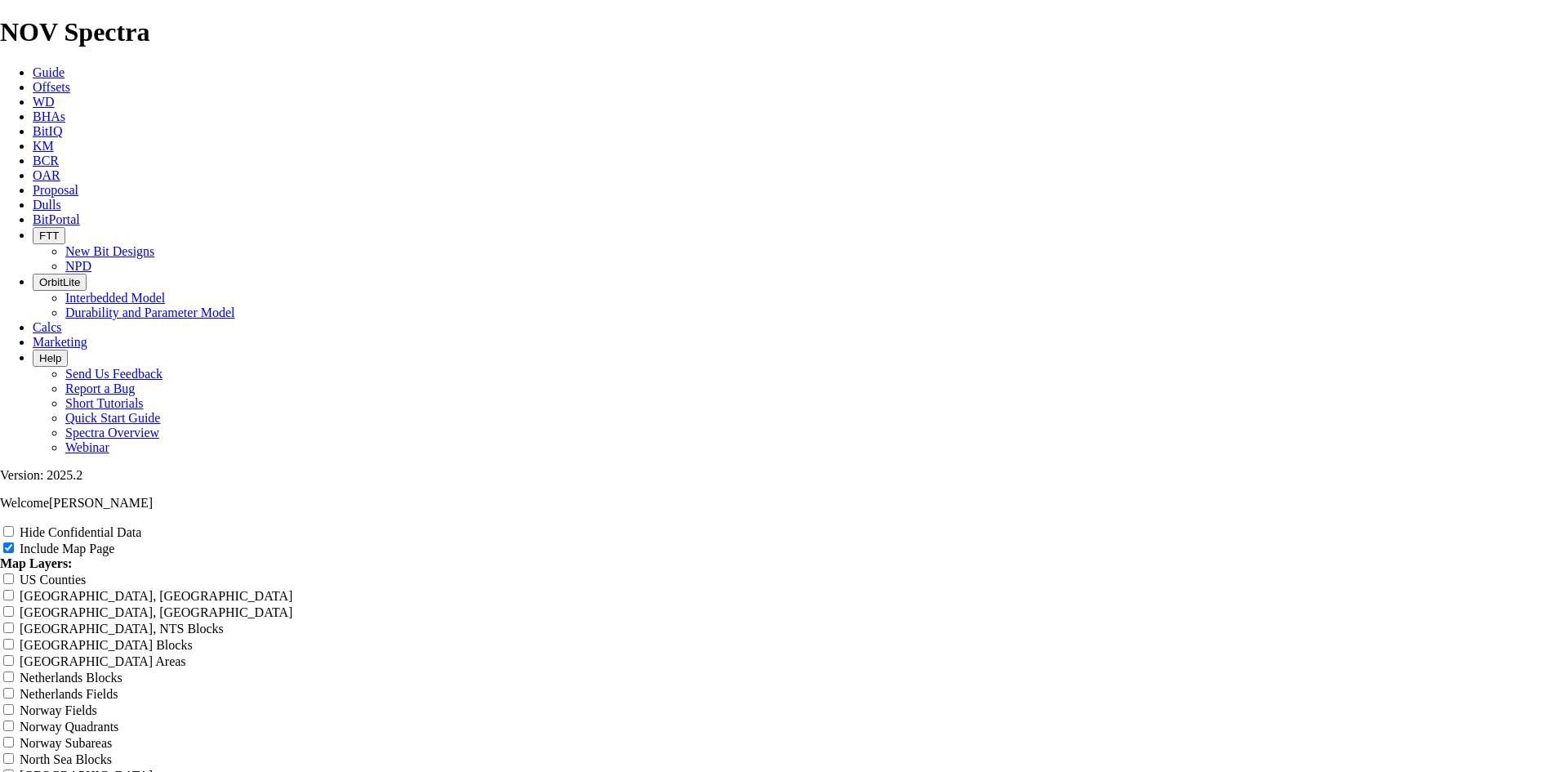
type input "8.75 TKF76 W1 offsets Near Mesa Pad"
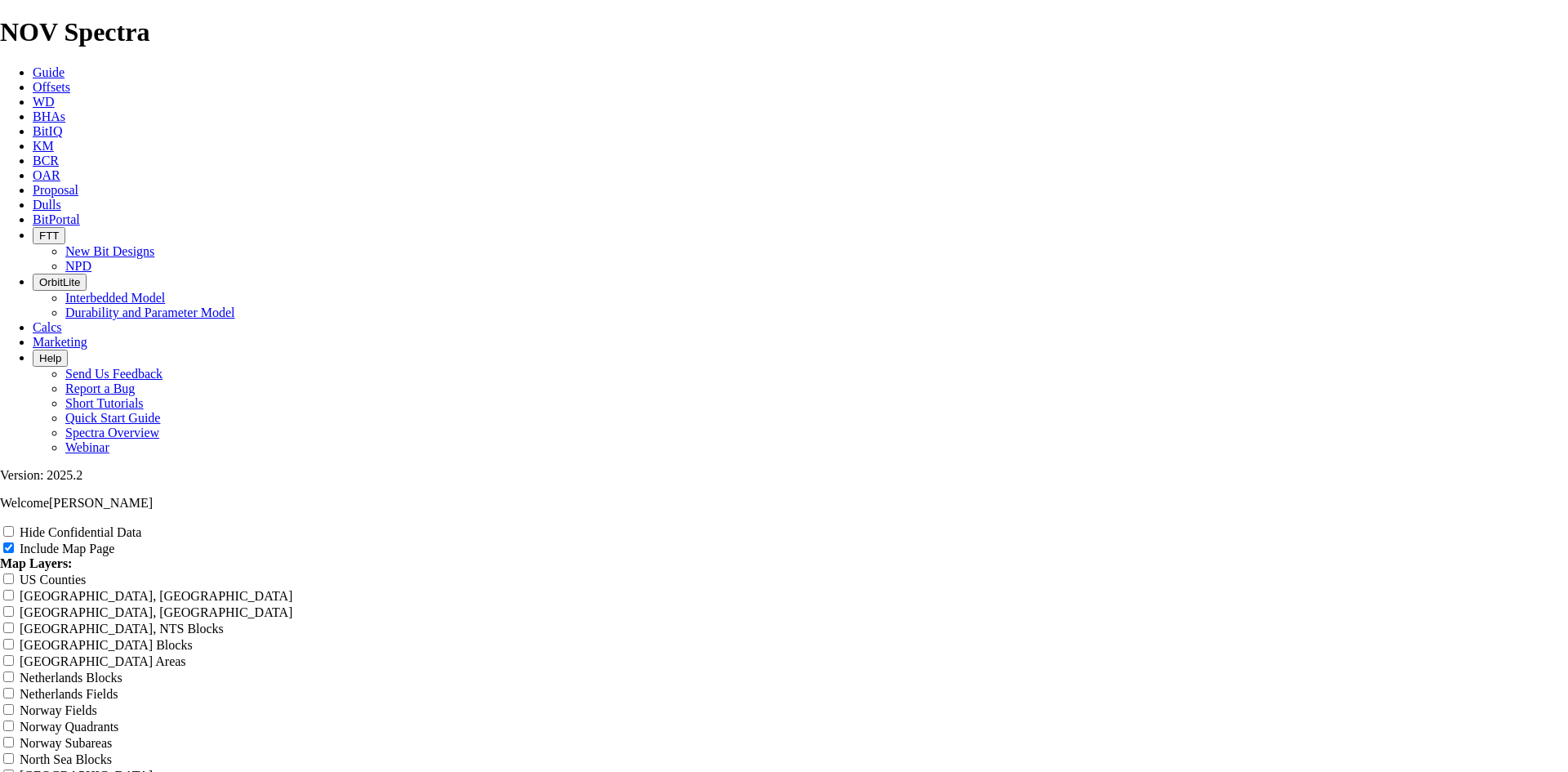
type input "8.75 TKF76 W1 offsets Near Mesa Pad"
drag, startPoint x: 947, startPoint y: 120, endPoint x: 596, endPoint y: 117, distance: 351.0
type input "8.75 TKF76 W1 offsets Near Mesa Pad"
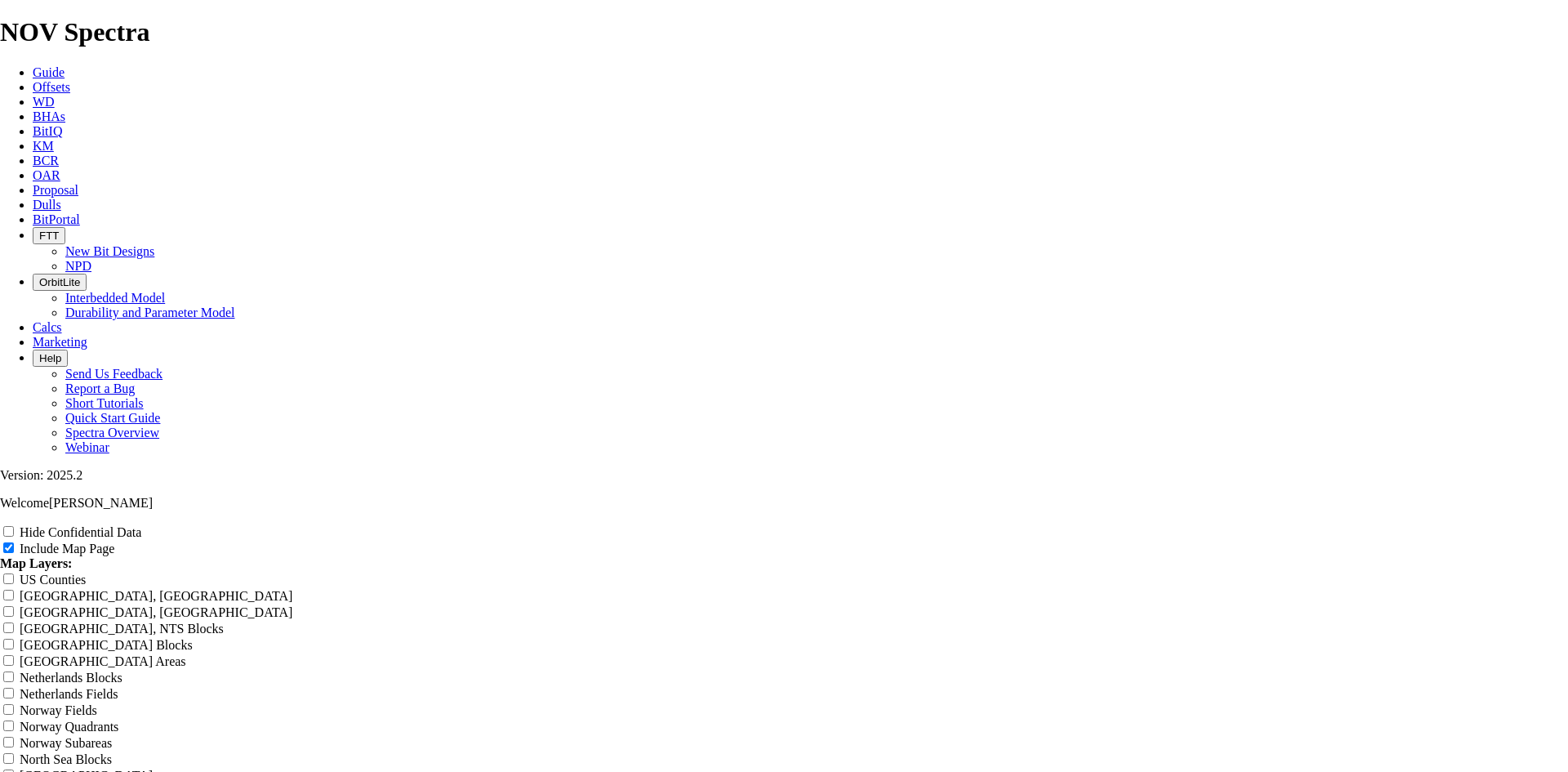
radio input "true"
drag, startPoint x: 867, startPoint y: 508, endPoint x: 581, endPoint y: 501, distance: 286.1
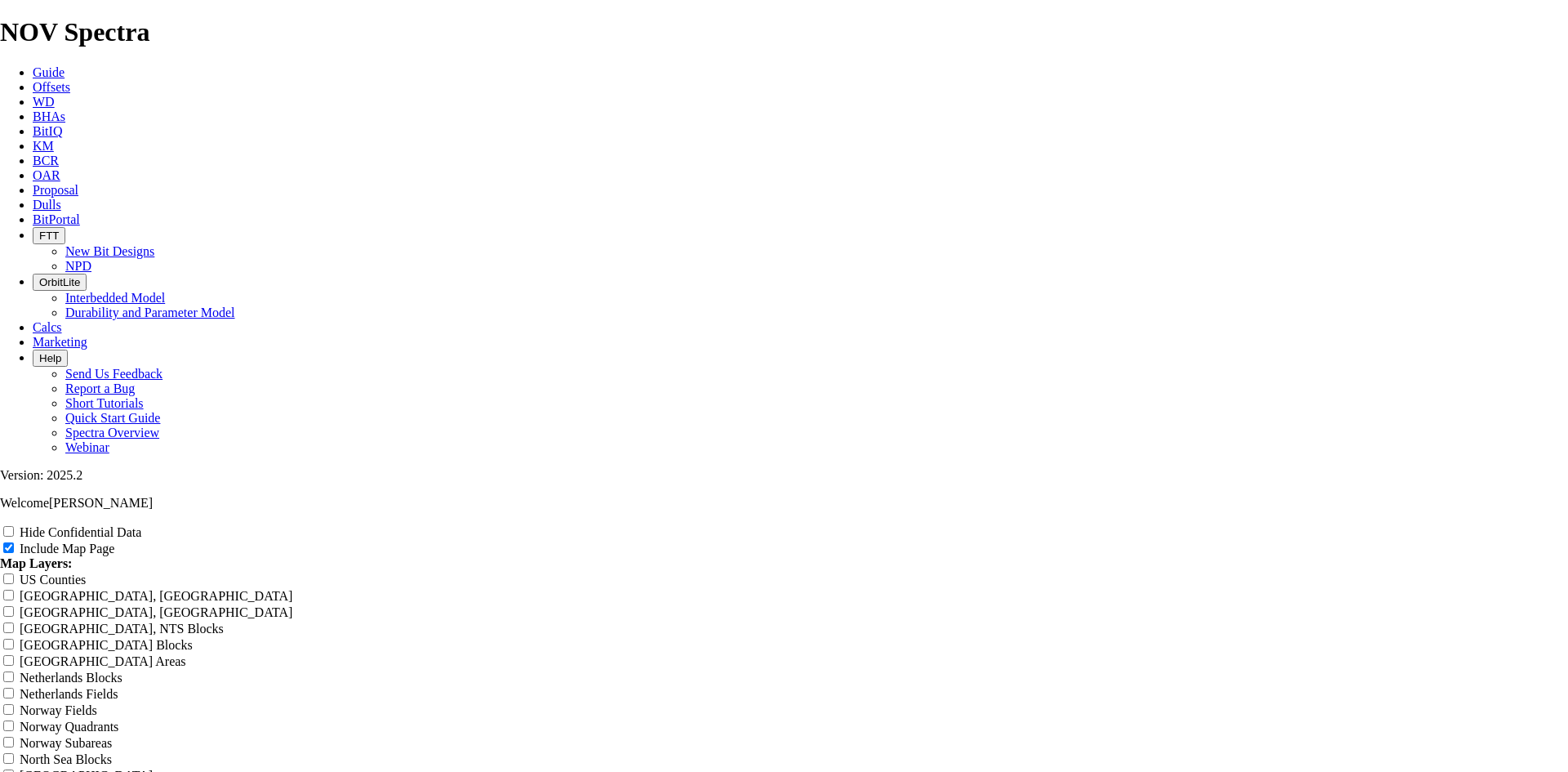
drag, startPoint x: 1539, startPoint y: 529, endPoint x: 672, endPoint y: 341, distance: 887.1
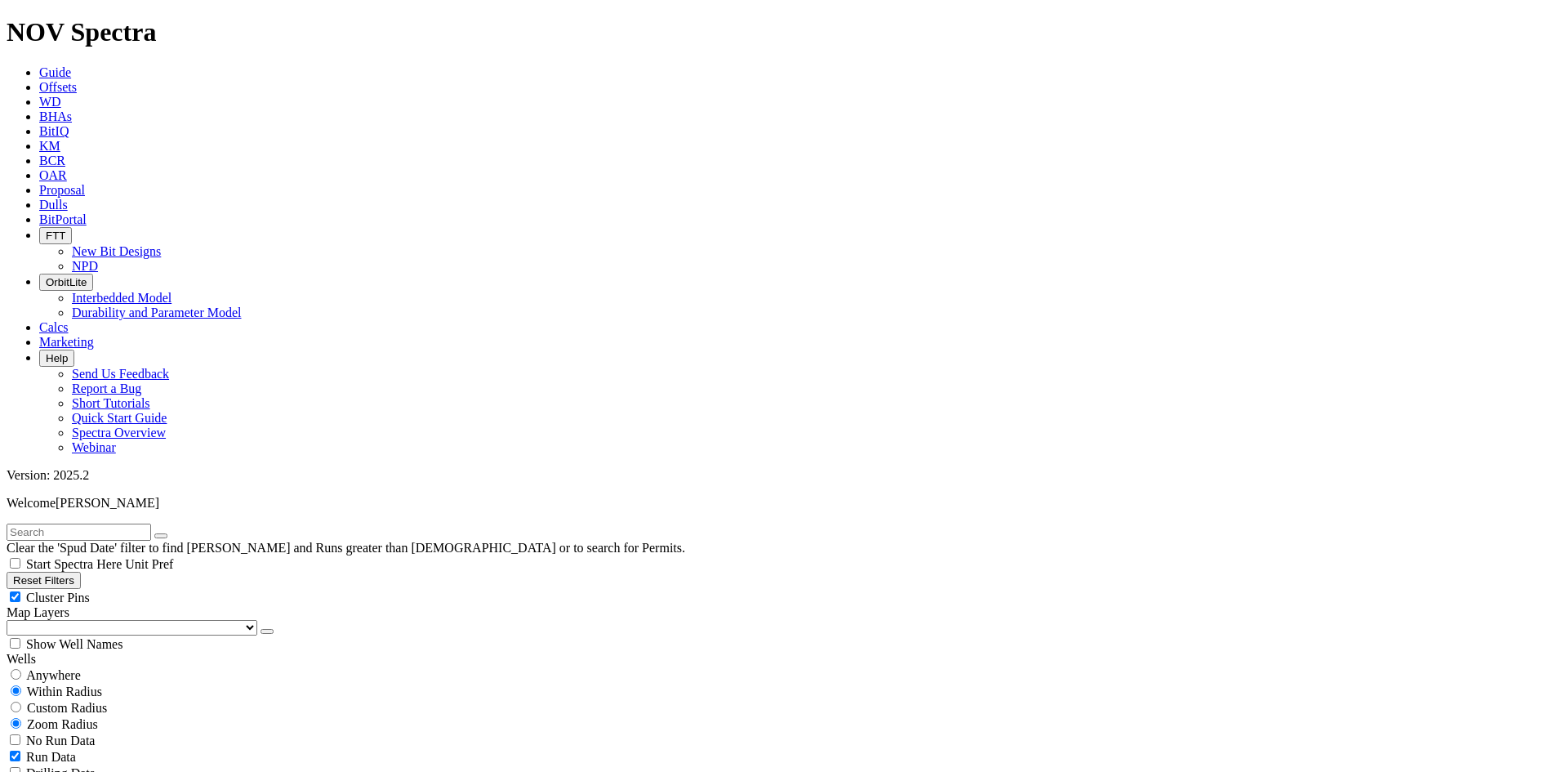
click at [267, 631] on icon "button" at bounding box center [267, 631] width 0 height 0
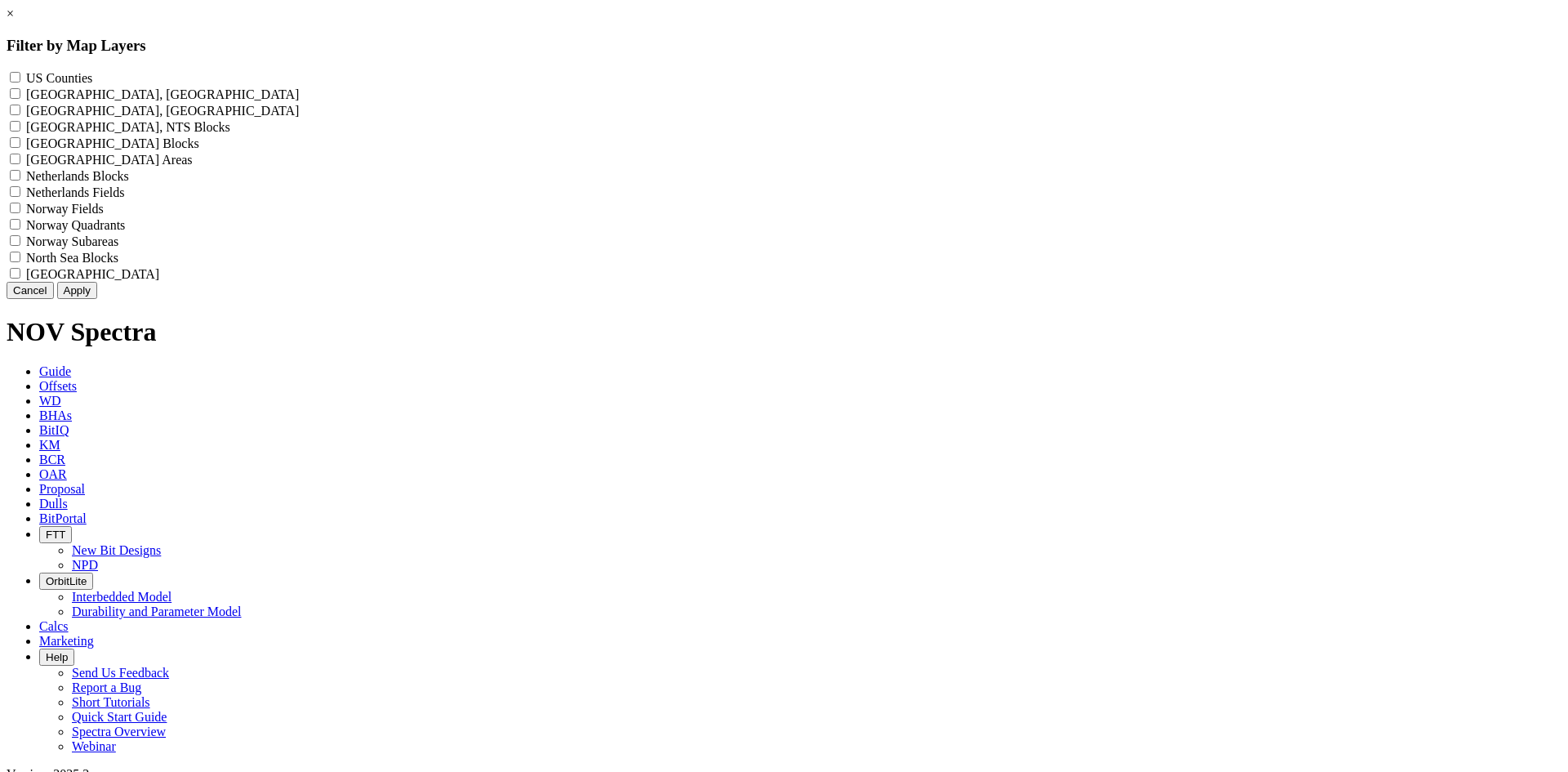
click at [93, 76] on label "US Counties - ()" at bounding box center [59, 78] width 67 height 14
click at [20, 76] on Counties "US Counties - ()" at bounding box center [14, 76] width 11 height 11
checkbox Counties "true"
click at [97, 299] on button "Apply" at bounding box center [76, 290] width 40 height 17
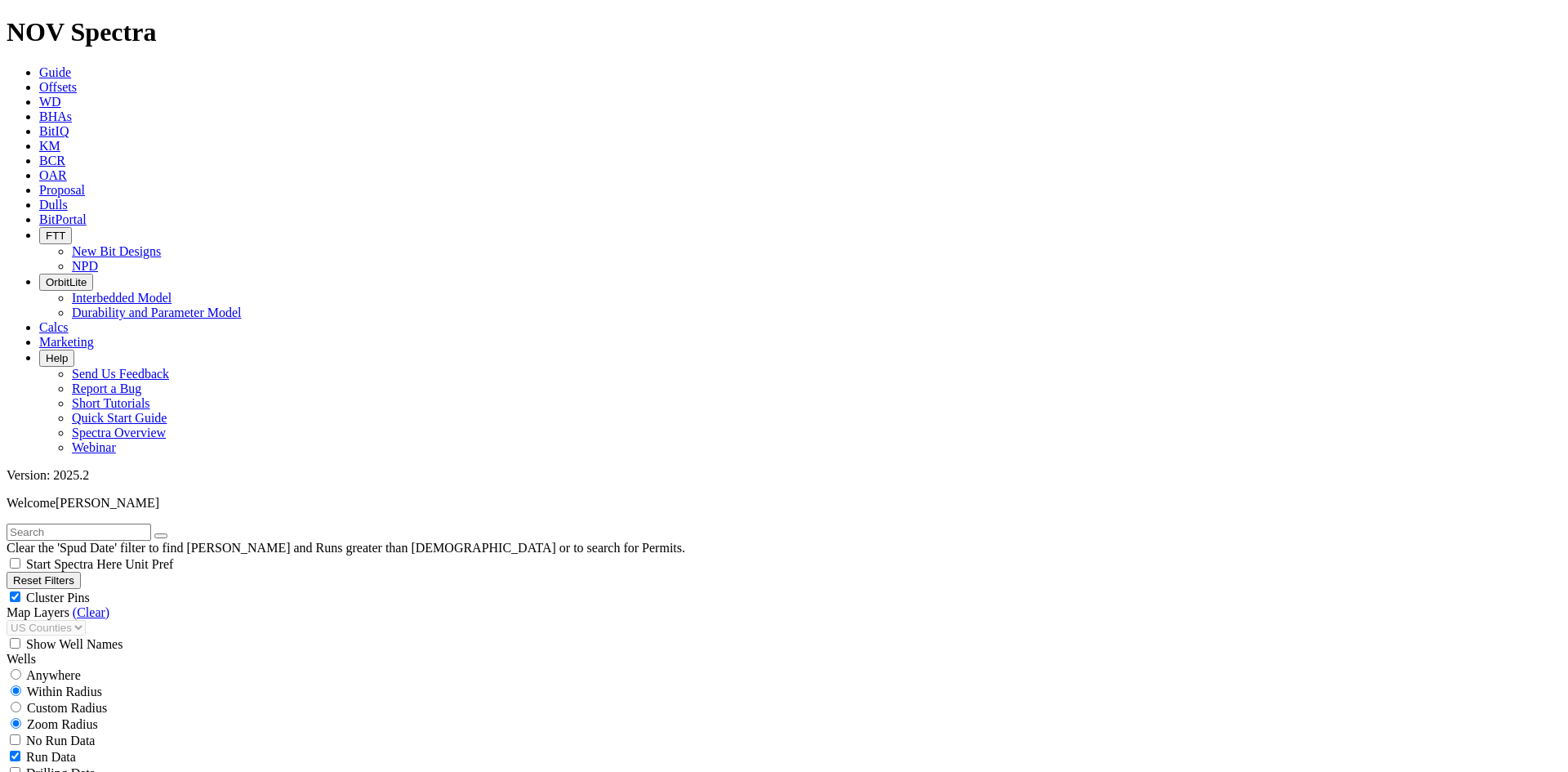
click at [60, 571] on button "Reset Filters" at bounding box center [43, 580] width 74 height 17
checkbox input "true"
select select
click at [90, 591] on span "Cluster Pins" at bounding box center [58, 597] width 64 height 14
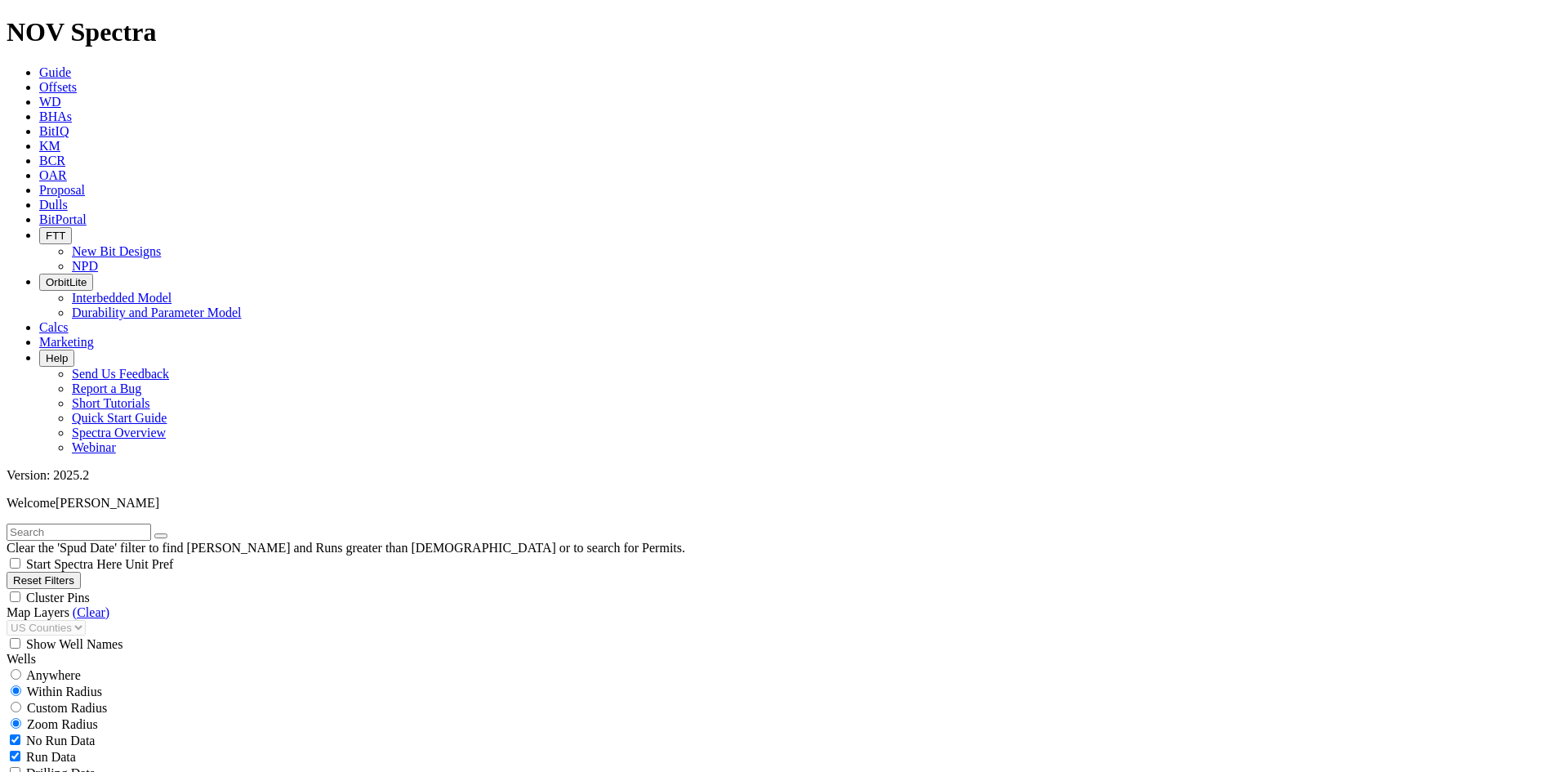
checkbox input "false"
click at [98, 605] on link "(Clear)" at bounding box center [91, 612] width 37 height 14
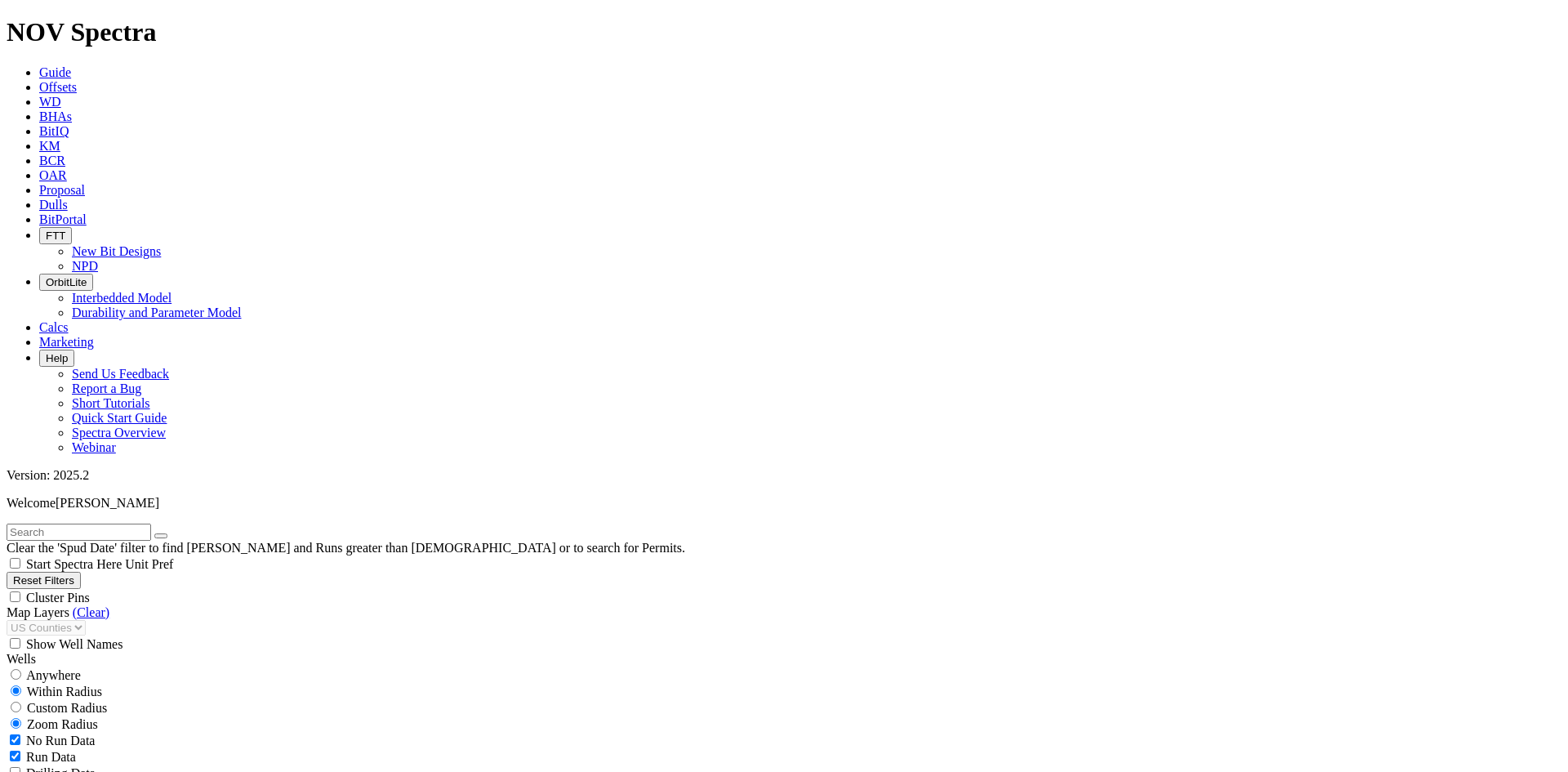
select select
click at [267, 631] on icon "button" at bounding box center [267, 631] width 0 height 0
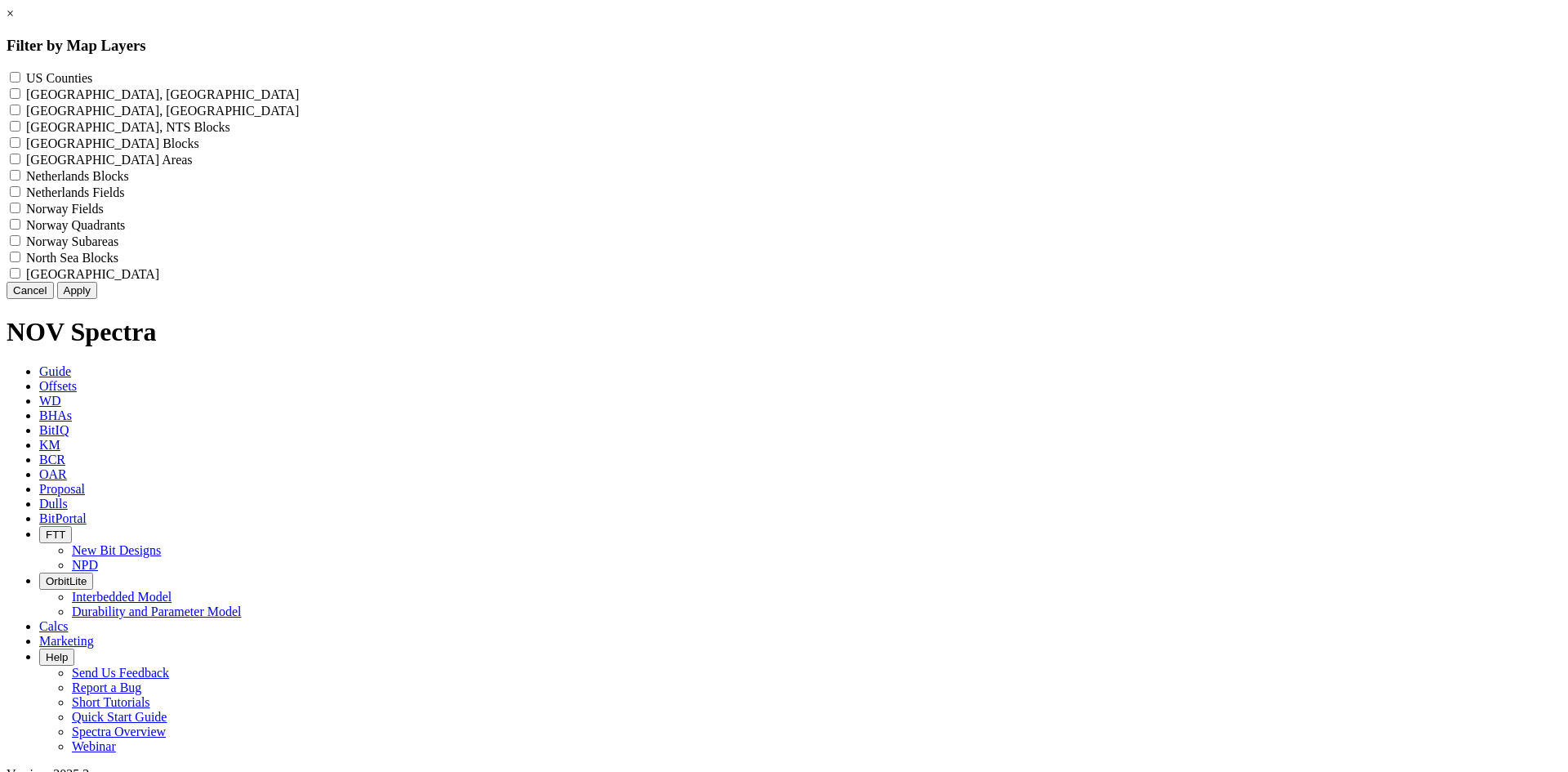
click at [93, 78] on label "US Counties - ()" at bounding box center [59, 78] width 67 height 14
click at [20, 78] on Counties "US Counties - ()" at bounding box center [14, 76] width 11 height 11
checkbox Counties "true"
click at [97, 299] on button "Apply" at bounding box center [76, 290] width 40 height 17
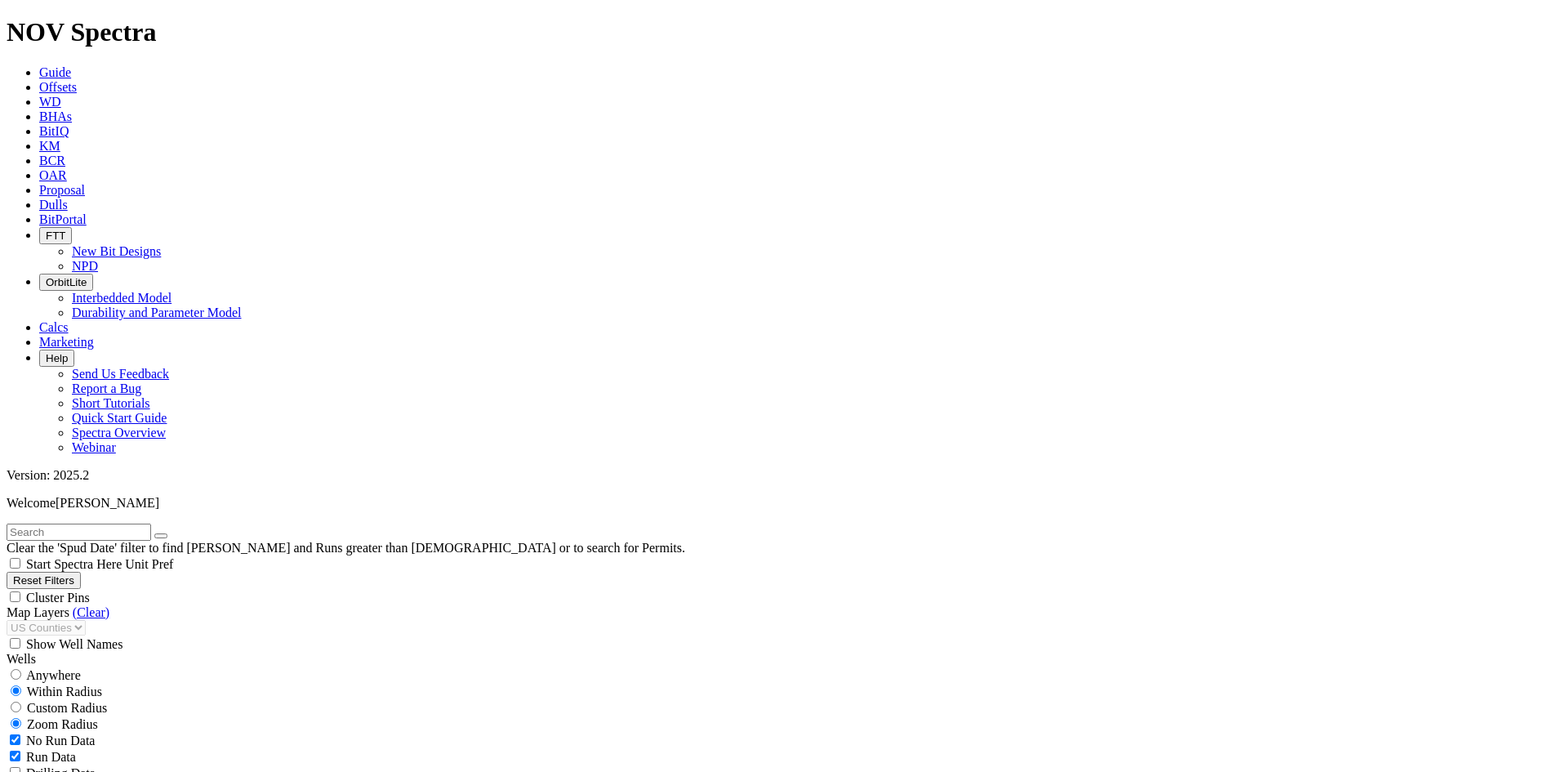
scroll to position [133709, 0]
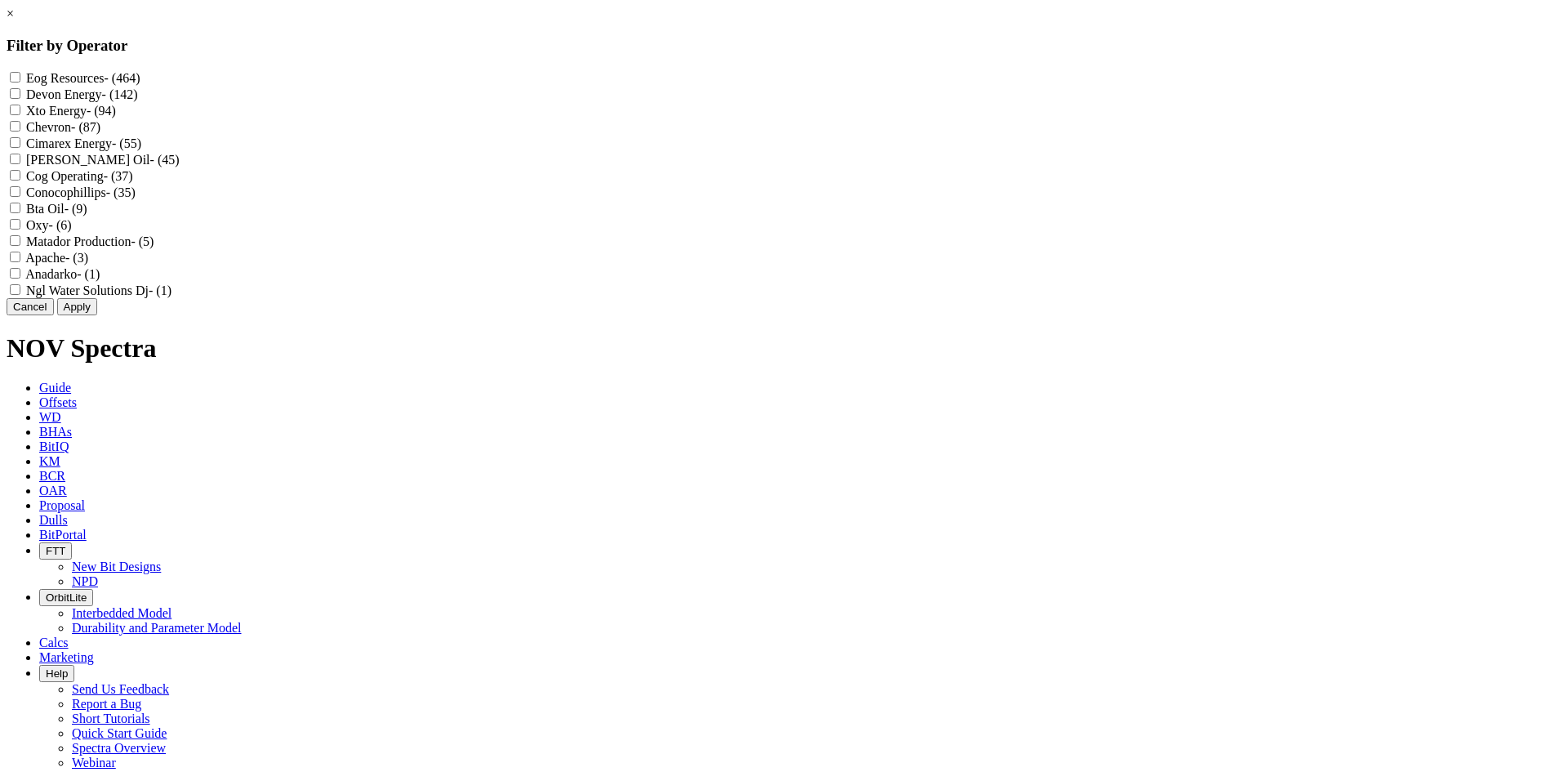
scroll to position [352527, 0]
click at [14, 20] on link "×" at bounding box center [11, 14] width 8 height 14
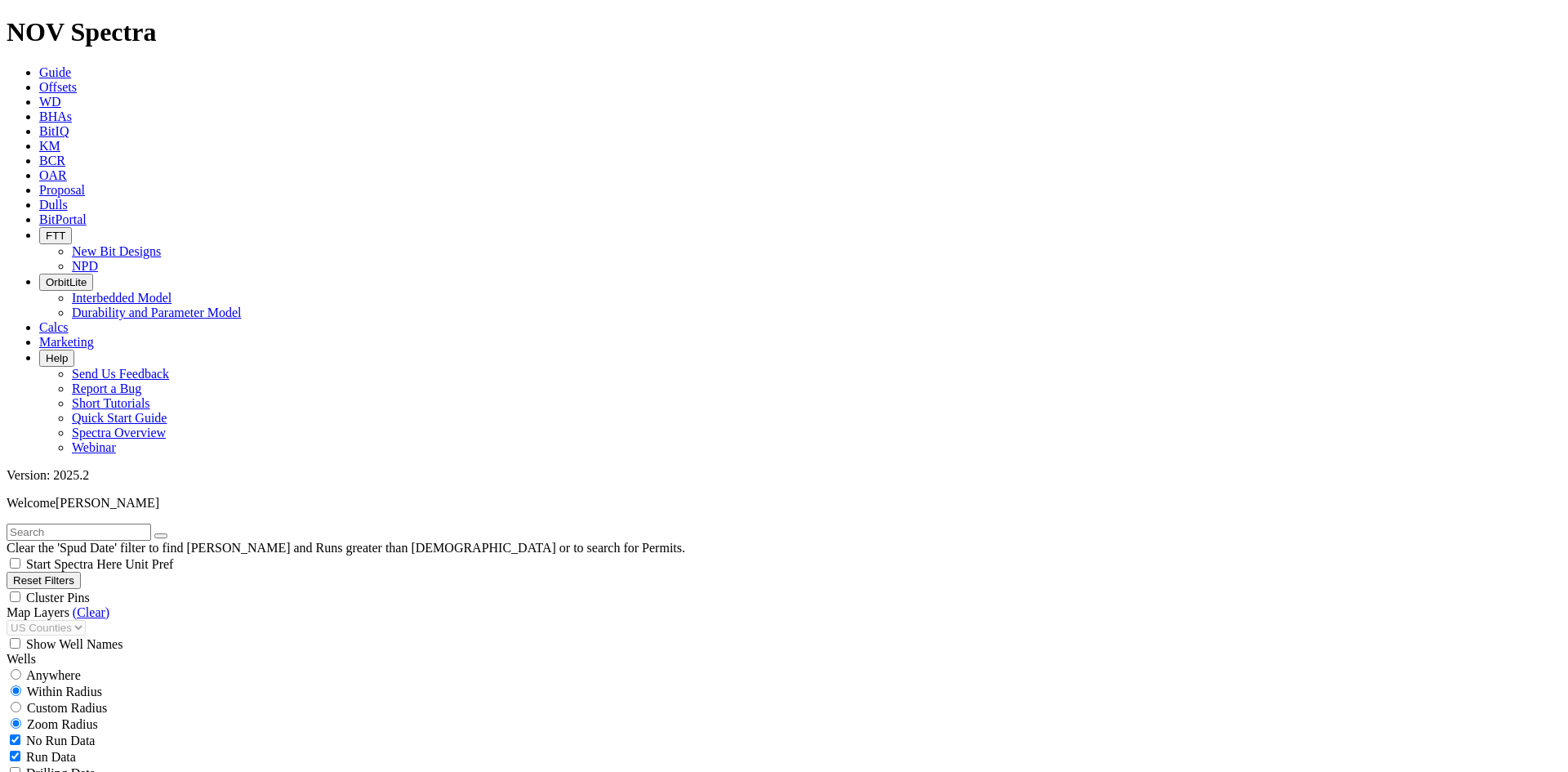
scroll to position [408, 0]
select select "12.25"
checkbox input "false"
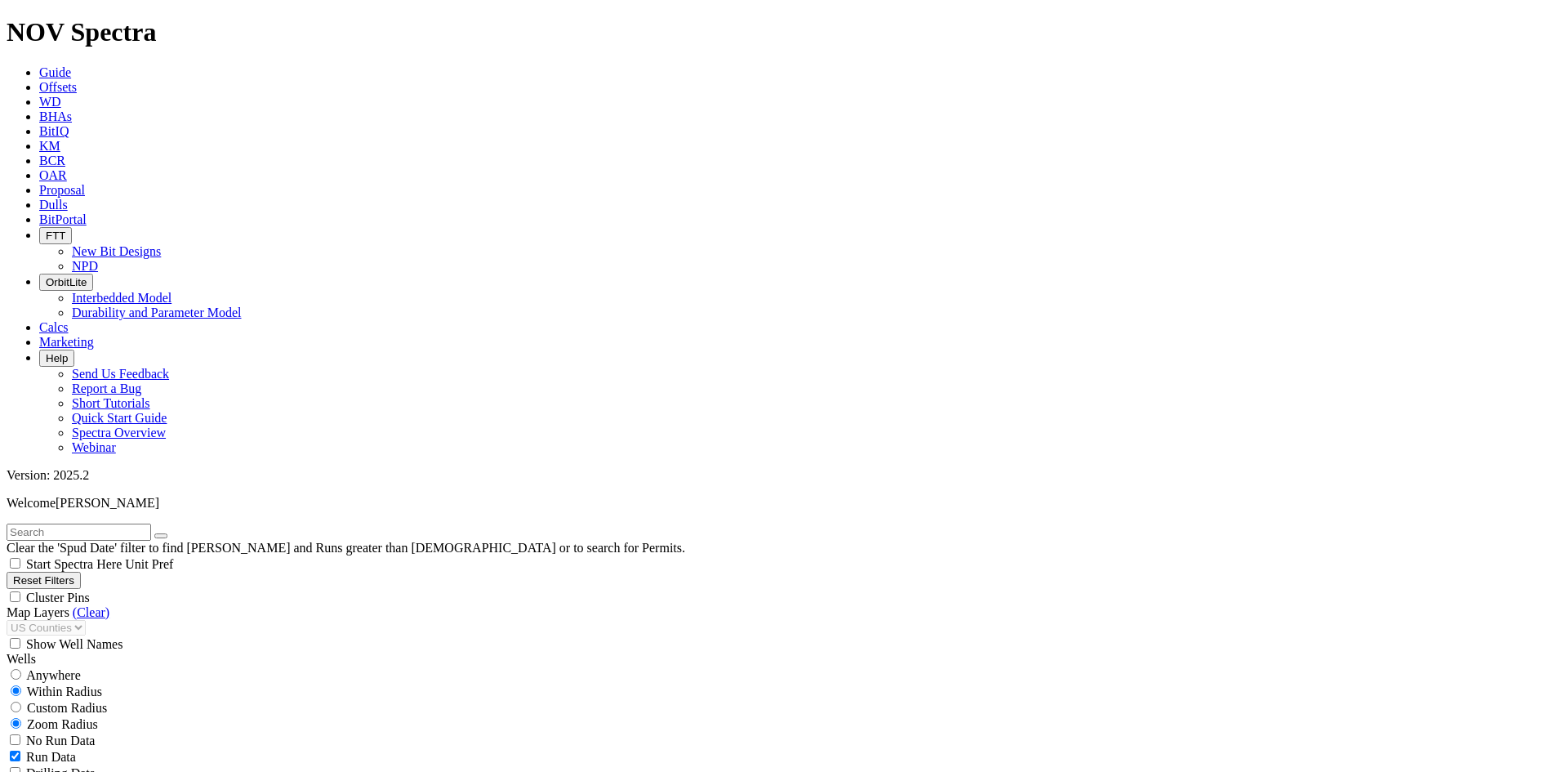
select select "? number:12.25 ?"
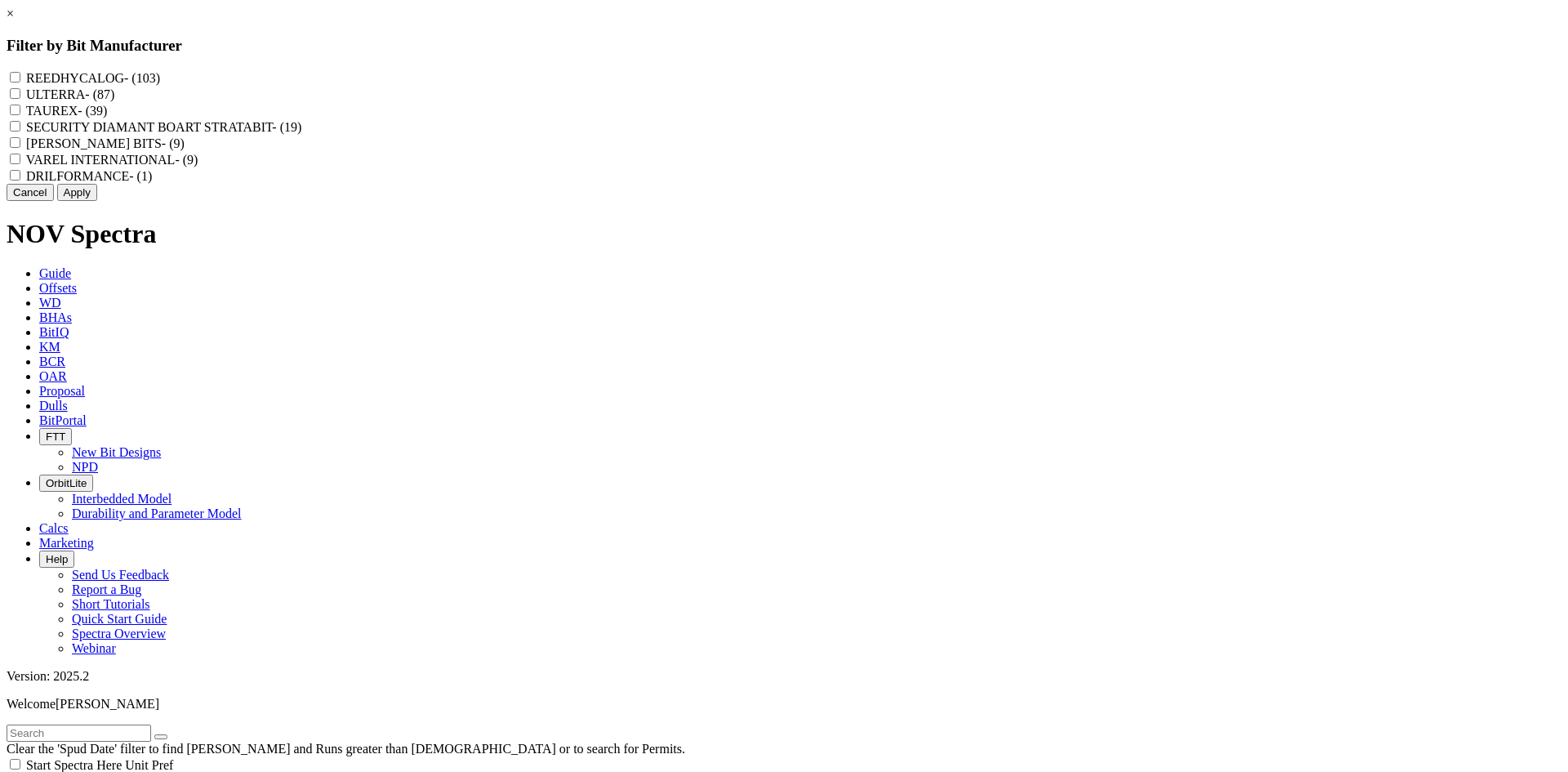
click at [160, 80] on label "REEDHYCALOG - (103)" at bounding box center [93, 78] width 134 height 14
click at [20, 80] on input "REEDHYCALOG - (103)" at bounding box center [14, 76] width 11 height 11
checkbox input "true"
click at [97, 201] on button "Apply" at bounding box center [76, 192] width 40 height 17
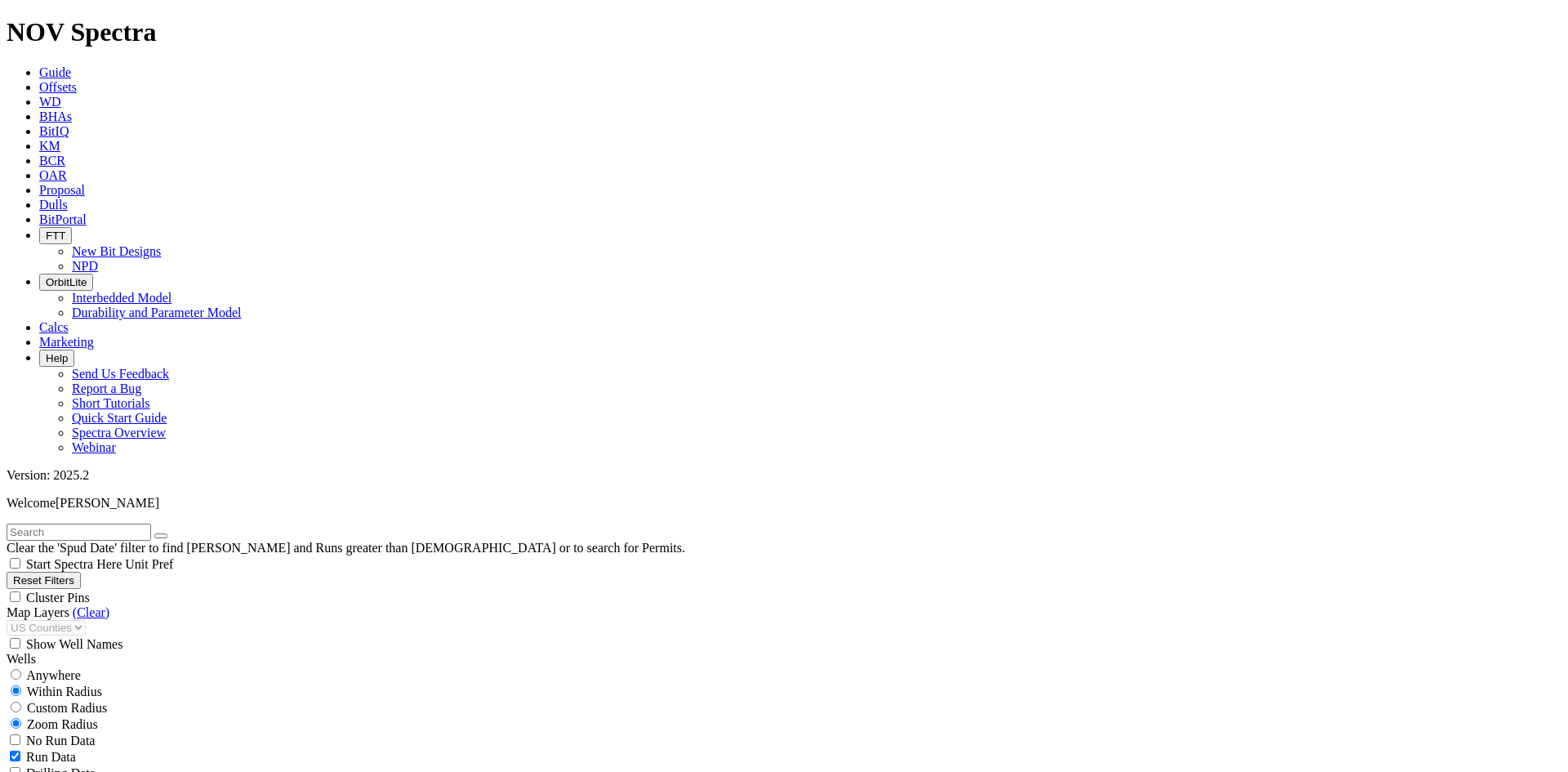
scroll to position [3531, 0]
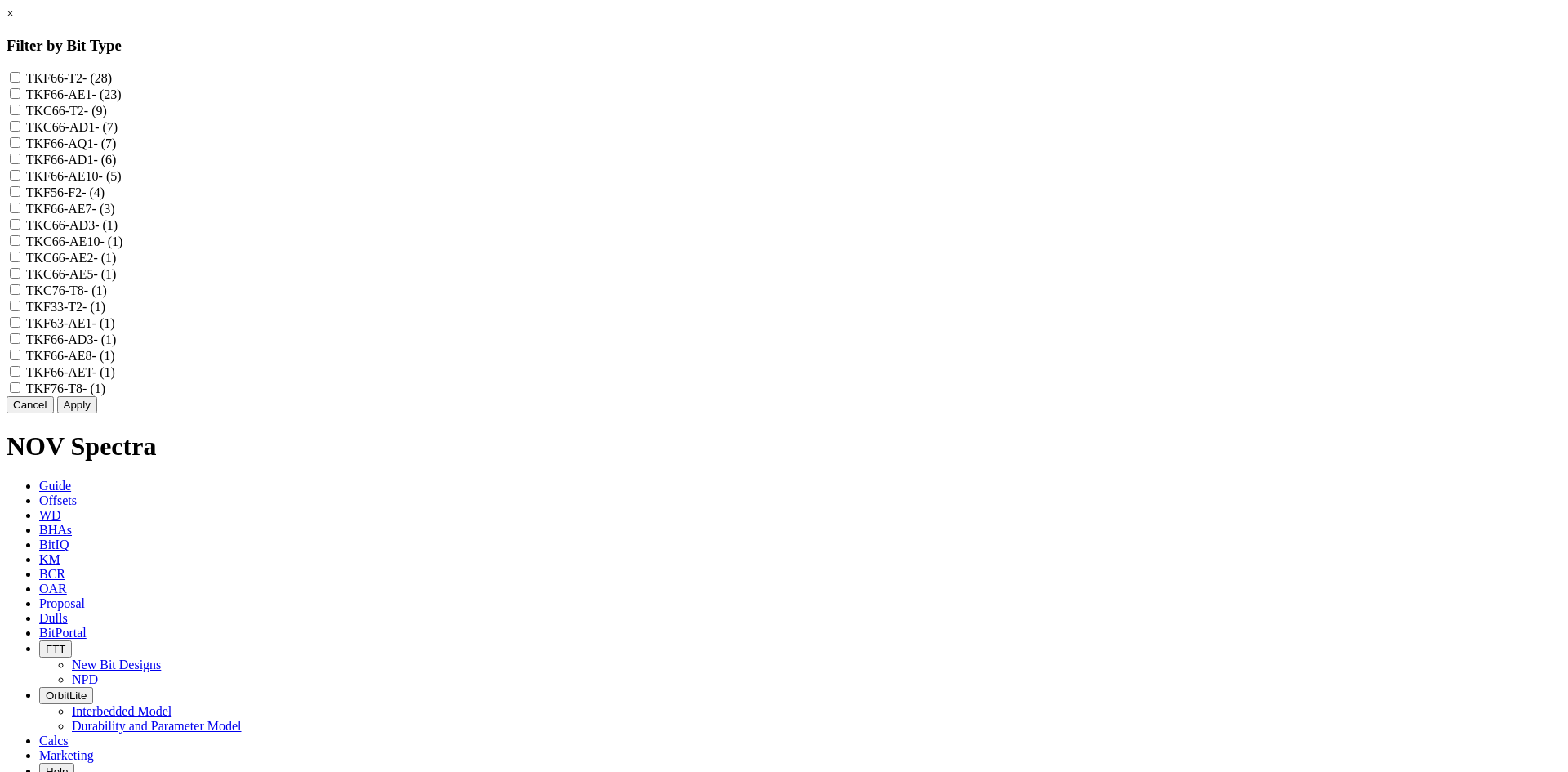
click at [124, 248] on label "TKC66-AE10 - (1)" at bounding box center [74, 241] width 97 height 14
click at [20, 246] on input "TKC66-AE10 - (1)" at bounding box center [14, 240] width 11 height 11
checkbox input "true"
click at [117, 264] on label "TKC66-AE2 - (1)" at bounding box center [71, 258] width 91 height 14
click at [20, 262] on input "TKC66-AE2 - (1)" at bounding box center [14, 257] width 11 height 11
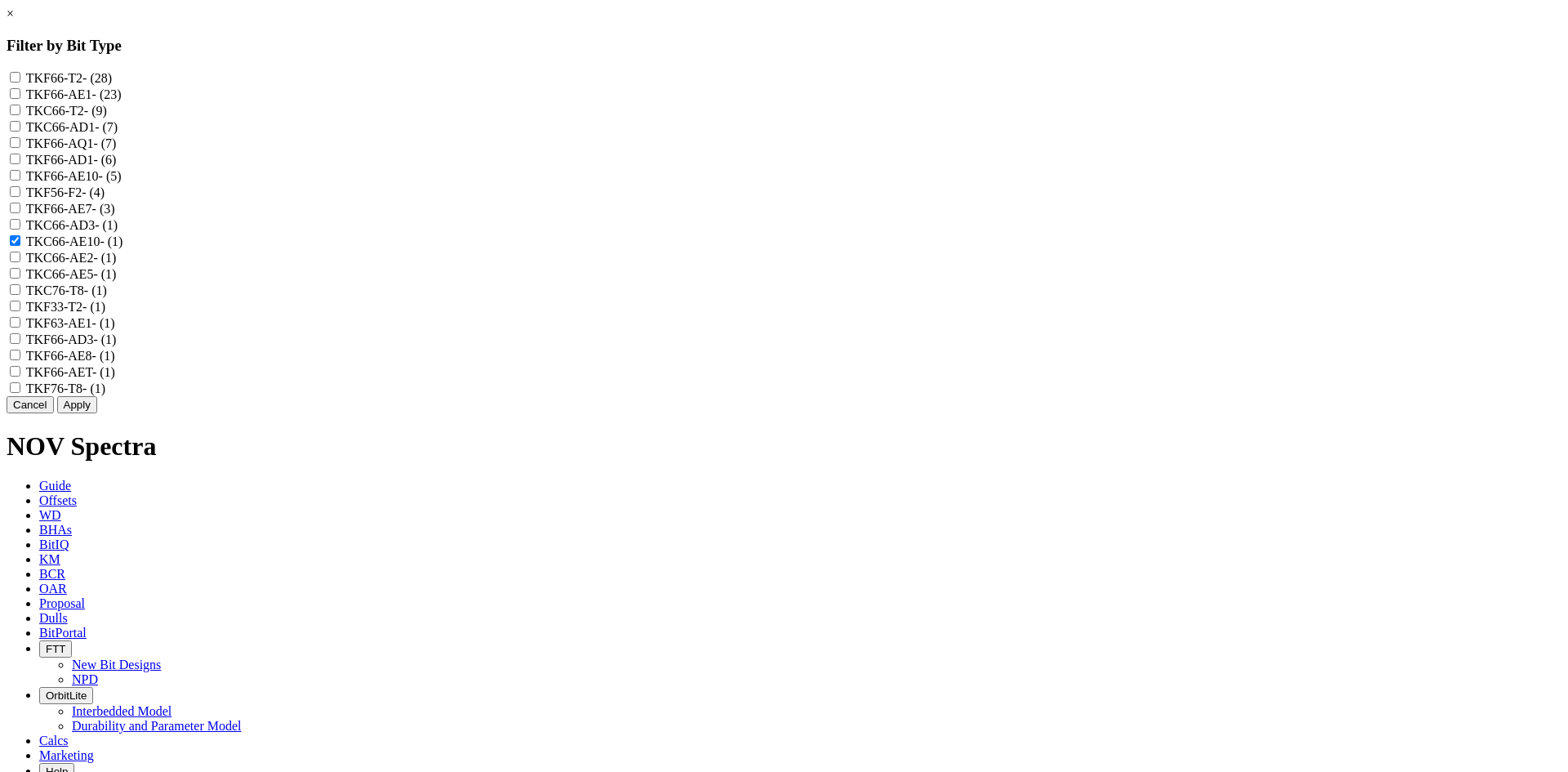
checkbox input "true"
click at [117, 281] on label "TKC66-AE5 - (1)" at bounding box center [71, 274] width 91 height 14
click at [20, 279] on input "TKC66-AE5 - (1)" at bounding box center [14, 273] width 11 height 11
checkbox input "true"
click at [115, 363] on label "TKF66-AE8 - (1)" at bounding box center [70, 355] width 89 height 14
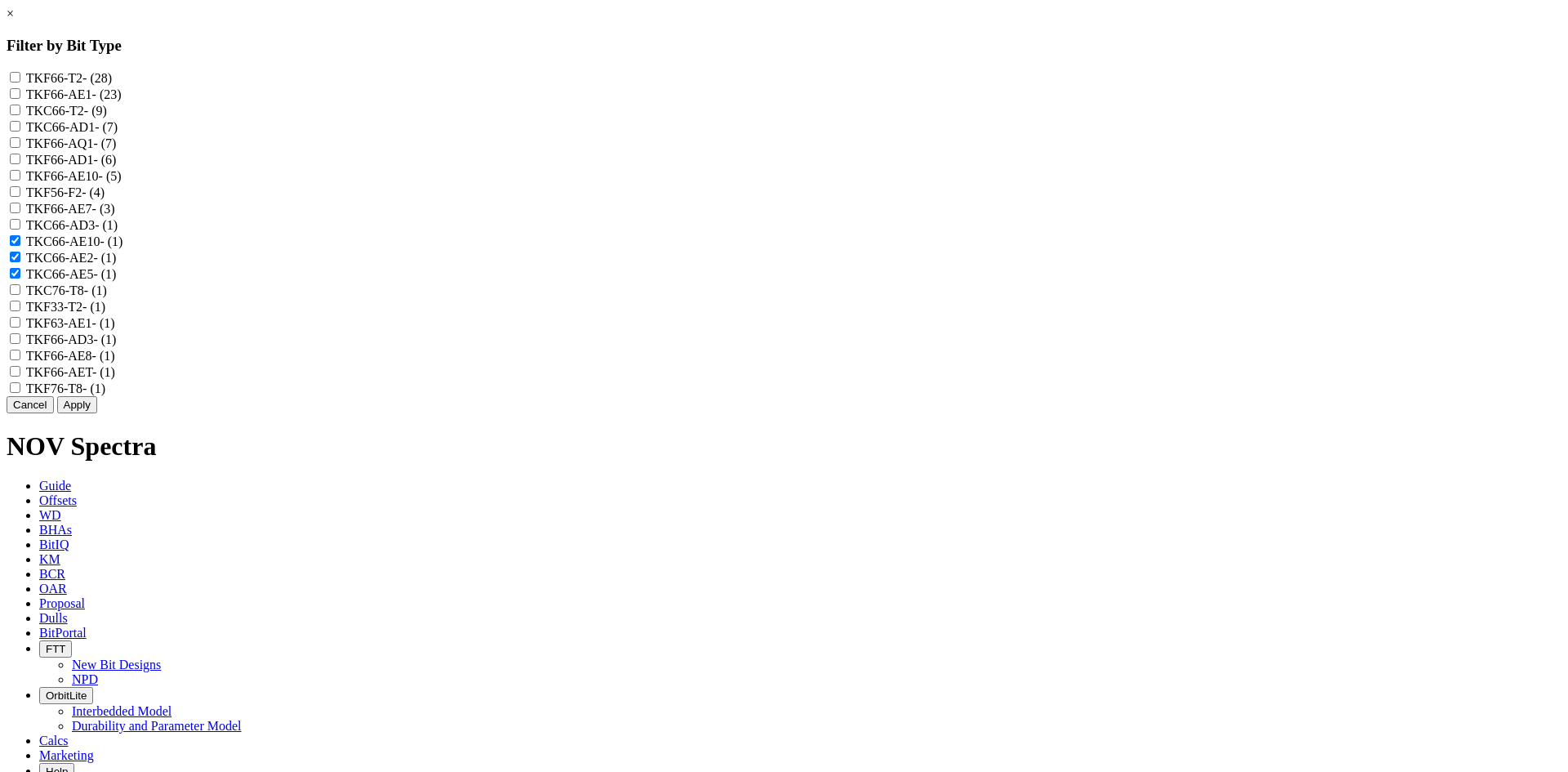
click at [20, 360] on input "TKF66-AE8 - (1)" at bounding box center [14, 354] width 11 height 11
checkbox input "true"
click at [122, 101] on label "TKF66-AE1 - (23)" at bounding box center [73, 95] width 96 height 14
click at [20, 98] on input "TKF66-AE1 - (23)" at bounding box center [14, 93] width 11 height 11
checkbox input "true"
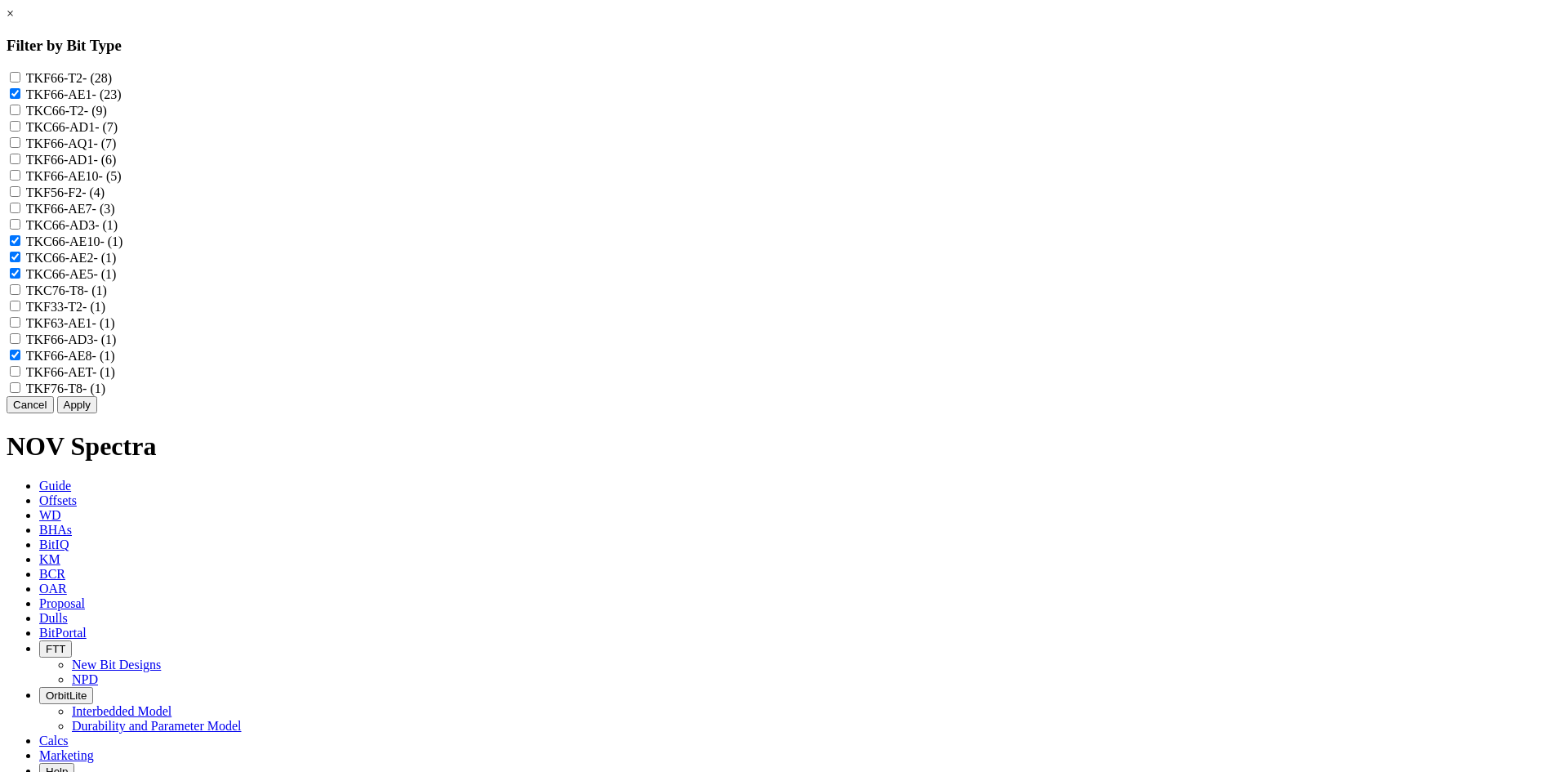
click at [122, 183] on label "TKF66-AE10 - (5)" at bounding box center [73, 176] width 96 height 14
click at [20, 180] on input "TKF66-AE10 - (5)" at bounding box center [14, 175] width 11 height 11
checkbox input "true"
click at [115, 215] on label "TKF66-AE7 - (3)" at bounding box center [70, 208] width 89 height 14
click at [20, 213] on input "TKF66-AE7 - (3)" at bounding box center [14, 207] width 11 height 11
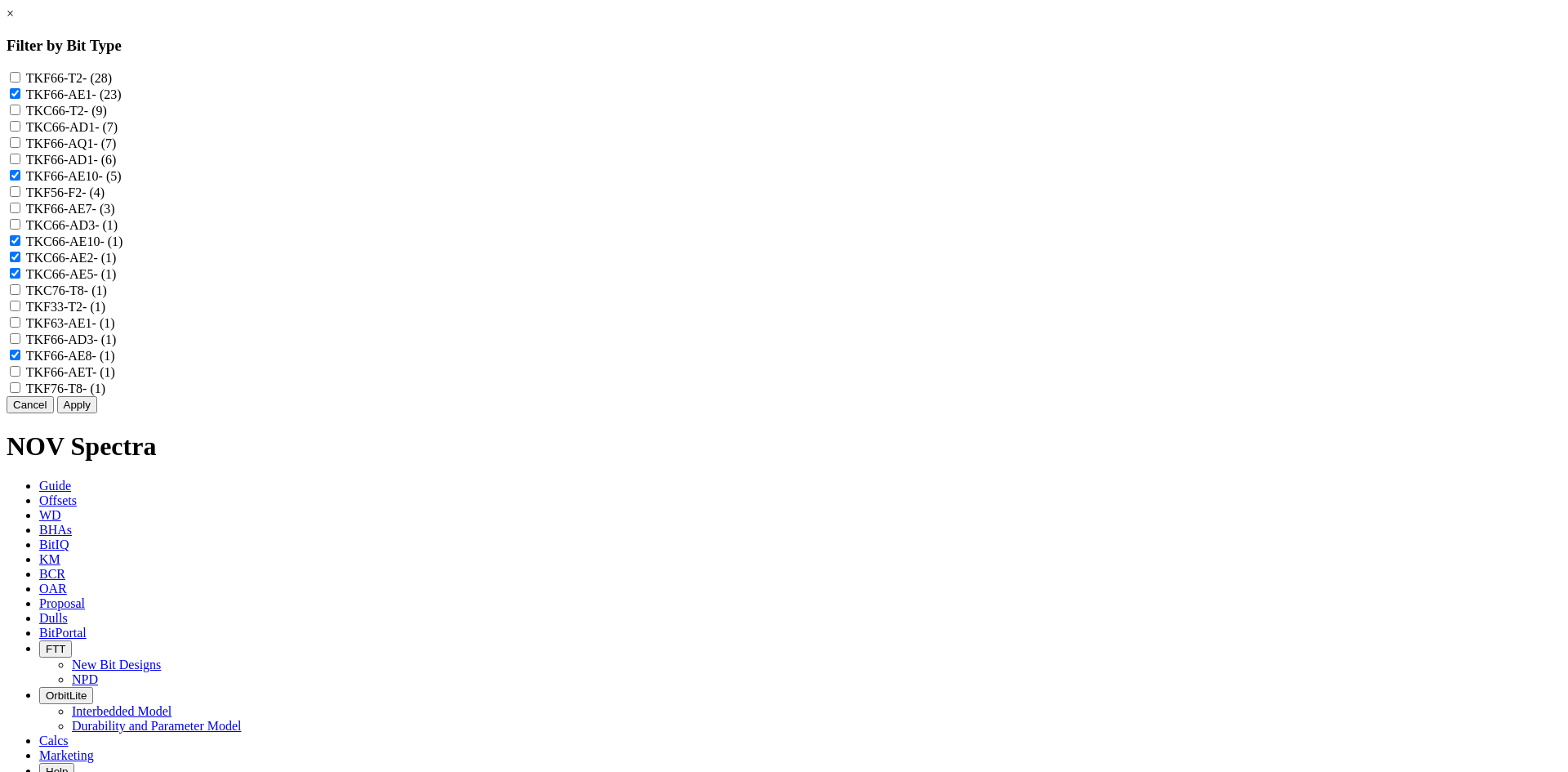
checkbox input "true"
click at [115, 330] on label "TKF63-AE1 - (1)" at bounding box center [70, 322] width 89 height 14
click at [20, 327] on input "TKF63-AE1 - (1)" at bounding box center [14, 321] width 11 height 11
checkbox input "true"
click at [115, 379] on label "TKF66-AET - (1)" at bounding box center [70, 372] width 89 height 14
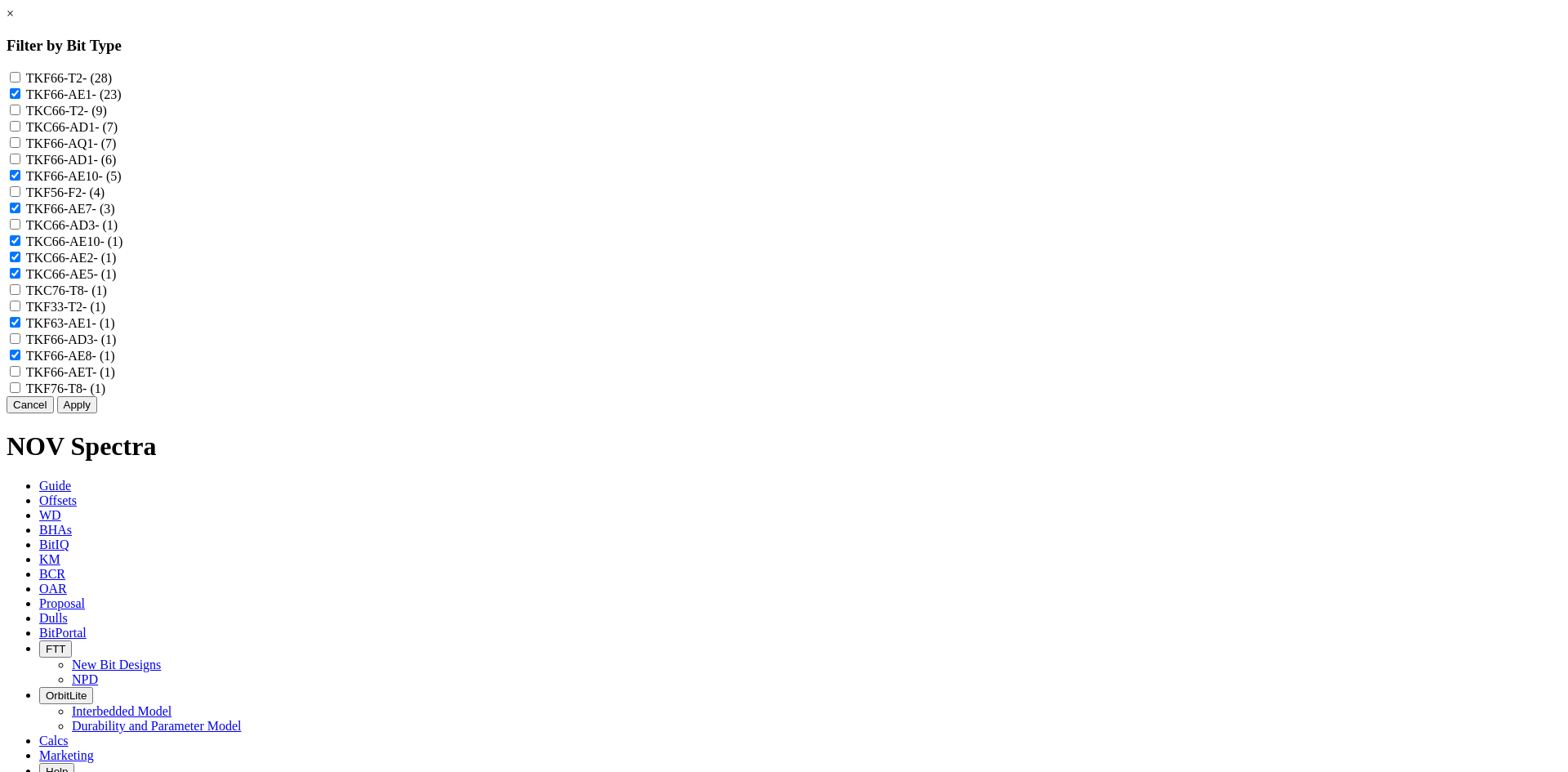
click at [20, 376] on input "TKF66-AET - (1)" at bounding box center [14, 371] width 11 height 11
click at [115, 379] on label "TKF66-AET - (1)" at bounding box center [70, 372] width 89 height 14
click at [20, 376] on input "TKF66-AET - (1)" at bounding box center [14, 371] width 11 height 11
checkbox input "false"
click at [97, 413] on button "Apply" at bounding box center [76, 404] width 40 height 17
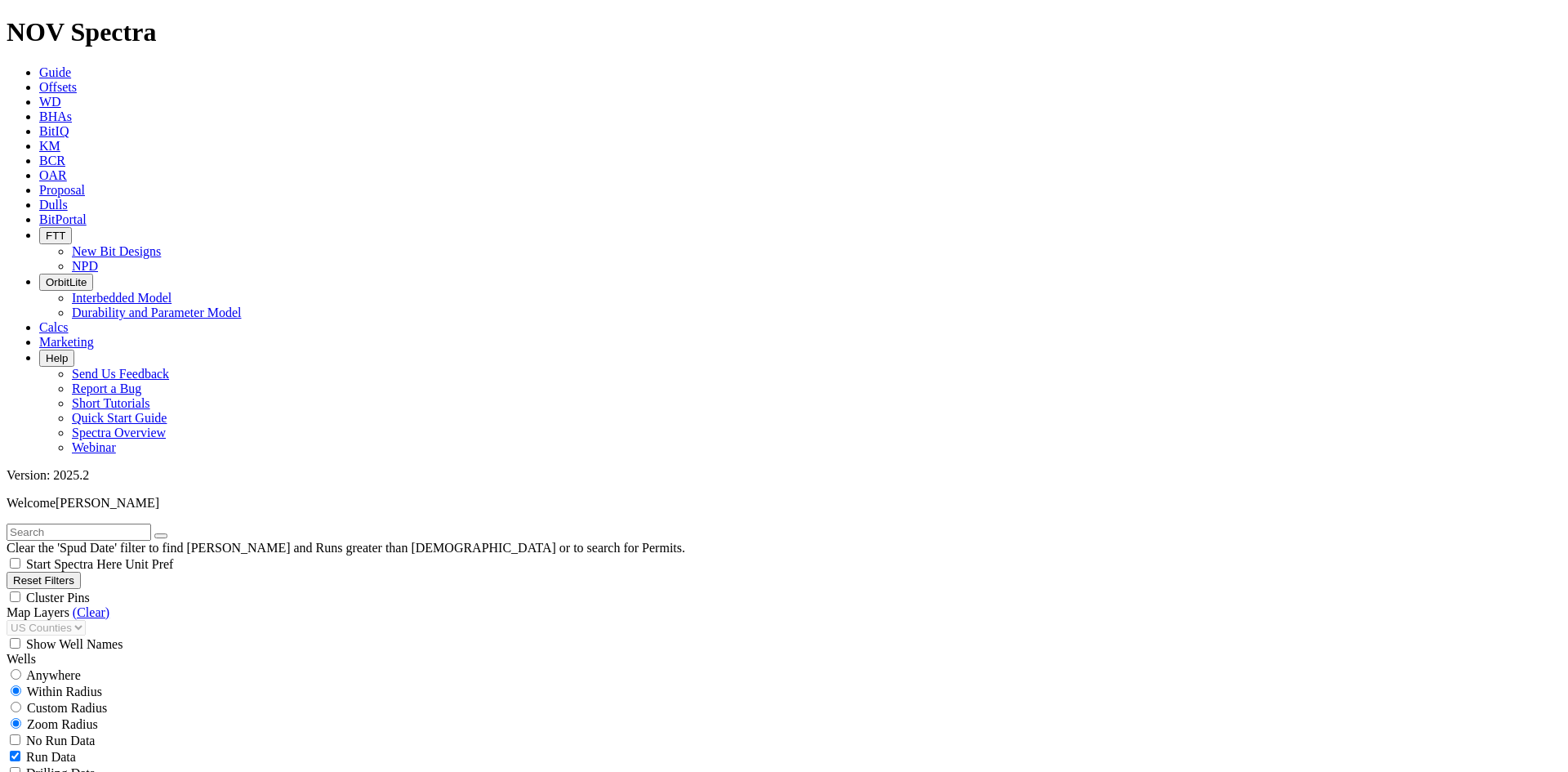
scroll to position [151, 0]
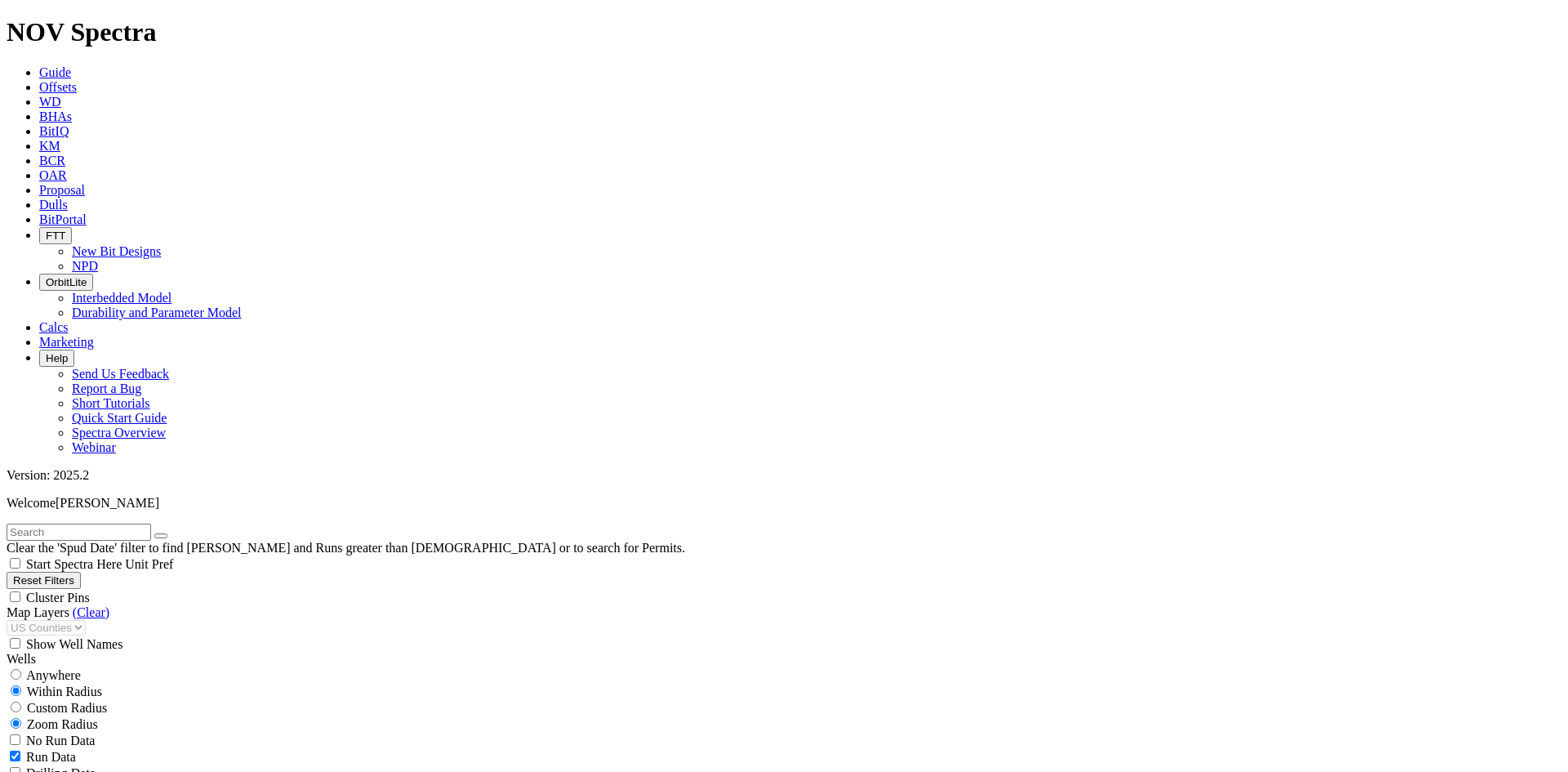
type input "2000"
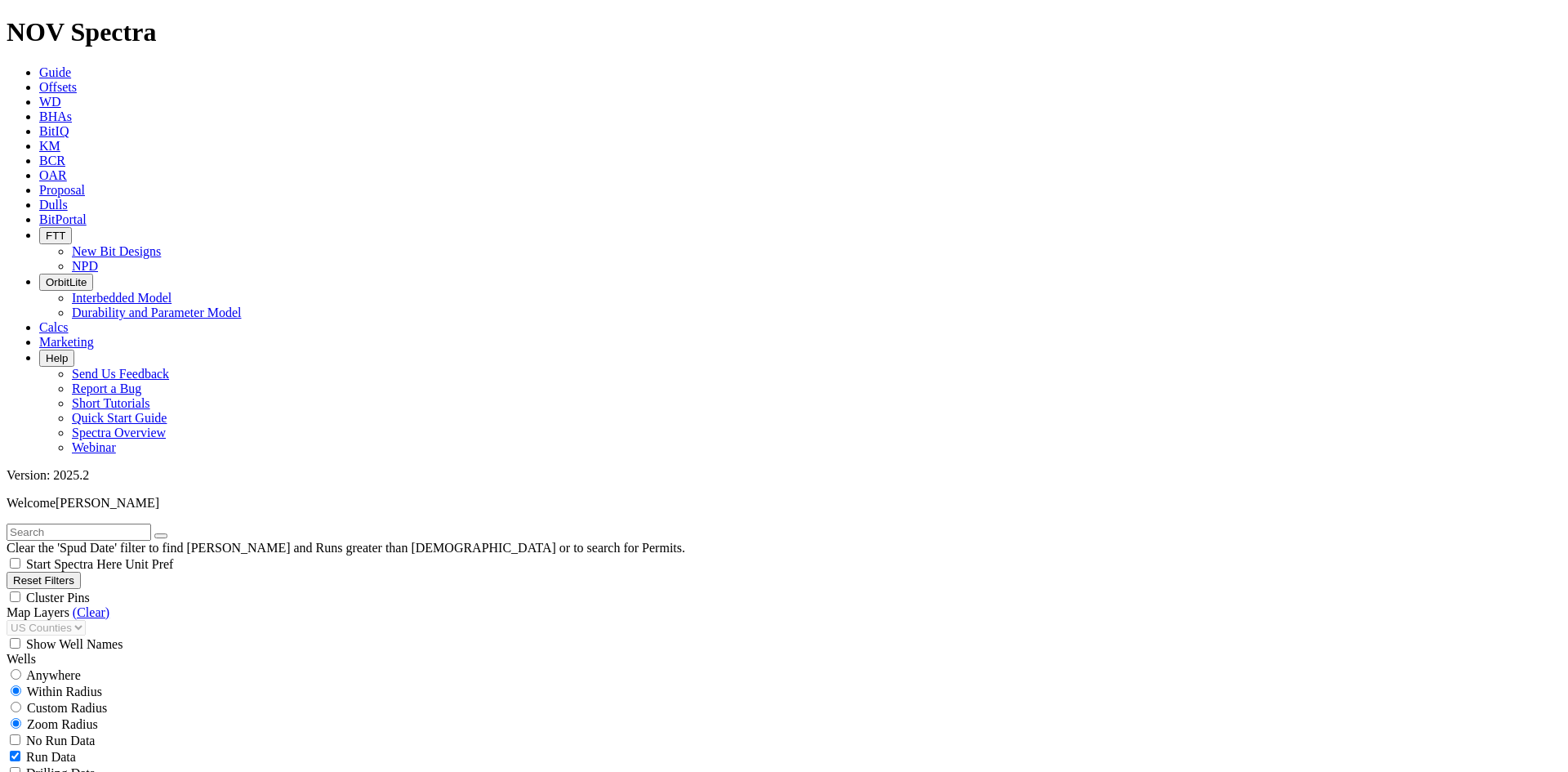
type input "6"
type input "5"
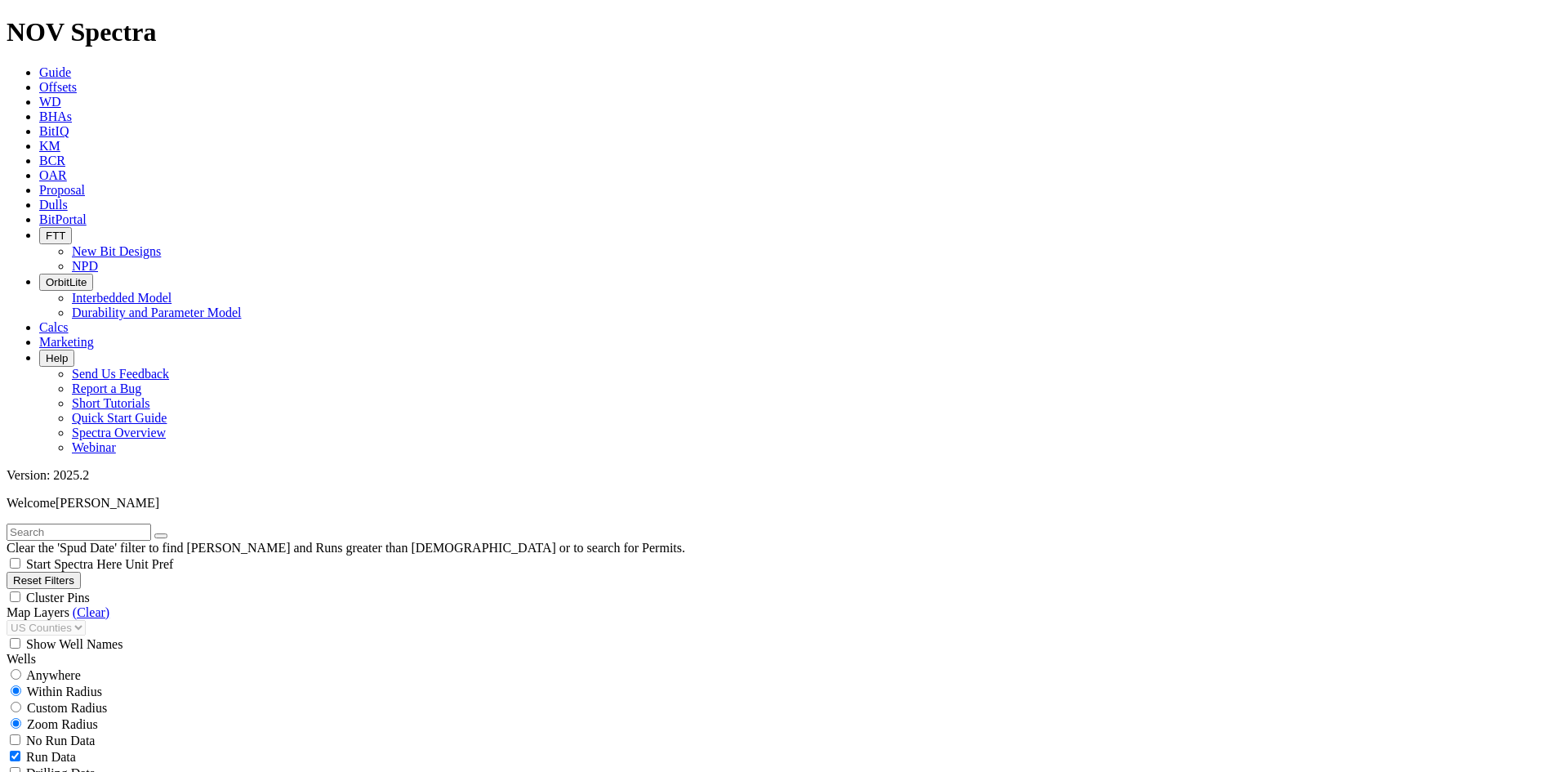
type input "6000"
type input "0"
drag, startPoint x: 90, startPoint y: 676, endPoint x: 146, endPoint y: 677, distance: 56.0
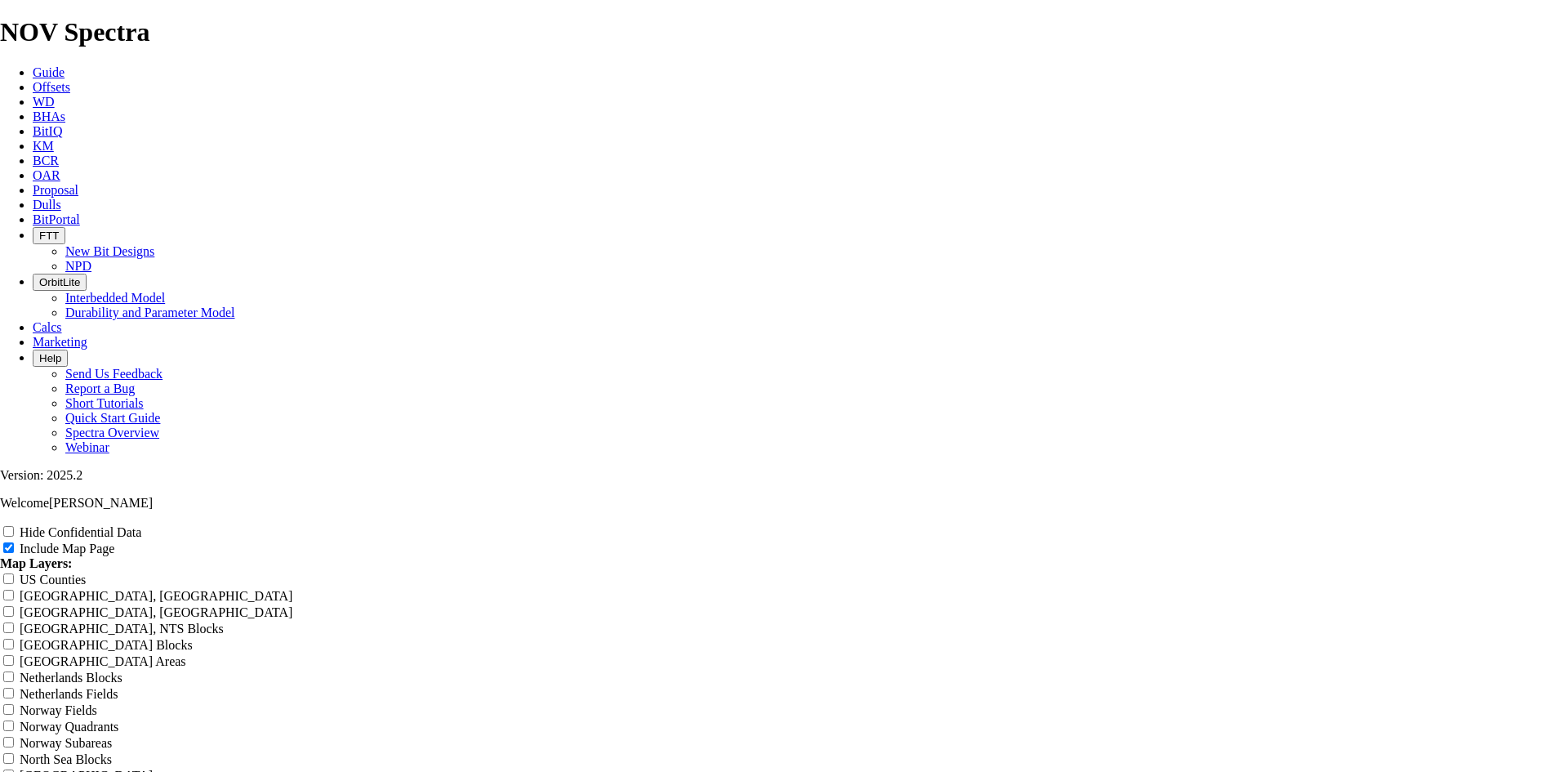
click at [141, 525] on label "Hide Confidential Data" at bounding box center [80, 532] width 122 height 14
click at [14, 526] on input "Hide Confidential Data" at bounding box center [8, 531] width 11 height 11
checkbox input "true"
drag, startPoint x: 822, startPoint y: 125, endPoint x: 618, endPoint y: 135, distance: 204.2
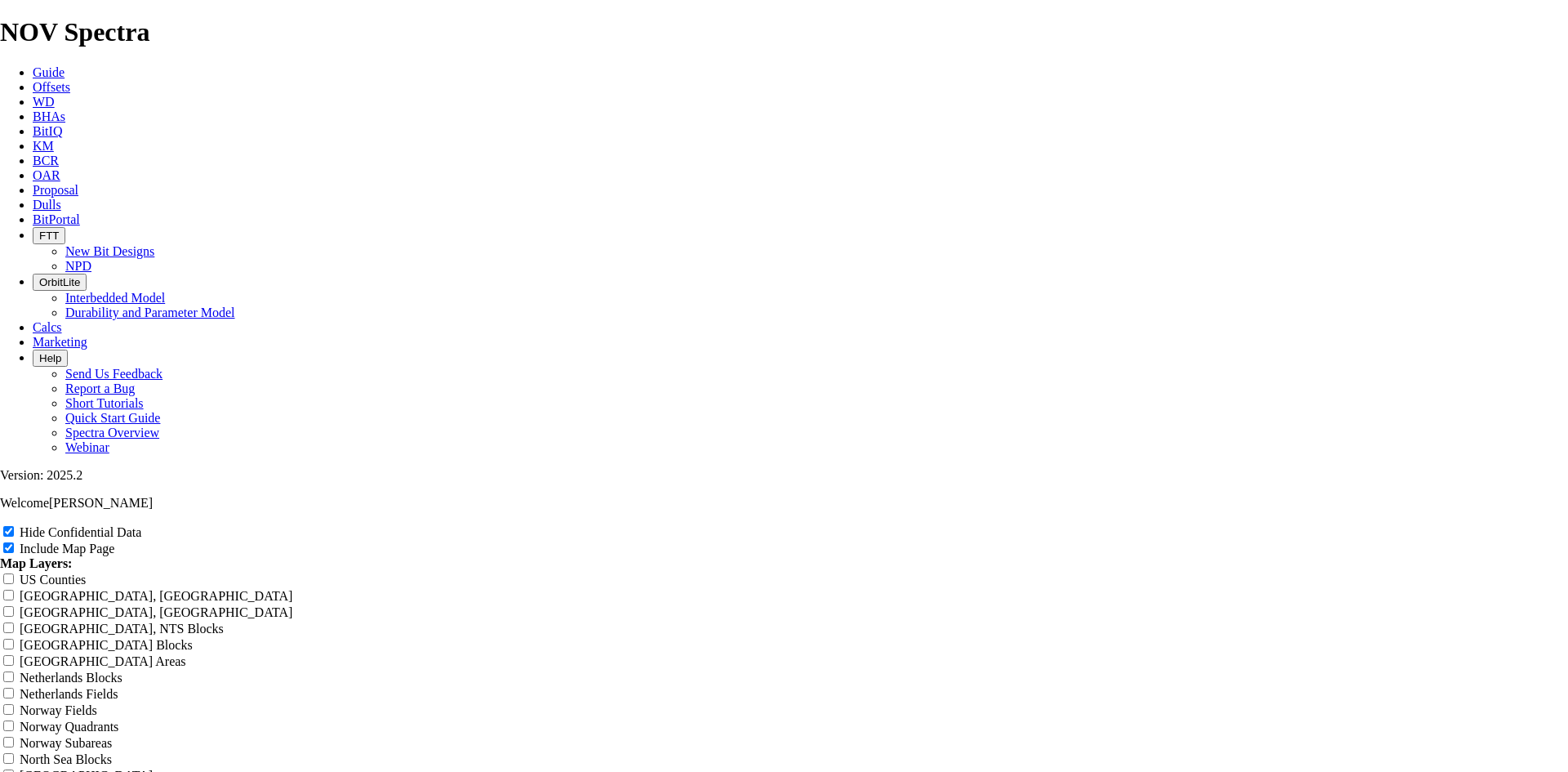
type input "1"
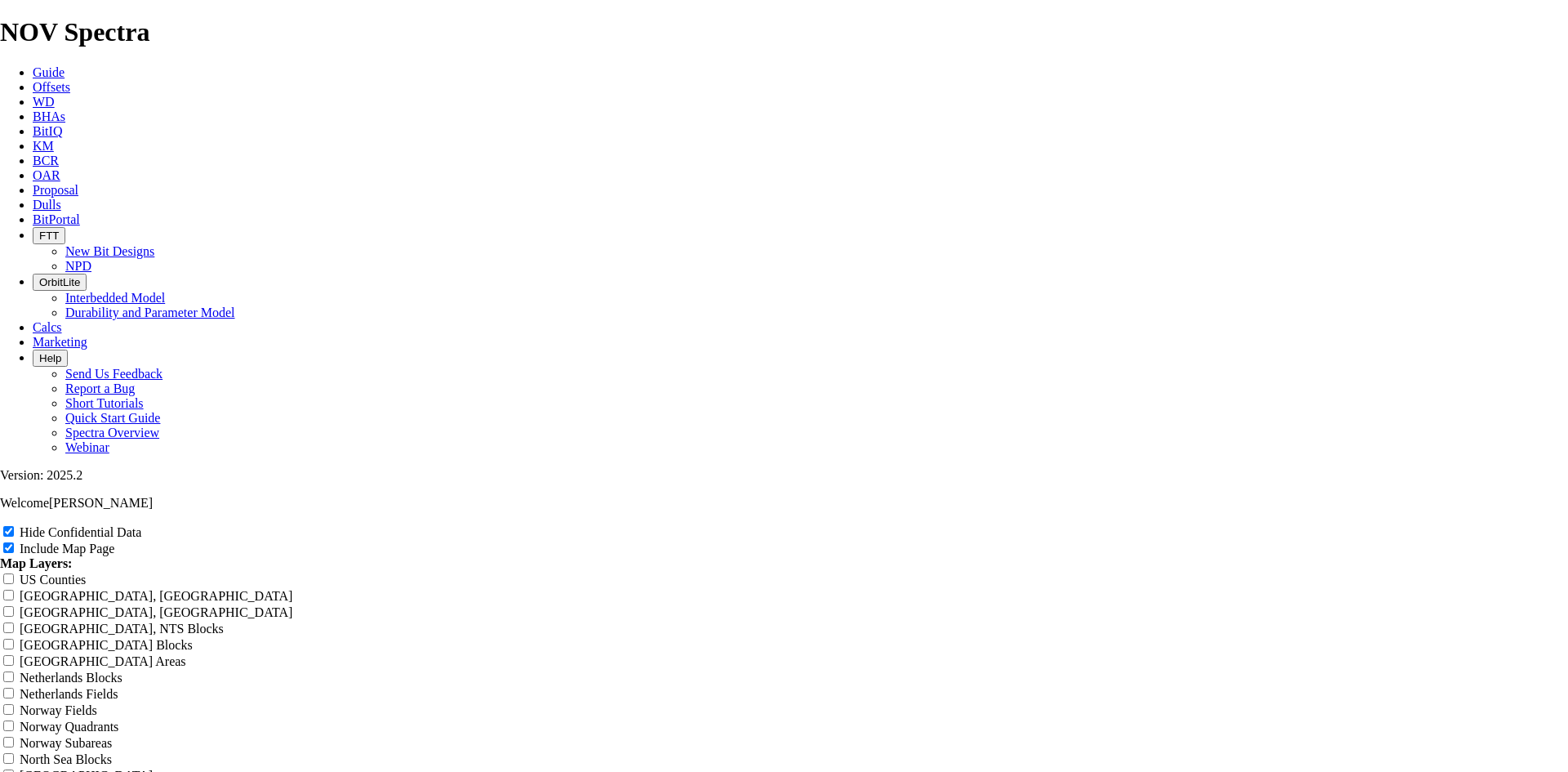
type input "1"
type input "12"
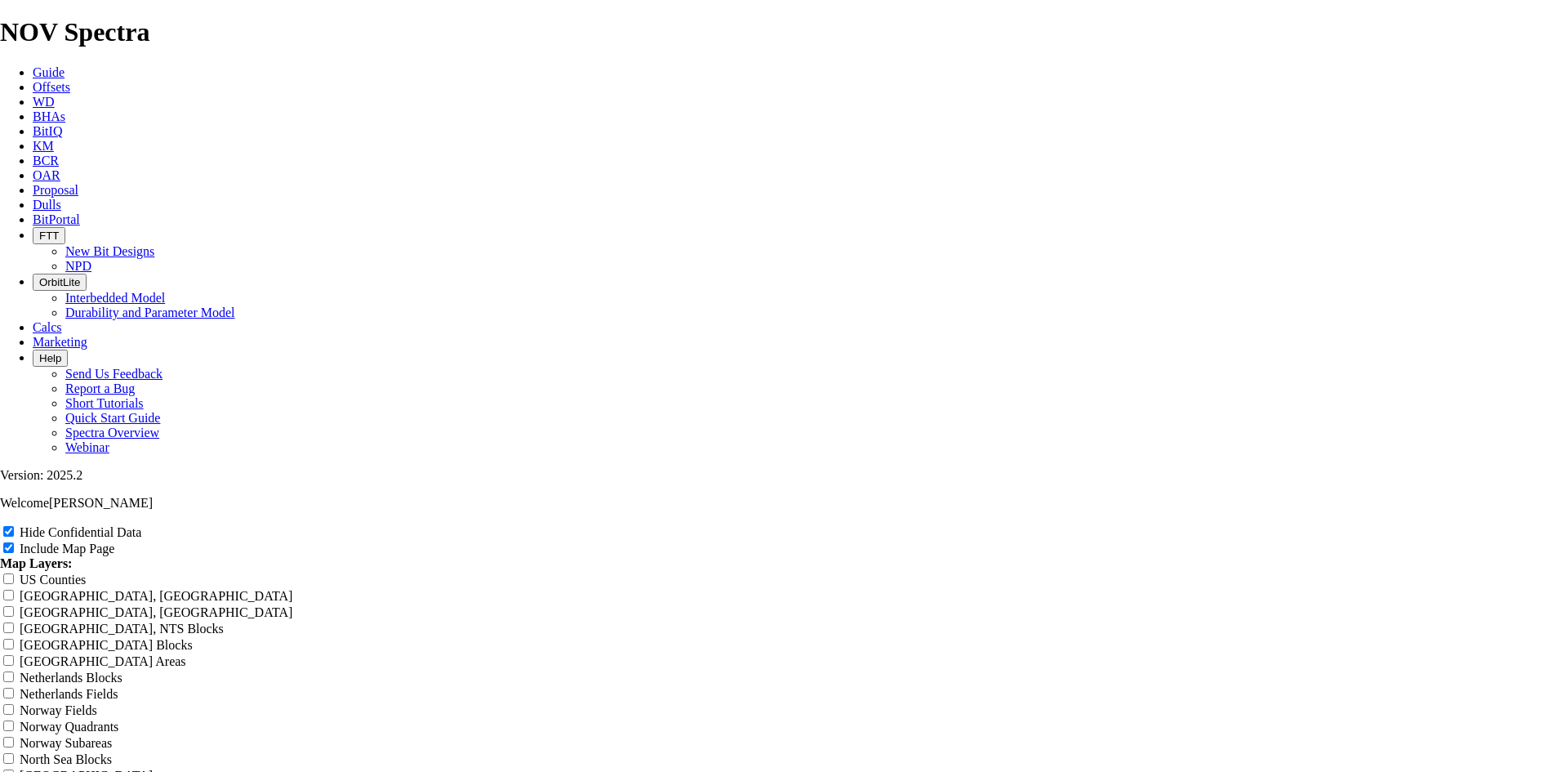
type input "12"
type input "12."
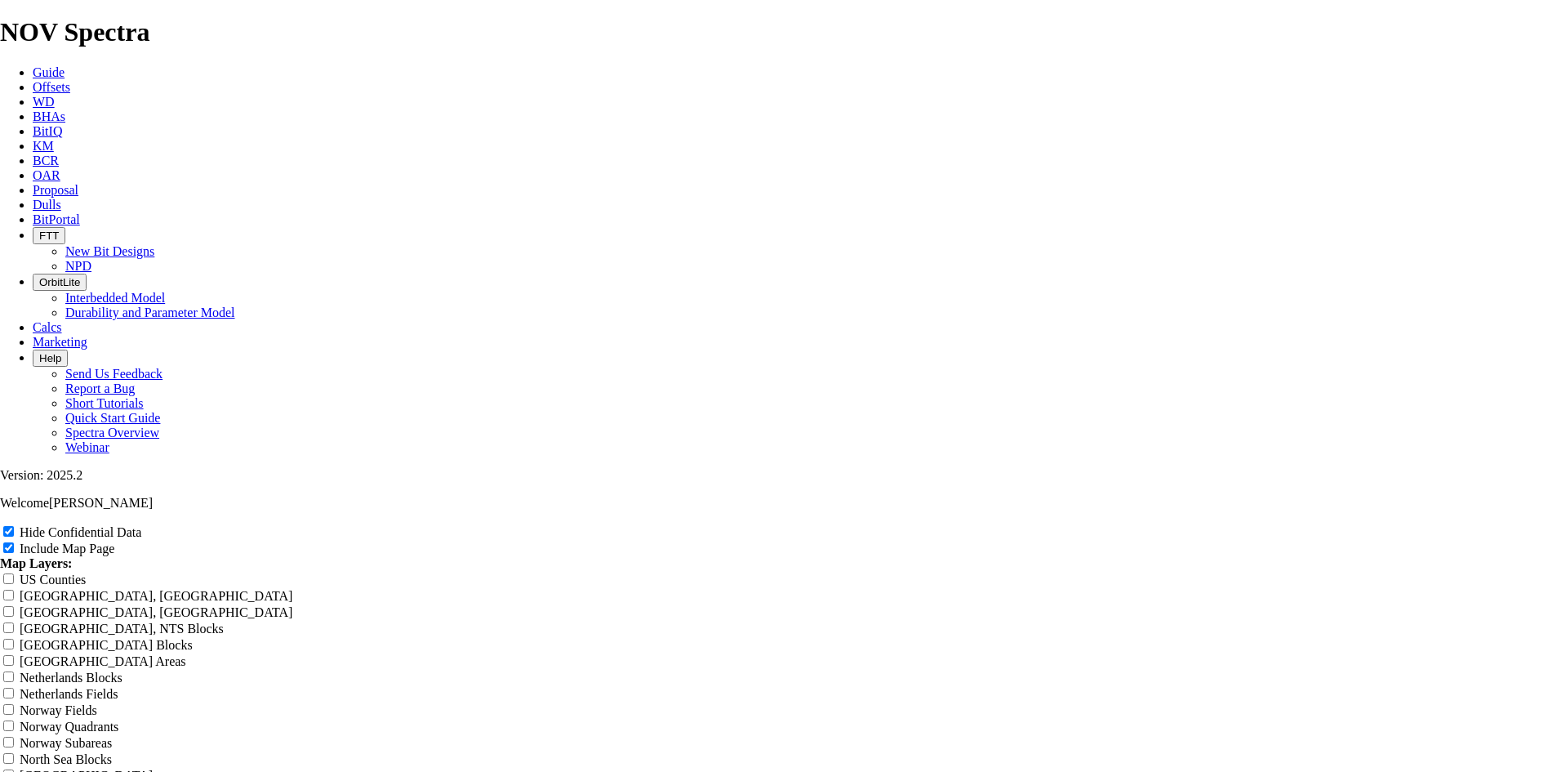
type input "12."
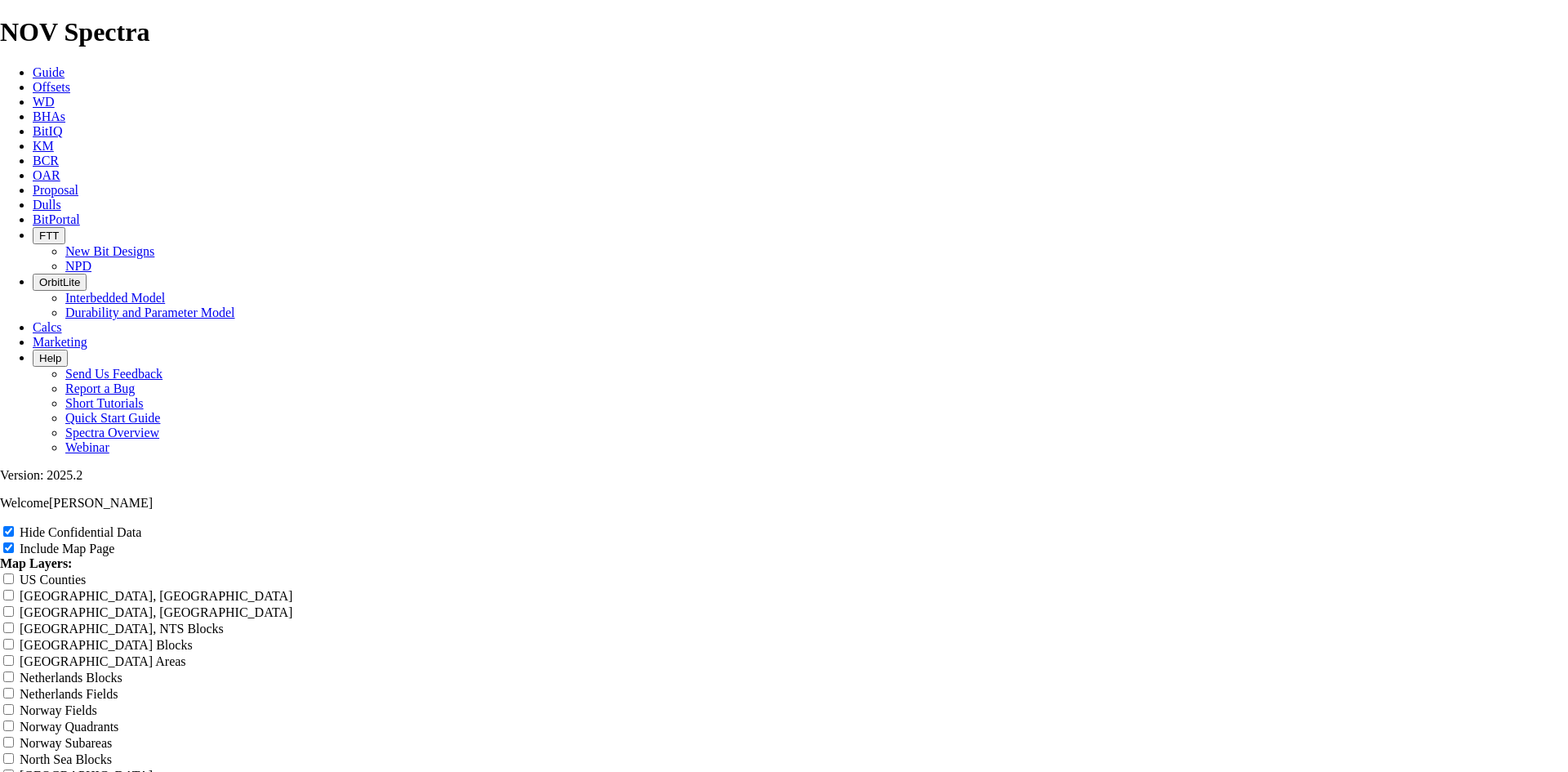
type input "12."
type input "12.2"
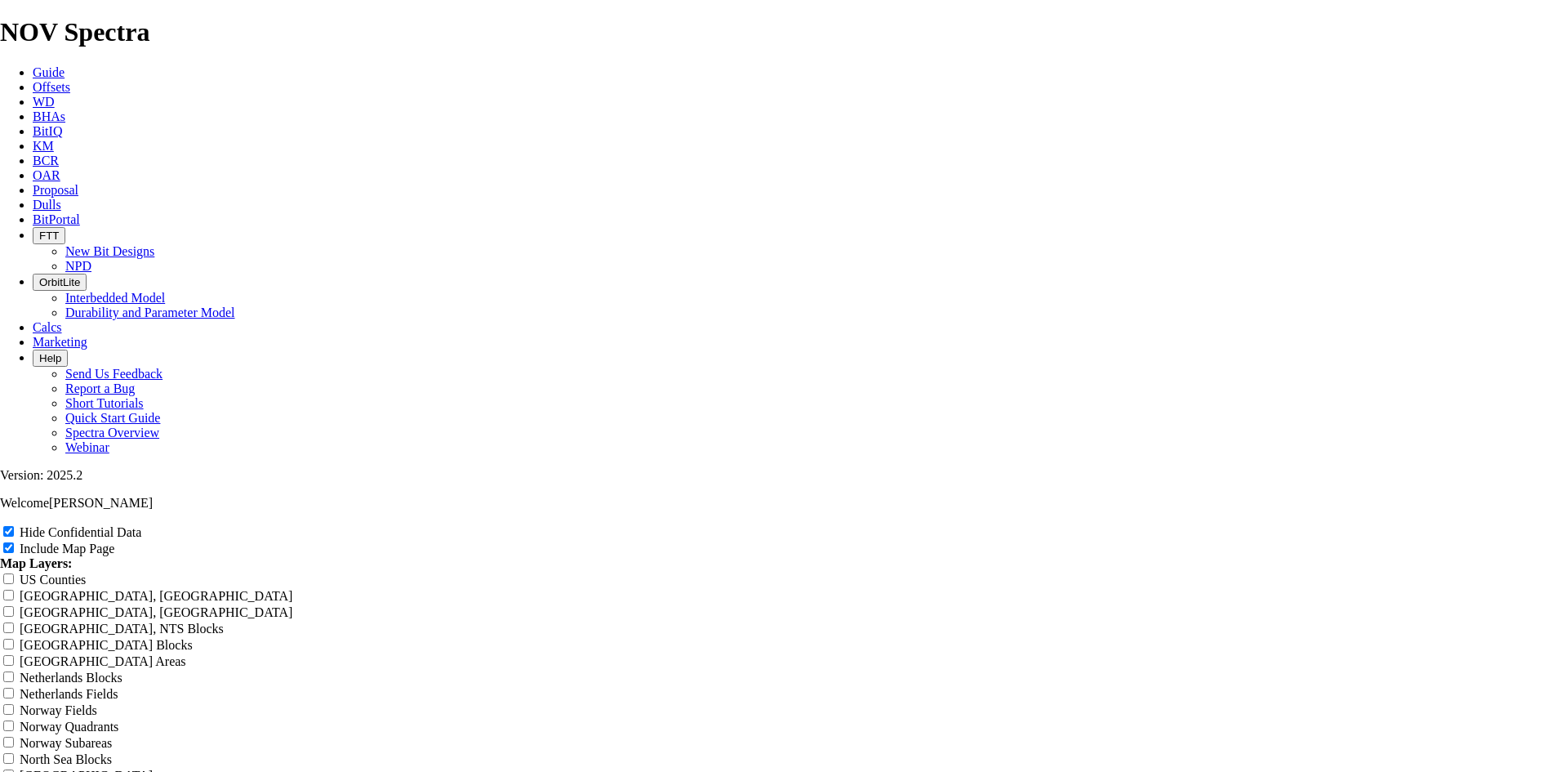
type input "12.2"
type input "12.25"
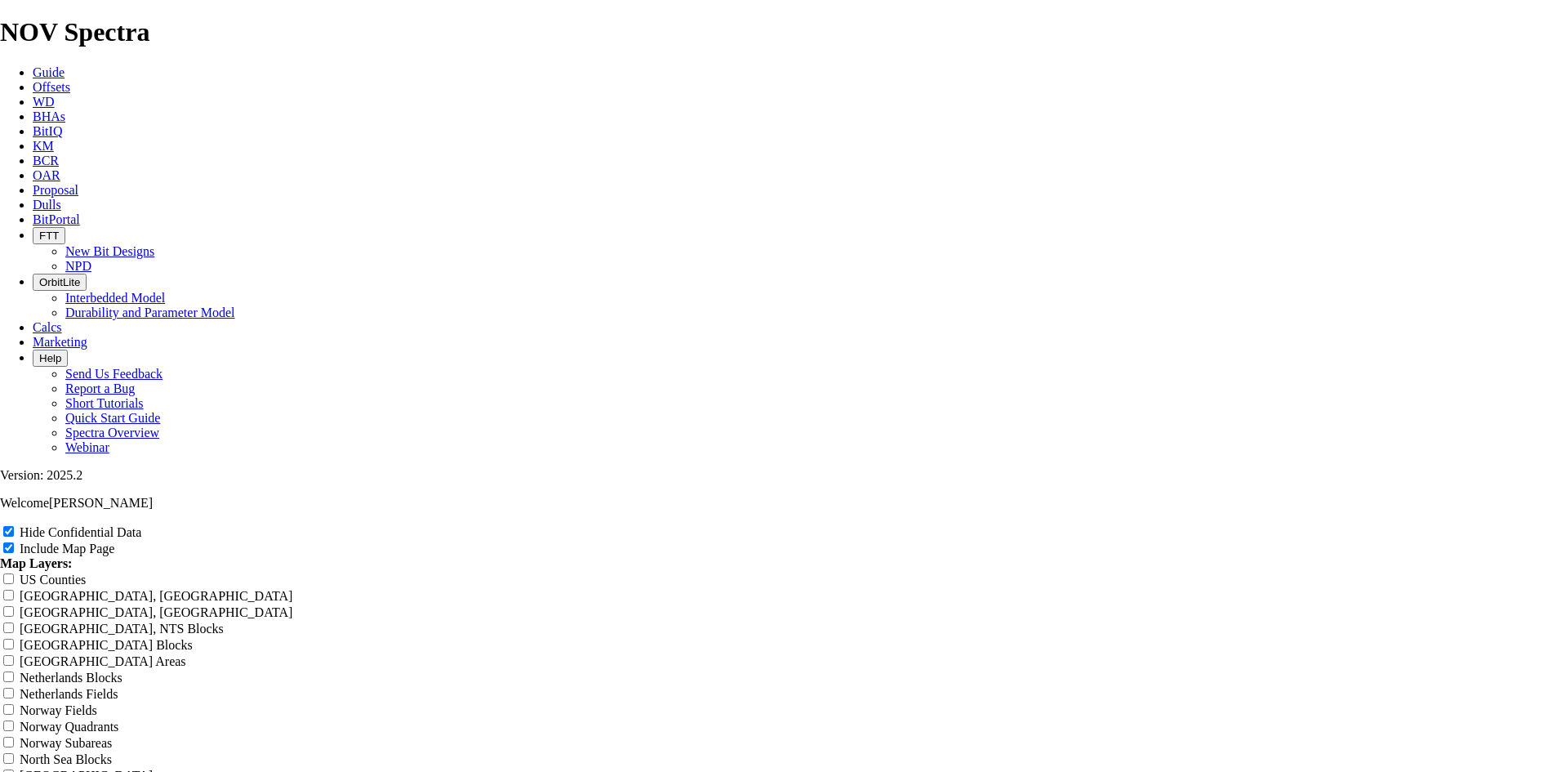
type input "12.25"
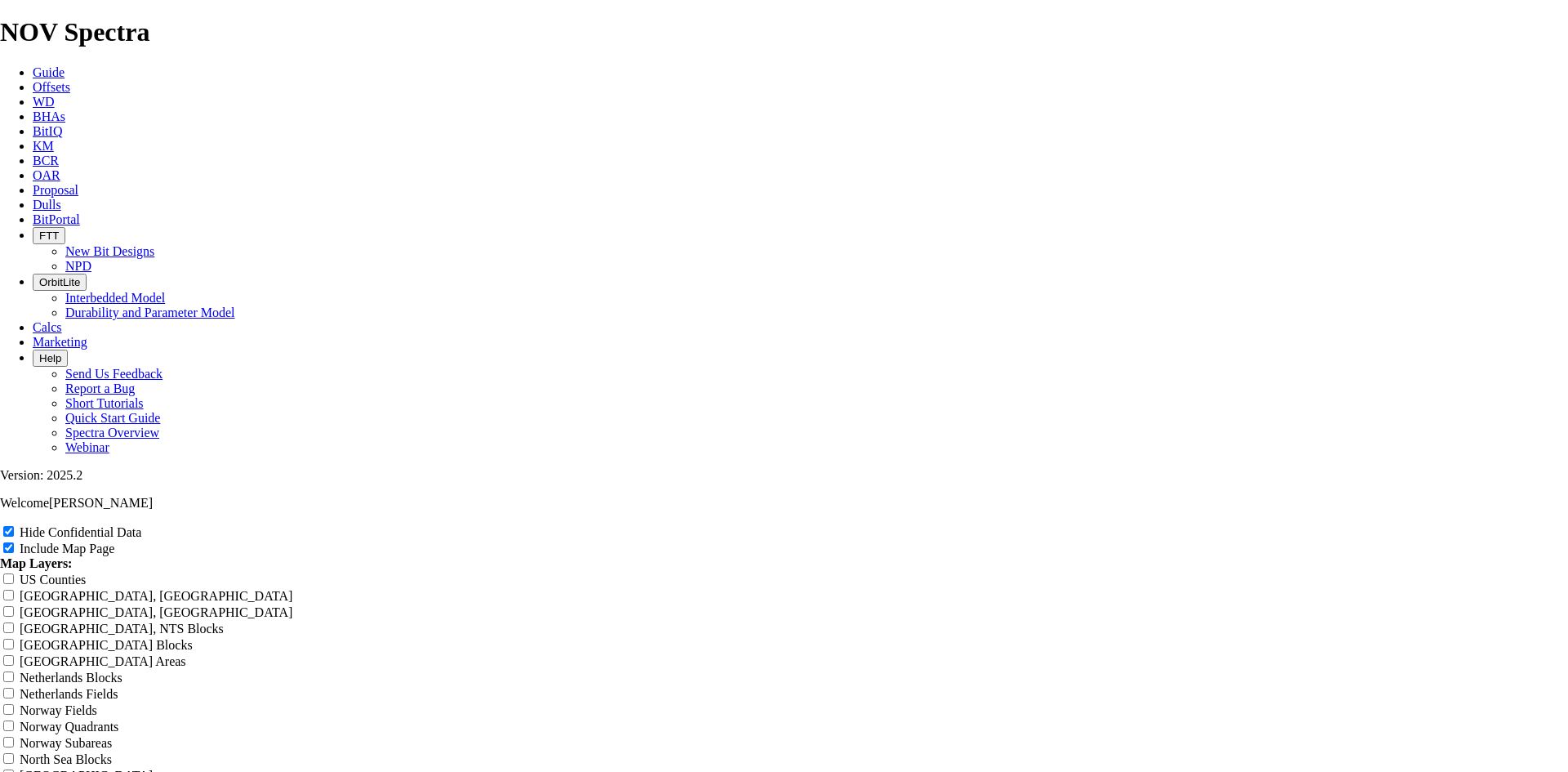
type input "12.25 T"
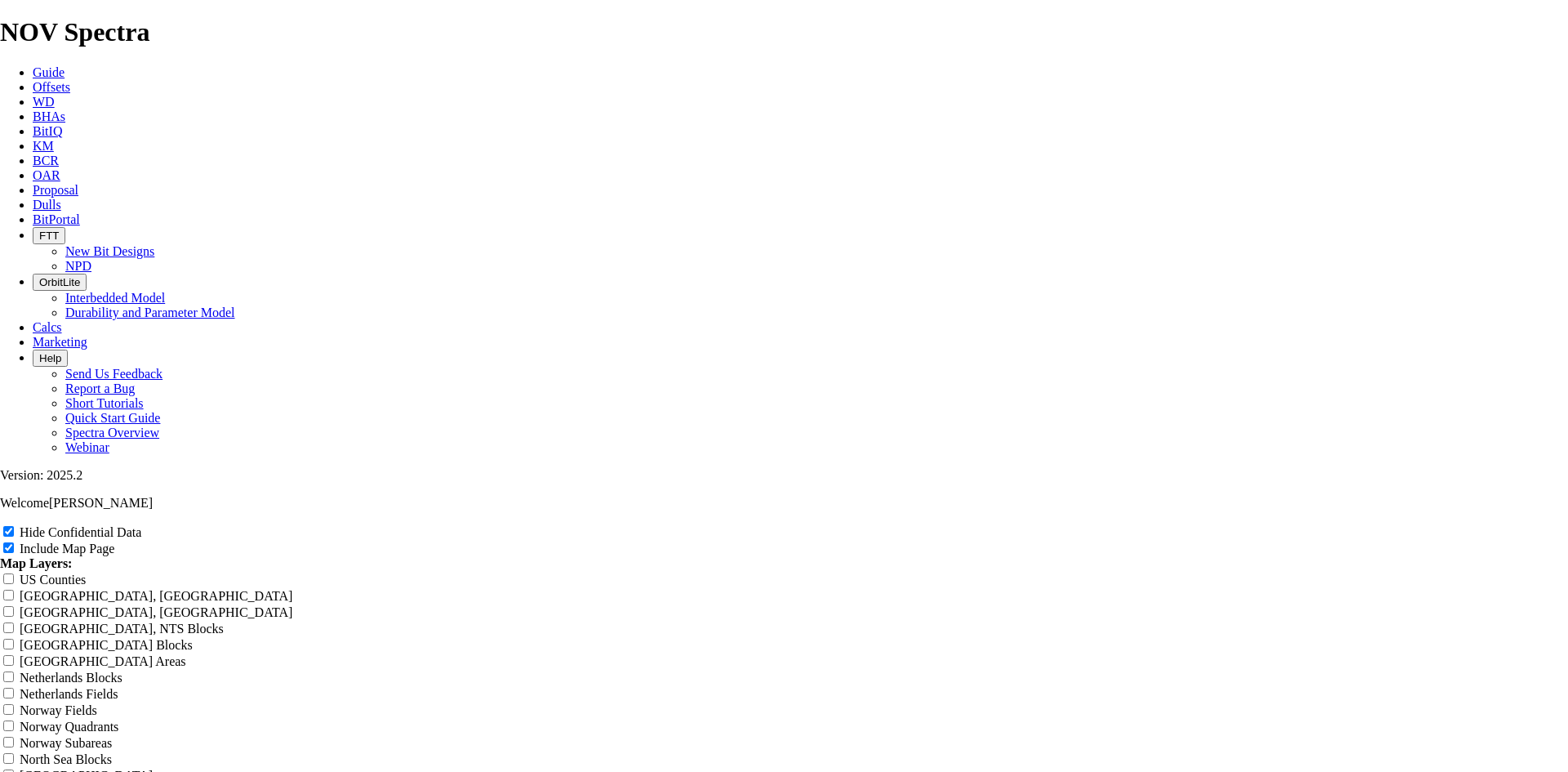
type input "12.25 T"
type input "12.25 TK"
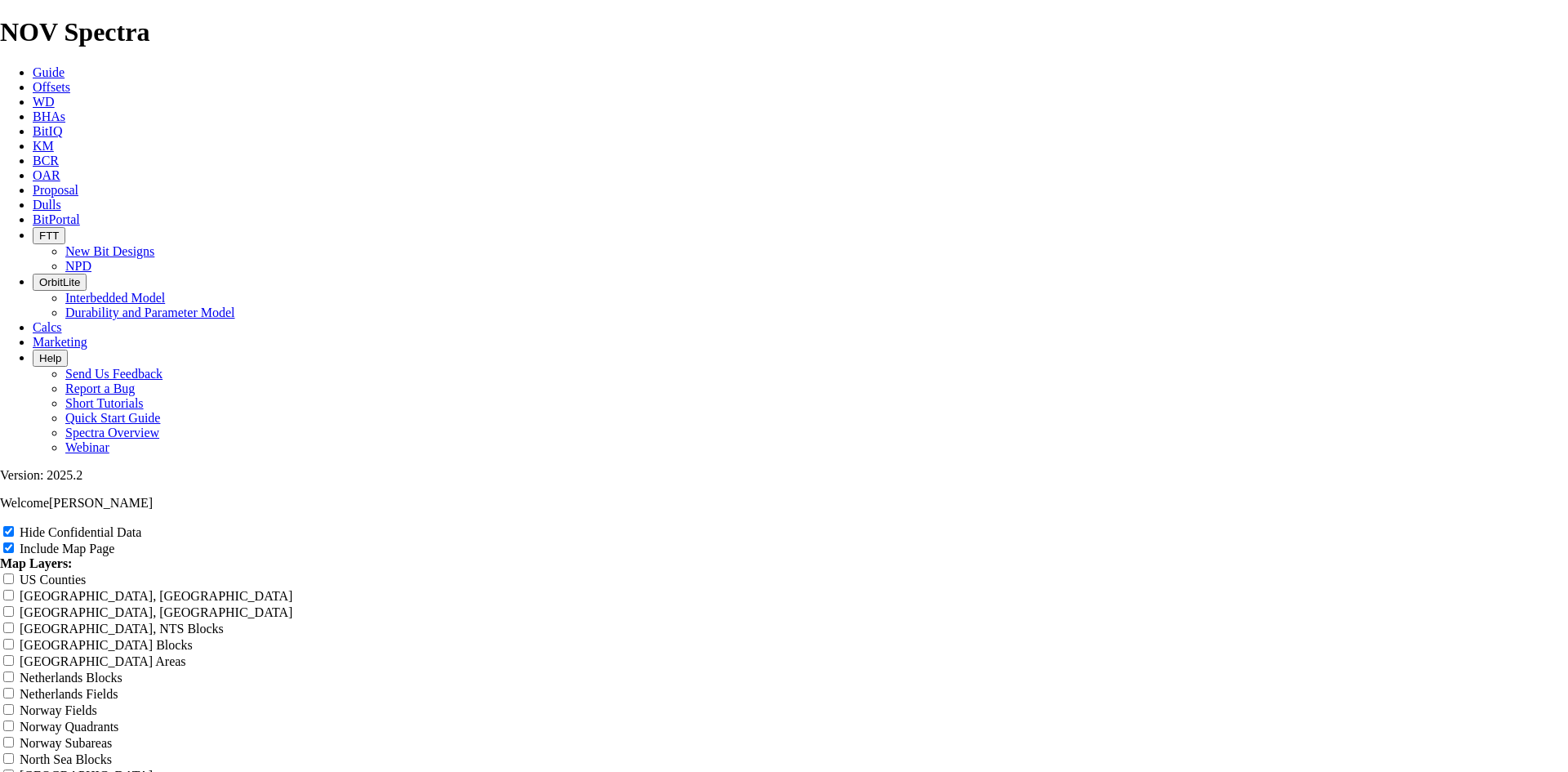
type input "12.25 TK"
type input "12.25 TKF"
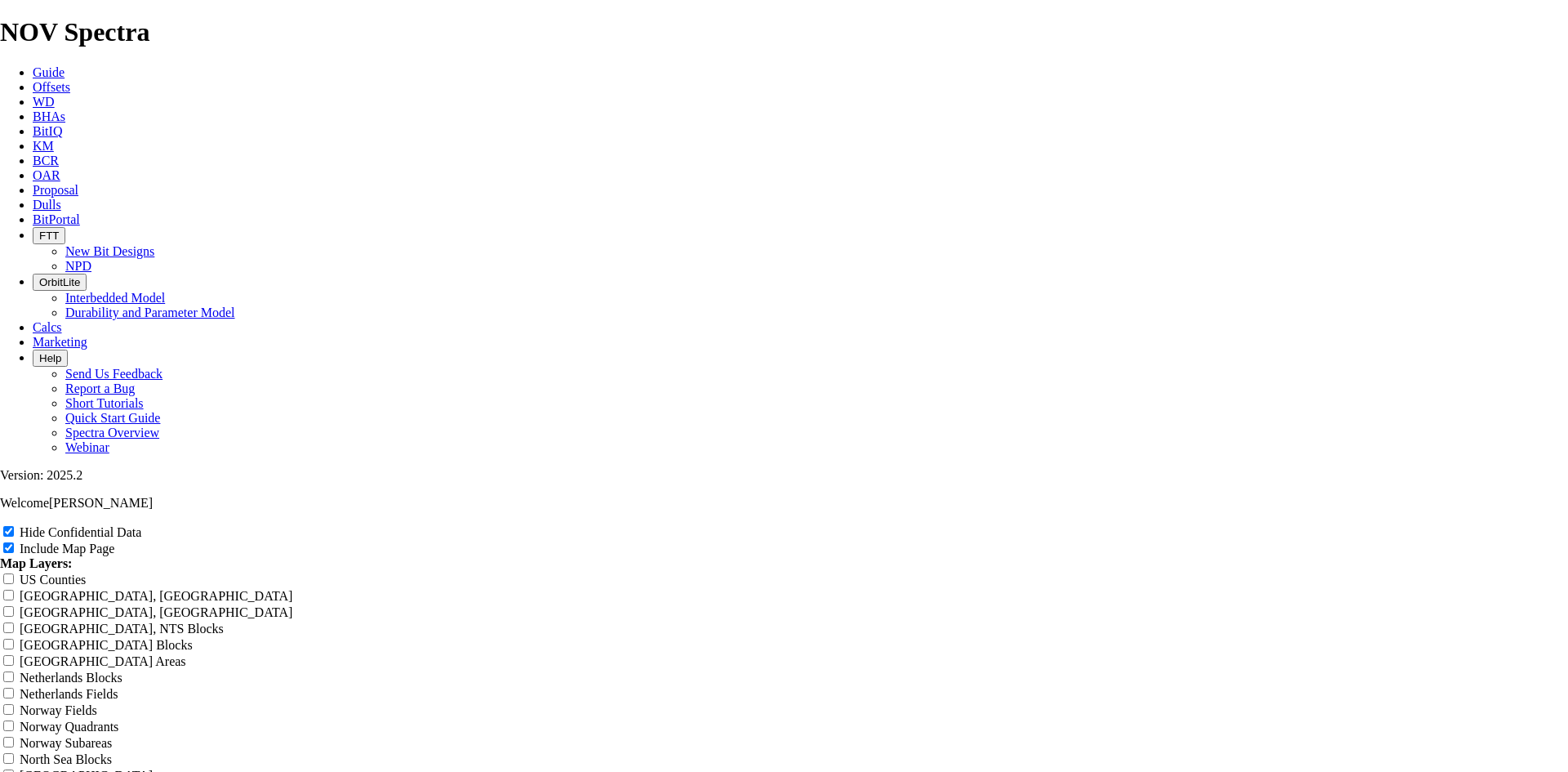
type input "12.25 TKF"
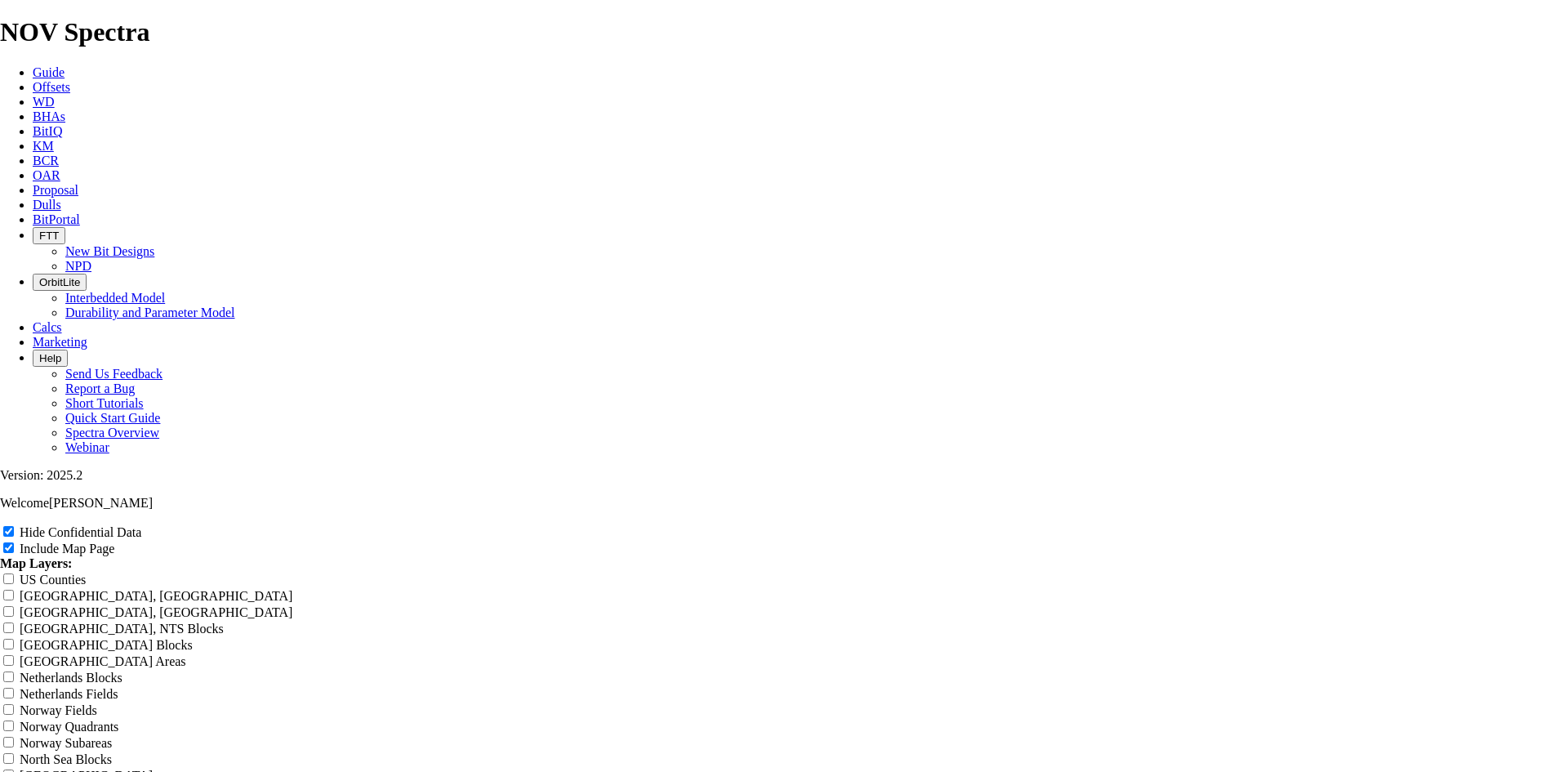
type input "12.25 TKF"
type input "12.25 TKF6"
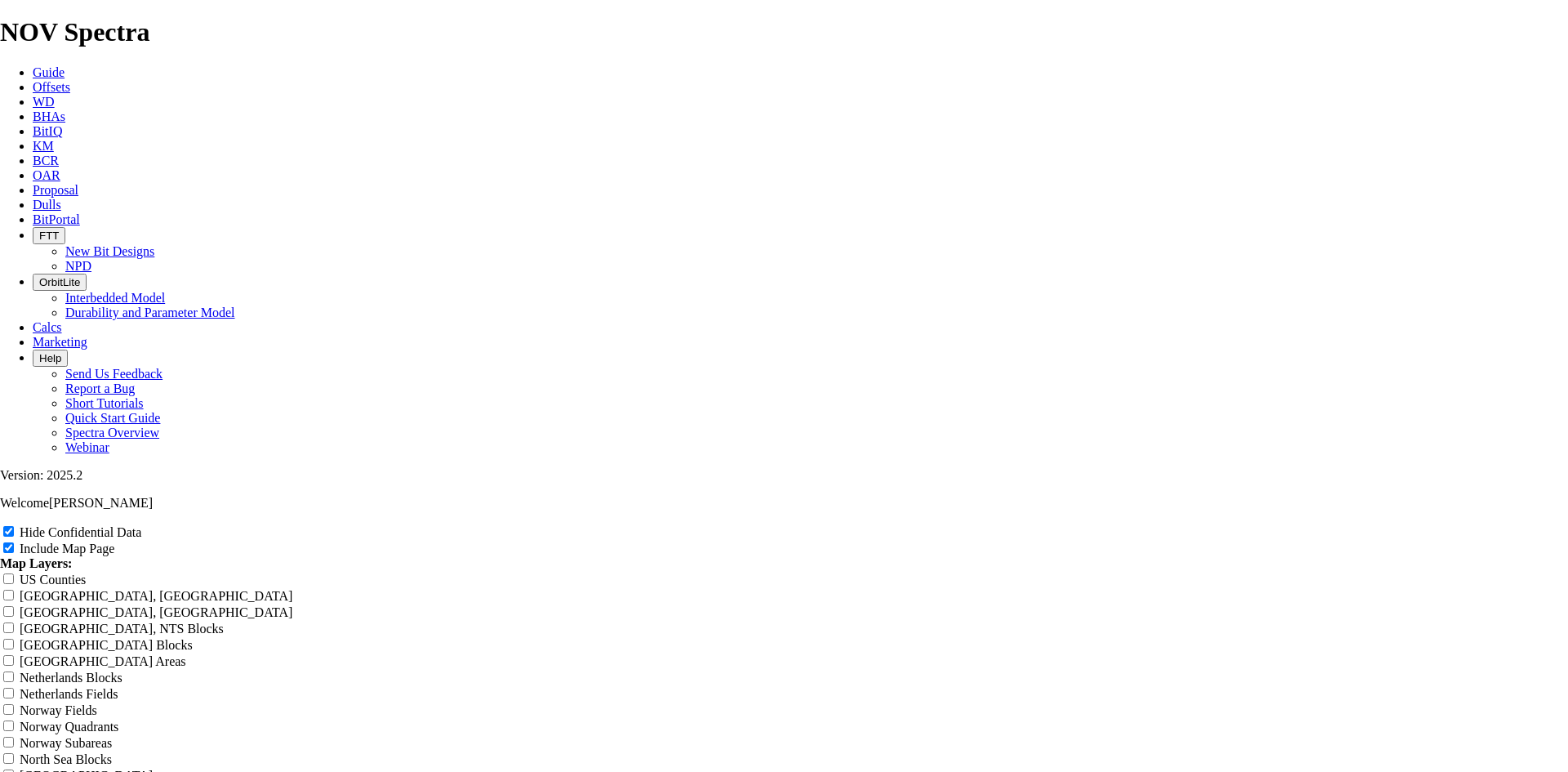
type input "12.25 TKF6"
type input "12.25 TKF66"
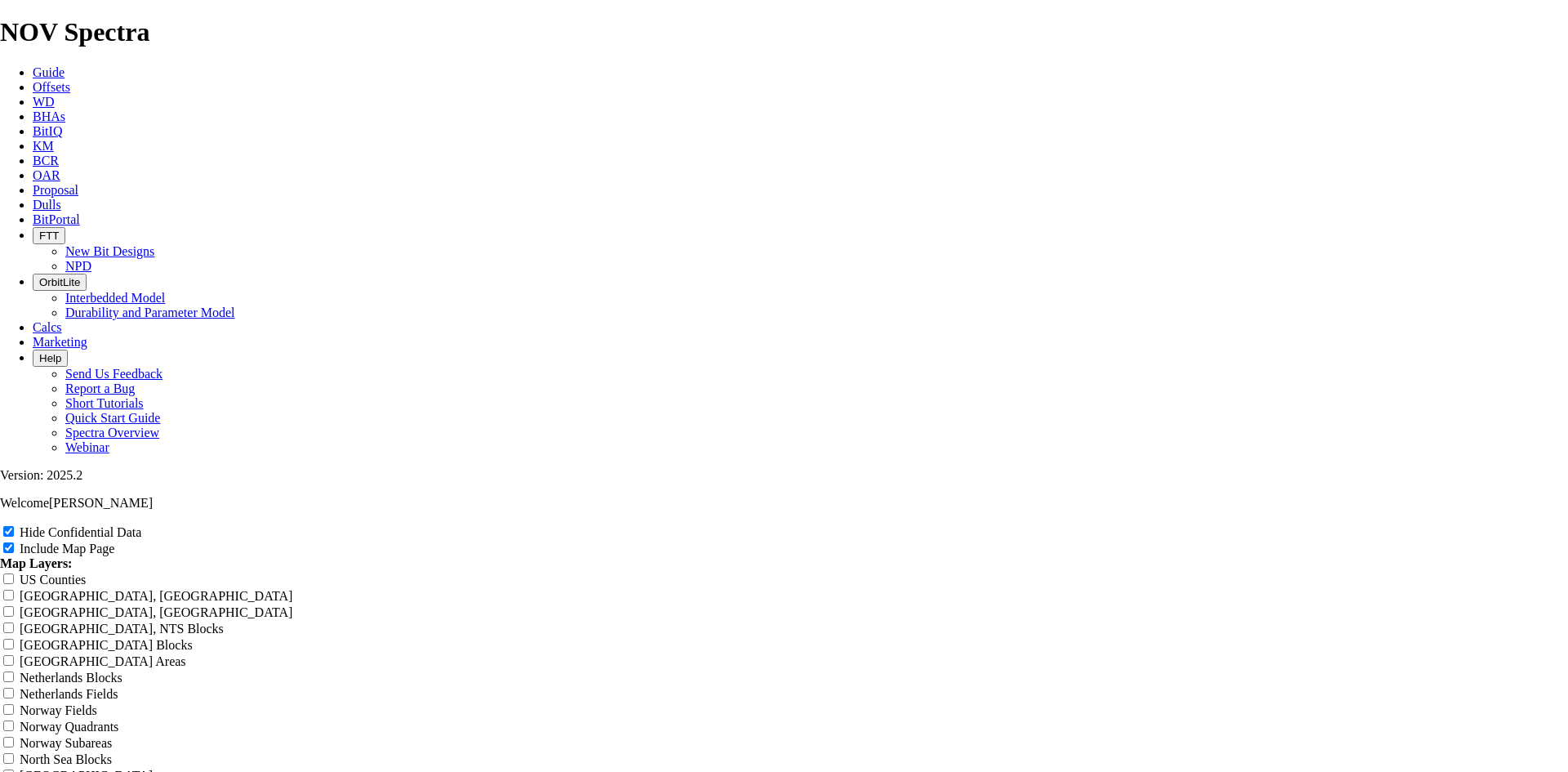
type input "12.25 TKF66"
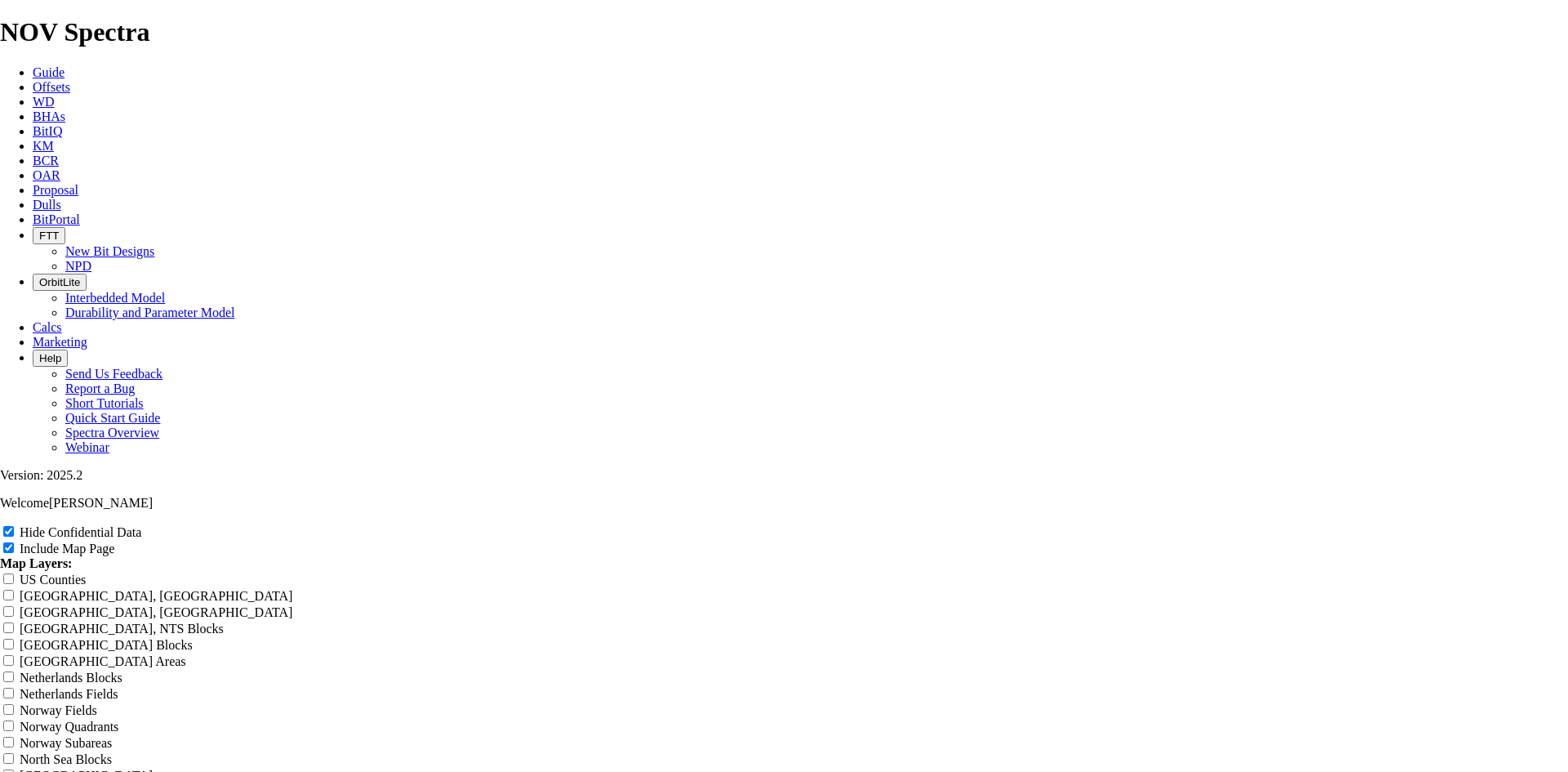
type input "12.25 TKF66 A"
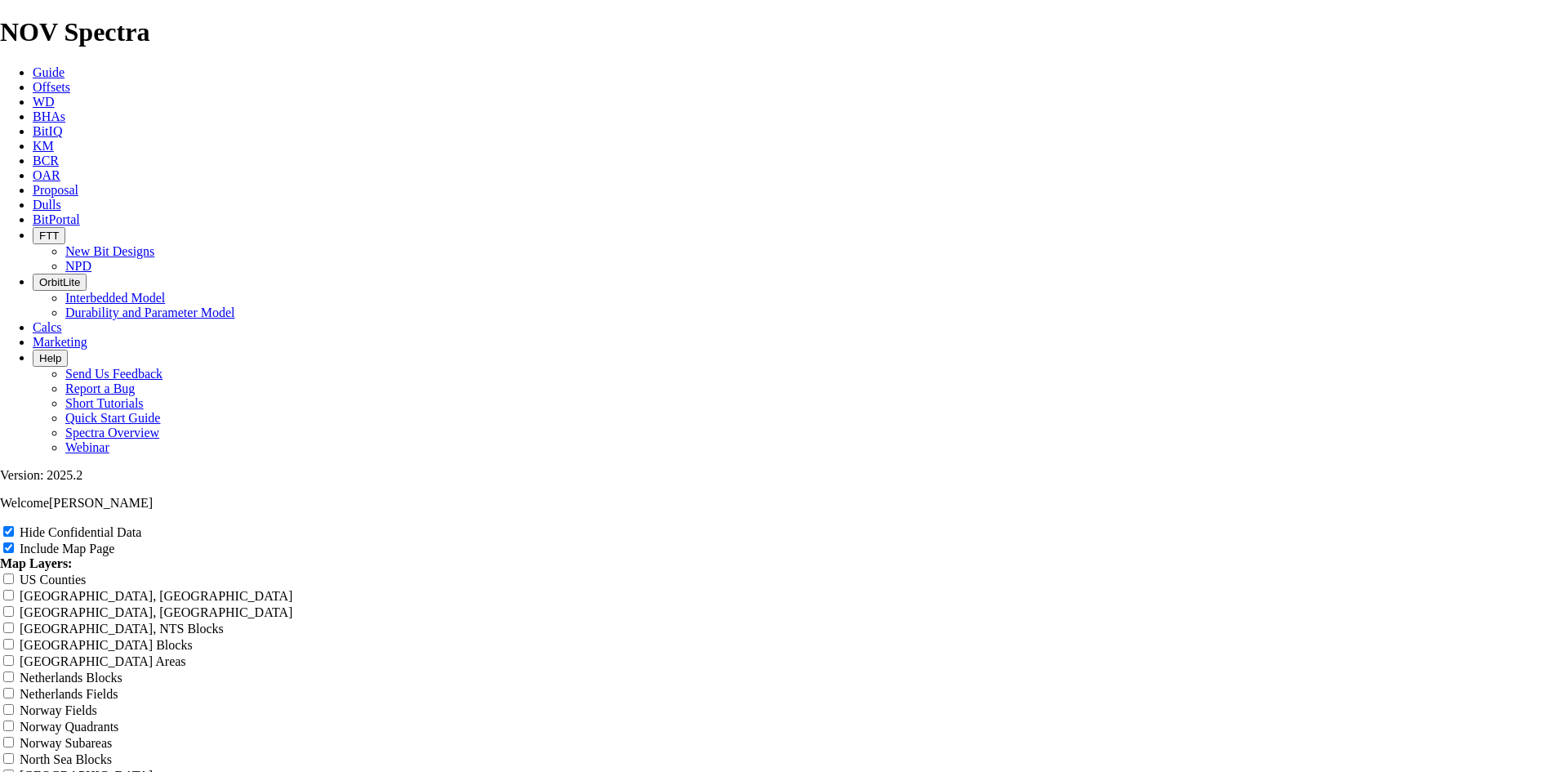
type input "12.25 TKF66 A"
type input "12.25 TKF66 AE"
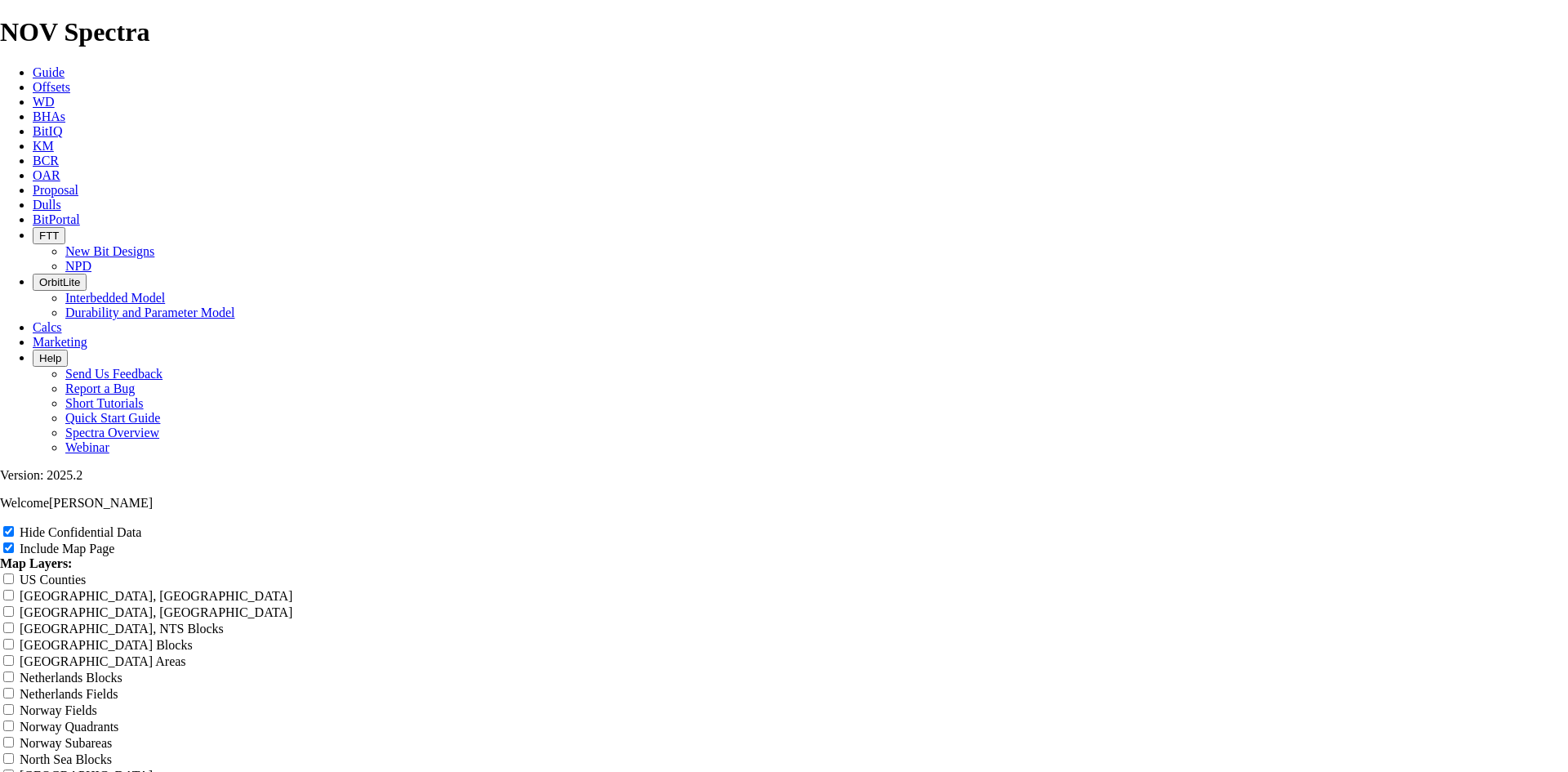
type input "12.25 TKF66 AE"
type input "12.25 TKF66 AE n"
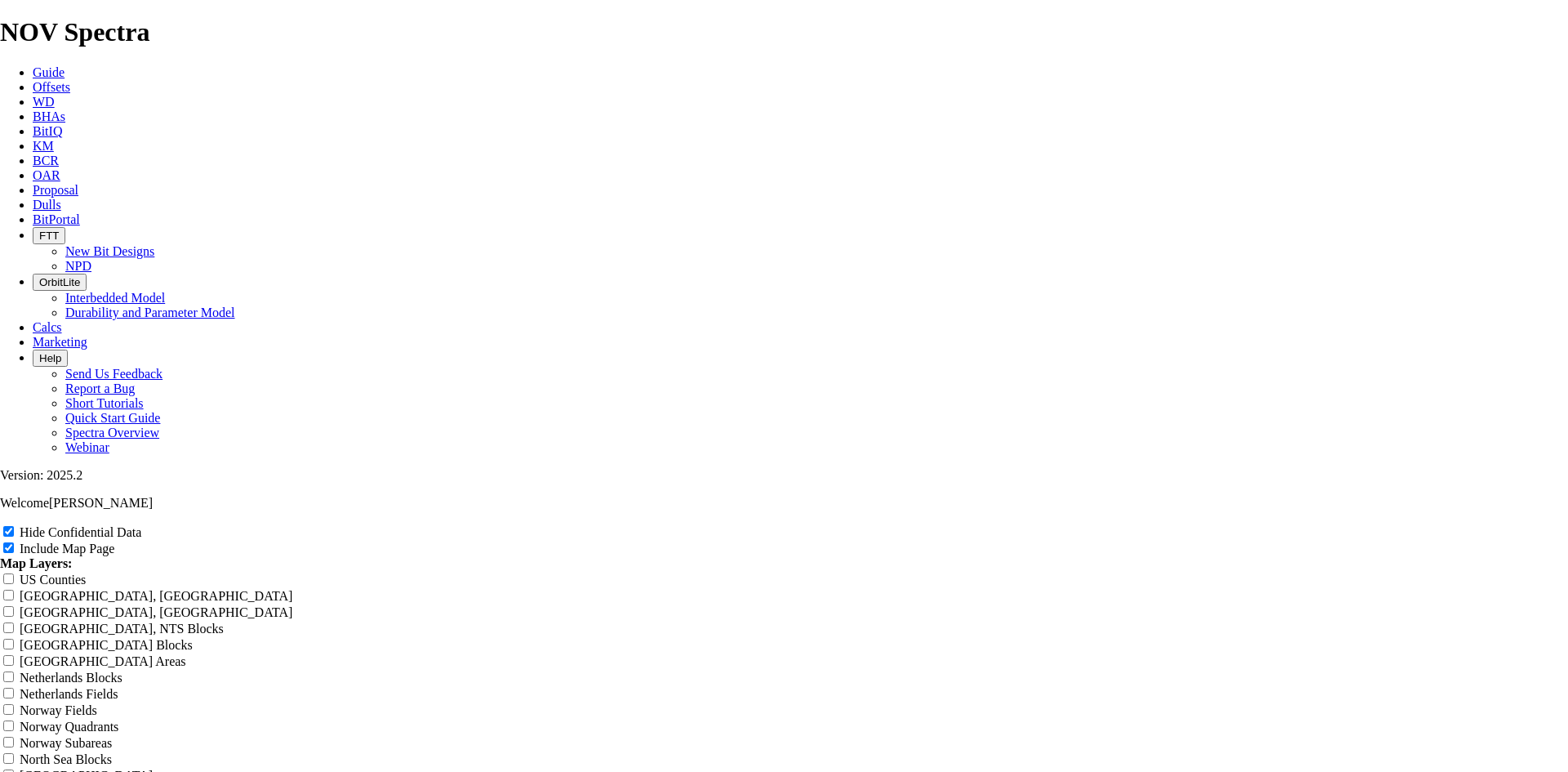
type input "12.25 TKF66 AE n"
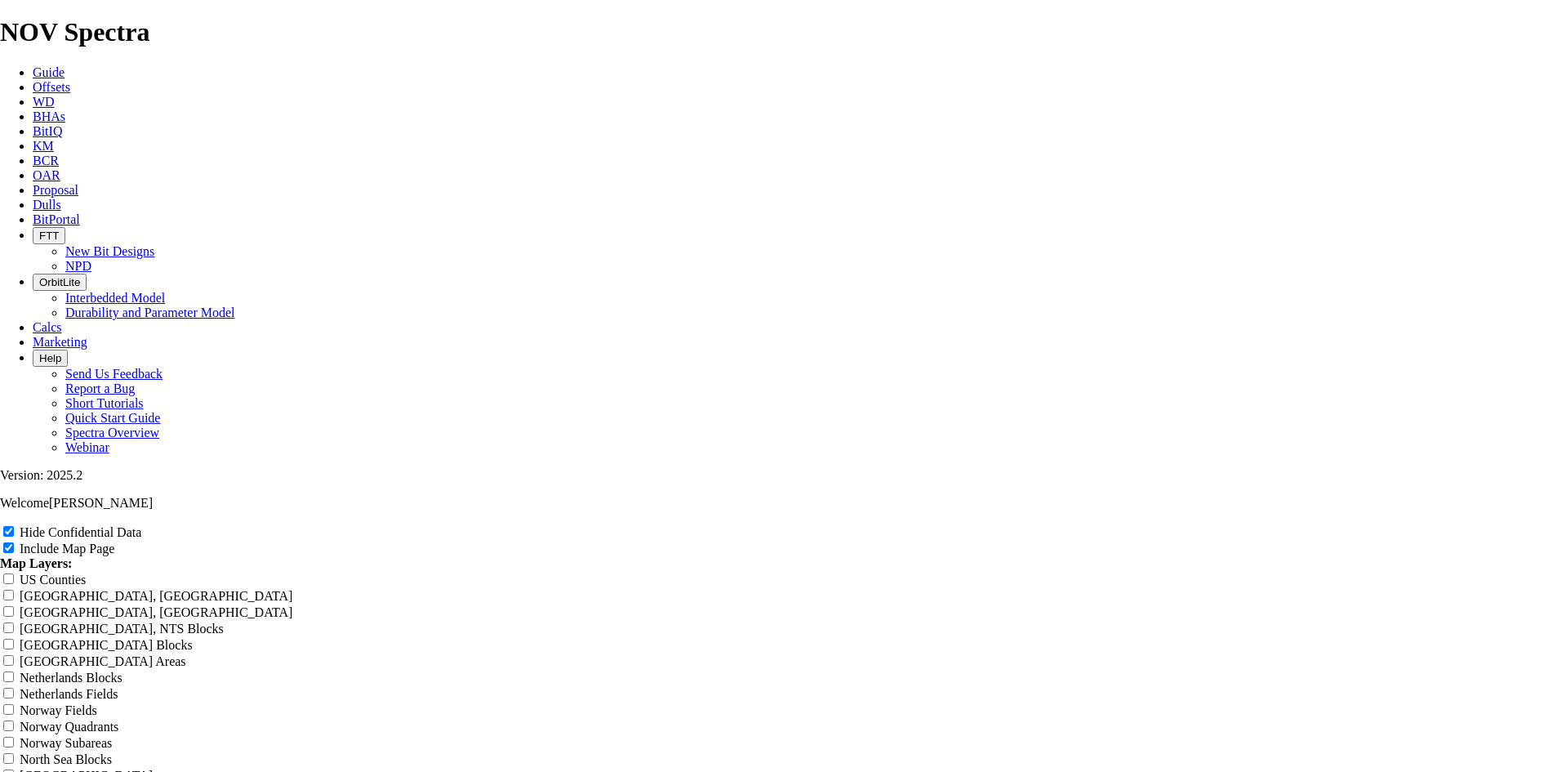
type input "12.25 TKF66 AE n"
type input "12.25 TKF66 AE ne"
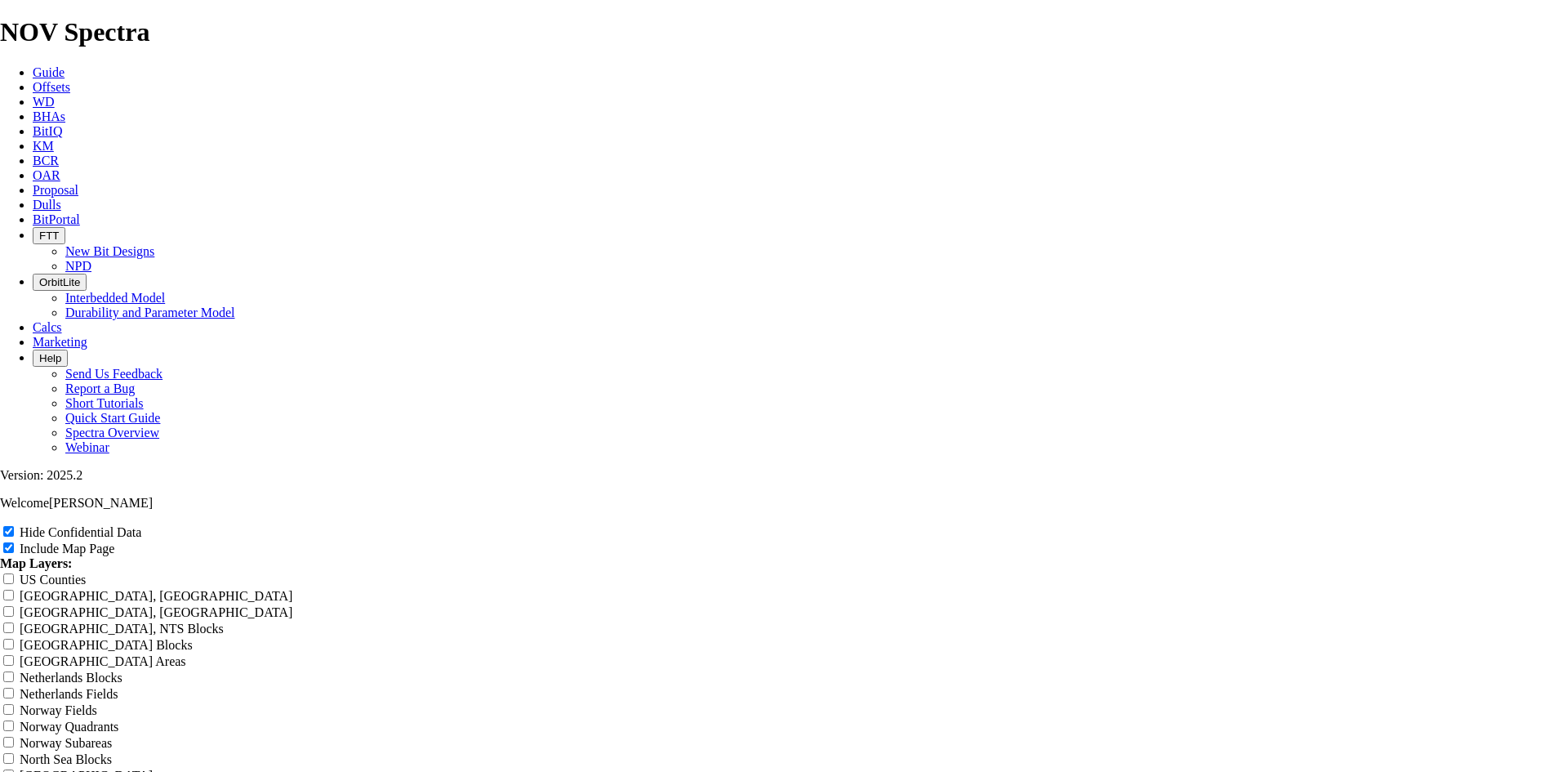
type input "12.25 TKF66 AE ne"
type input "12.25 TKF66 AE nea"
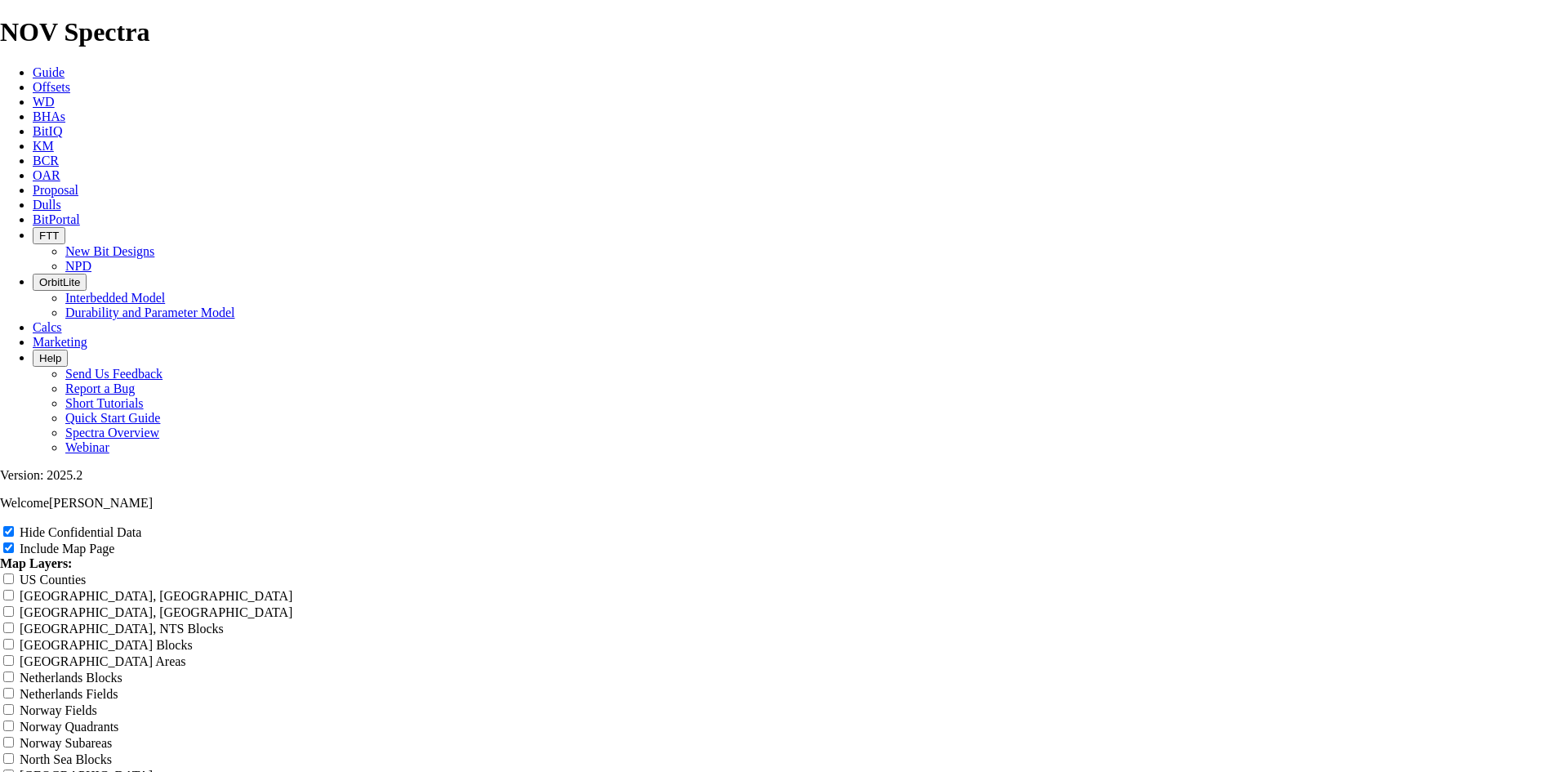
type input "12.25 TKF66 AE nea"
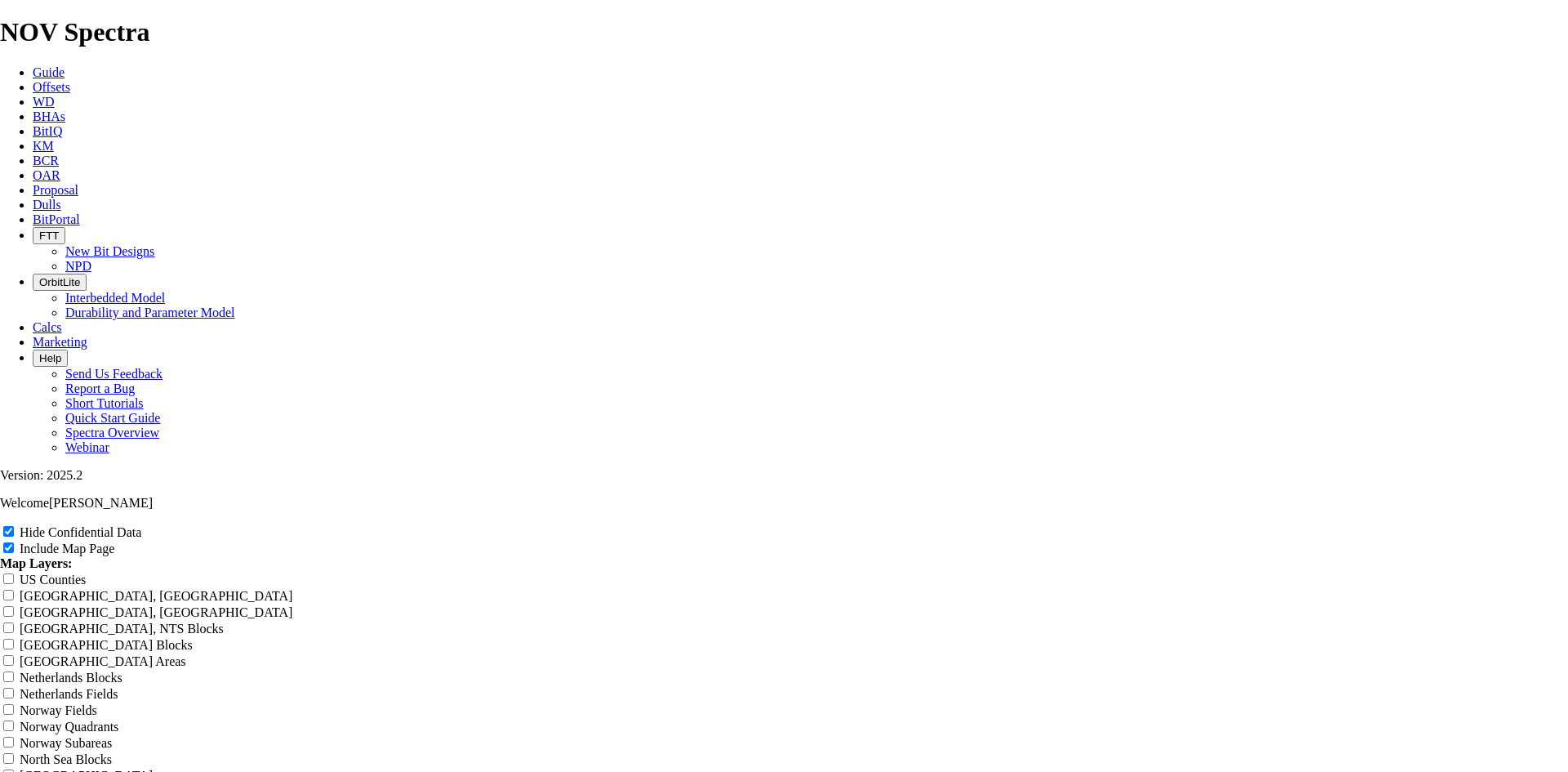
type input "12.25 TKF66 AE near"
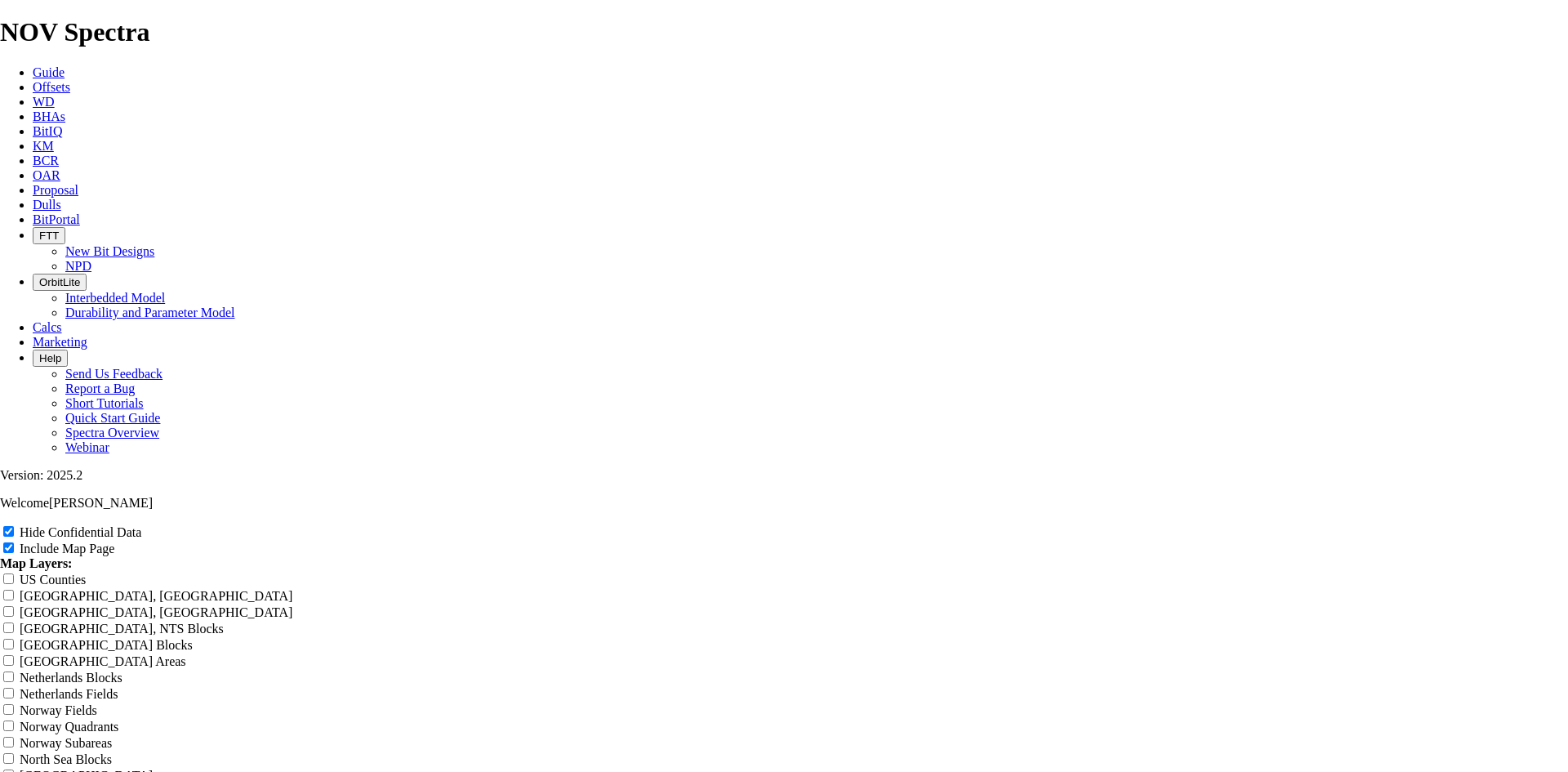
type input "12.25 TKF66 AE near"
type input "12.25 TKF66 AE near m"
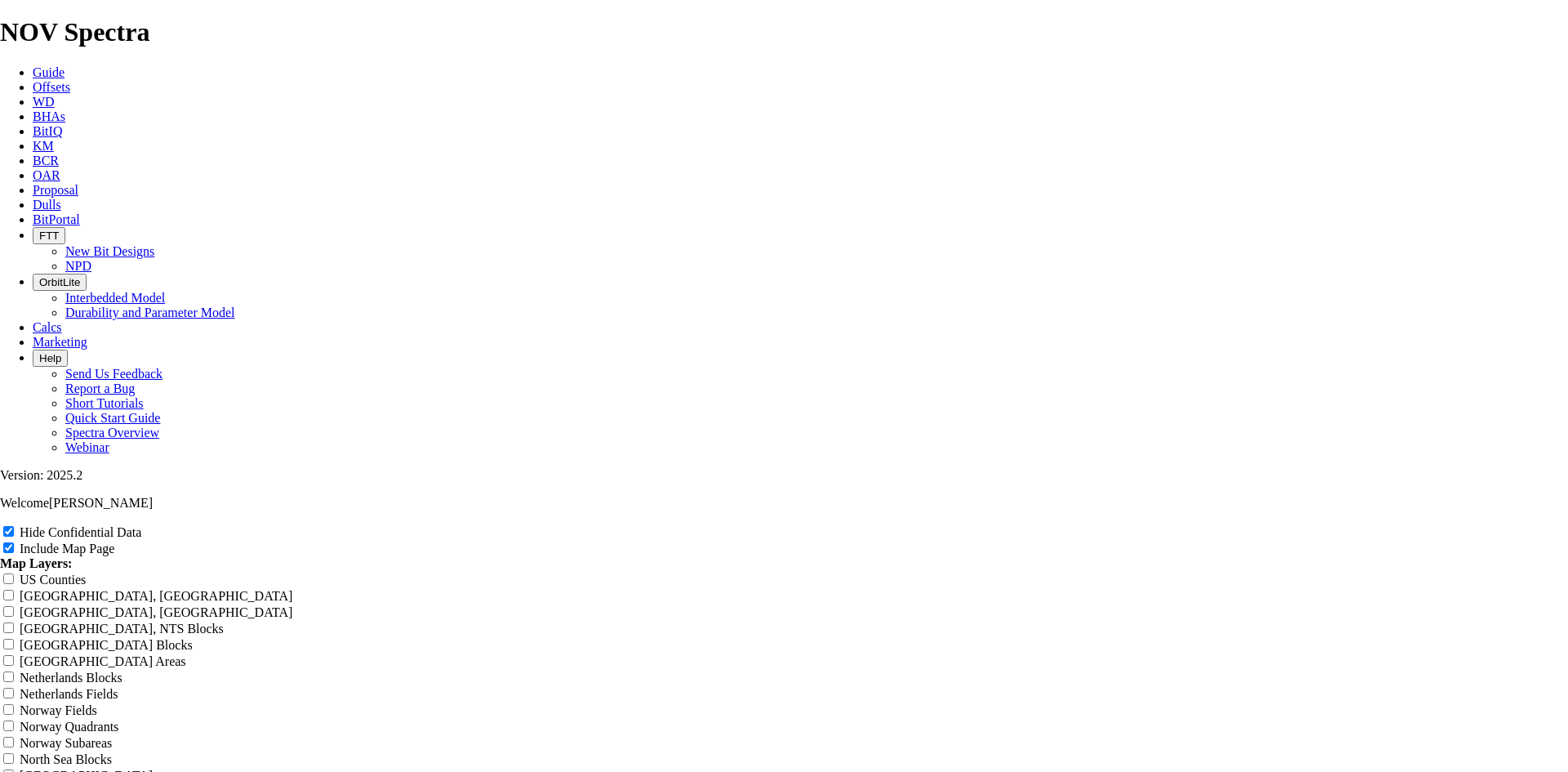
type input "12.25 TKF66 AE near m"
type input "12.25 TKF66 AE near me"
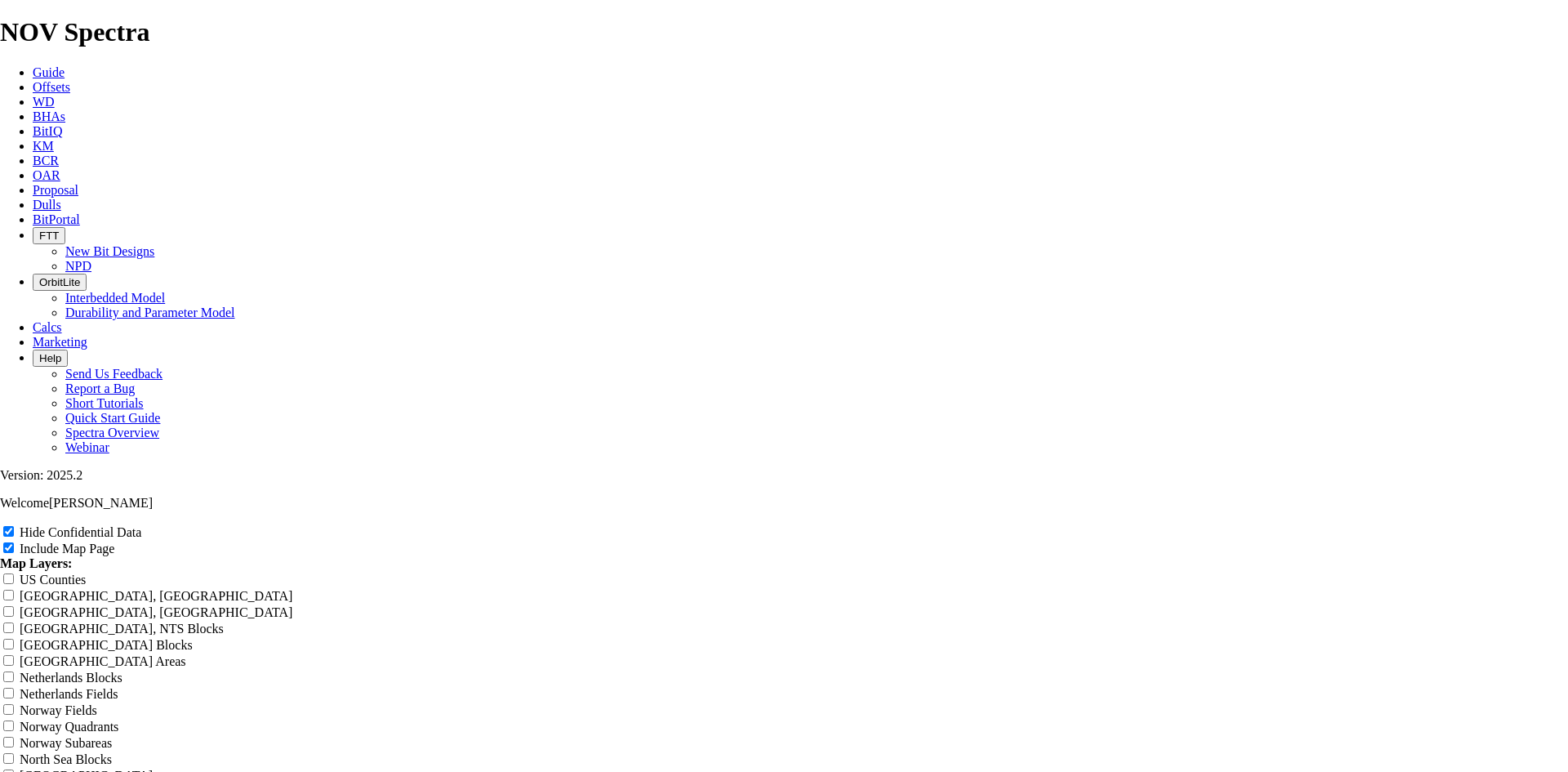
type input "12.25 TKF66 AE near me"
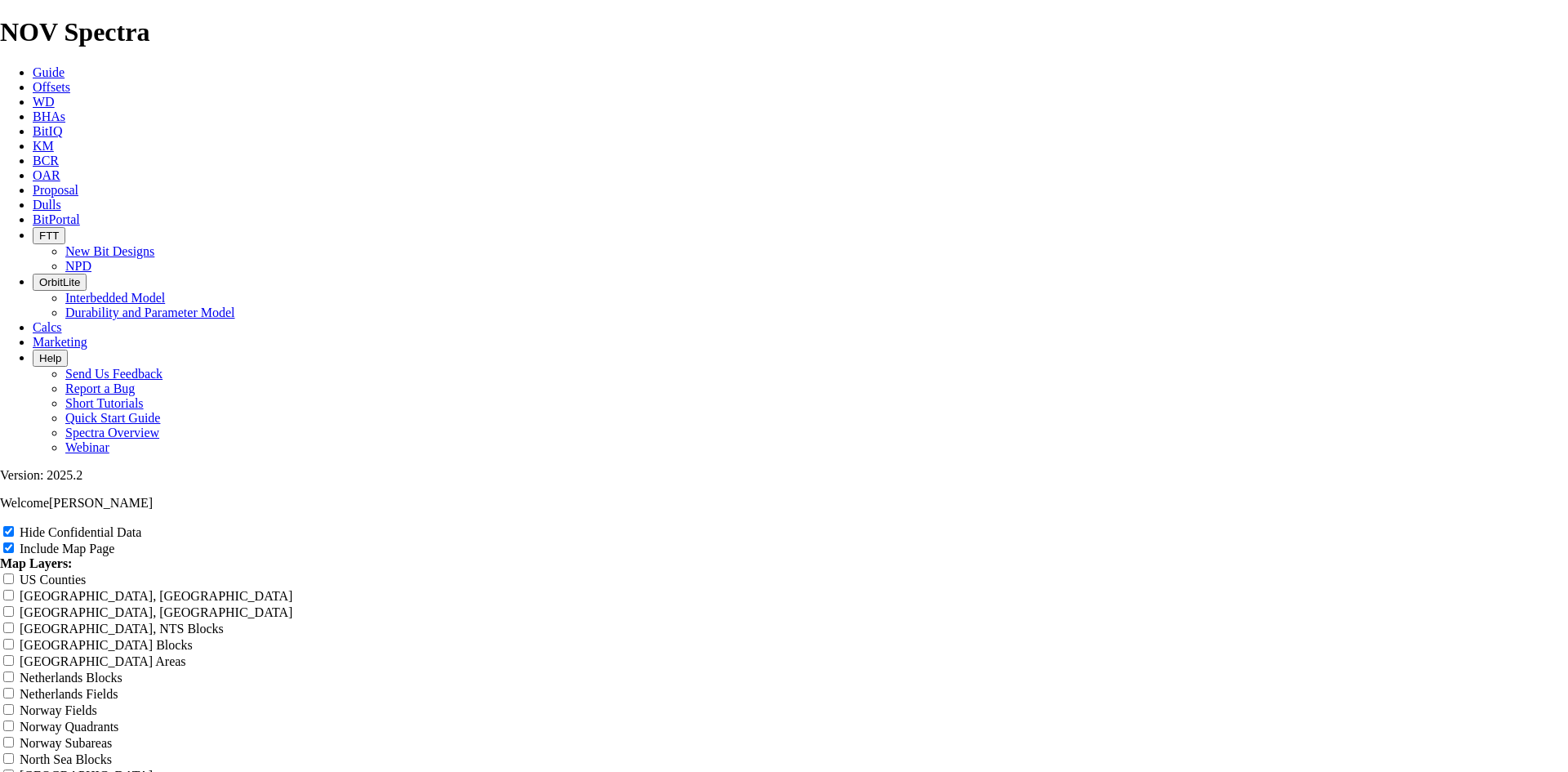
type input "12.25 TKF66 AE near me"
type input "12.25 TKF66 AE near mes"
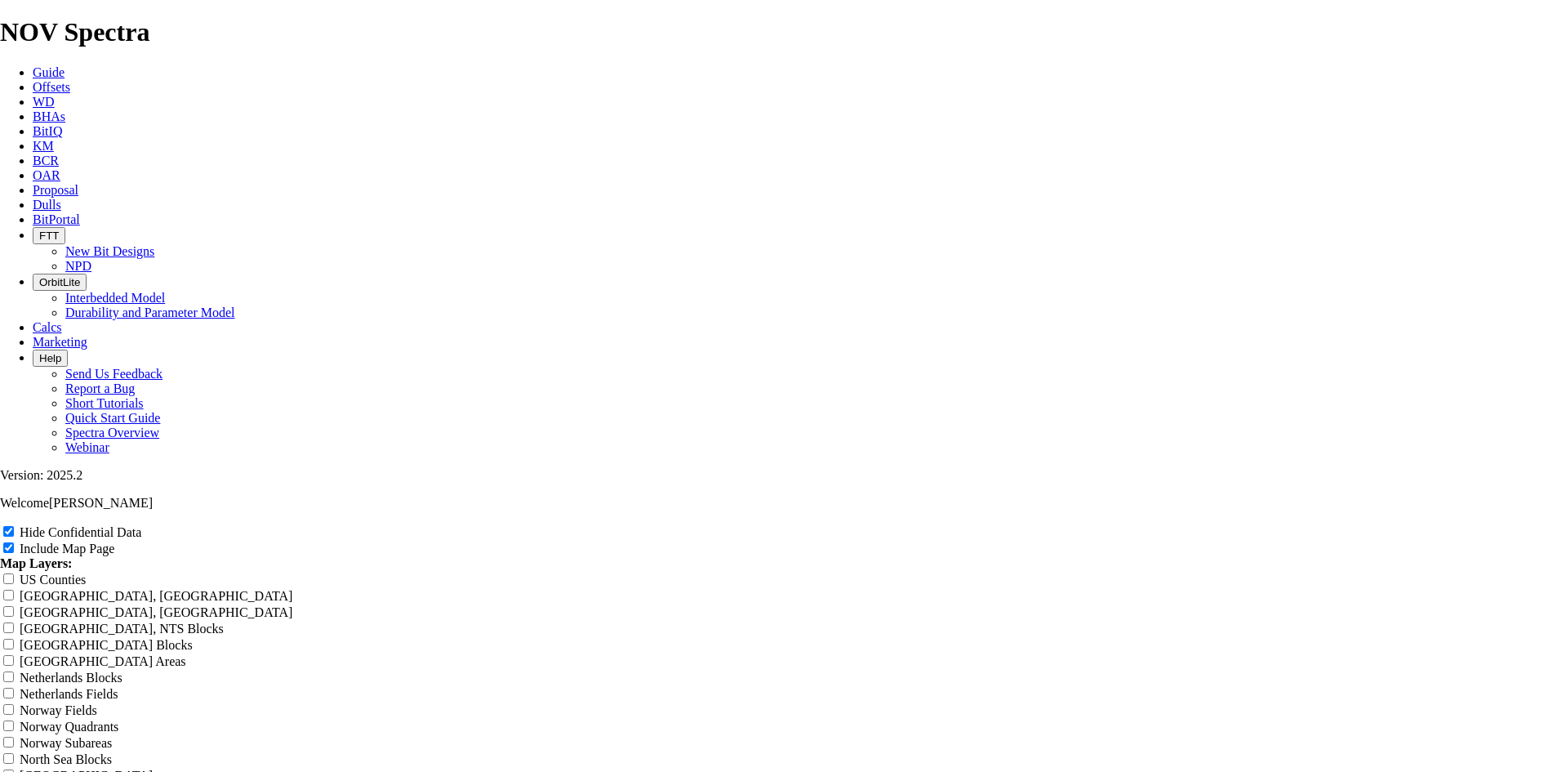
type input "12.25 TKF66 AE near mes"
type input "12.25 TKF66 AE near mesa"
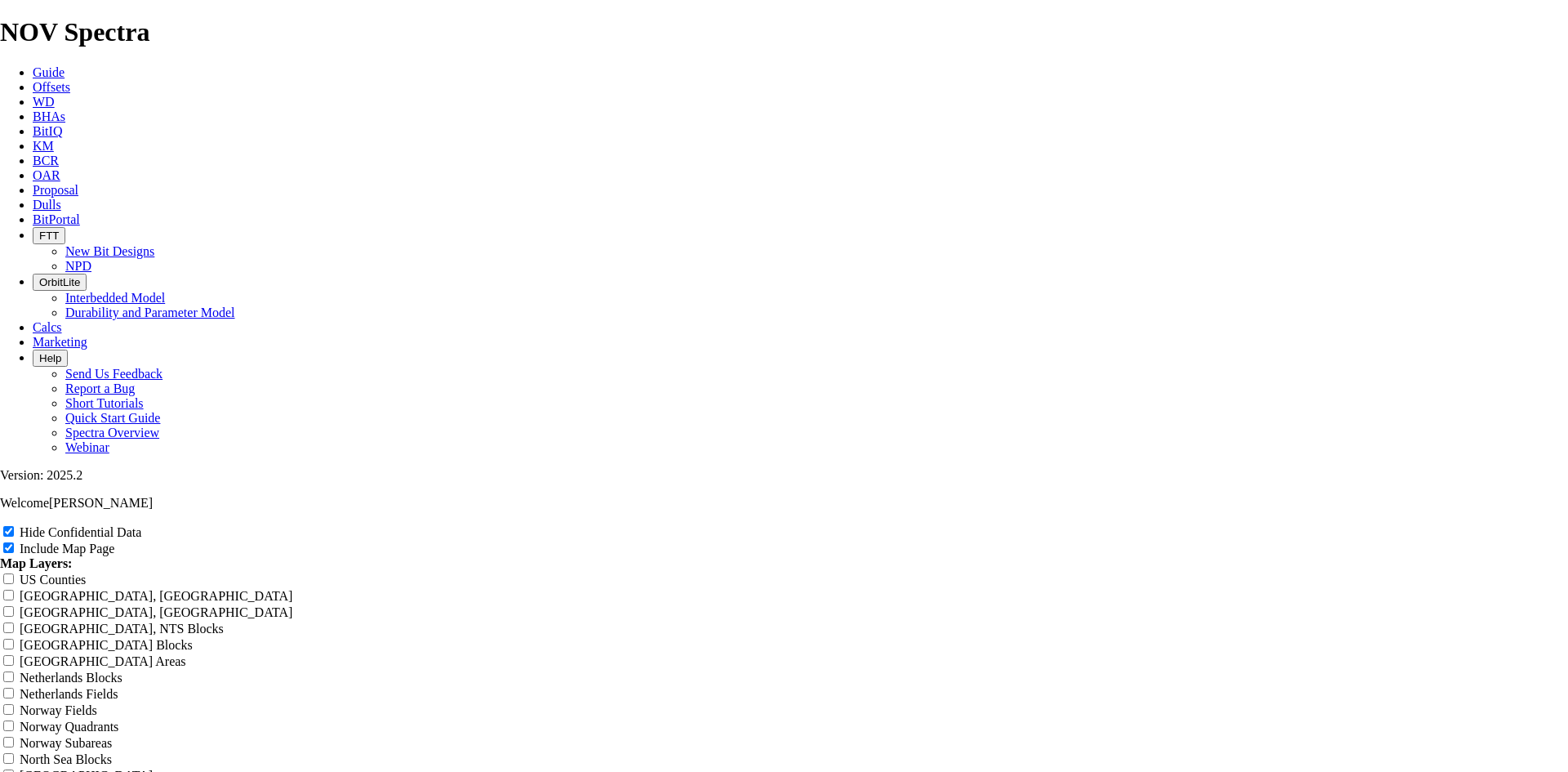
type input "12.25 TKF66 AE near mesa"
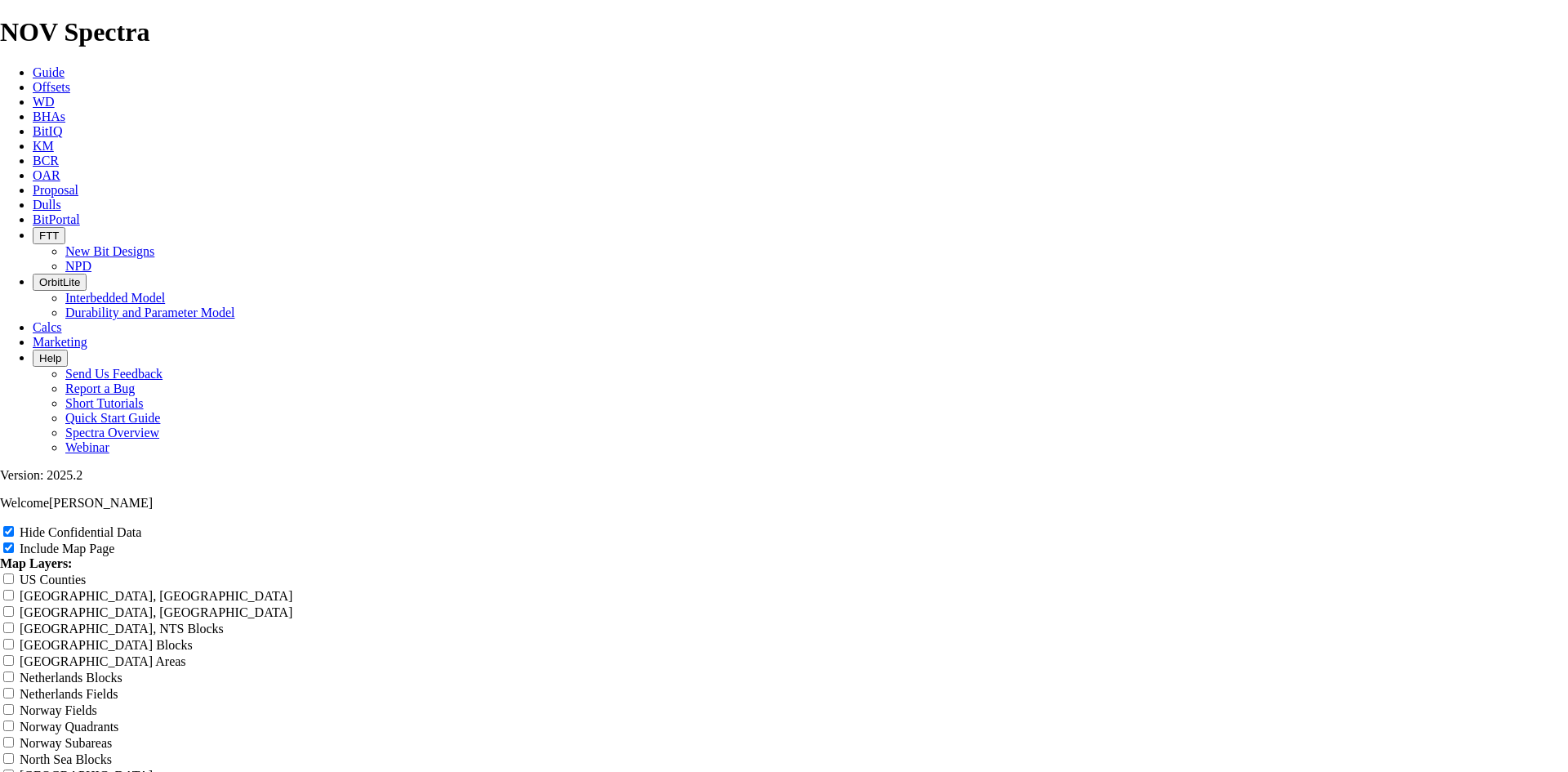
type input "12.25 TKF66 AE near mesa p"
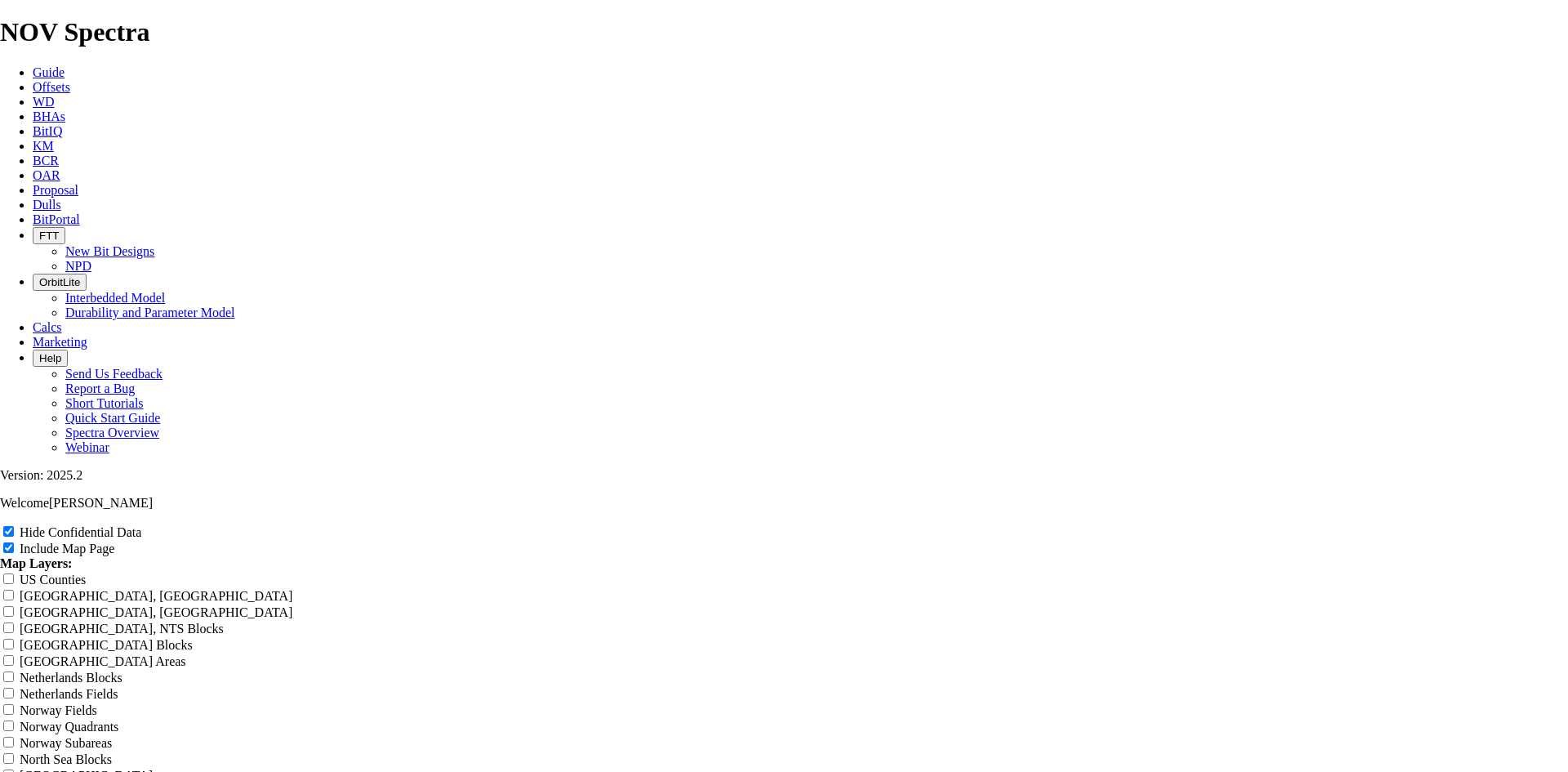
type input "12.25 TKF66 AE near mesa p"
type input "12.25 TKF66 AE near mesa pa"
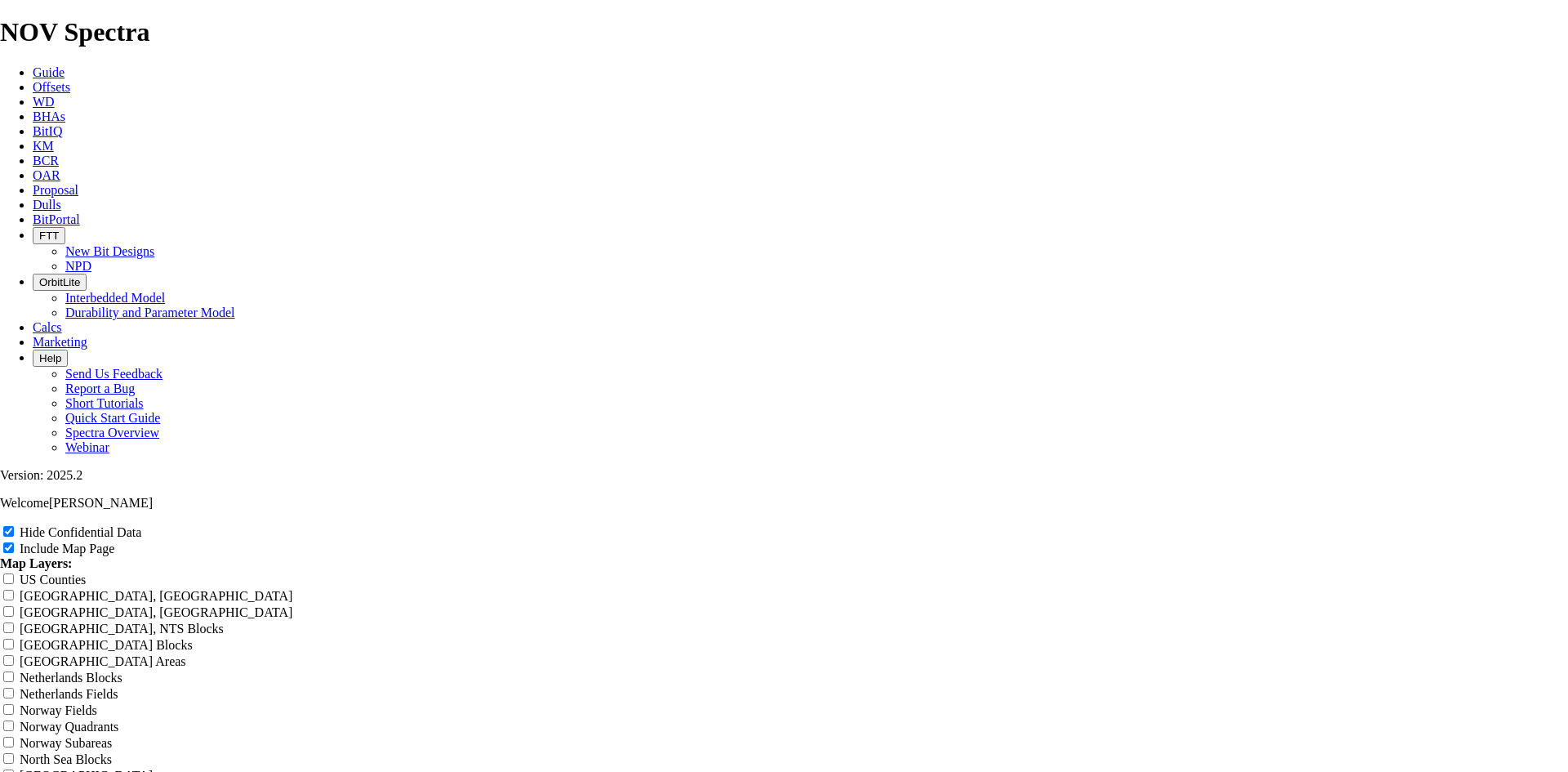
type input "12.25 TKF66 AE near mesa pa"
type input "12.25 TKF66 AE near mesa pad"
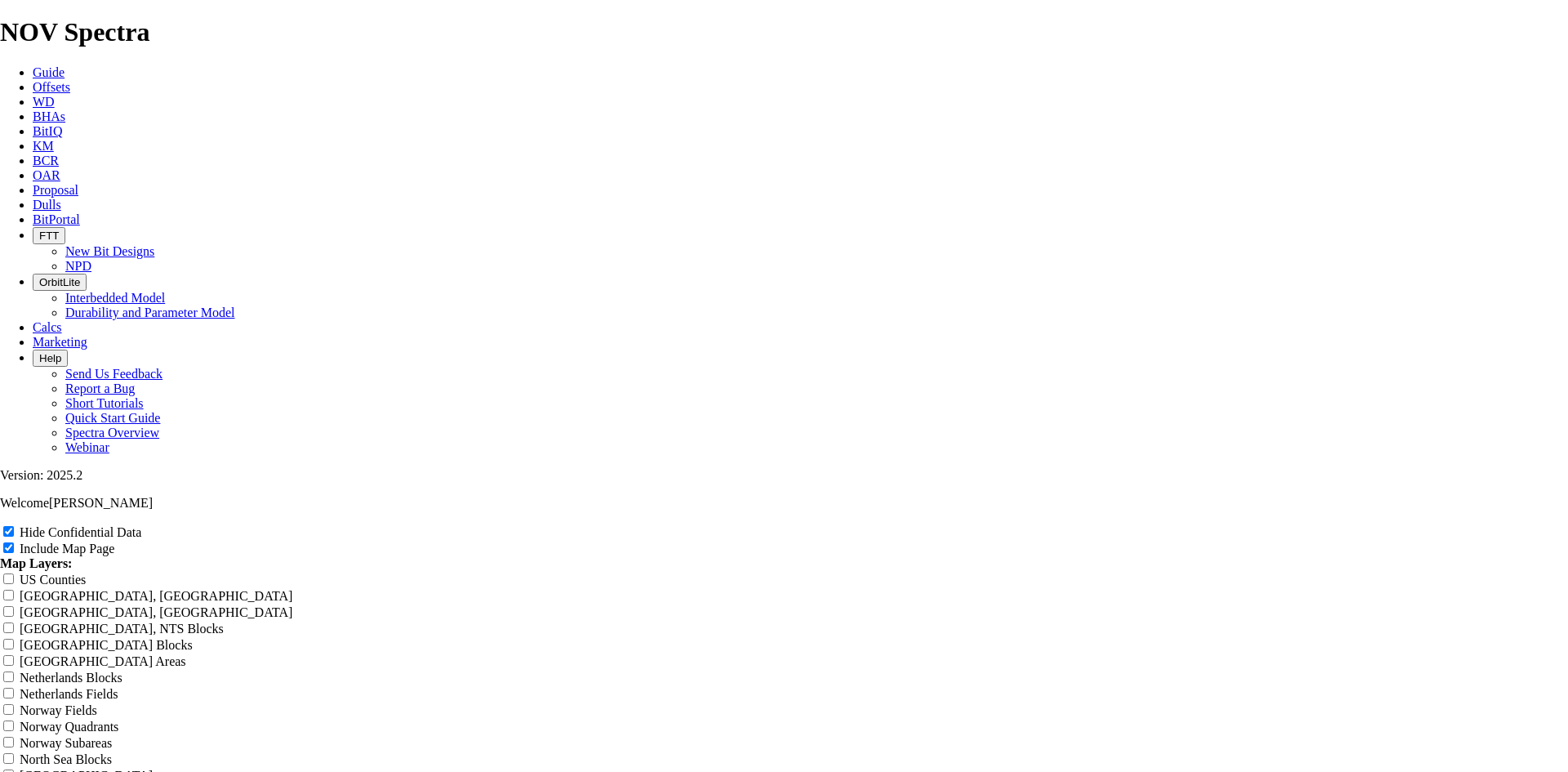
type input "12.25 TKF66 AE near mesa pad"
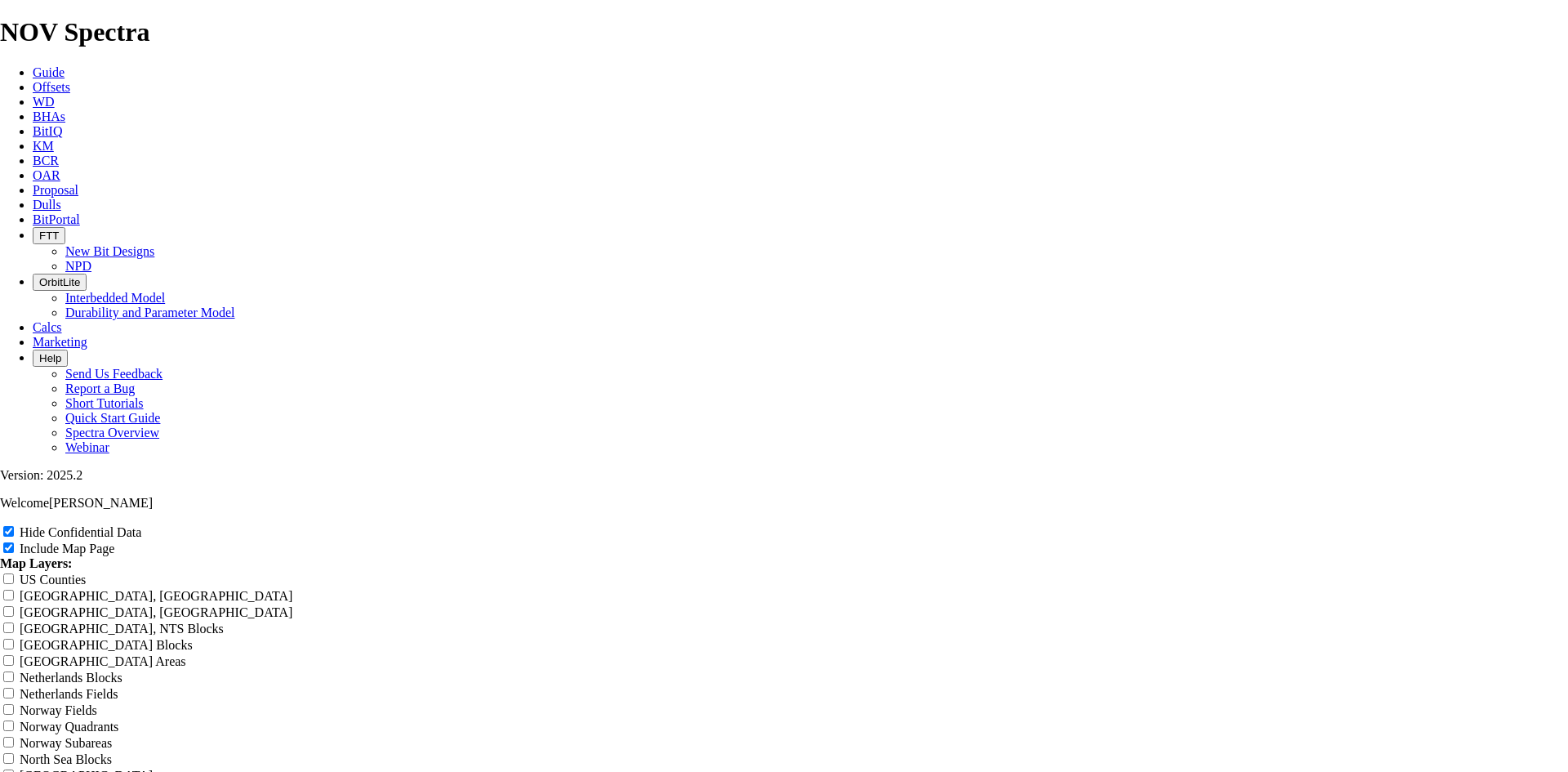
type input "12.25 TKF66 AE near mesa pad"
drag, startPoint x: 867, startPoint y: 144, endPoint x: 384, endPoint y: 162, distance: 483.3
